Goal: Transaction & Acquisition: Purchase product/service

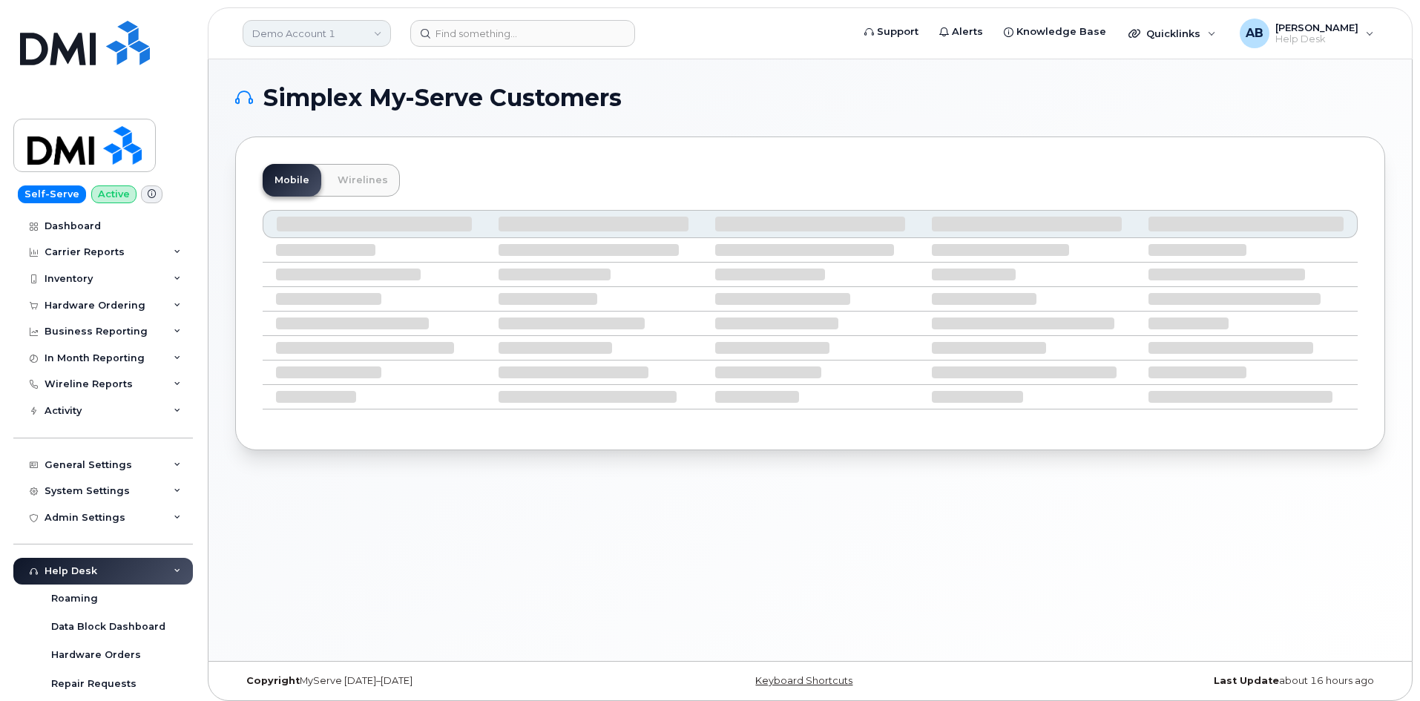
click at [364, 42] on link "Demo Account 1" at bounding box center [317, 33] width 148 height 27
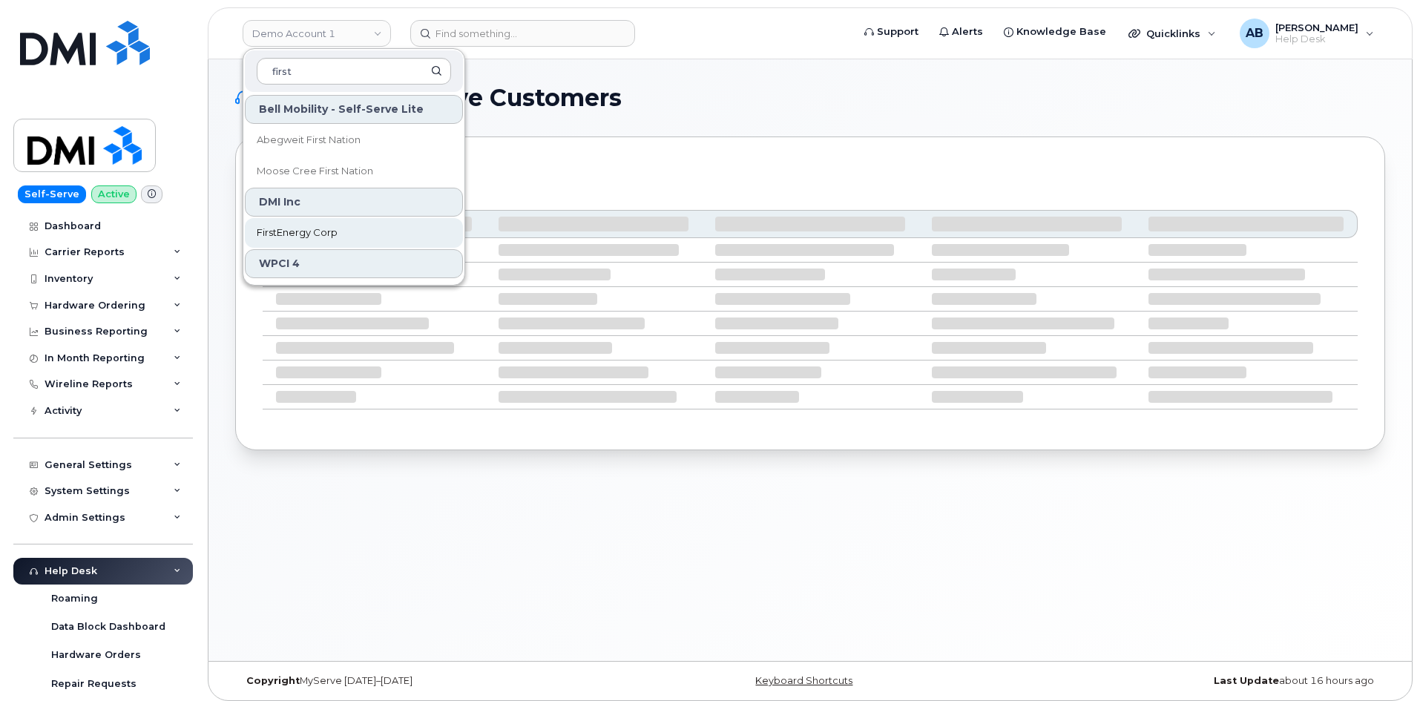
type input "first"
click at [313, 234] on span "FirstEnergy Corp" at bounding box center [297, 233] width 81 height 15
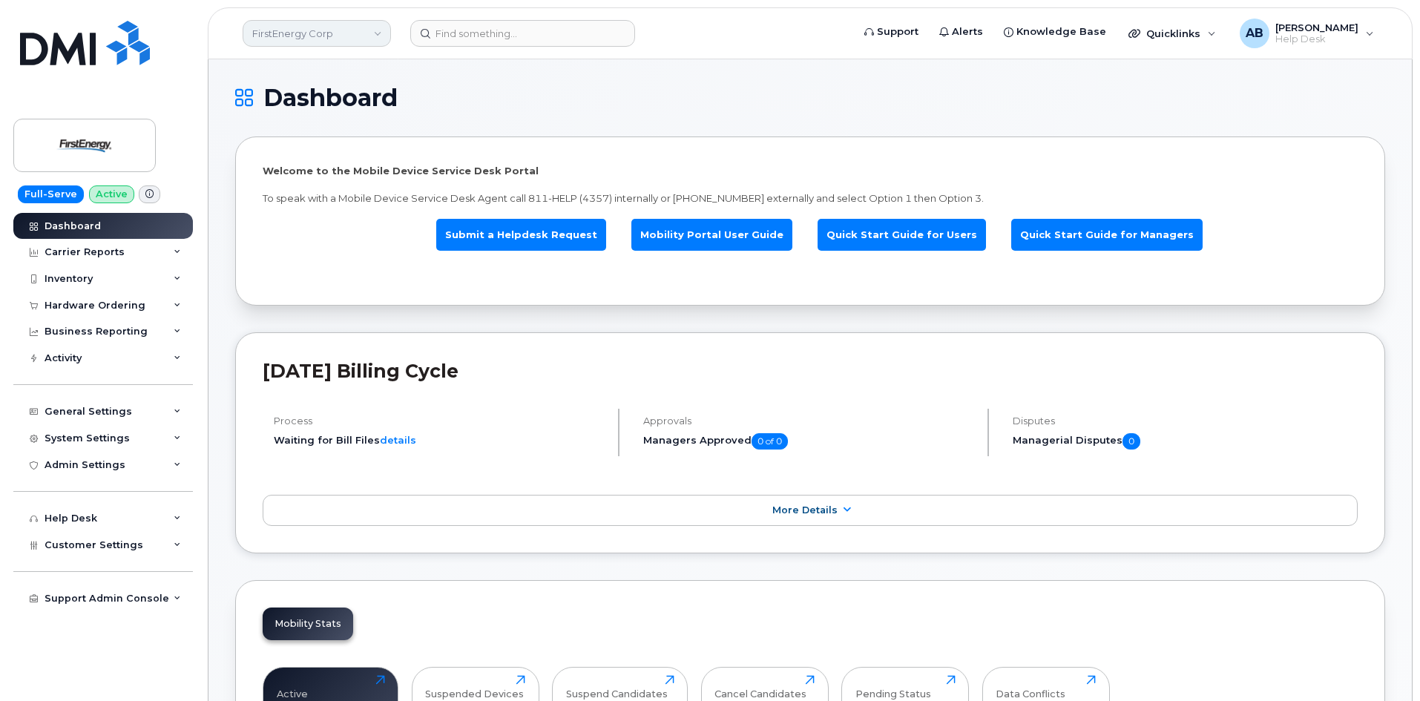
click at [348, 36] on link "FirstEnergy Corp" at bounding box center [317, 33] width 148 height 27
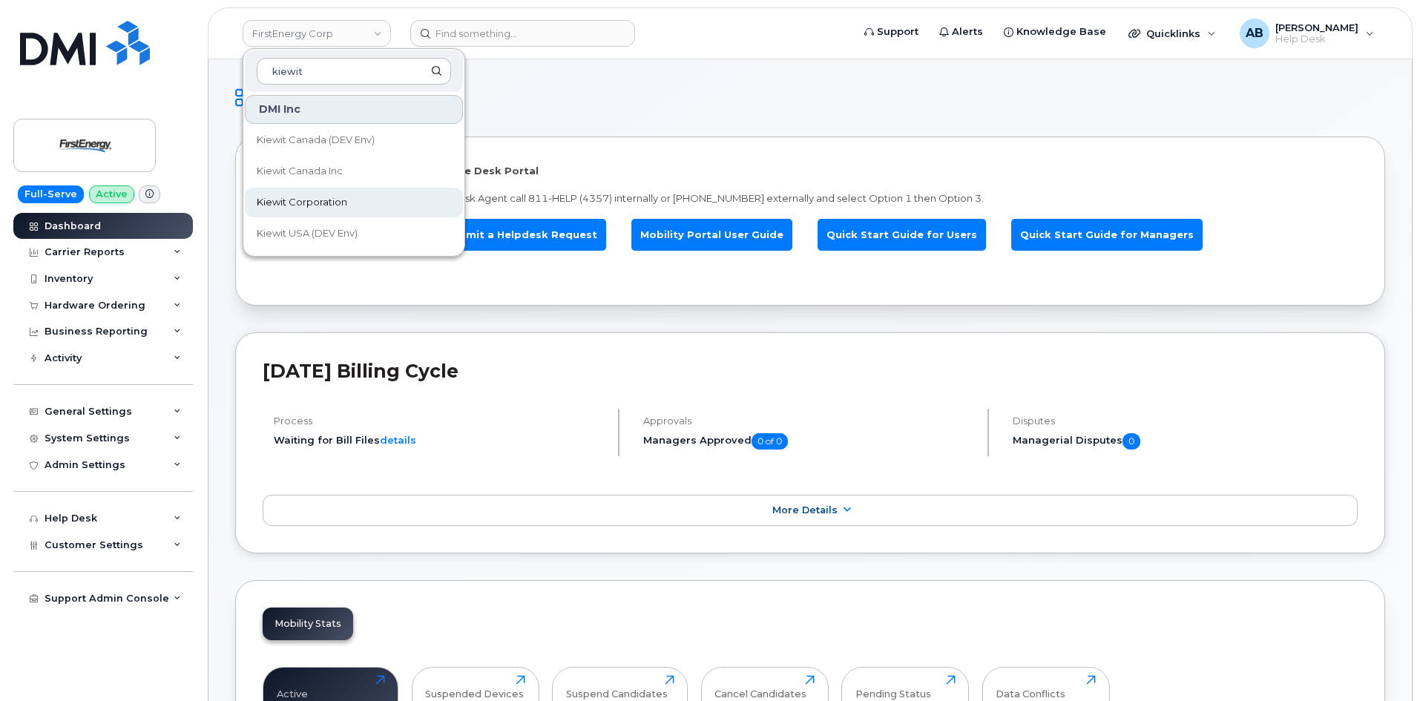
type input "kiewit"
drag, startPoint x: 280, startPoint y: 201, endPoint x: 539, endPoint y: 21, distance: 316.2
click at [280, 201] on span "Kiewit Corporation" at bounding box center [302, 202] width 91 height 15
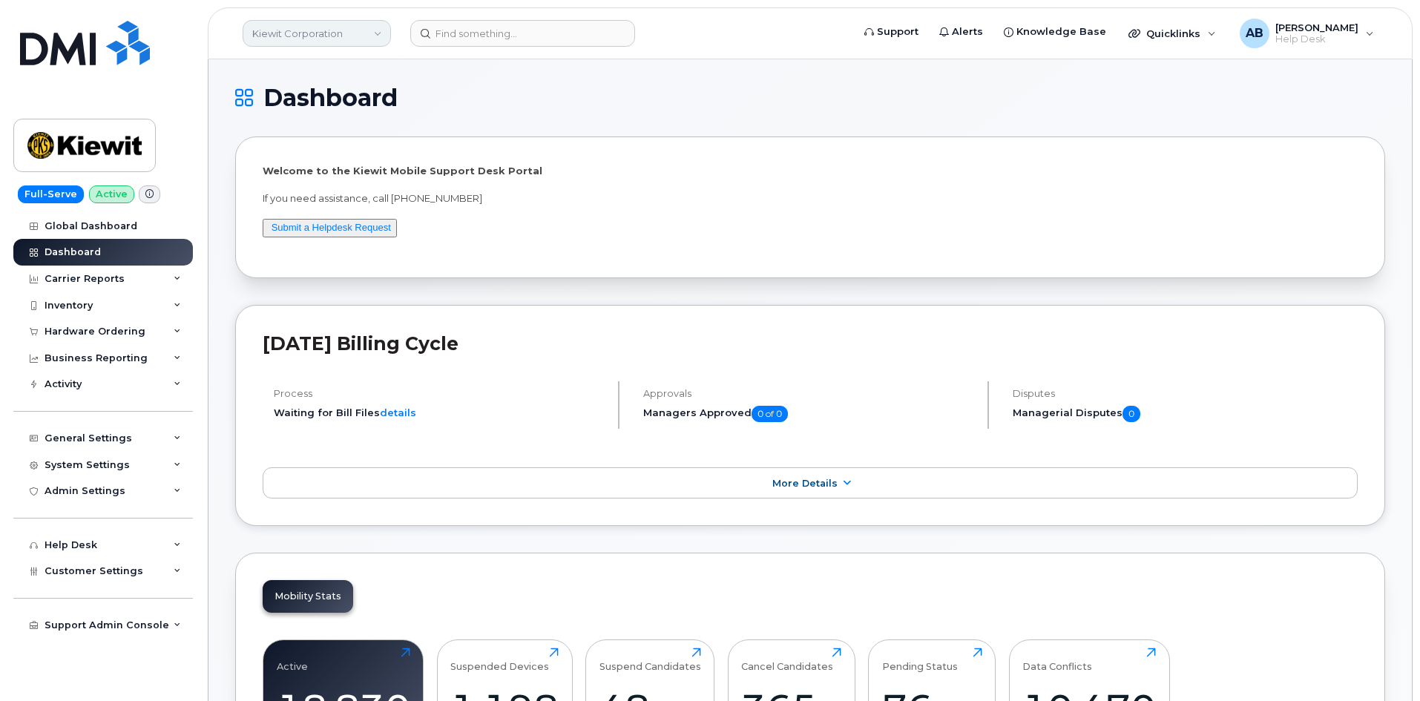
click at [341, 33] on link "Kiewit Corporation" at bounding box center [317, 33] width 148 height 27
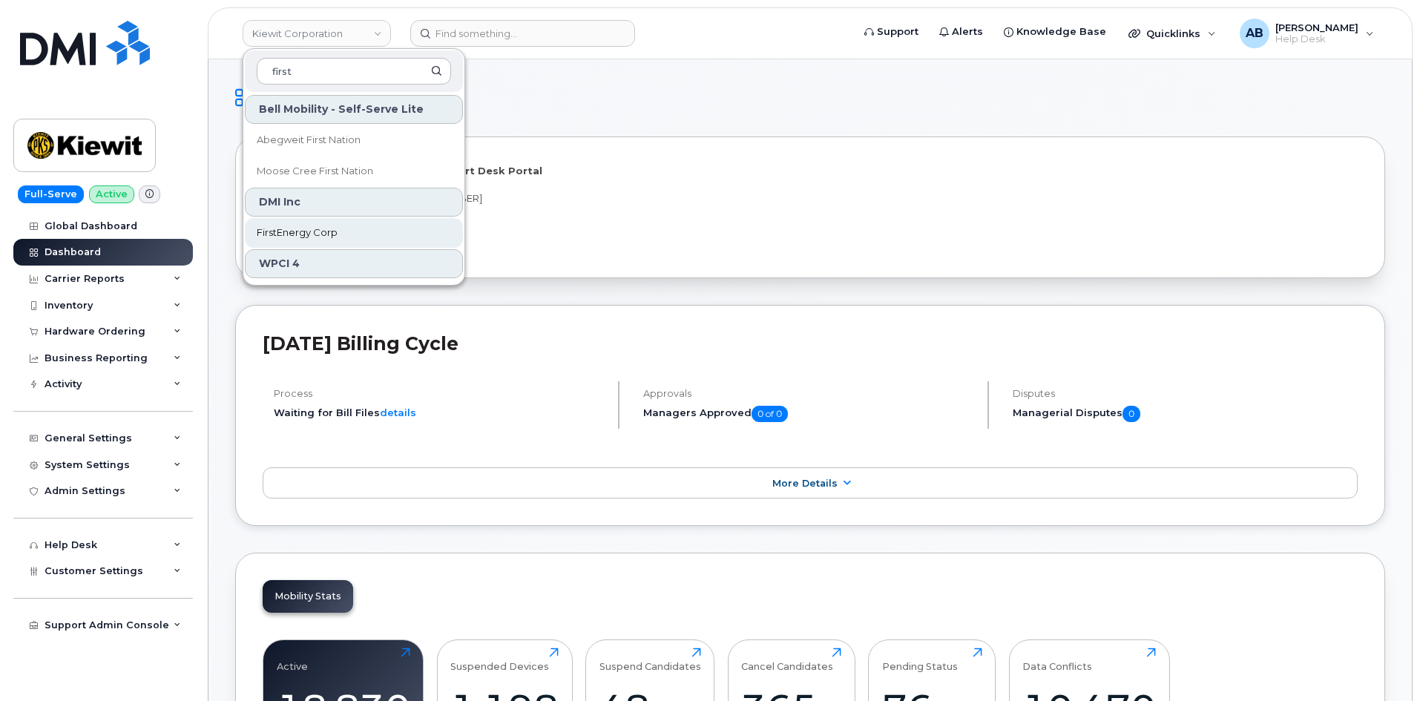
type input "first"
click at [326, 231] on span "FirstEnergy Corp" at bounding box center [297, 233] width 81 height 15
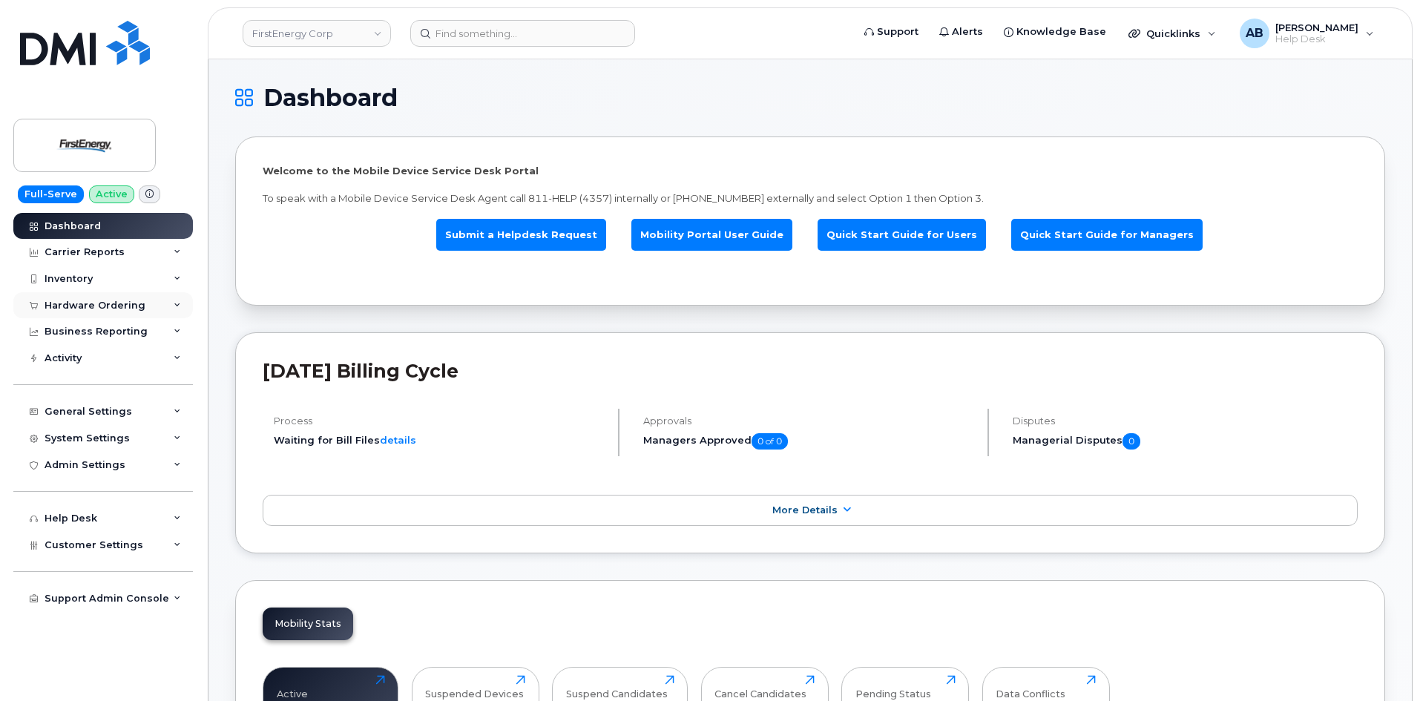
click at [119, 310] on div "Hardware Ordering" at bounding box center [95, 306] width 101 height 12
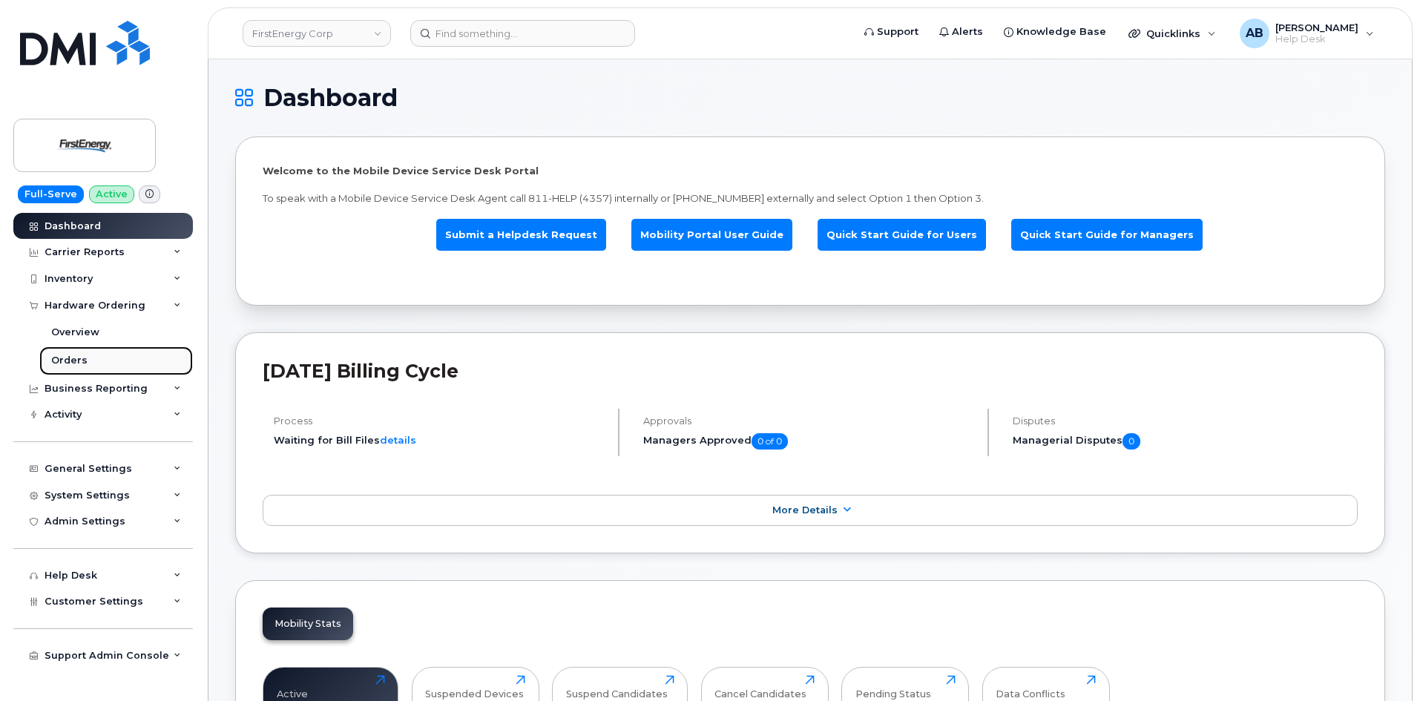
click at [113, 364] on link "Orders" at bounding box center [116, 361] width 154 height 28
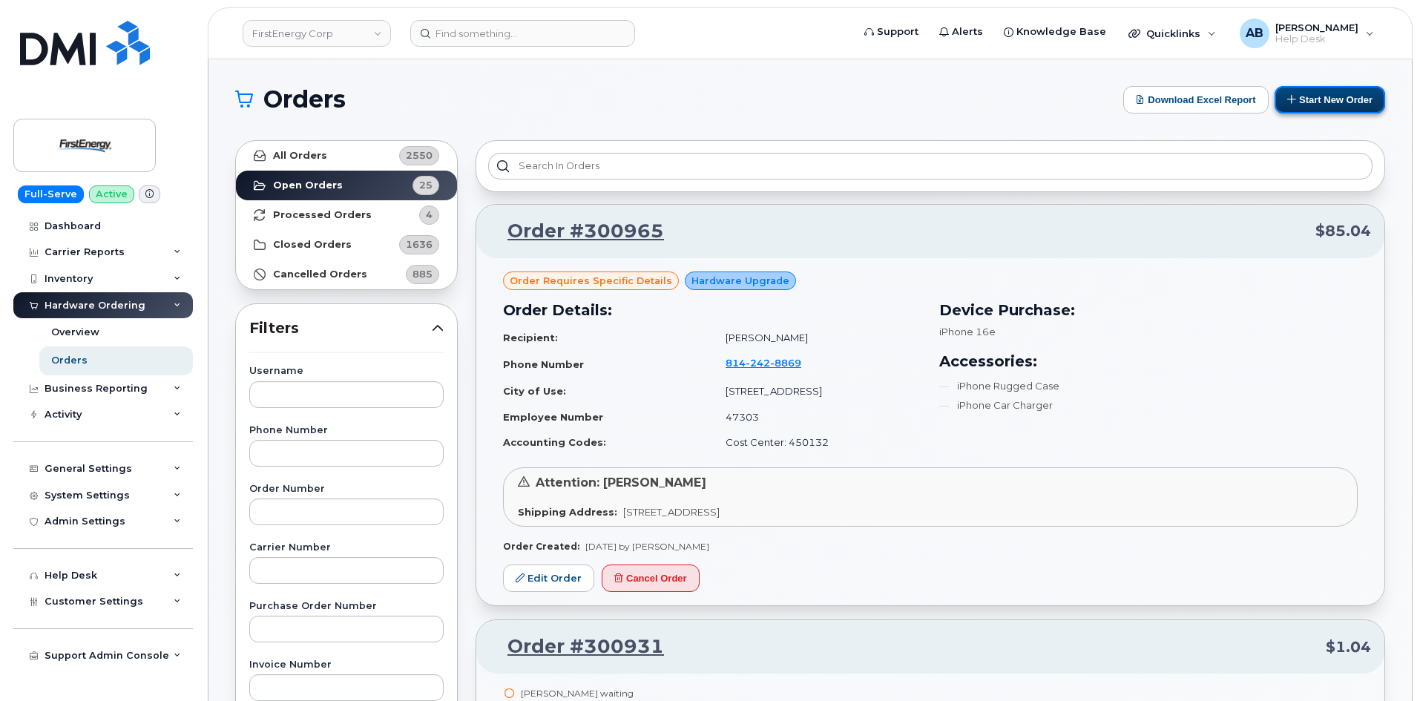
click at [1310, 108] on button "Start New Order" at bounding box center [1330, 99] width 111 height 27
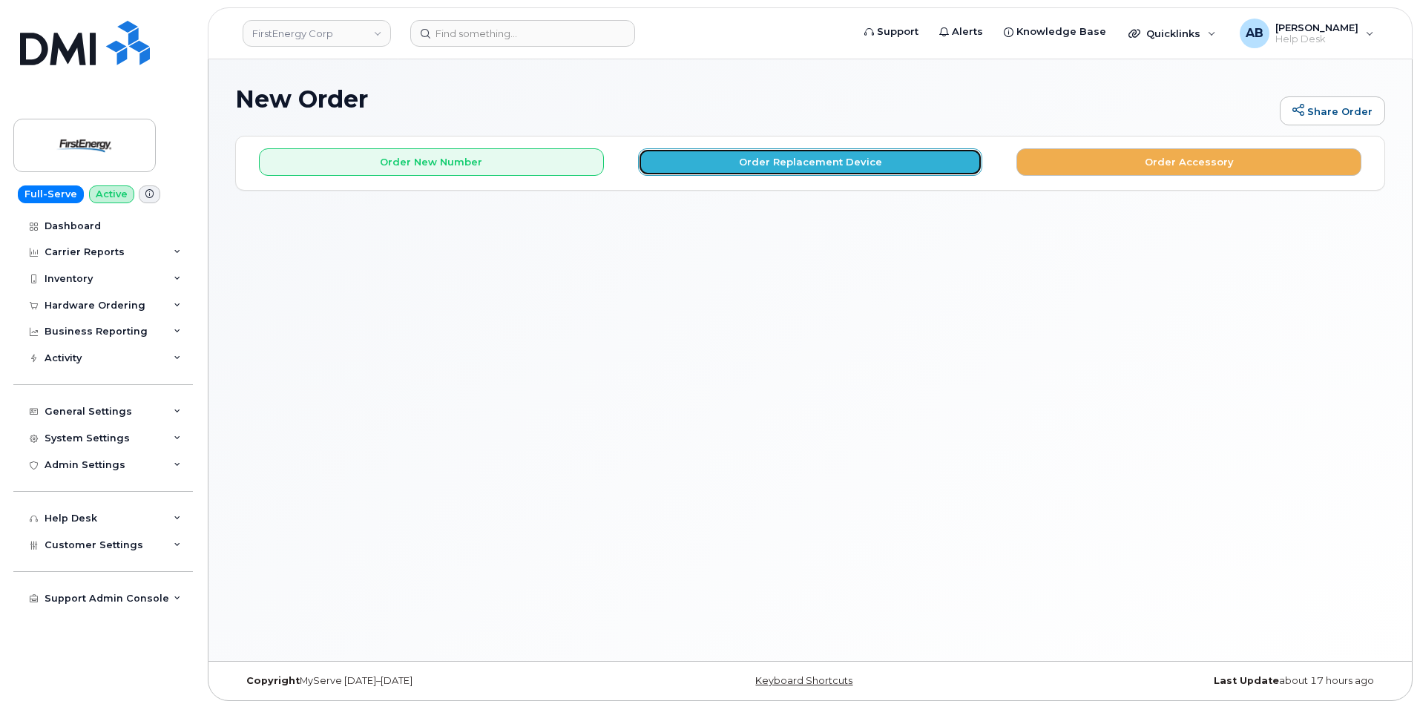
click at [688, 164] on button "Order Replacement Device" at bounding box center [810, 161] width 345 height 27
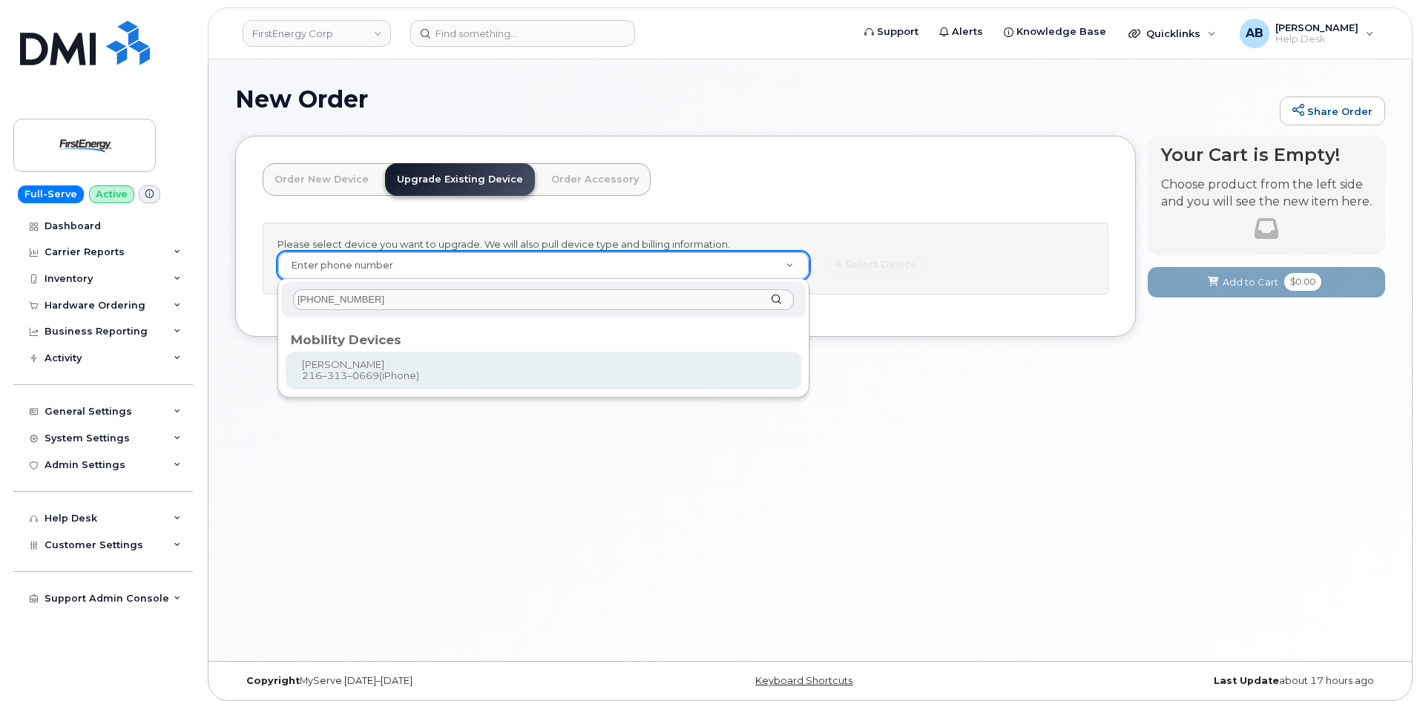
type input "[PHONE_NUMBER]"
type input "830329"
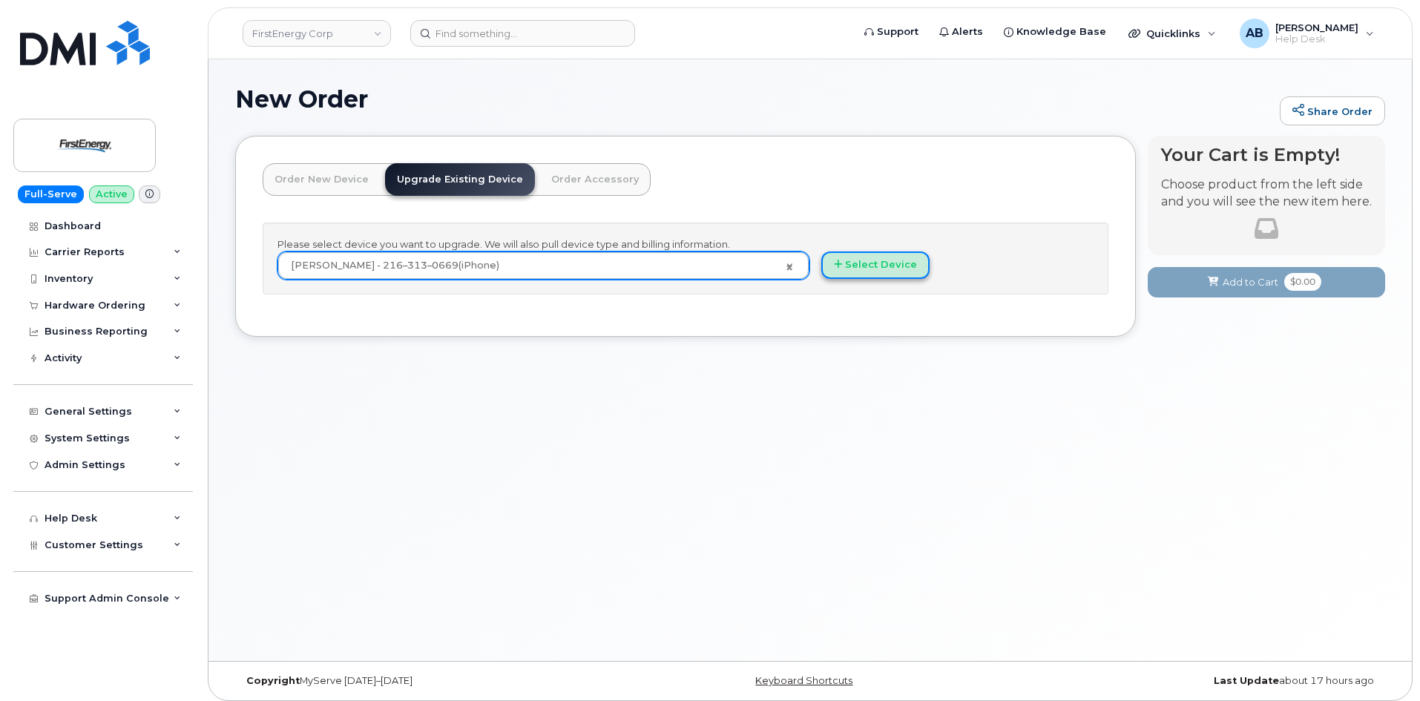
click at [856, 260] on button "Select Device" at bounding box center [875, 265] width 108 height 27
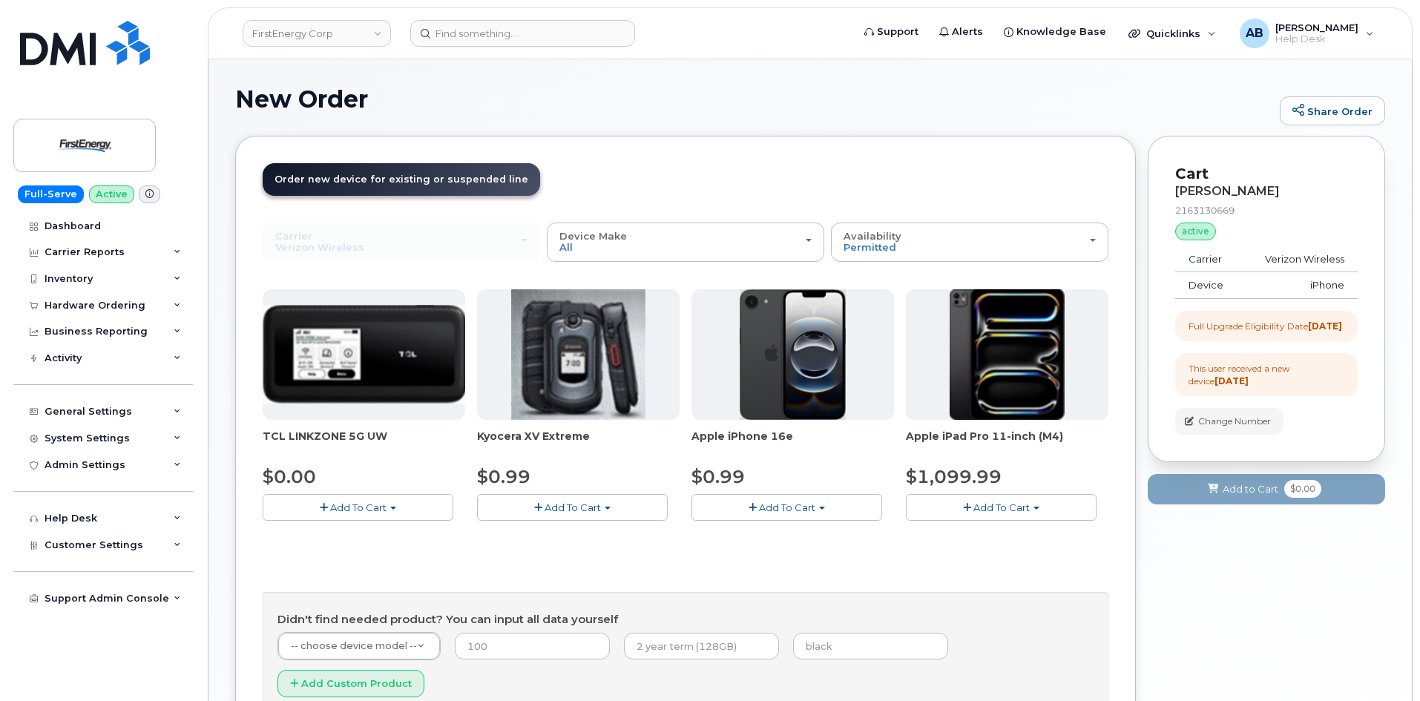
click at [772, 507] on span "Add To Cart" at bounding box center [787, 508] width 56 height 12
click at [768, 531] on link "$0.99 - 2 Year Upgrade" at bounding box center [766, 535] width 143 height 19
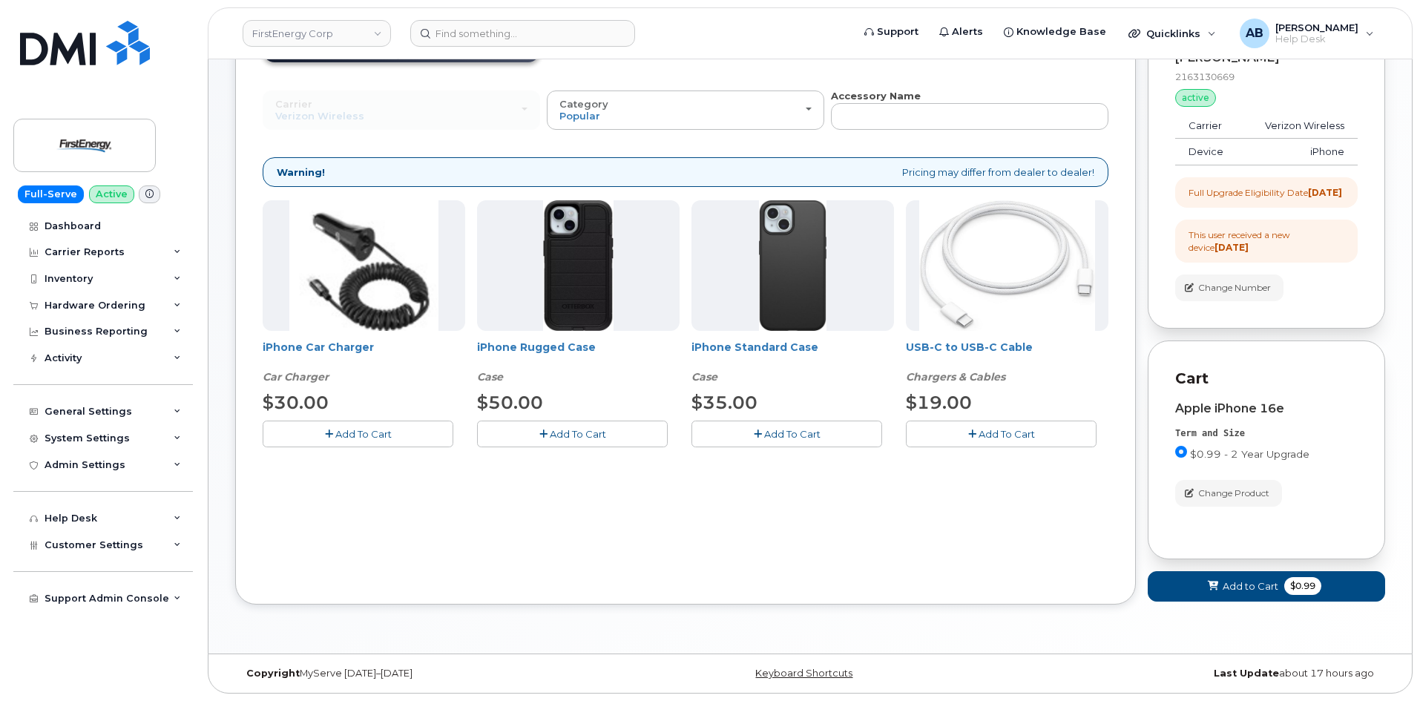
scroll to position [72, 0]
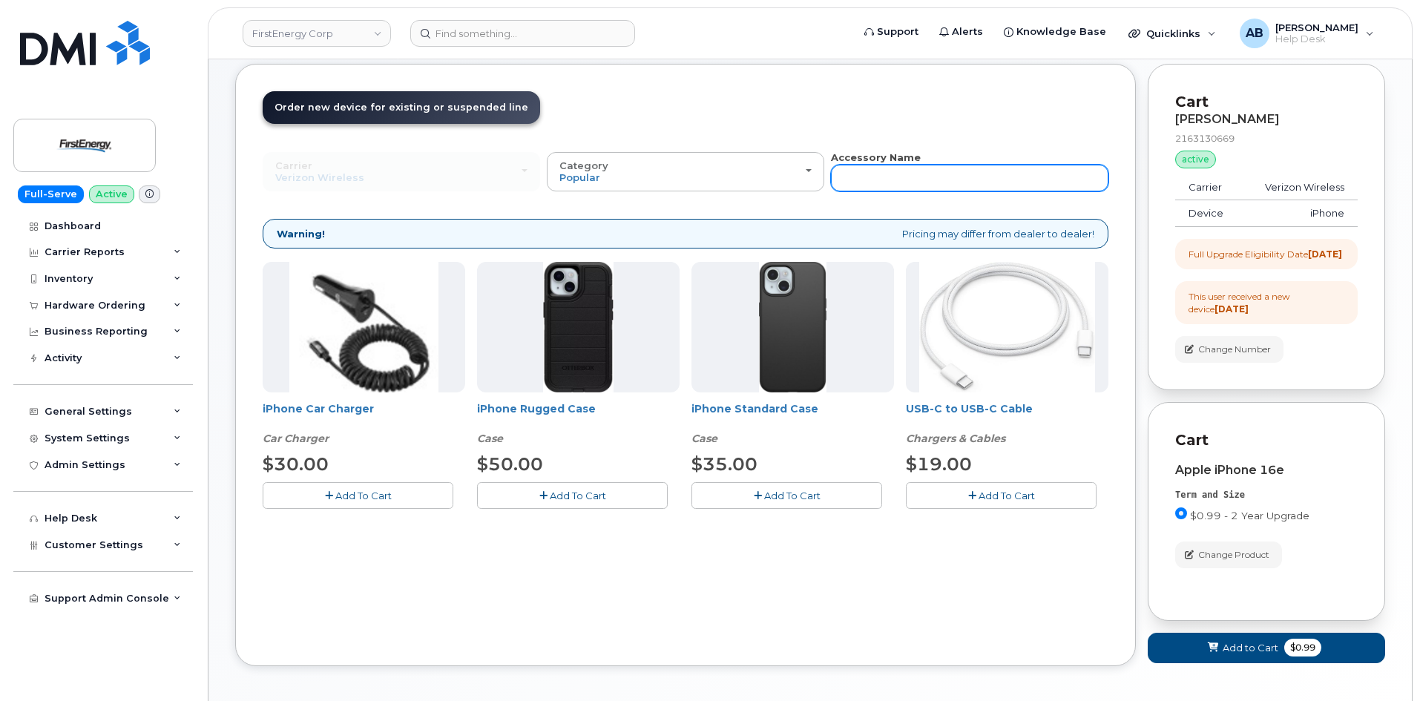
click at [928, 186] on input "text" at bounding box center [970, 178] width 278 height 27
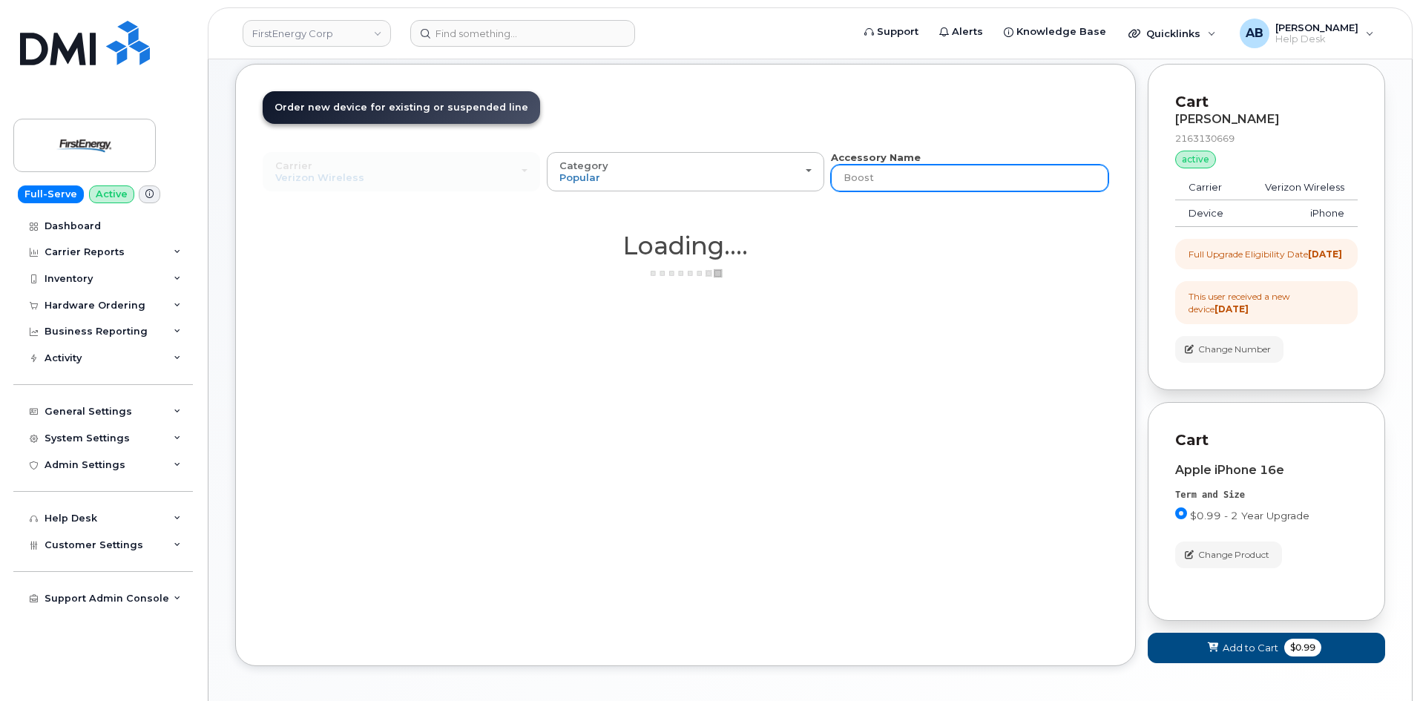
type input "Boost"
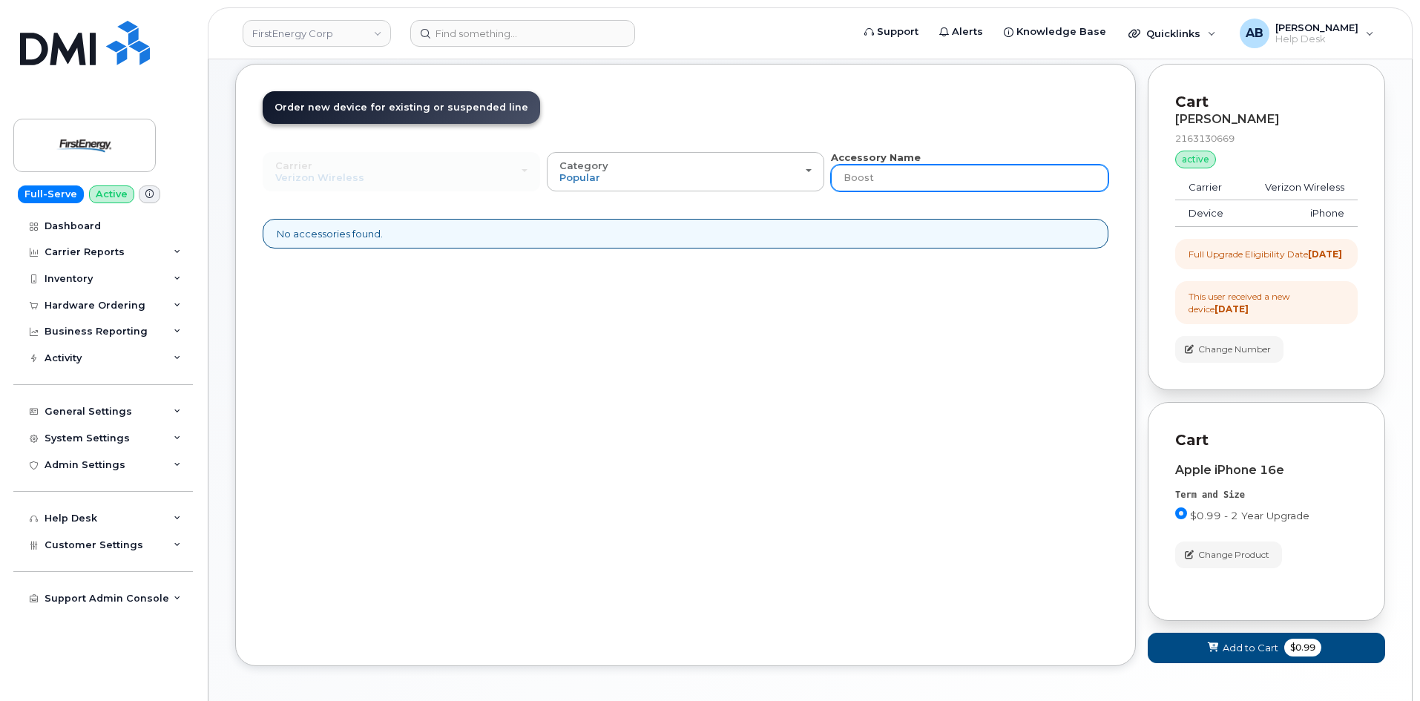
click at [928, 186] on input "Boost" at bounding box center [970, 178] width 278 height 27
type input "BoostCharge"
click at [928, 186] on input "BoostCharge" at bounding box center [970, 178] width 278 height 27
drag, startPoint x: 928, startPoint y: 186, endPoint x: 820, endPoint y: 188, distance: 108.4
click at [820, 188] on div "Carrier Verizon Wireless AT&T Wireless US Cellular Verizon Wireless AT&T Wirele…" at bounding box center [686, 171] width 846 height 41
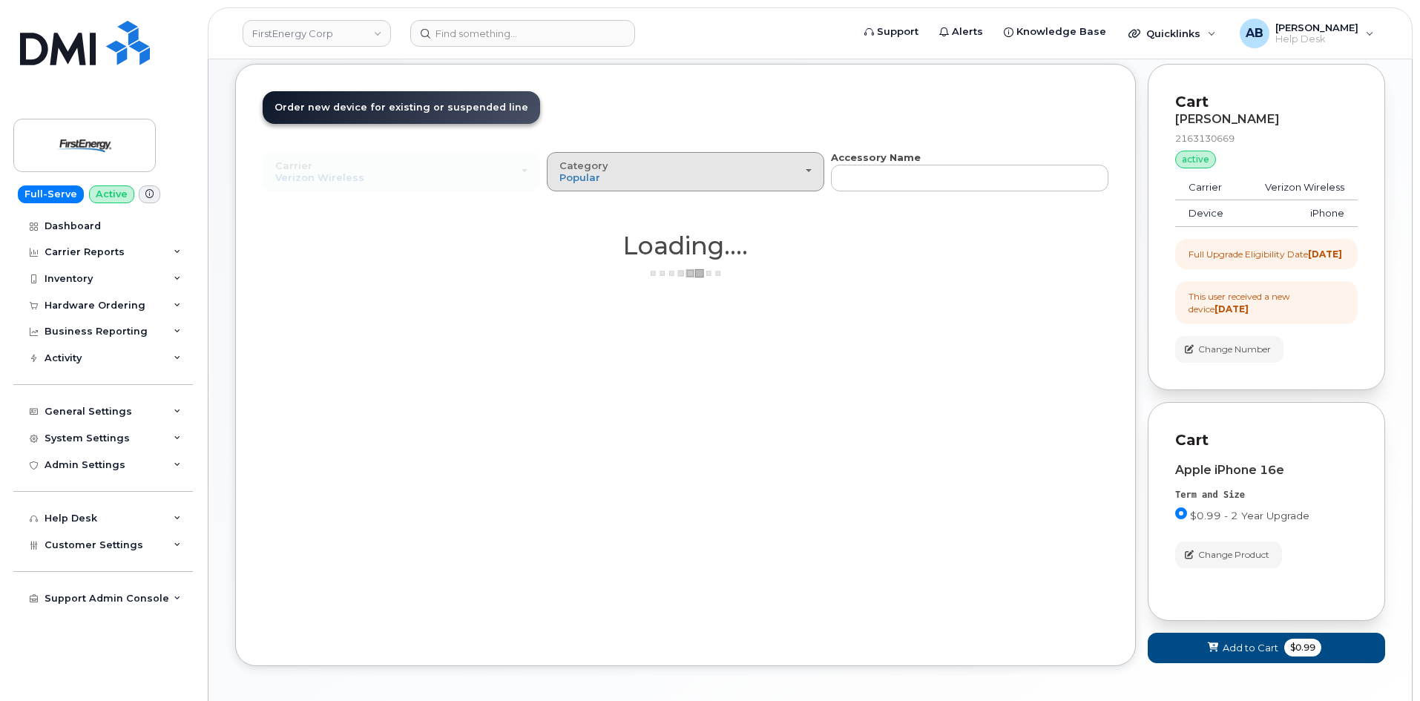
click at [712, 153] on button "Category Popular" at bounding box center [686, 171] width 278 height 39
click at [738, 108] on header "Order New Device Upgrade Existing Device Order Accessory Order new device and n…" at bounding box center [686, 120] width 846 height 59
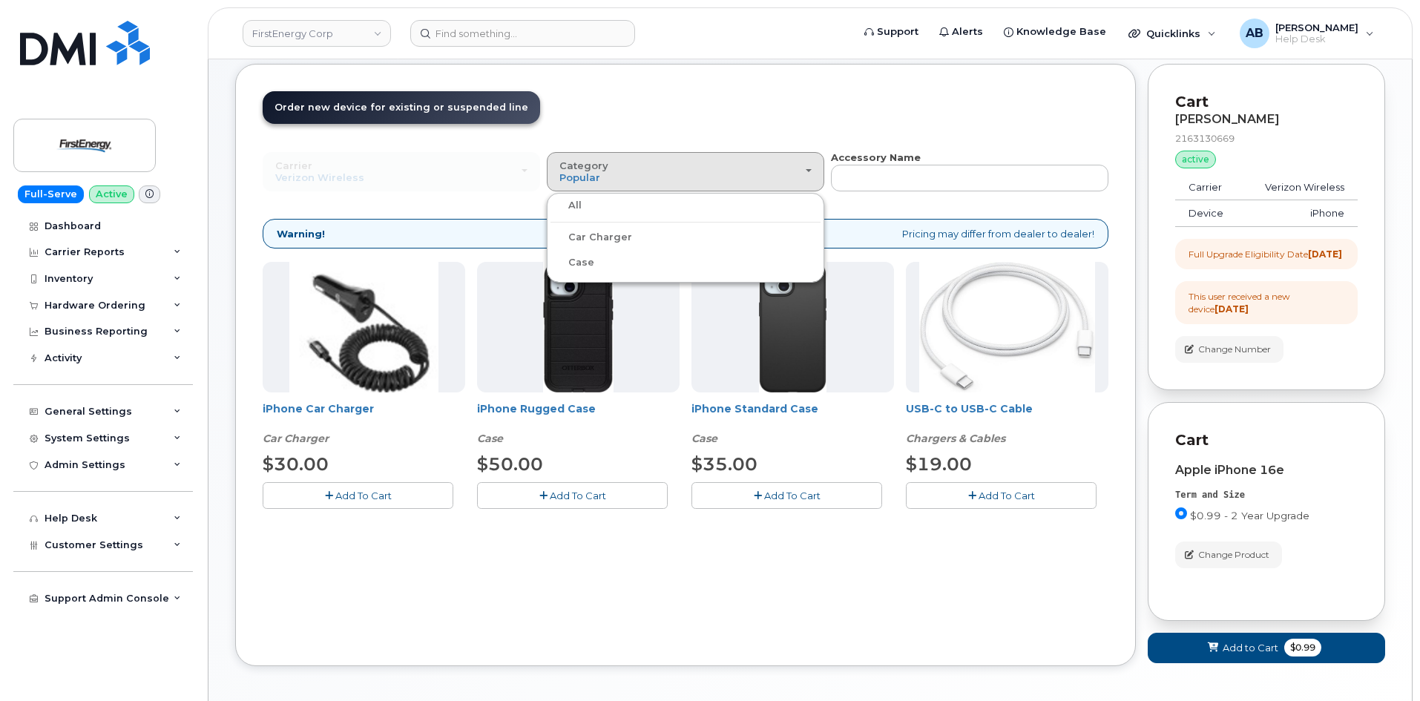
click at [608, 237] on label "Car Charger" at bounding box center [592, 238] width 82 height 18
click at [0, 0] on input "Car Charger" at bounding box center [0, 0] width 0 height 0
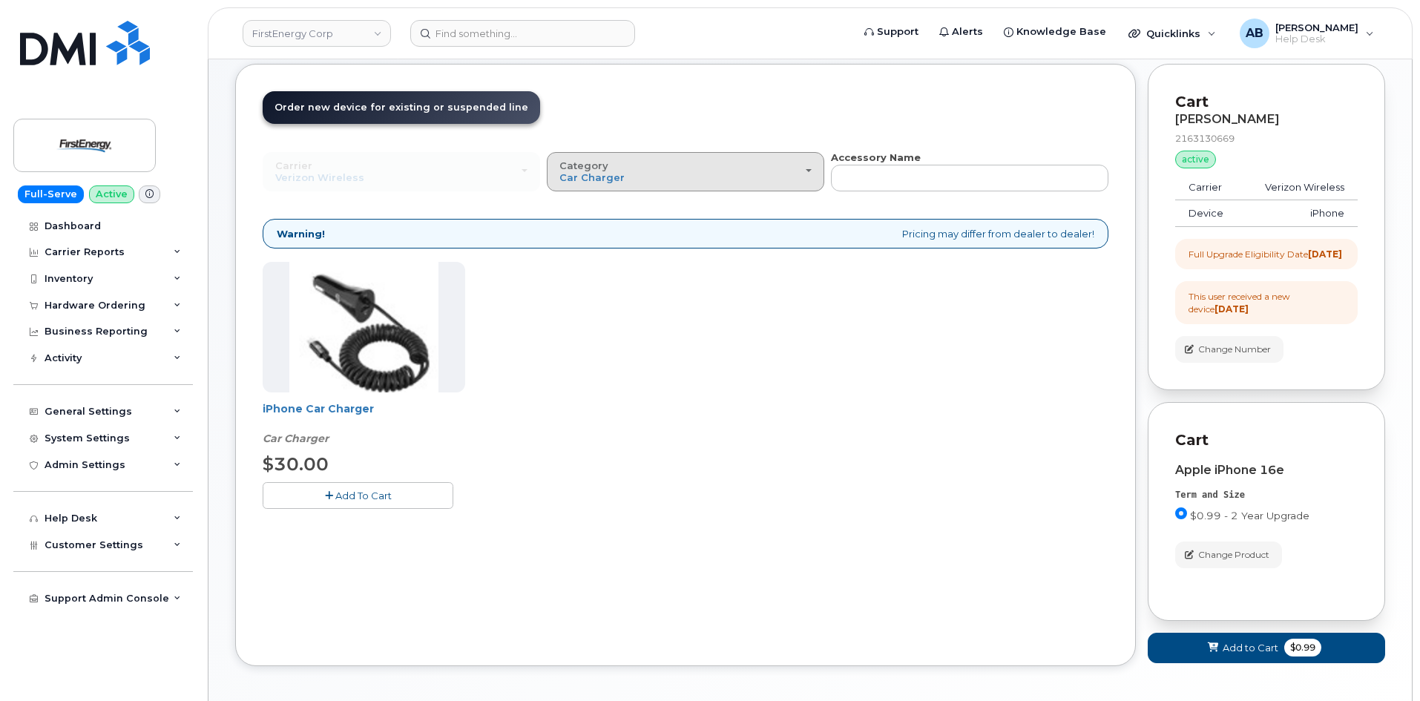
click at [634, 163] on div "Category Car Charger" at bounding box center [686, 171] width 252 height 23
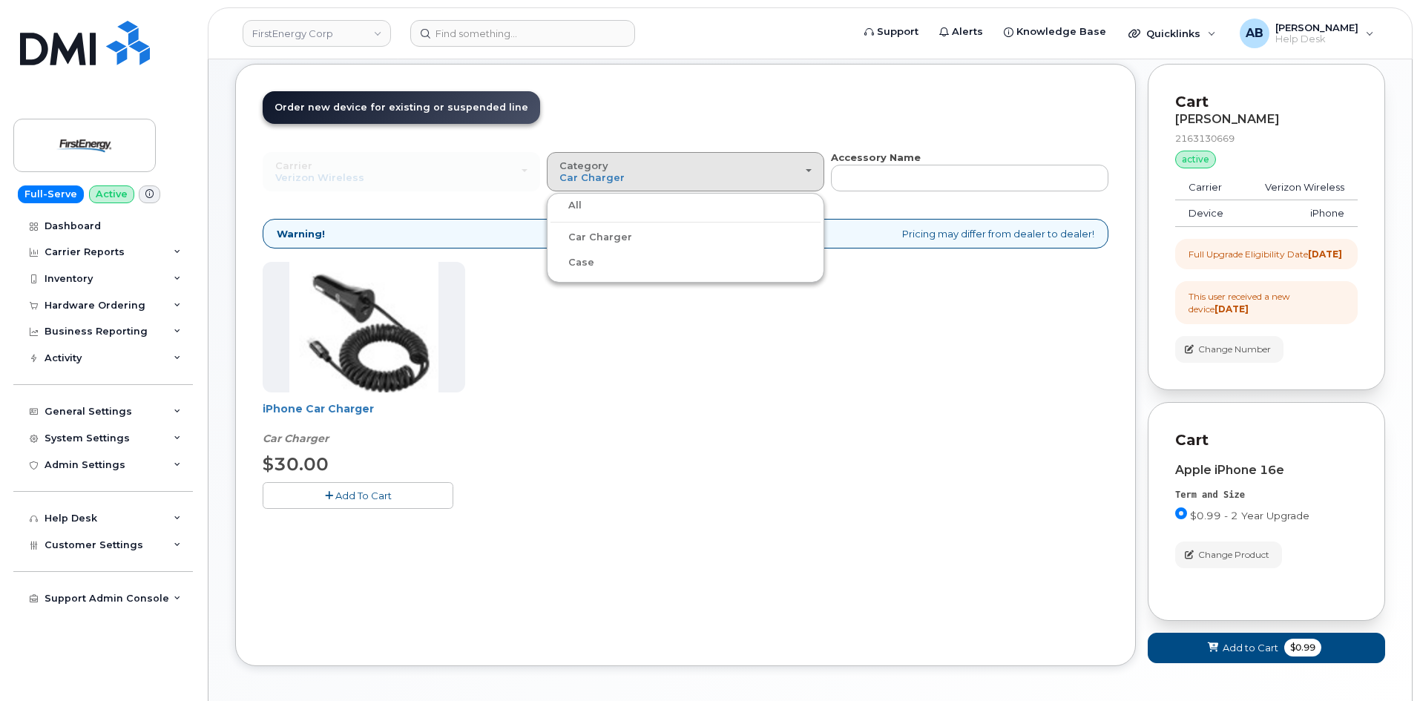
click at [620, 216] on ul "All Car Charger Case" at bounding box center [686, 238] width 278 height 90
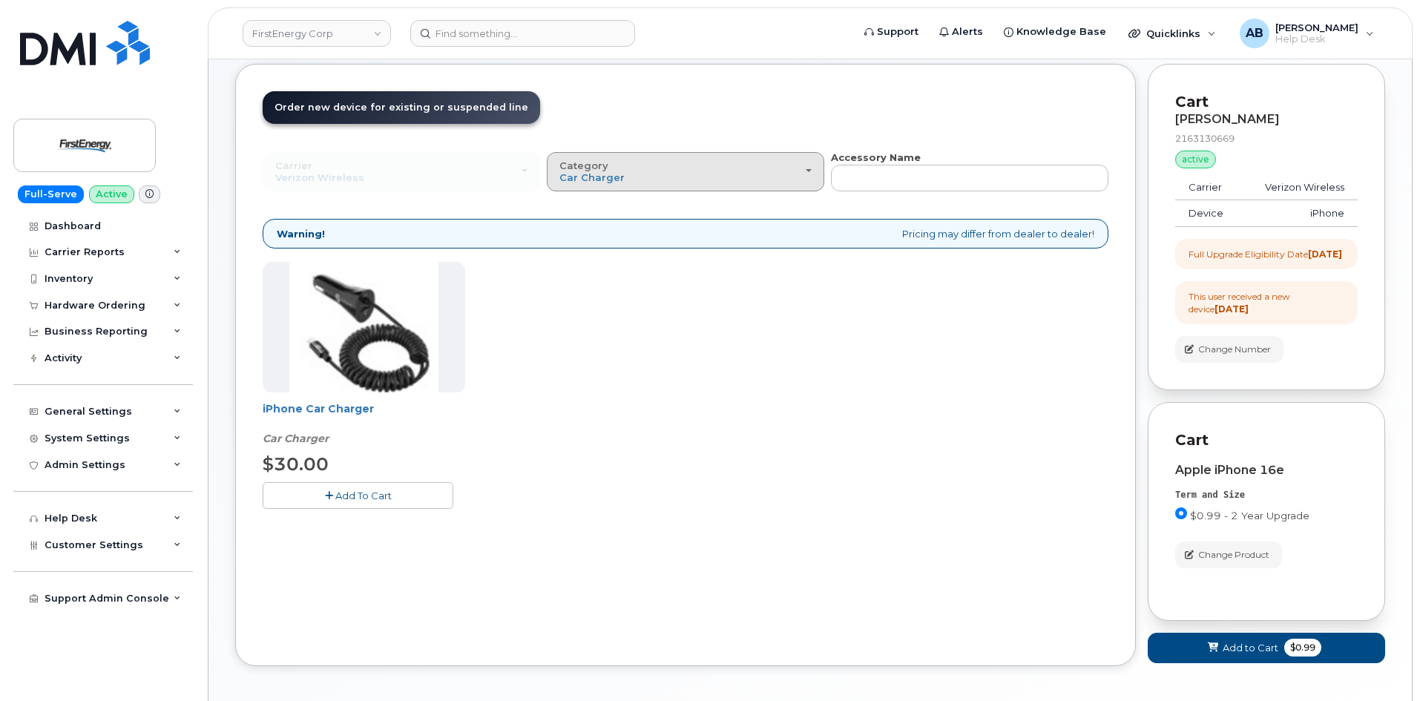
click at [585, 154] on button "Category Car Charger" at bounding box center [686, 171] width 278 height 39
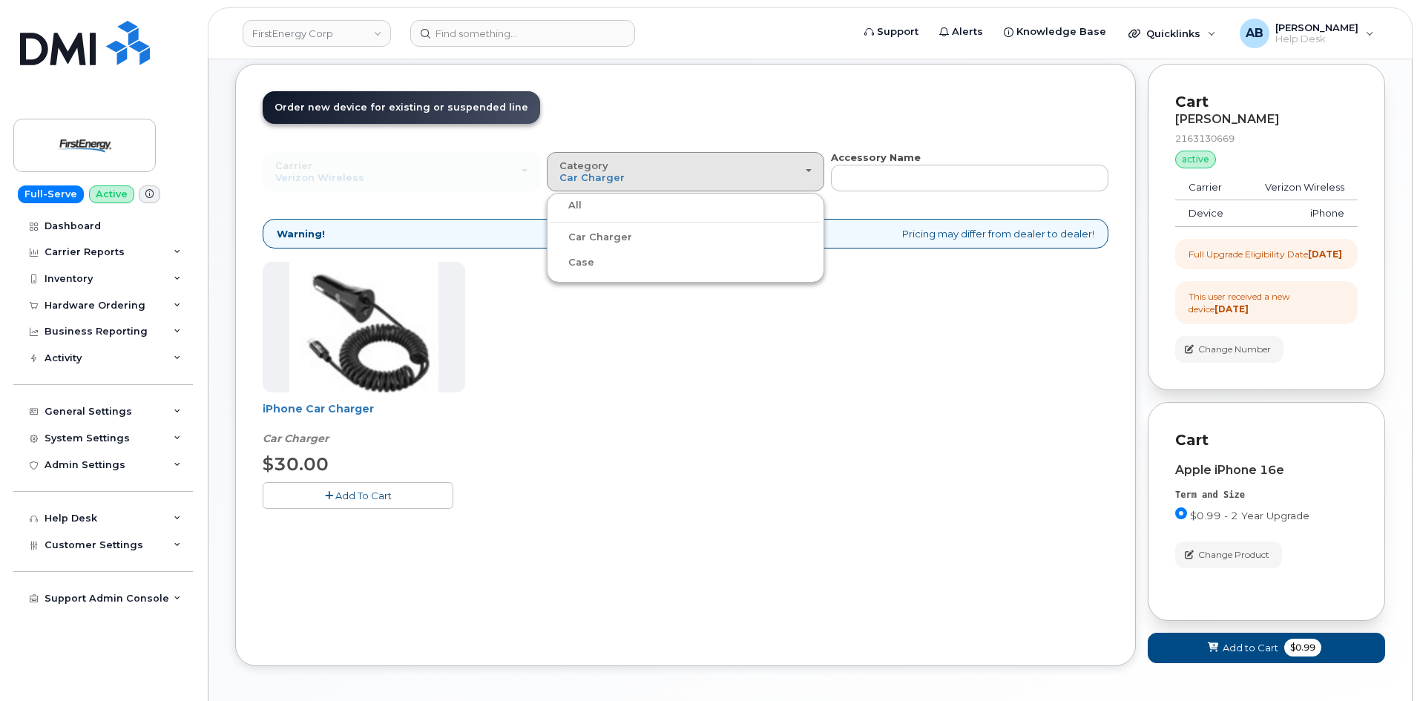
click at [573, 204] on label "All" at bounding box center [566, 206] width 31 height 18
click at [0, 0] on input "All" at bounding box center [0, 0] width 0 height 0
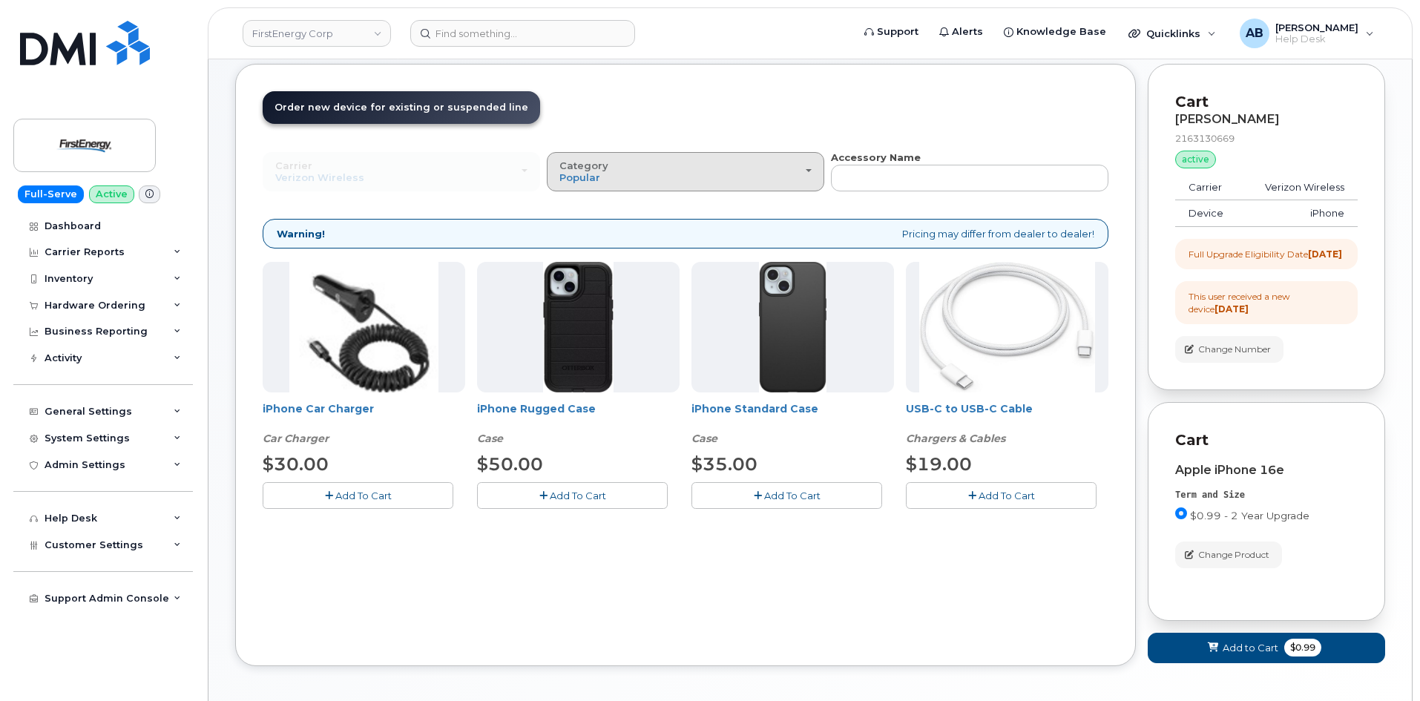
click at [626, 181] on div "Category Popular" at bounding box center [686, 171] width 252 height 23
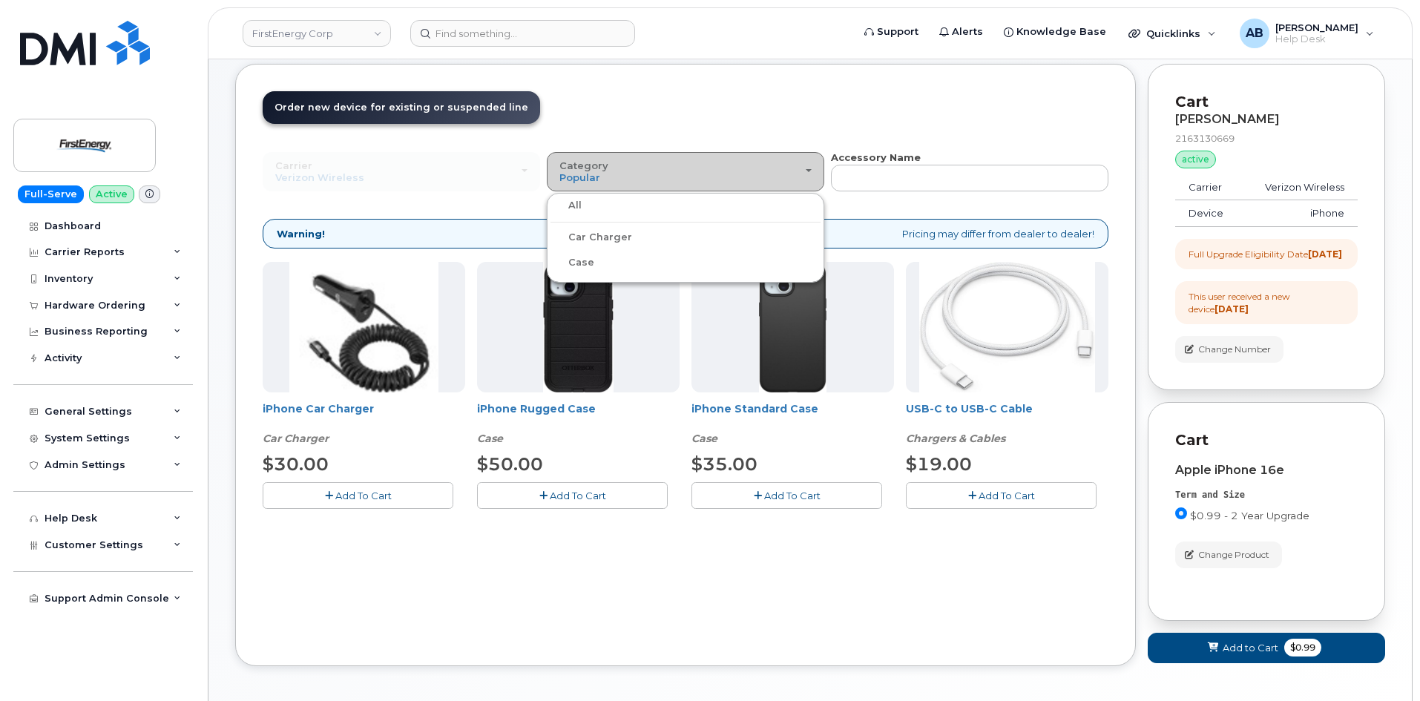
click at [626, 181] on div "Category Popular" at bounding box center [686, 171] width 252 height 23
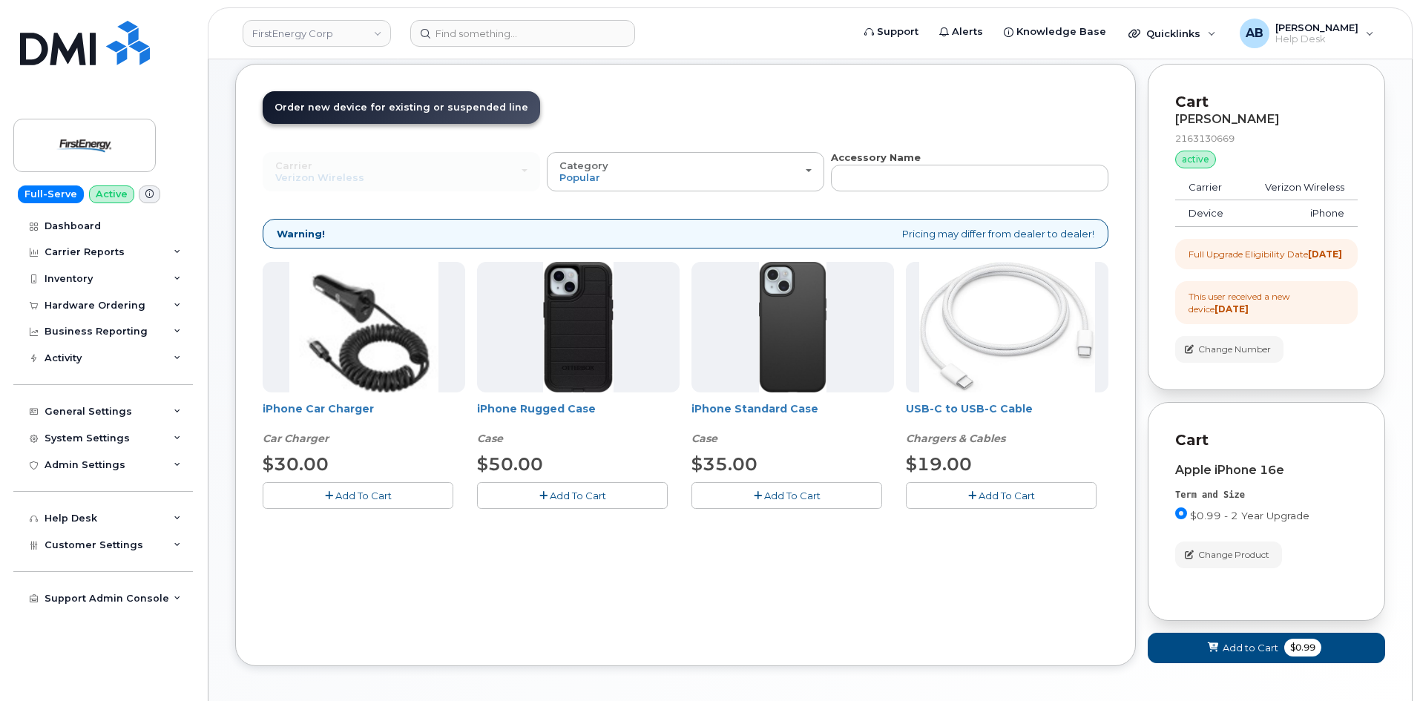
click at [652, 108] on header "Order New Device Upgrade Existing Device Order Accessory Order new device and n…" at bounding box center [686, 120] width 846 height 59
click at [885, 173] on input "text" at bounding box center [970, 178] width 278 height 27
type input "Apple"
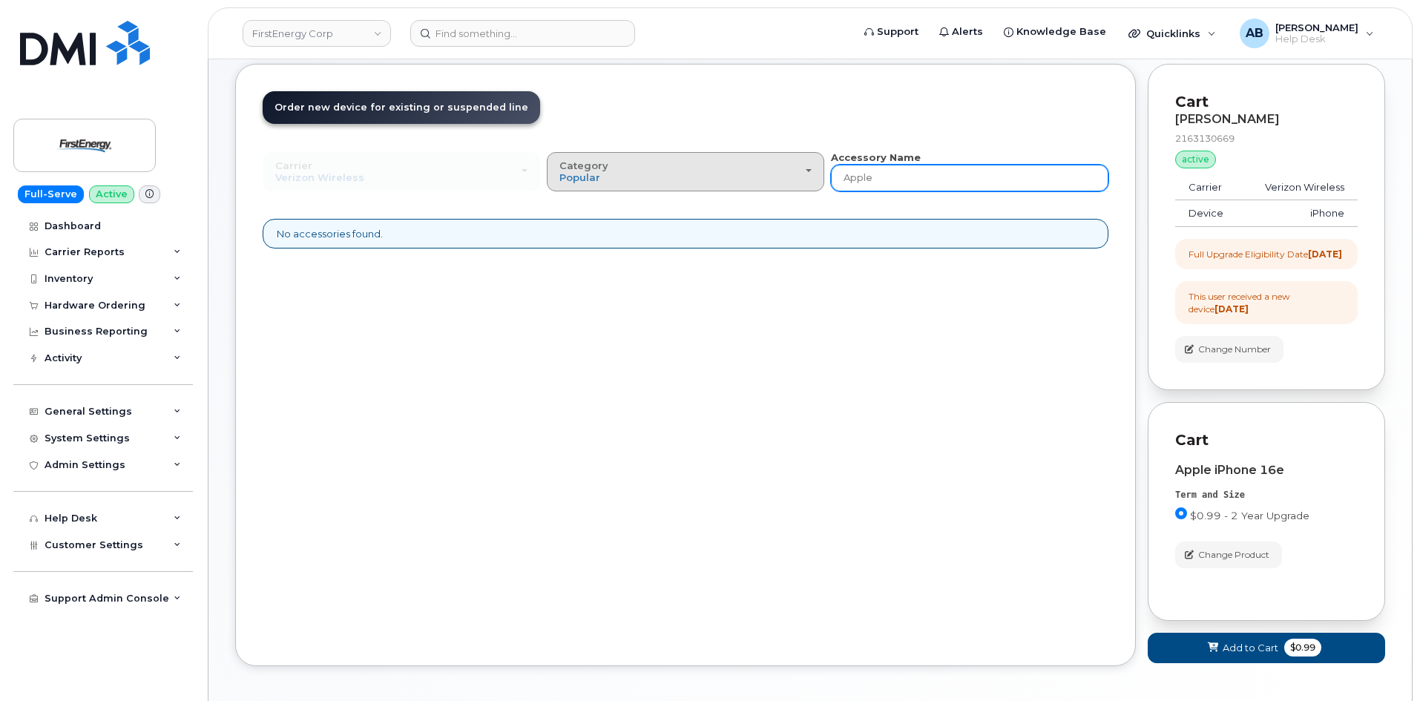
drag, startPoint x: 899, startPoint y: 174, endPoint x: 814, endPoint y: 189, distance: 85.9
click at [814, 189] on div "Carrier Verizon Wireless AT&T Wireless US Cellular Verizon Wireless AT&T Wirele…" at bounding box center [686, 171] width 846 height 41
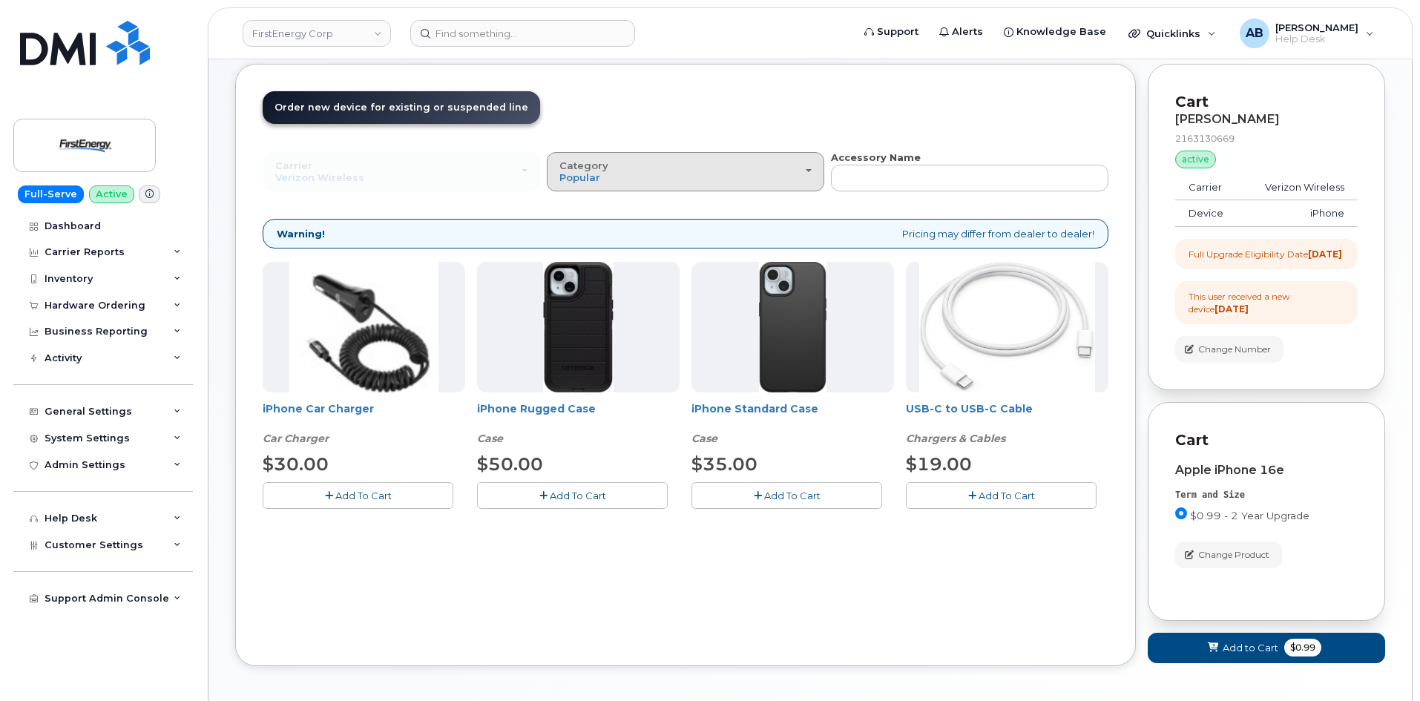
click at [755, 183] on div "Category Popular" at bounding box center [686, 171] width 252 height 23
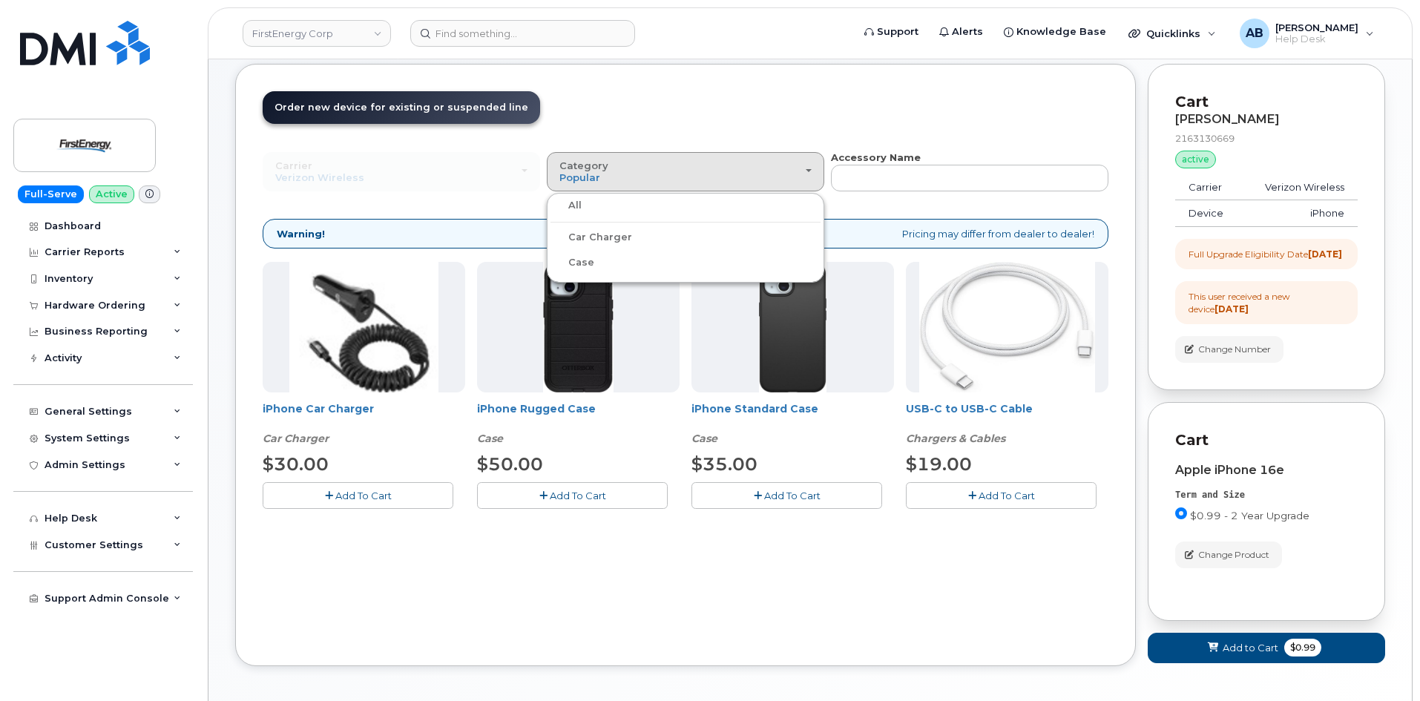
click at [577, 203] on label "All" at bounding box center [566, 206] width 31 height 18
click at [0, 0] on input "All" at bounding box center [0, 0] width 0 height 0
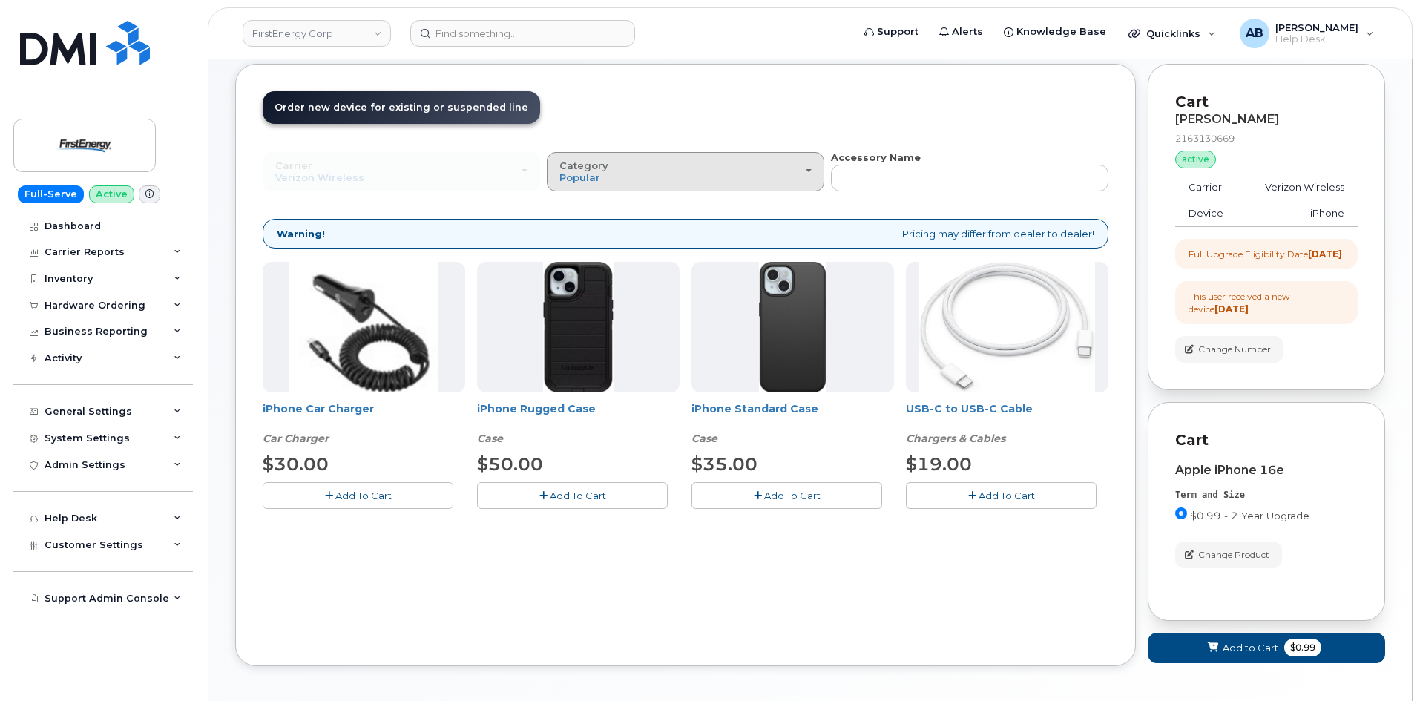
click at [615, 157] on button "Category Popular" at bounding box center [686, 171] width 278 height 39
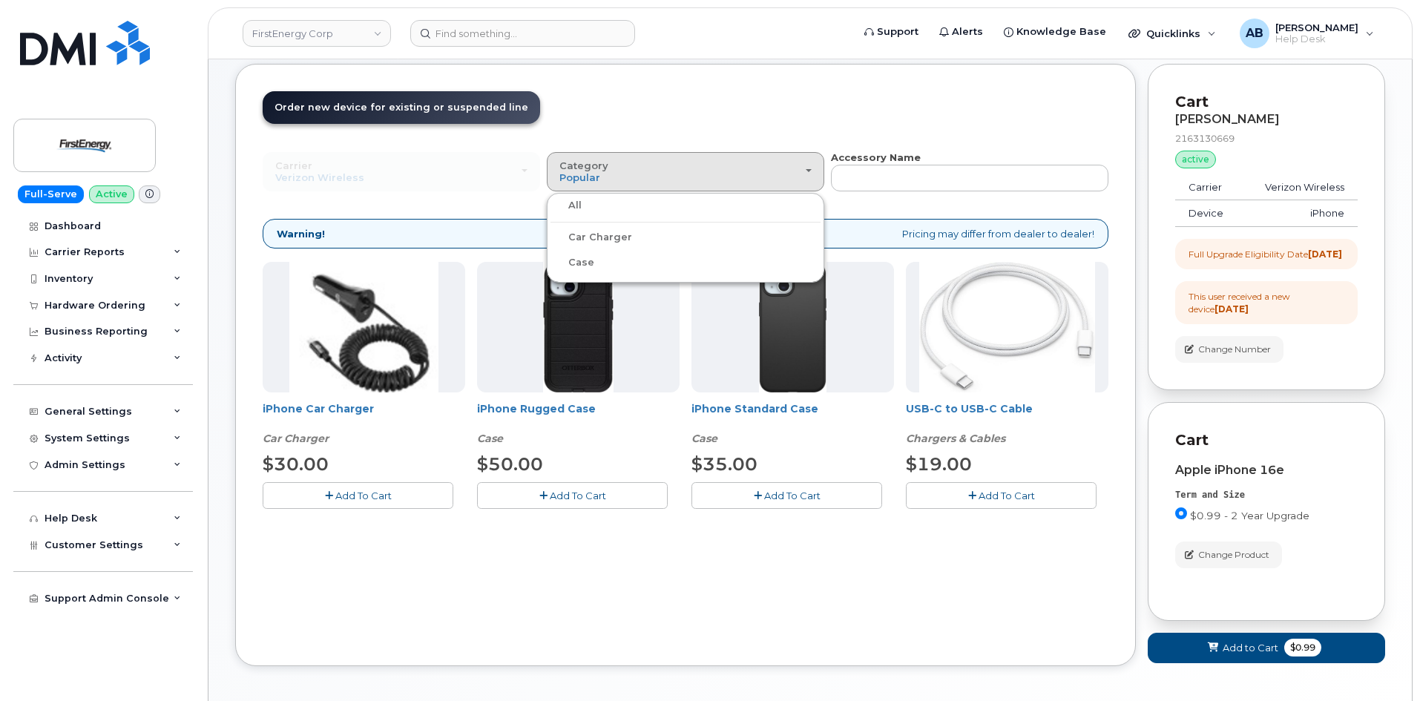
click at [573, 207] on label "All" at bounding box center [566, 206] width 31 height 18
click at [0, 0] on input "All" at bounding box center [0, 0] width 0 height 0
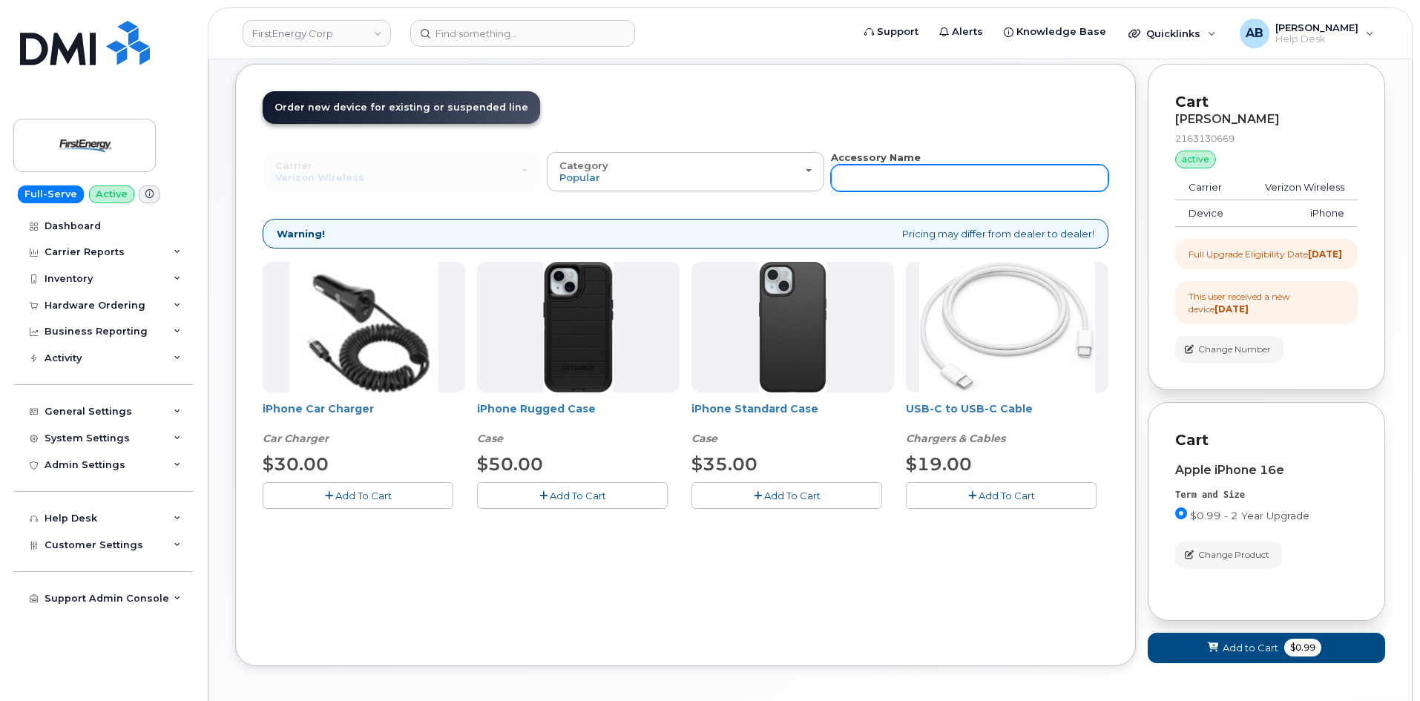
click at [970, 189] on input "text" at bounding box center [970, 178] width 278 height 27
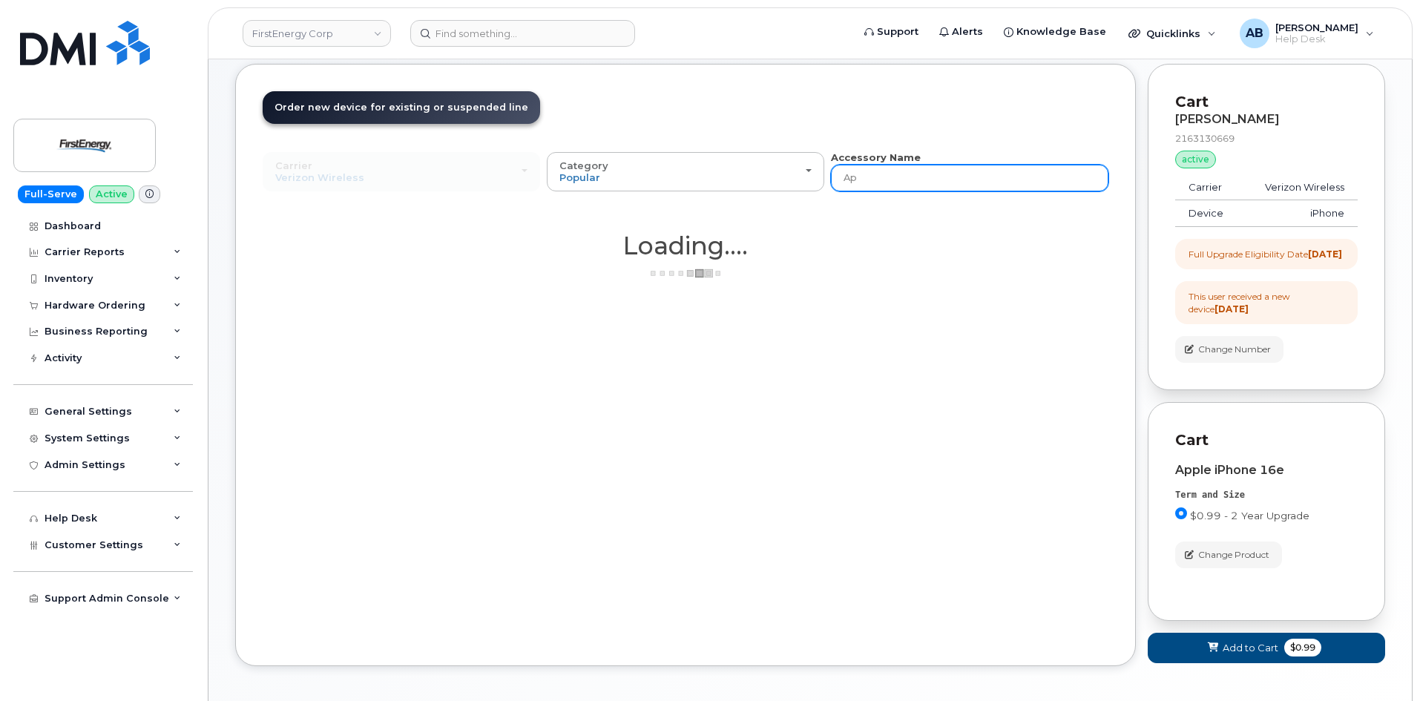
type input "A"
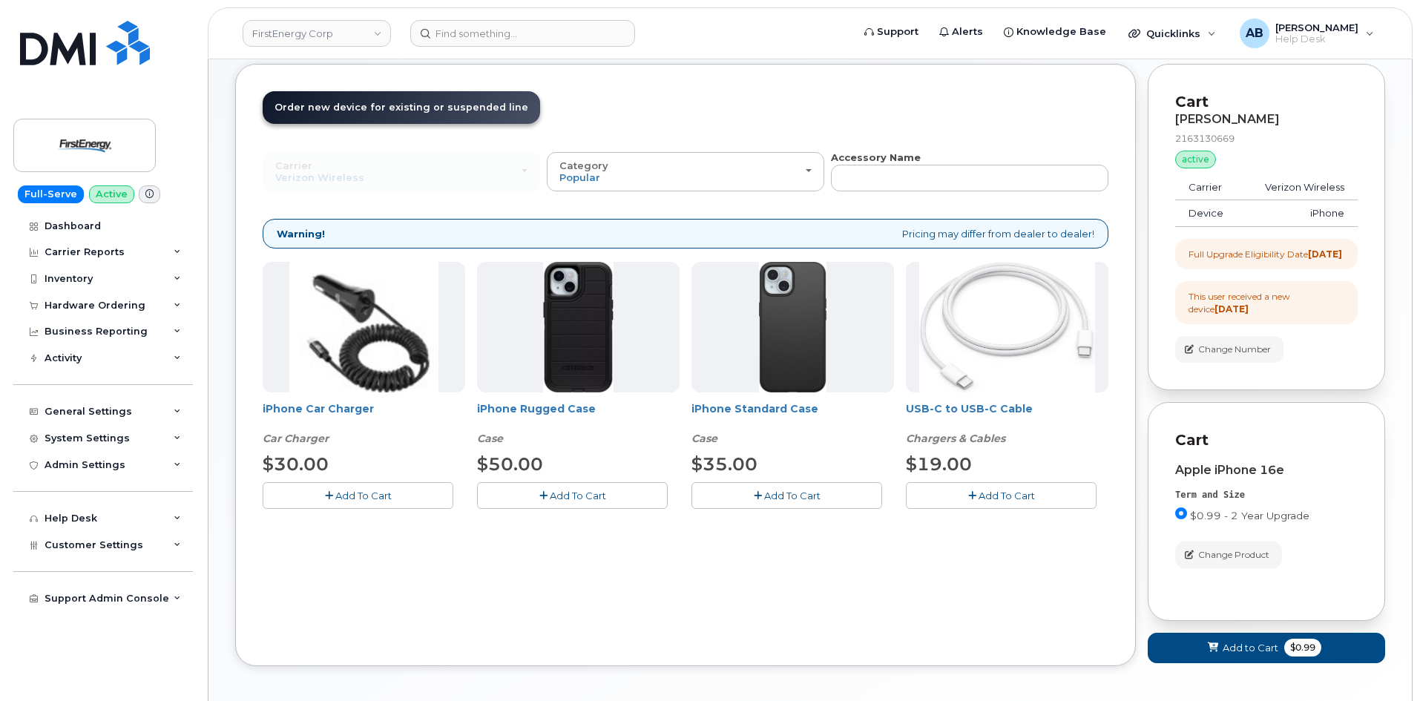
click at [931, 108] on header "Order New Device Upgrade Existing Device Order Accessory Order new device and n…" at bounding box center [686, 120] width 846 height 59
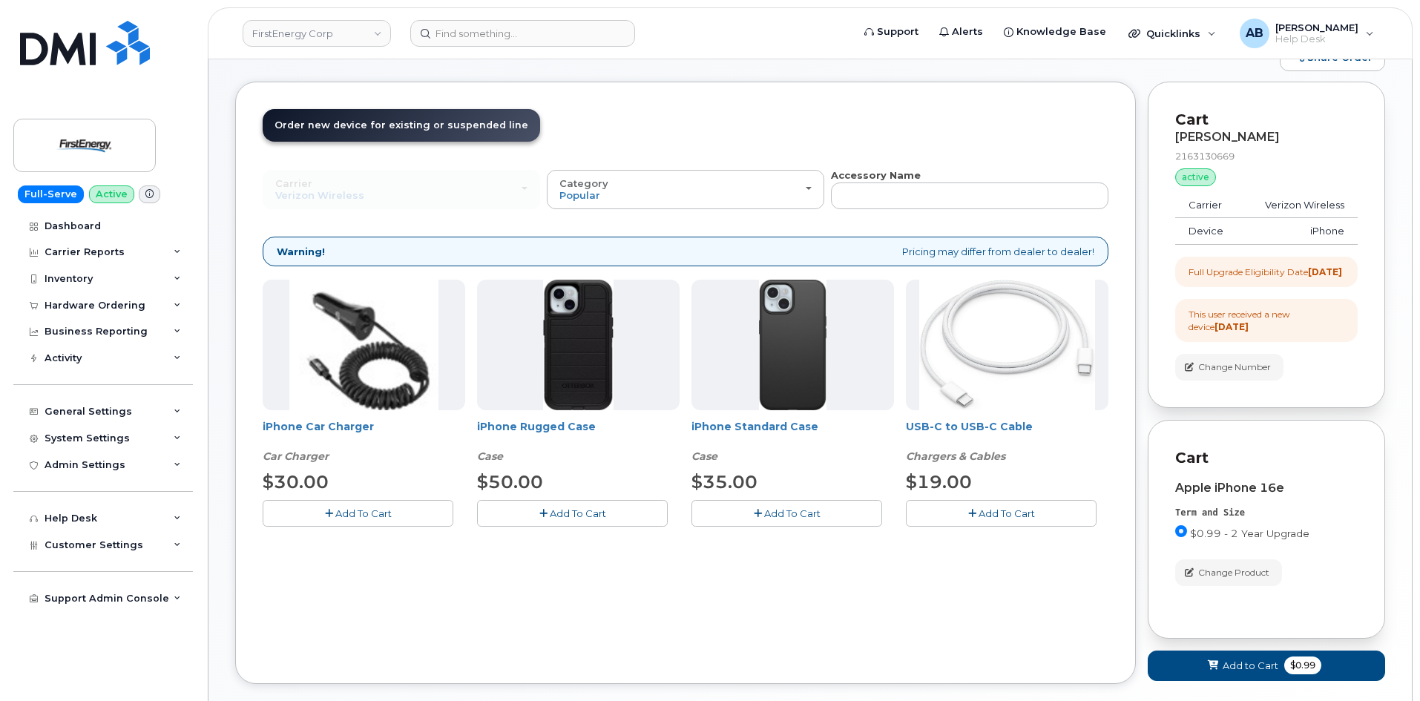
scroll to position [0, 0]
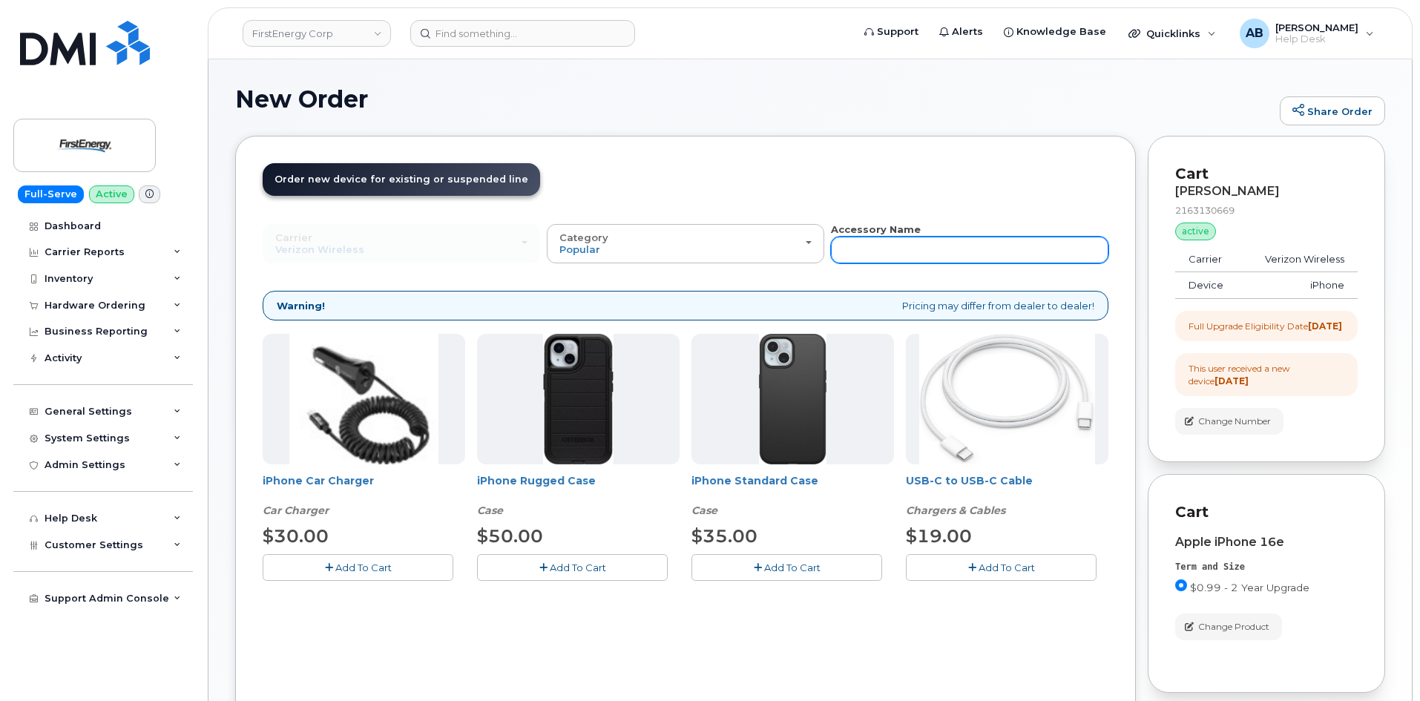
click at [867, 252] on input "text" at bounding box center [970, 250] width 278 height 27
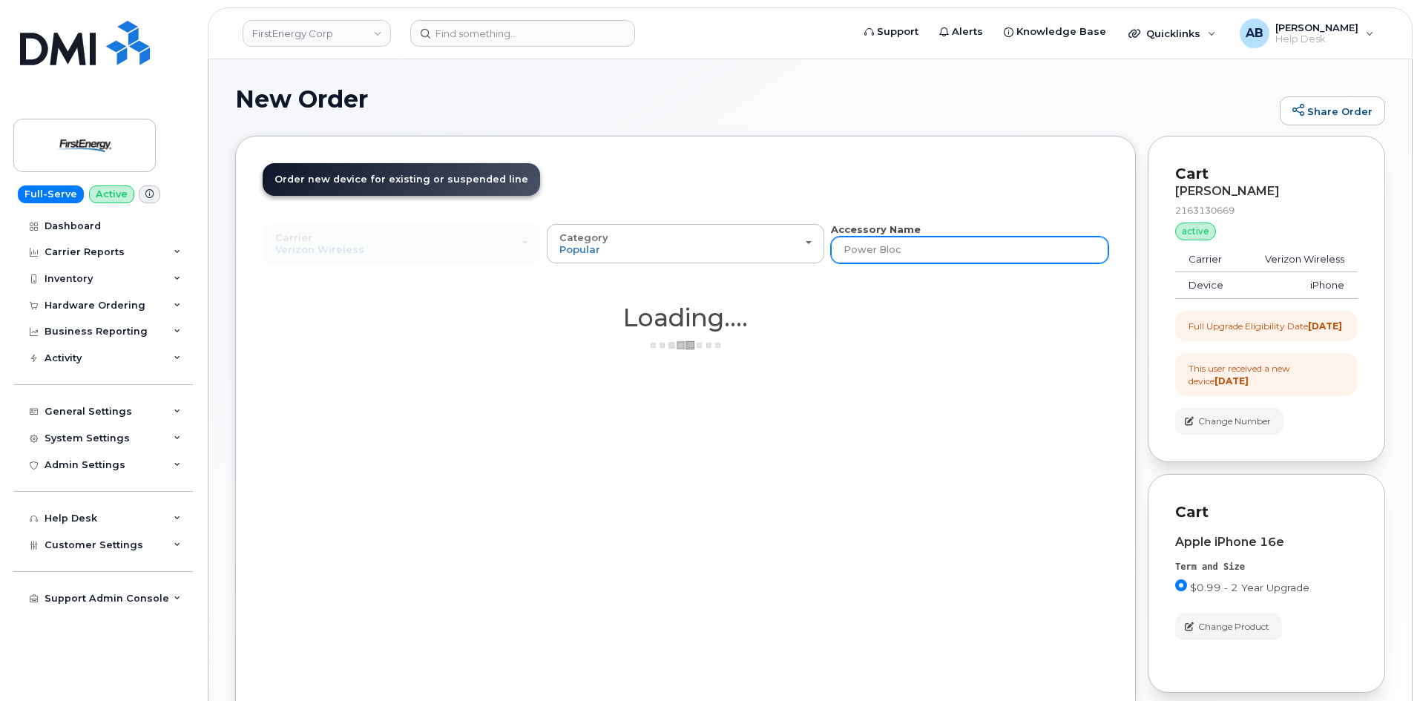
type input "Power Block"
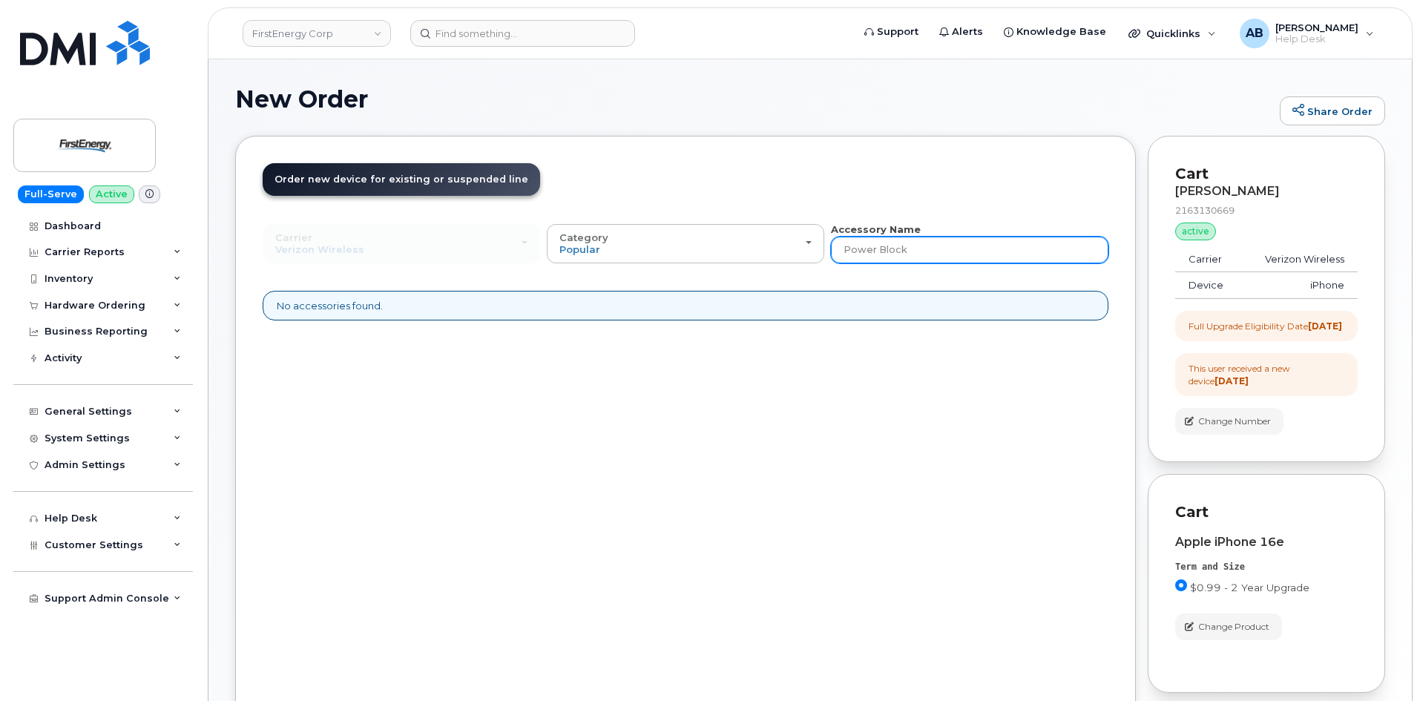
drag, startPoint x: 865, startPoint y: 252, endPoint x: 758, endPoint y: 293, distance: 114.7
click at [758, 293] on div "Carrier Verizon Wireless AT&T Wireless US Cellular Verizon Wireless AT&T Wirele…" at bounding box center [686, 272] width 846 height 98
click at [918, 260] on input "Power Block" at bounding box center [970, 250] width 278 height 27
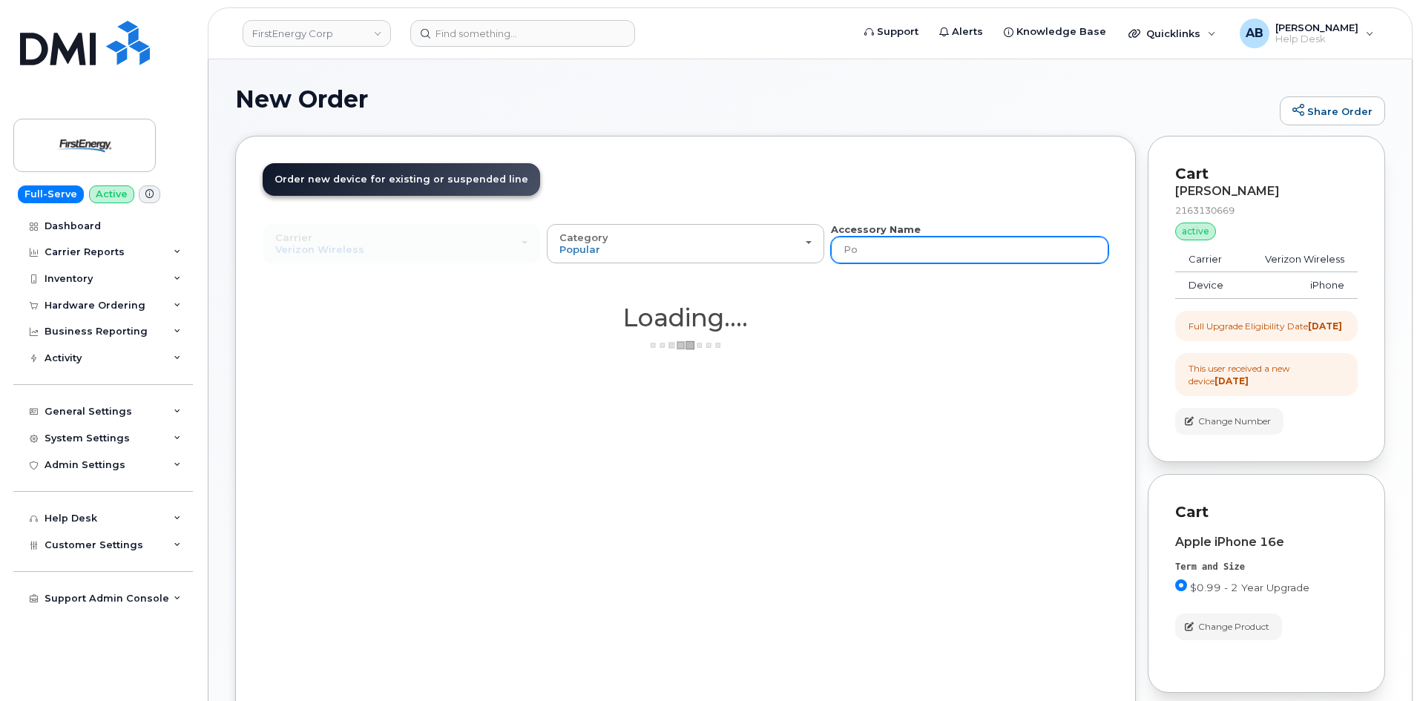
type input "P"
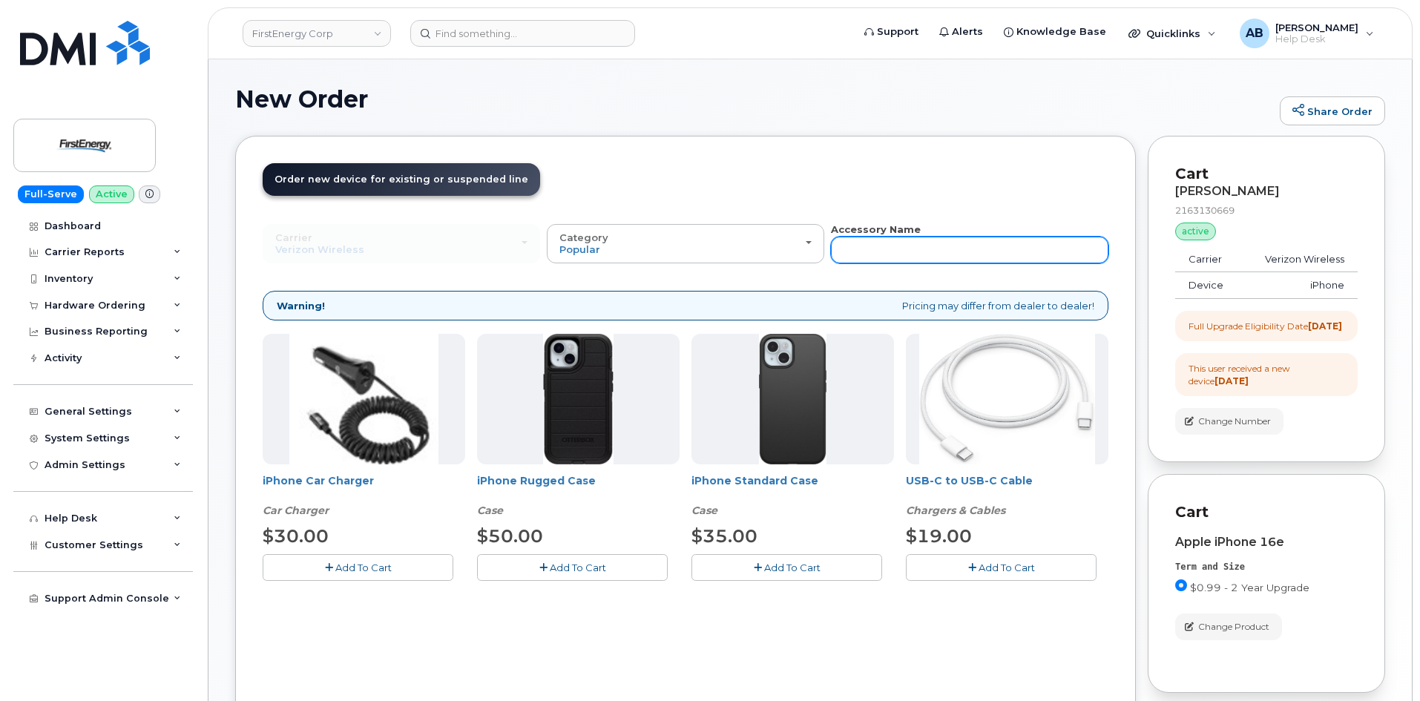
drag, startPoint x: 918, startPoint y: 260, endPoint x: 841, endPoint y: 314, distance: 94.3
click at [841, 314] on div "Carrier Verizon Wireless AT&T Wireless US Cellular Verizon Wireless AT&T Wirele…" at bounding box center [686, 413] width 846 height 381
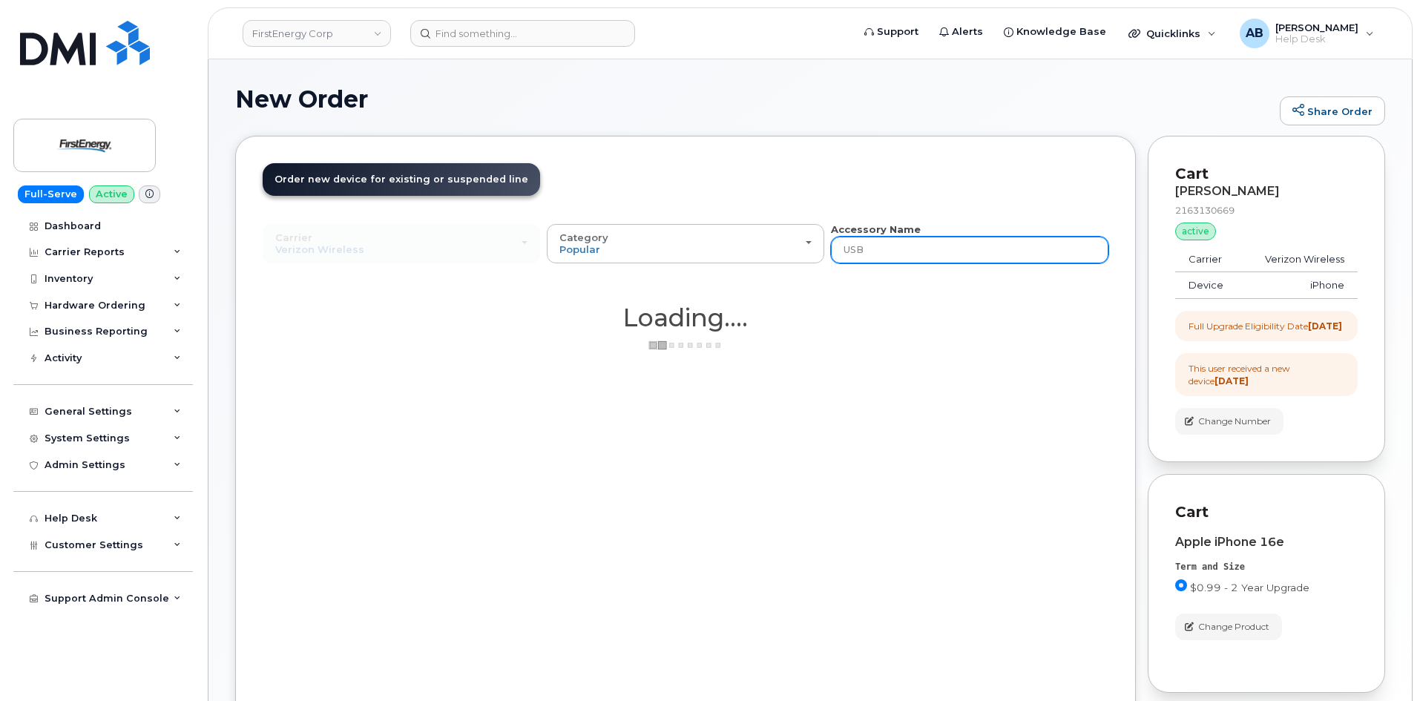
type input "USB C"
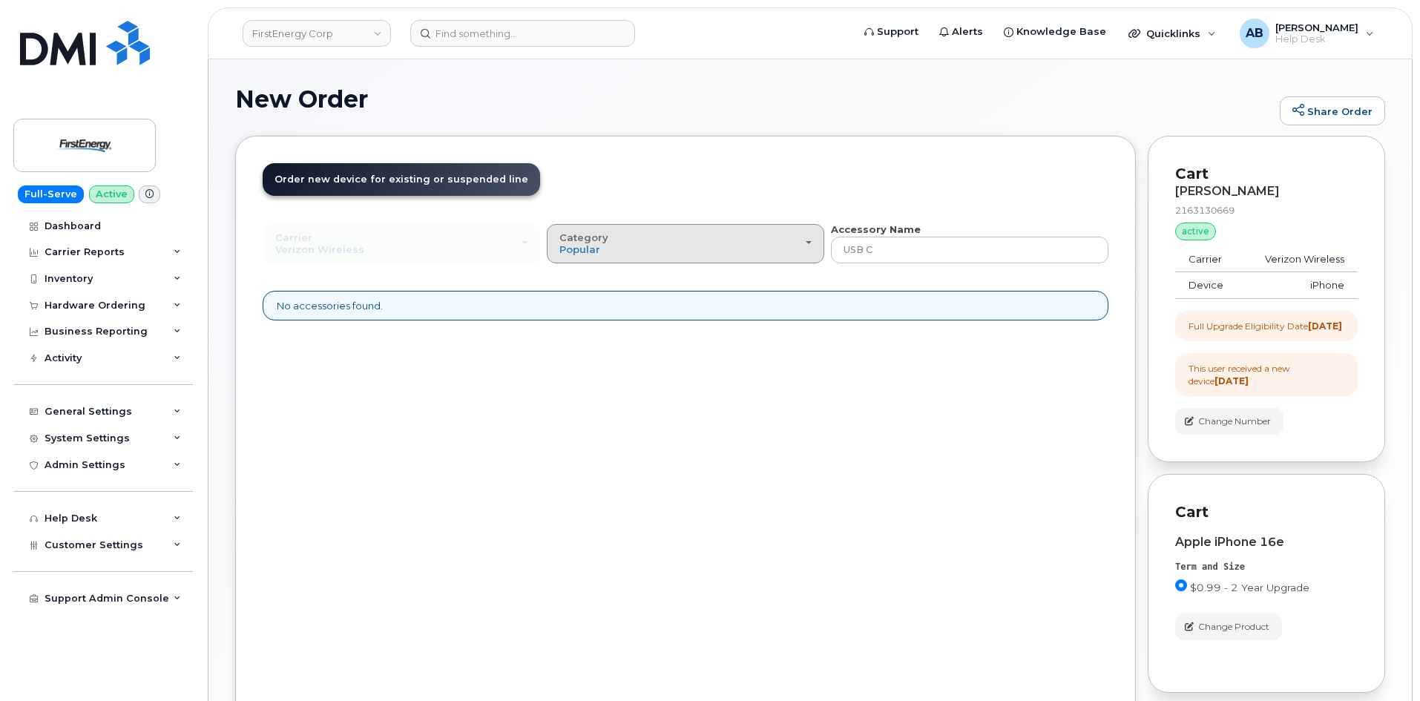
click at [679, 260] on button "Category Popular" at bounding box center [686, 243] width 278 height 39
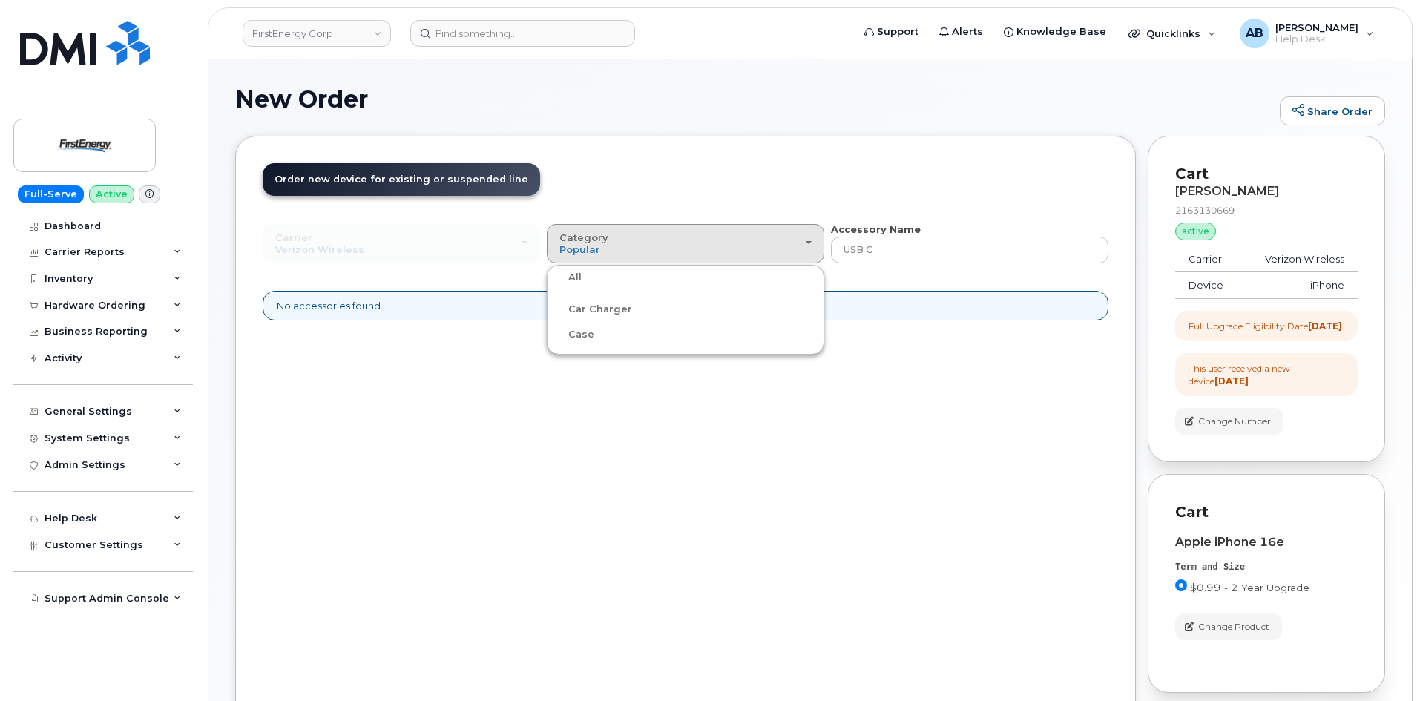
click at [594, 306] on label "Car Charger" at bounding box center [592, 310] width 82 height 18
click at [0, 0] on input "Car Charger" at bounding box center [0, 0] width 0 height 0
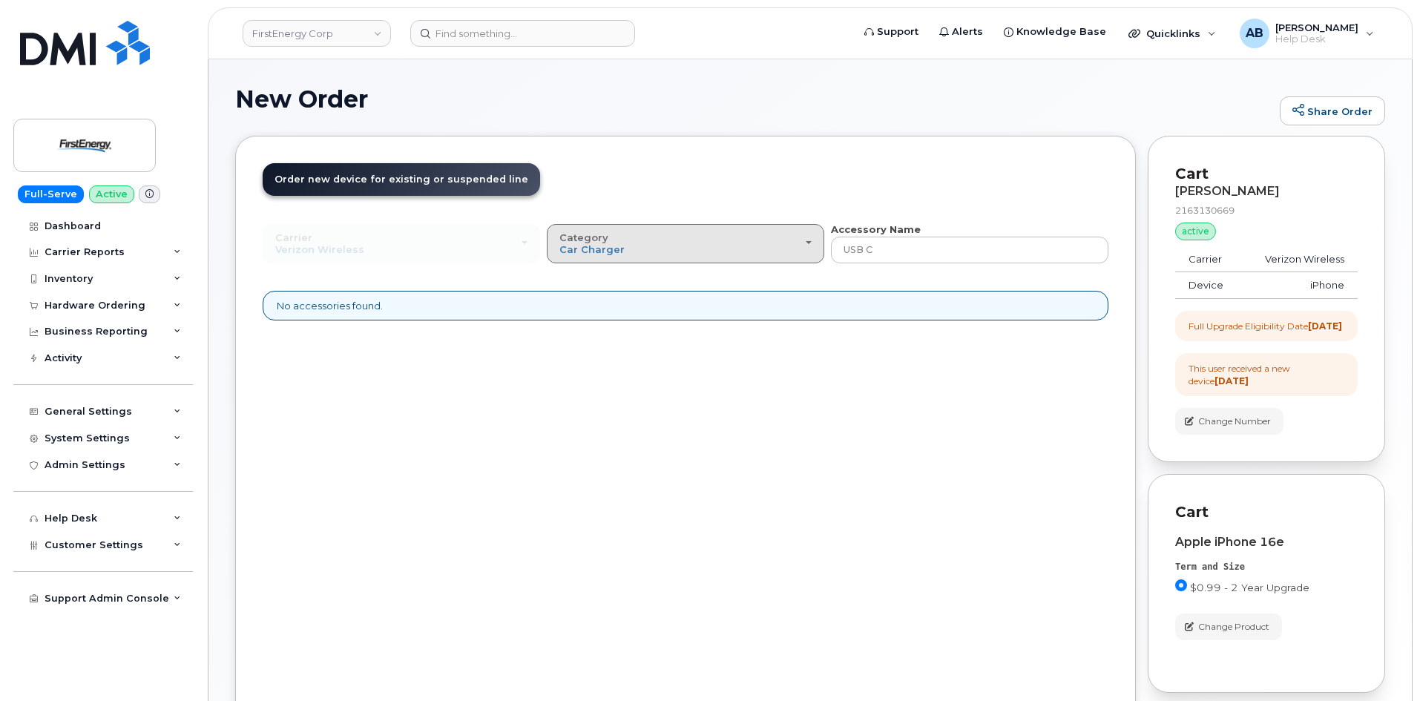
drag, startPoint x: 669, startPoint y: 240, endPoint x: 627, endPoint y: 266, distance: 48.6
click at [666, 240] on div "Category Car Charger" at bounding box center [686, 243] width 252 height 23
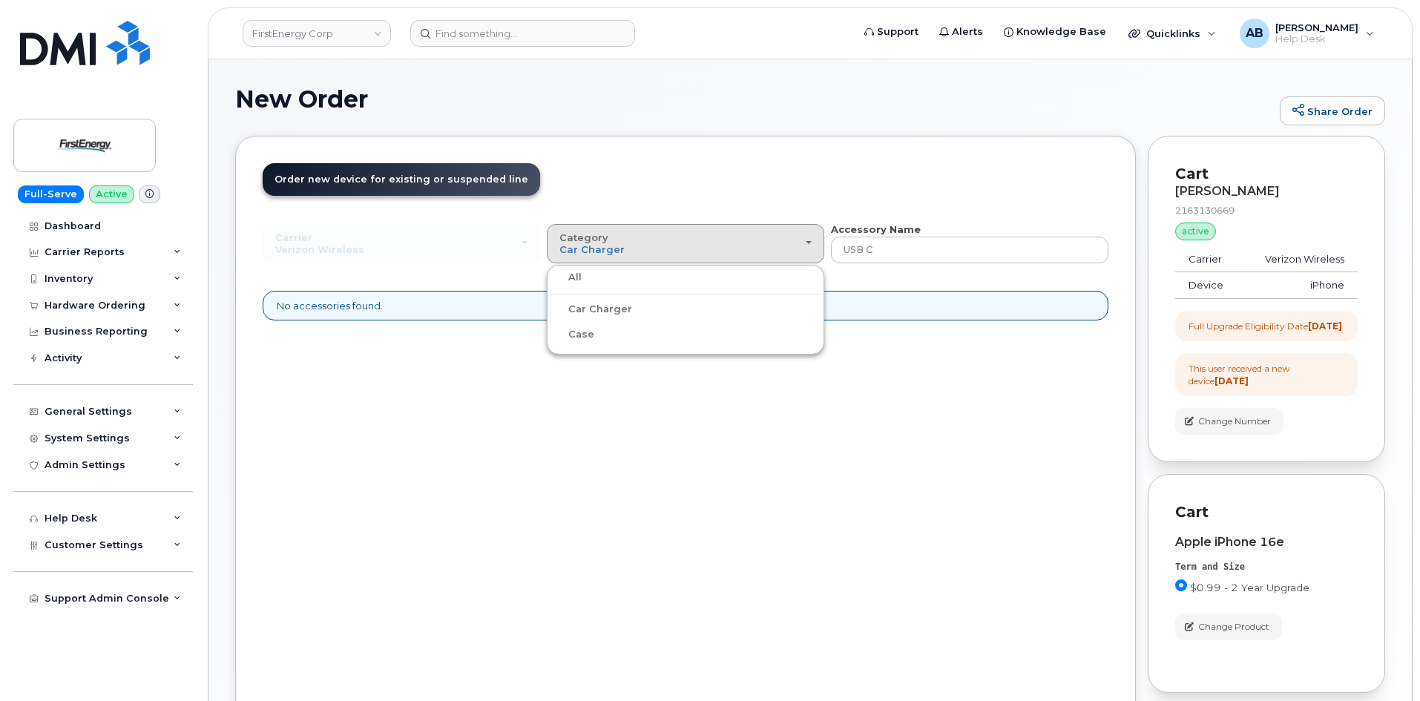
click at [587, 332] on label "Case" at bounding box center [573, 335] width 44 height 18
click at [0, 0] on input "Case" at bounding box center [0, 0] width 0 height 0
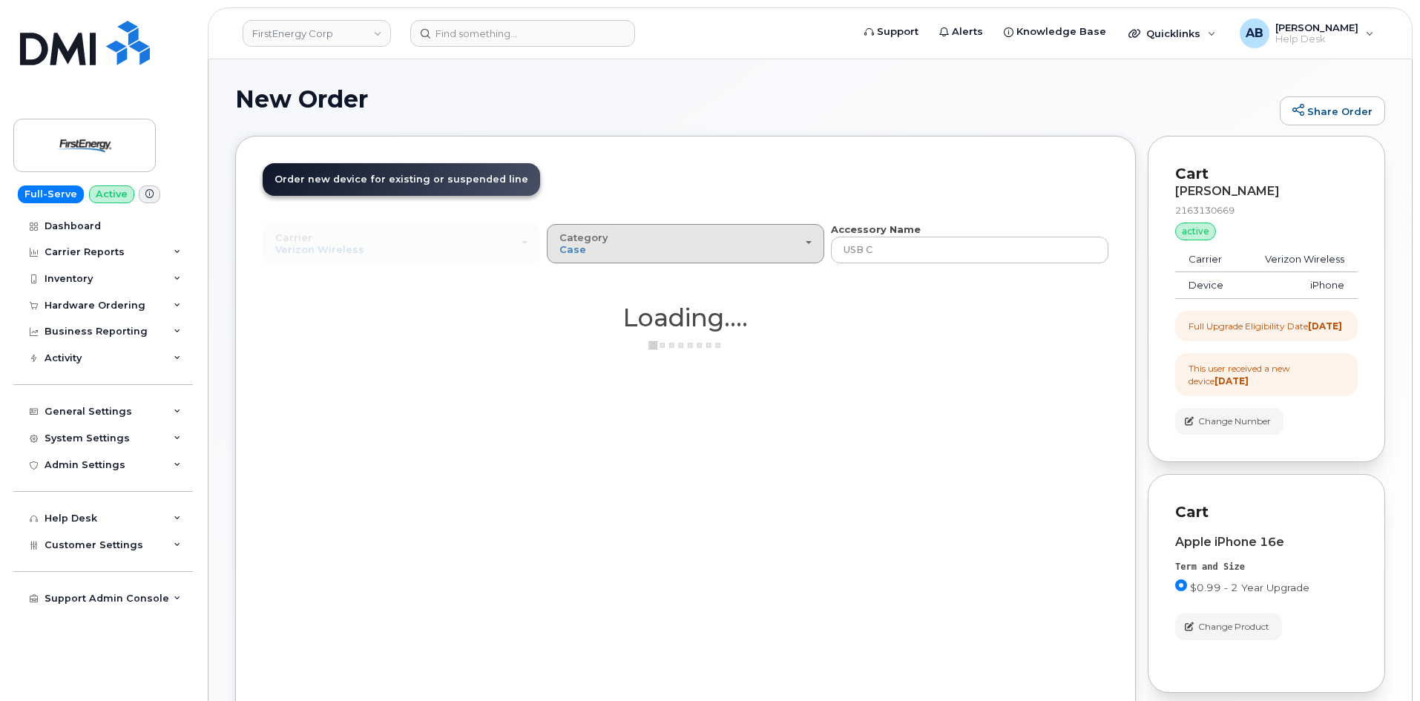
click at [687, 235] on div "Category Case" at bounding box center [686, 243] width 252 height 23
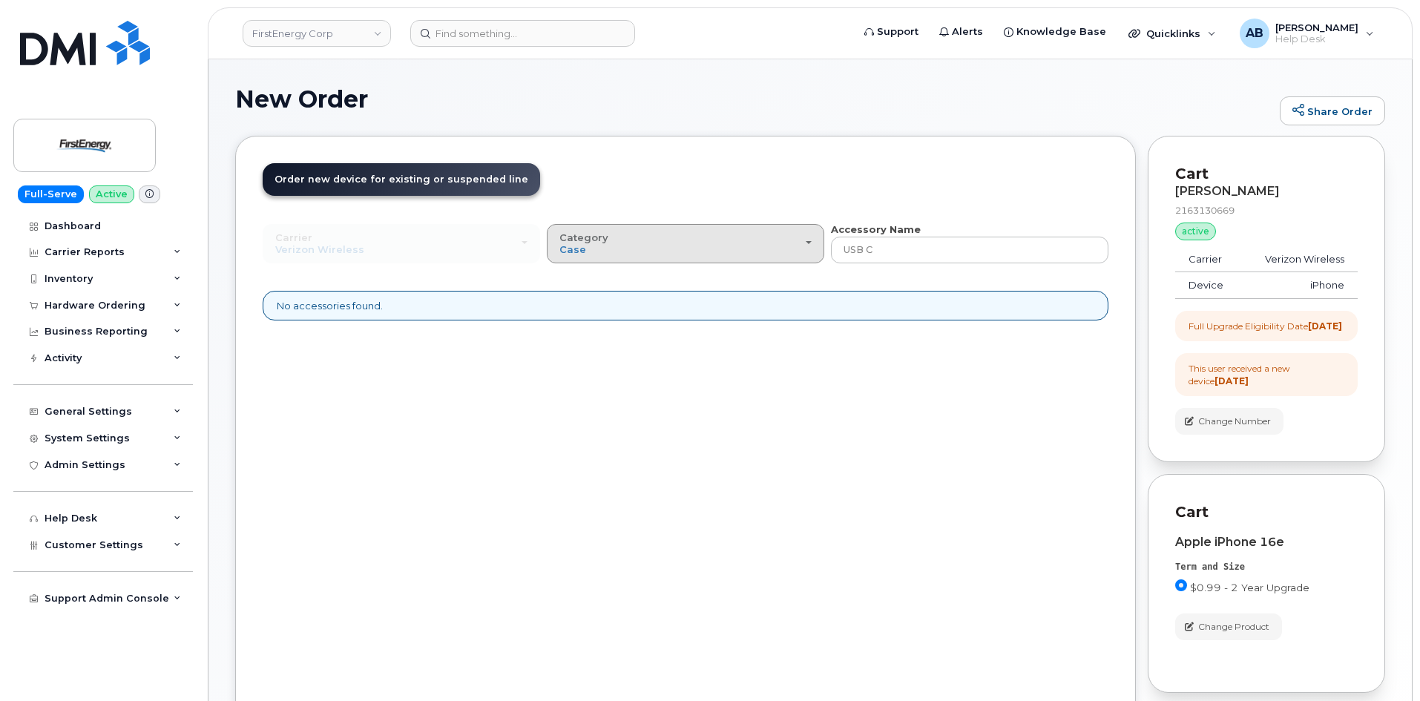
click at [576, 233] on span "Category" at bounding box center [584, 238] width 49 height 12
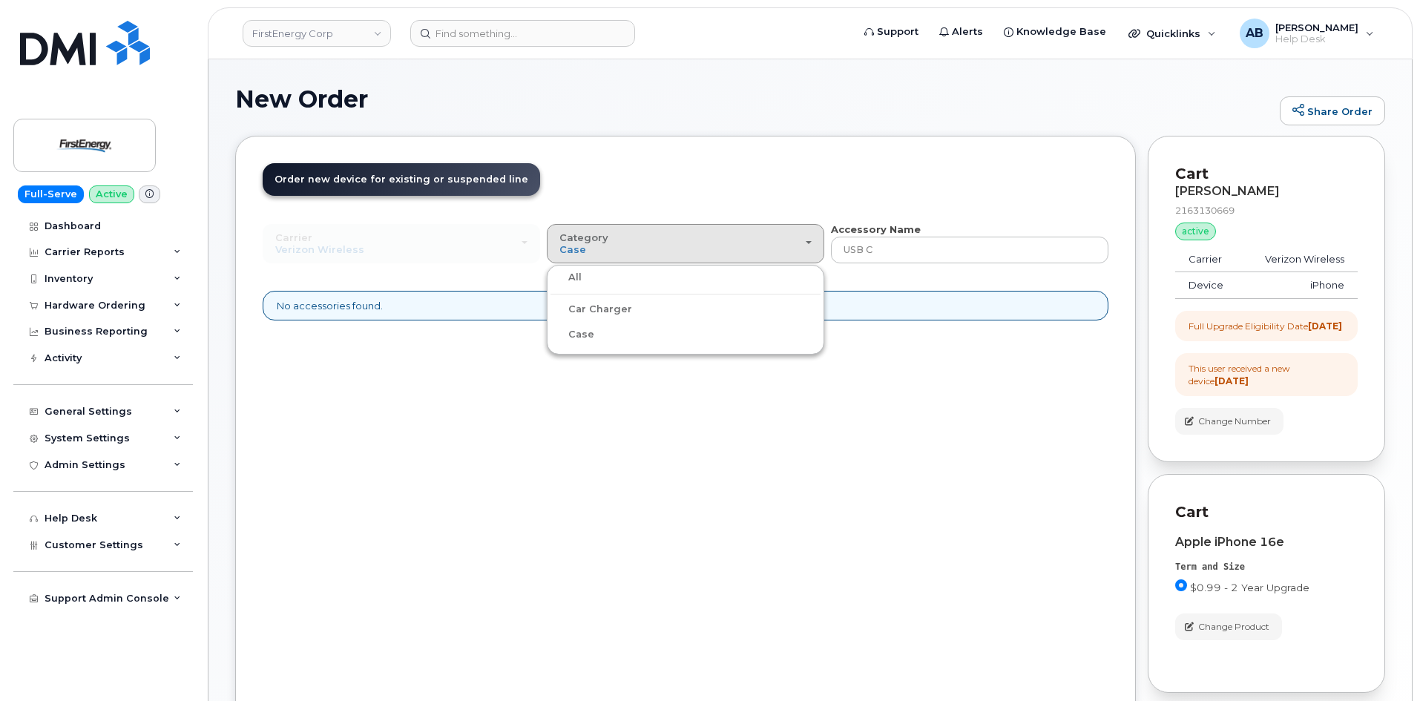
click at [577, 272] on label "All" at bounding box center [566, 278] width 31 height 18
click at [0, 0] on input "All" at bounding box center [0, 0] width 0 height 0
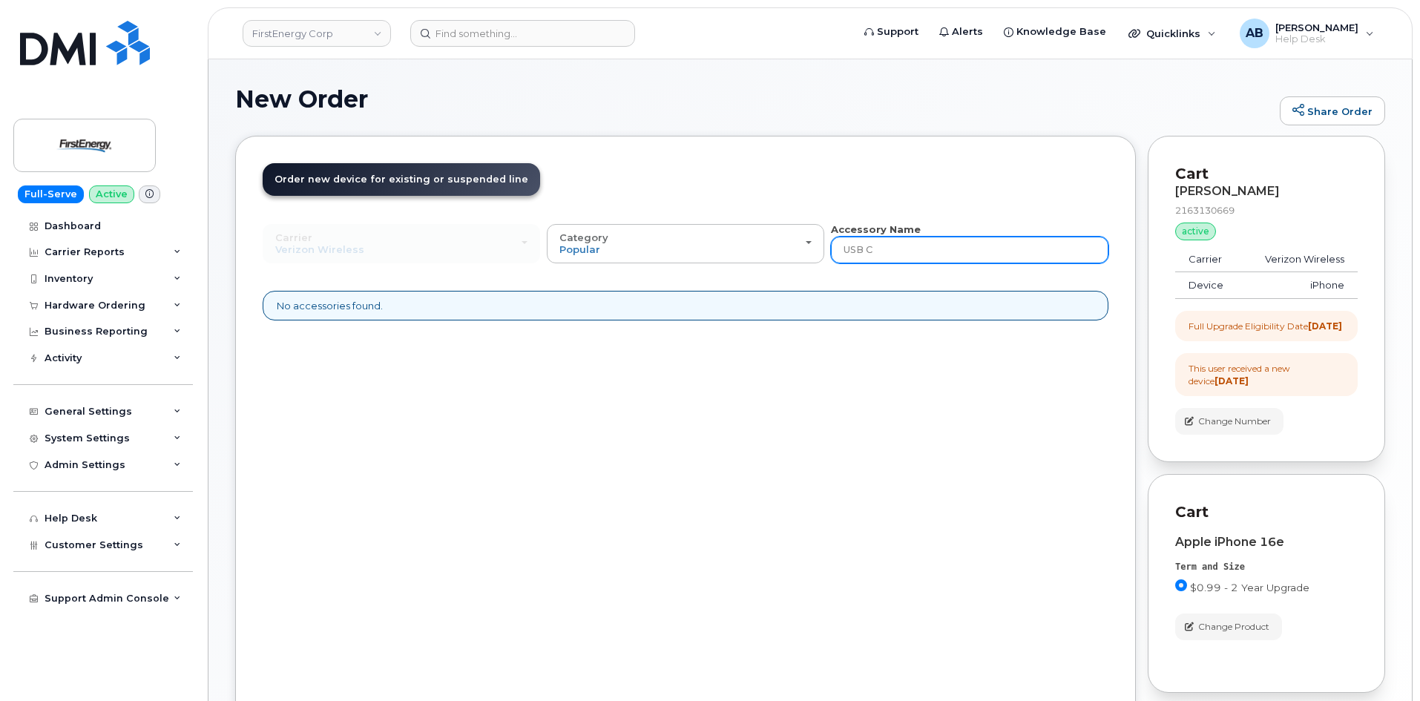
click at [902, 237] on input "USB C" at bounding box center [970, 250] width 278 height 27
type input "USB"
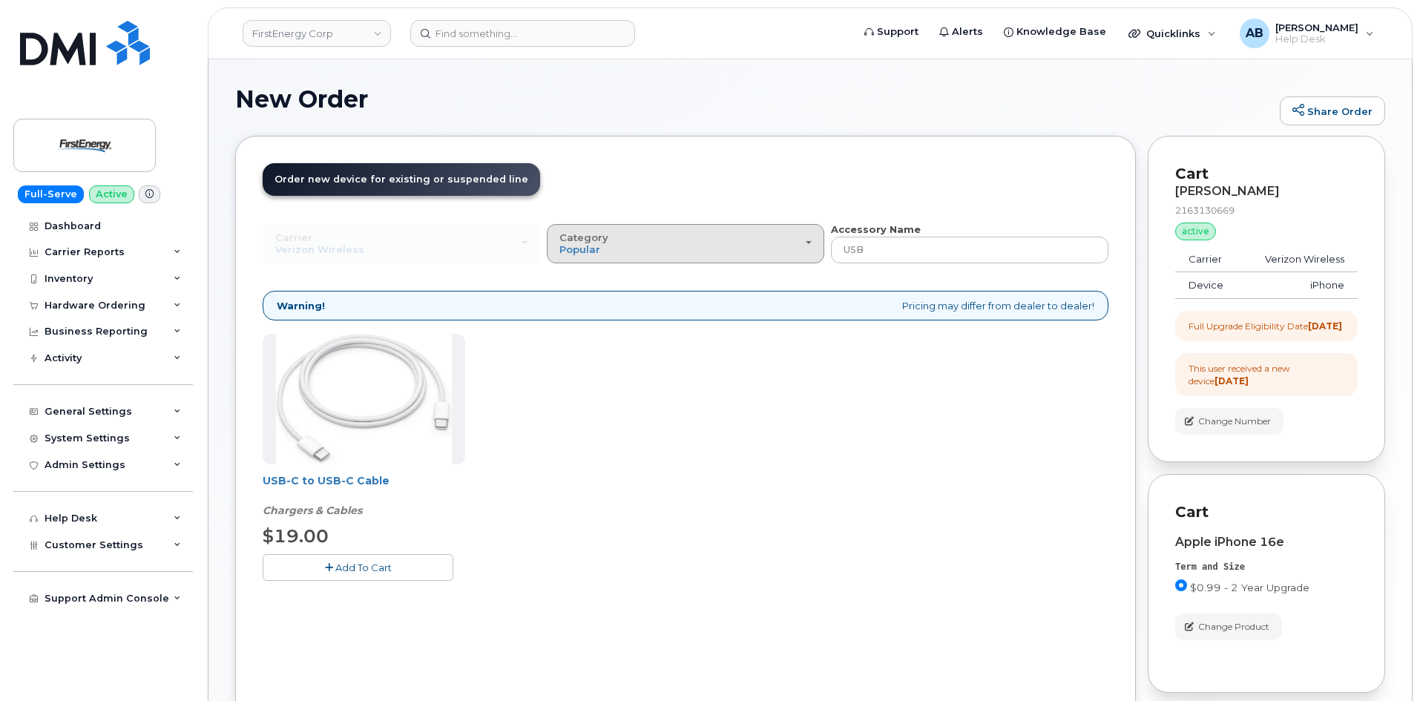
click at [670, 231] on button "Category Popular" at bounding box center [686, 243] width 278 height 39
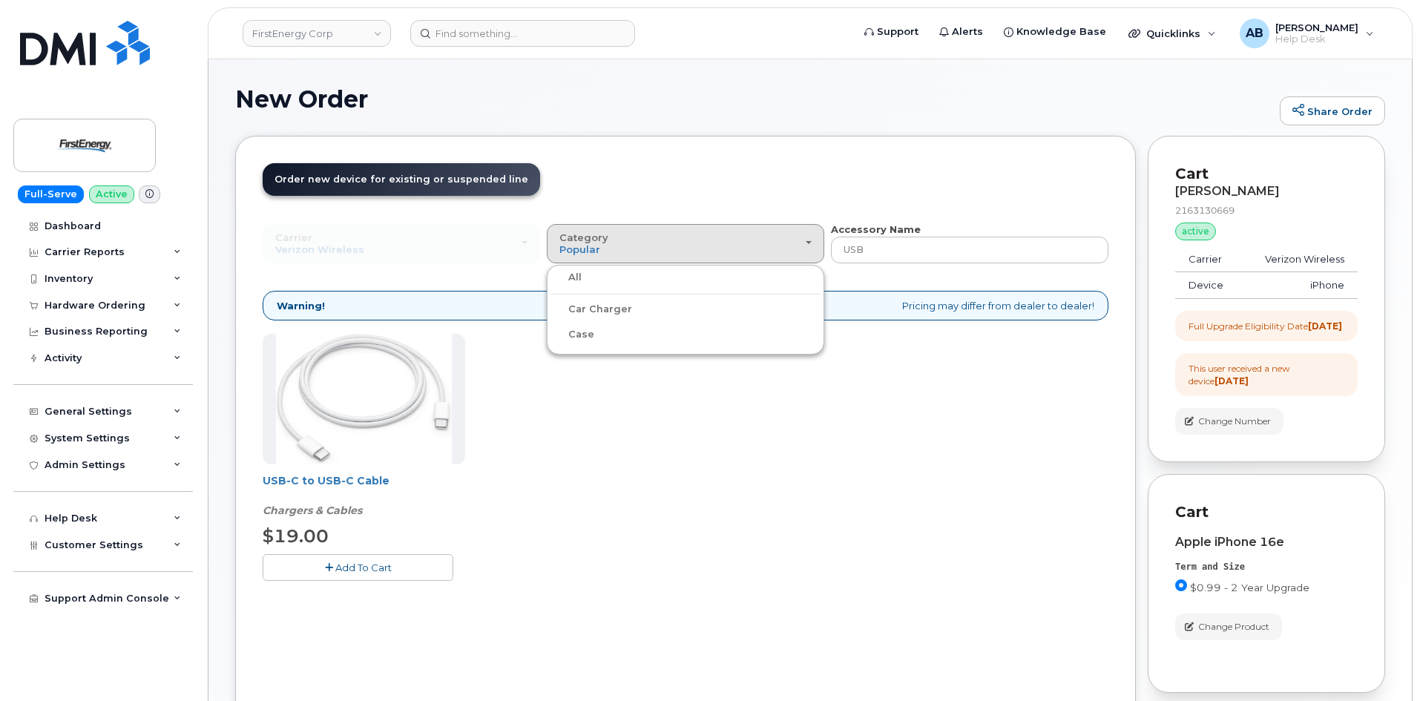
click at [574, 270] on label "All" at bounding box center [566, 278] width 31 height 18
click at [0, 0] on input "All" at bounding box center [0, 0] width 0 height 0
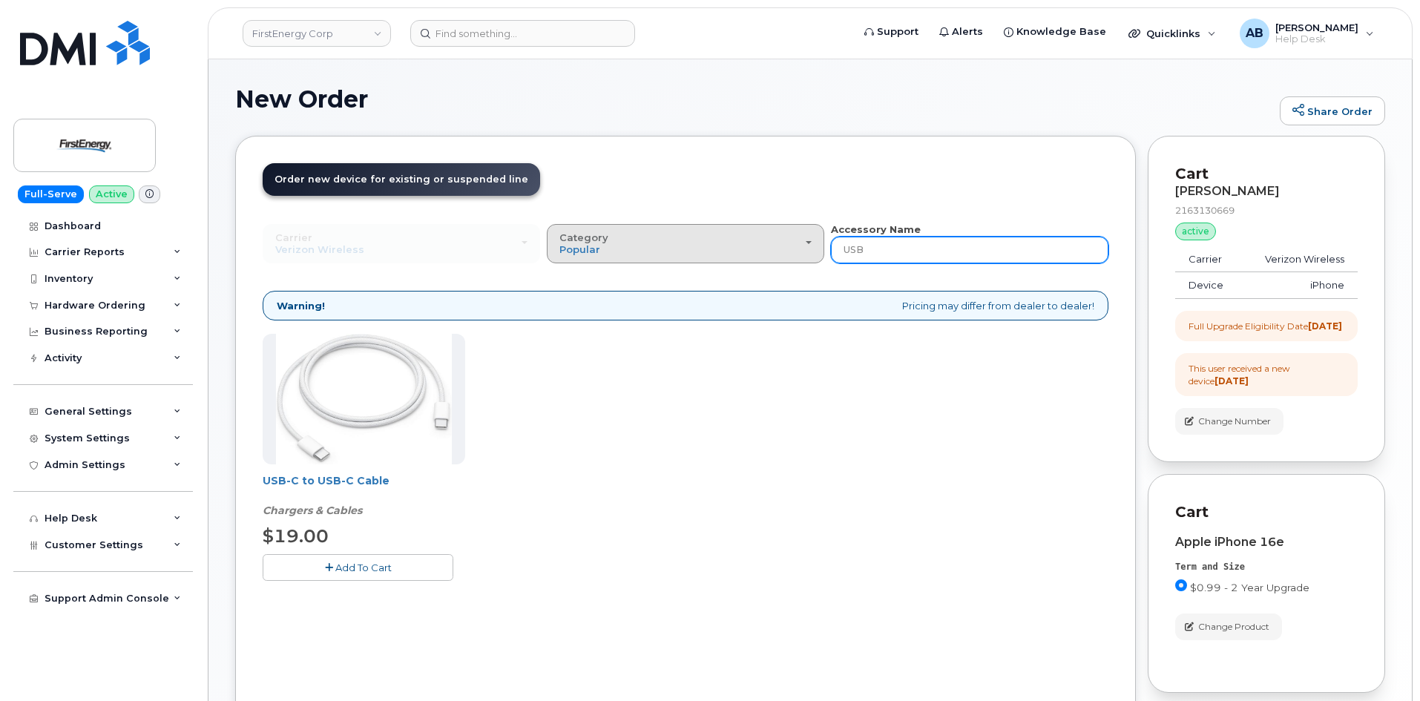
drag, startPoint x: 906, startPoint y: 248, endPoint x: 785, endPoint y: 260, distance: 121.6
click at [785, 260] on div "Carrier Verizon Wireless AT&T Wireless US Cellular Verizon Wireless AT&T Wirele…" at bounding box center [686, 243] width 846 height 41
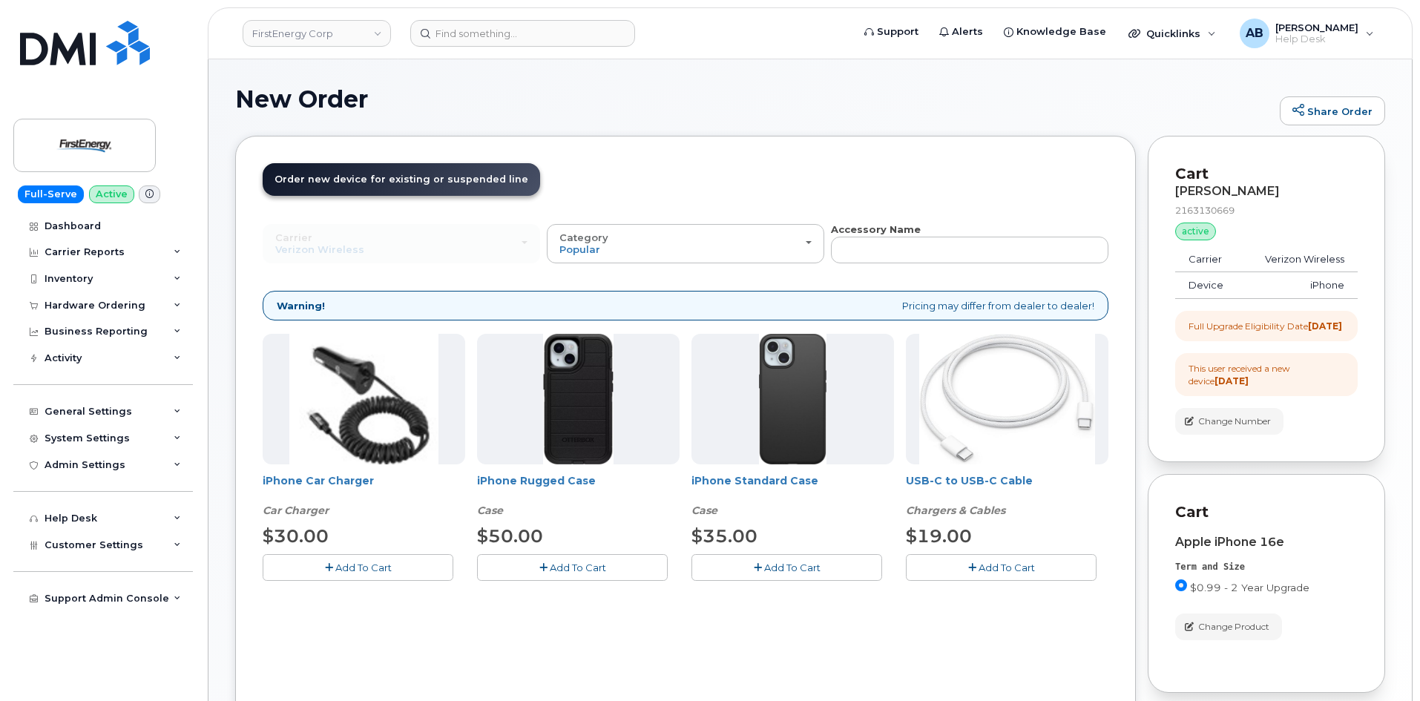
click at [737, 119] on div "New Order Share Order" at bounding box center [810, 111] width 1150 height 50
click at [917, 246] on input "text" at bounding box center [970, 250] width 278 height 27
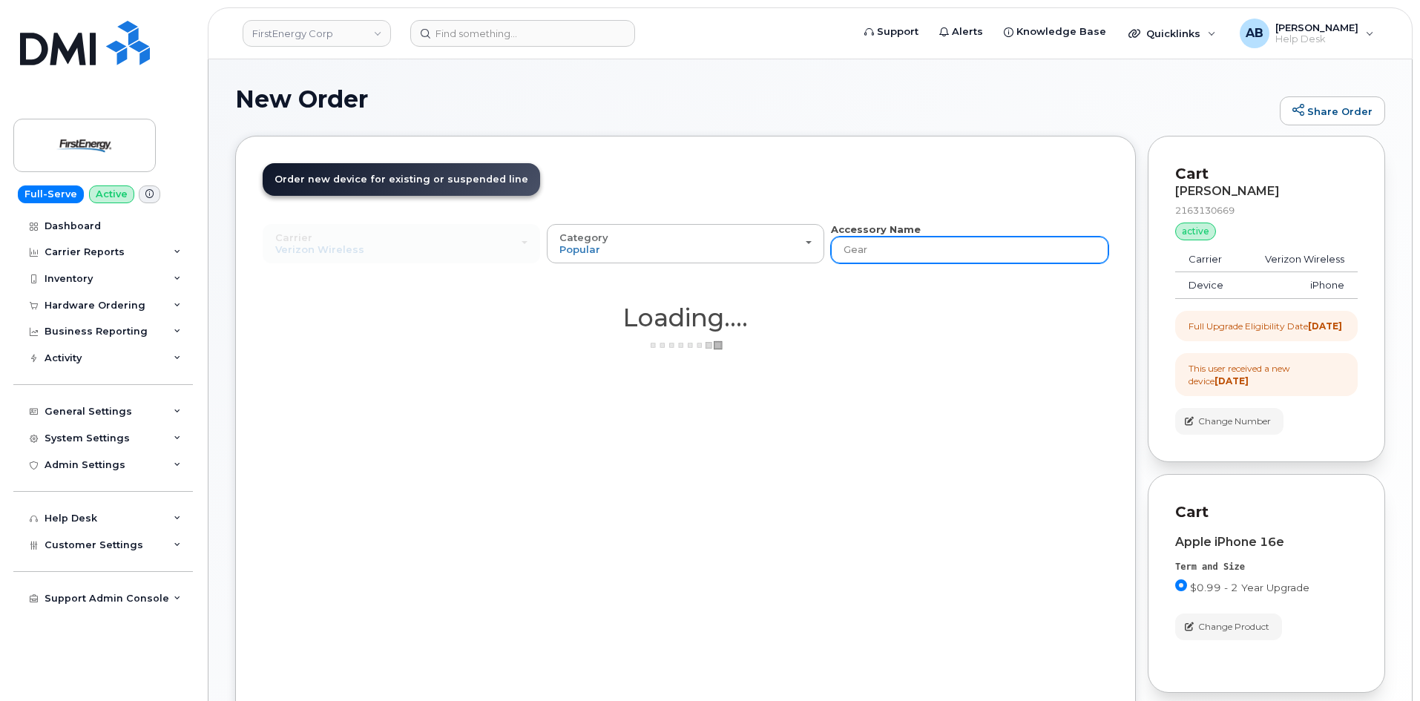
type input "Gear"
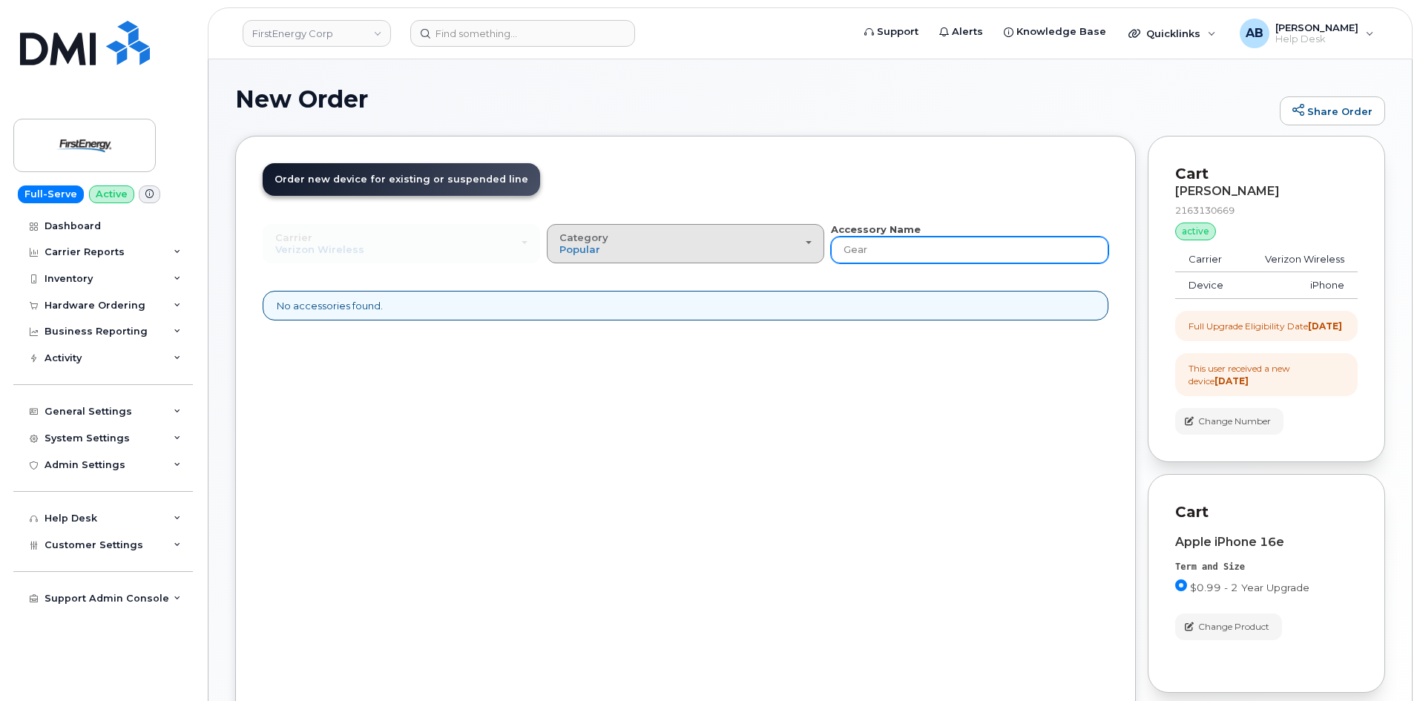
drag, startPoint x: 888, startPoint y: 249, endPoint x: 767, endPoint y: 260, distance: 120.7
click at [767, 260] on div "Carrier Verizon Wireless AT&T Wireless US Cellular Verizon Wireless AT&T Wirele…" at bounding box center [686, 243] width 846 height 41
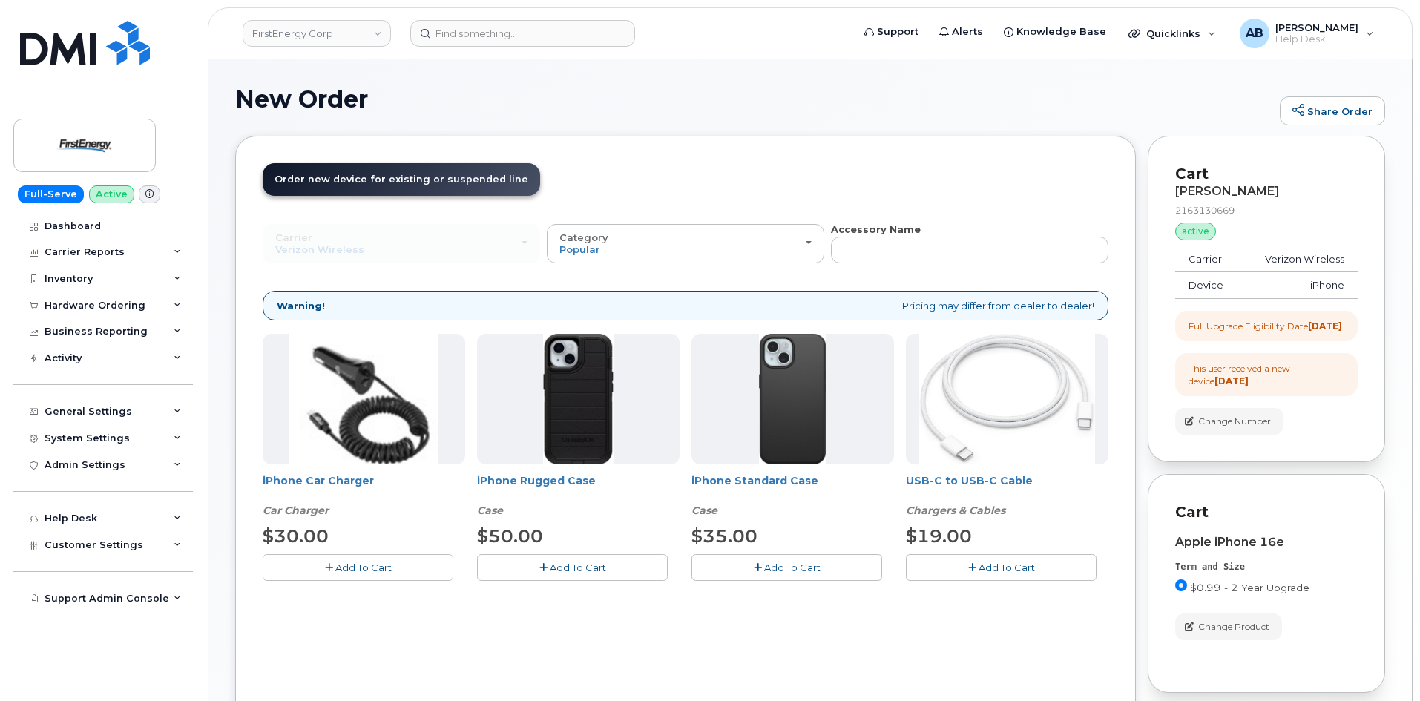
click at [683, 88] on h1 "New Order" at bounding box center [753, 99] width 1037 height 26
click at [678, 129] on div "New Order Share Order" at bounding box center [810, 111] width 1150 height 50
click at [698, 252] on div "Category Popular" at bounding box center [686, 243] width 252 height 23
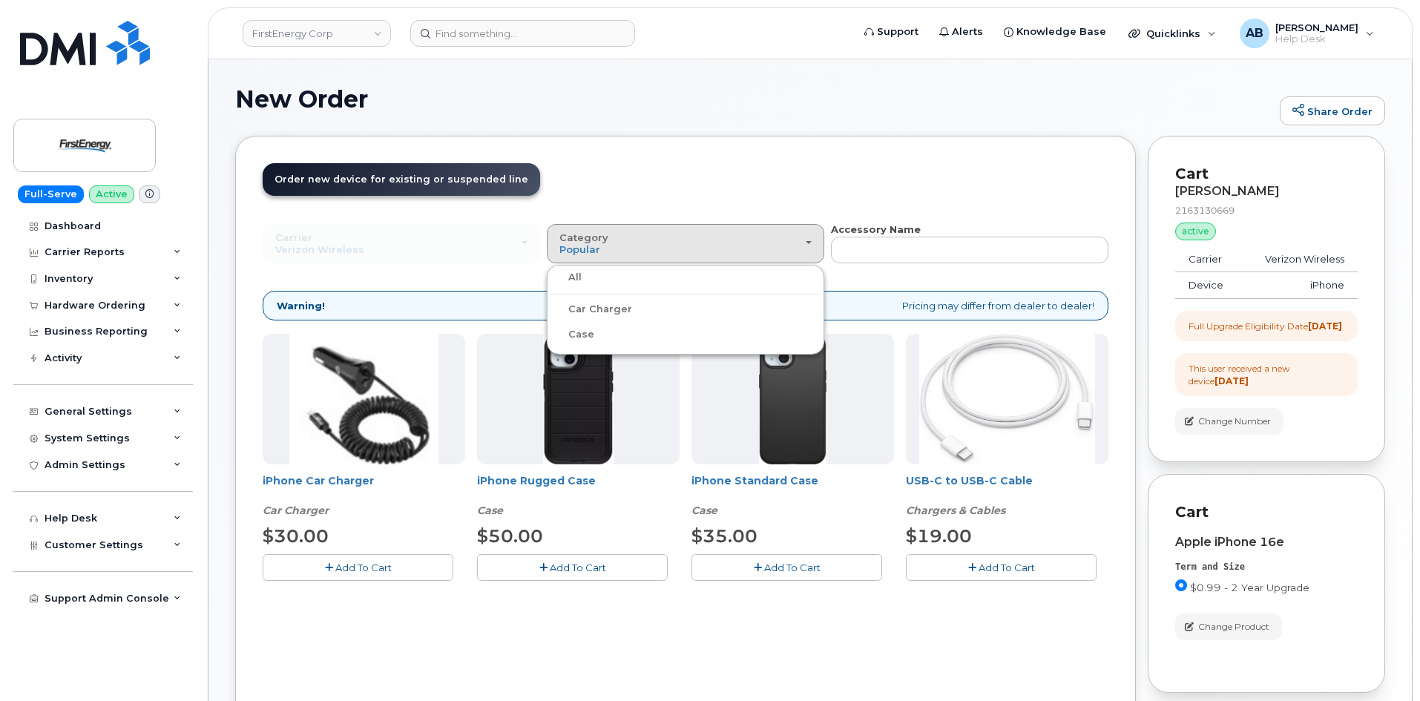
click at [666, 153] on div "Order New Device Upgrade Existing Device Order Accessory Order new device and n…" at bounding box center [685, 437] width 901 height 603
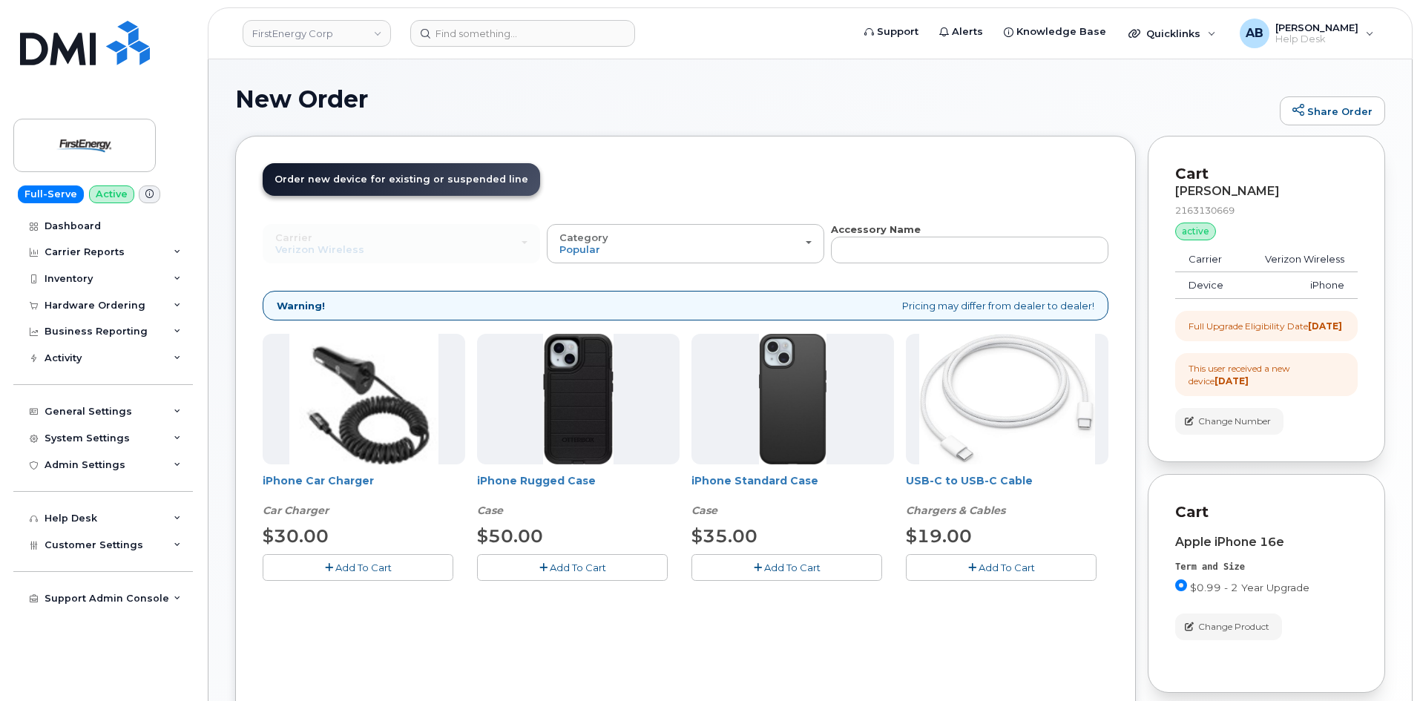
click at [578, 573] on span "Add To Cart" at bounding box center [578, 568] width 56 height 12
click at [382, 565] on span "Add To Cart" at bounding box center [363, 568] width 56 height 12
click at [1039, 573] on button "Add To Cart" at bounding box center [1001, 567] width 191 height 26
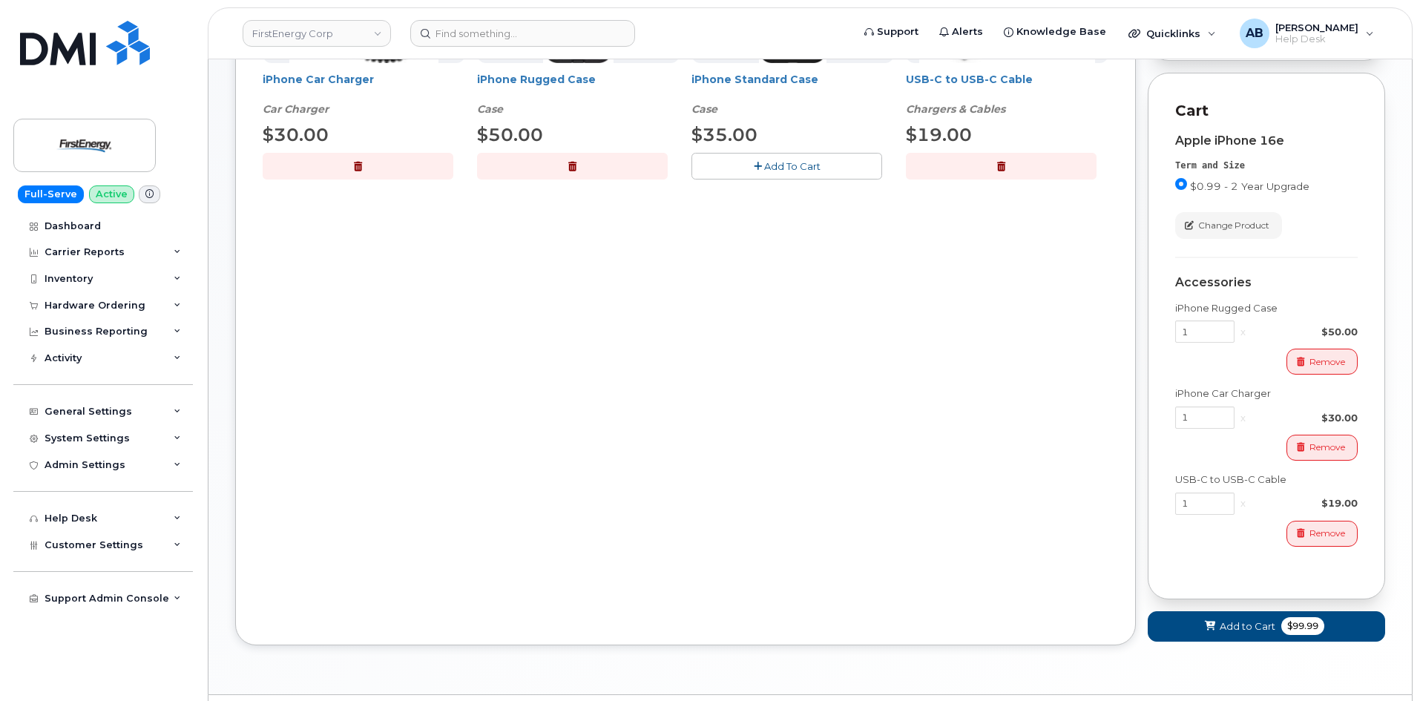
scroll to position [455, 0]
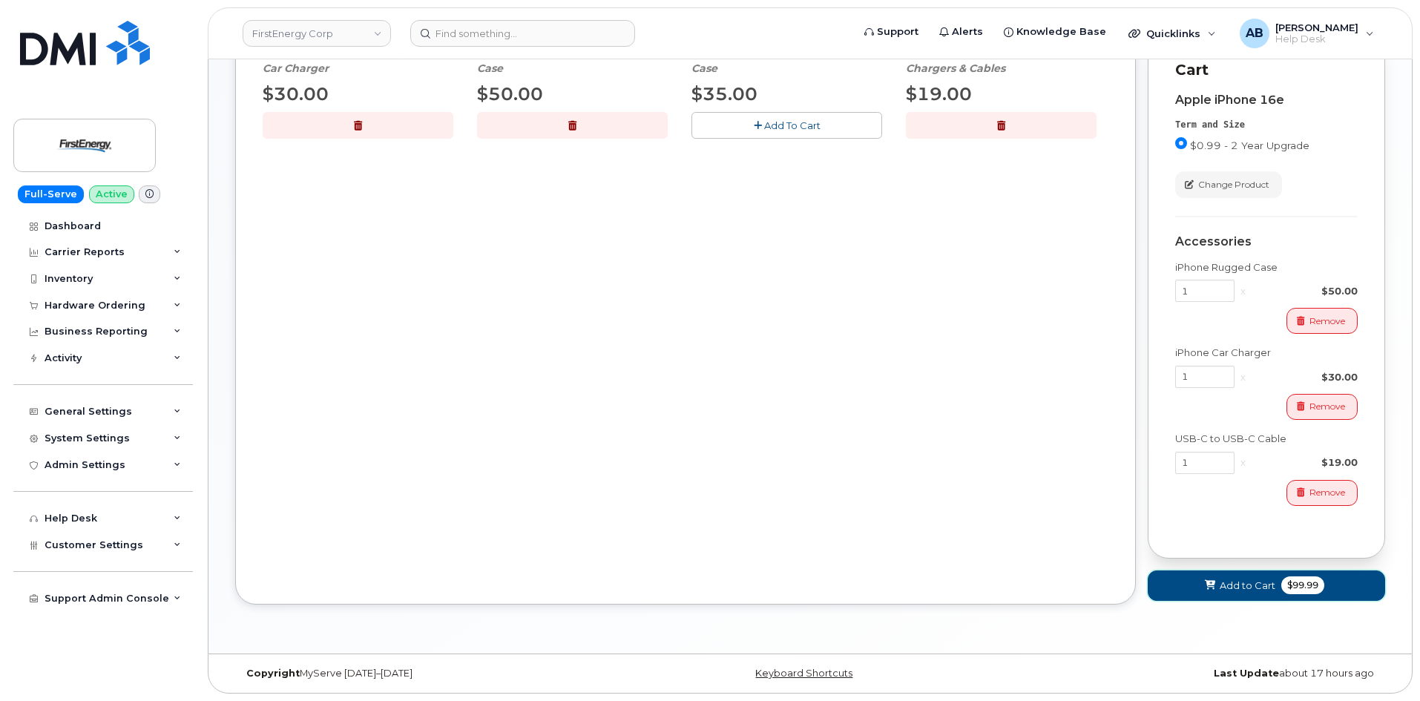
click at [1258, 590] on span "Add to Cart" at bounding box center [1248, 586] width 56 height 14
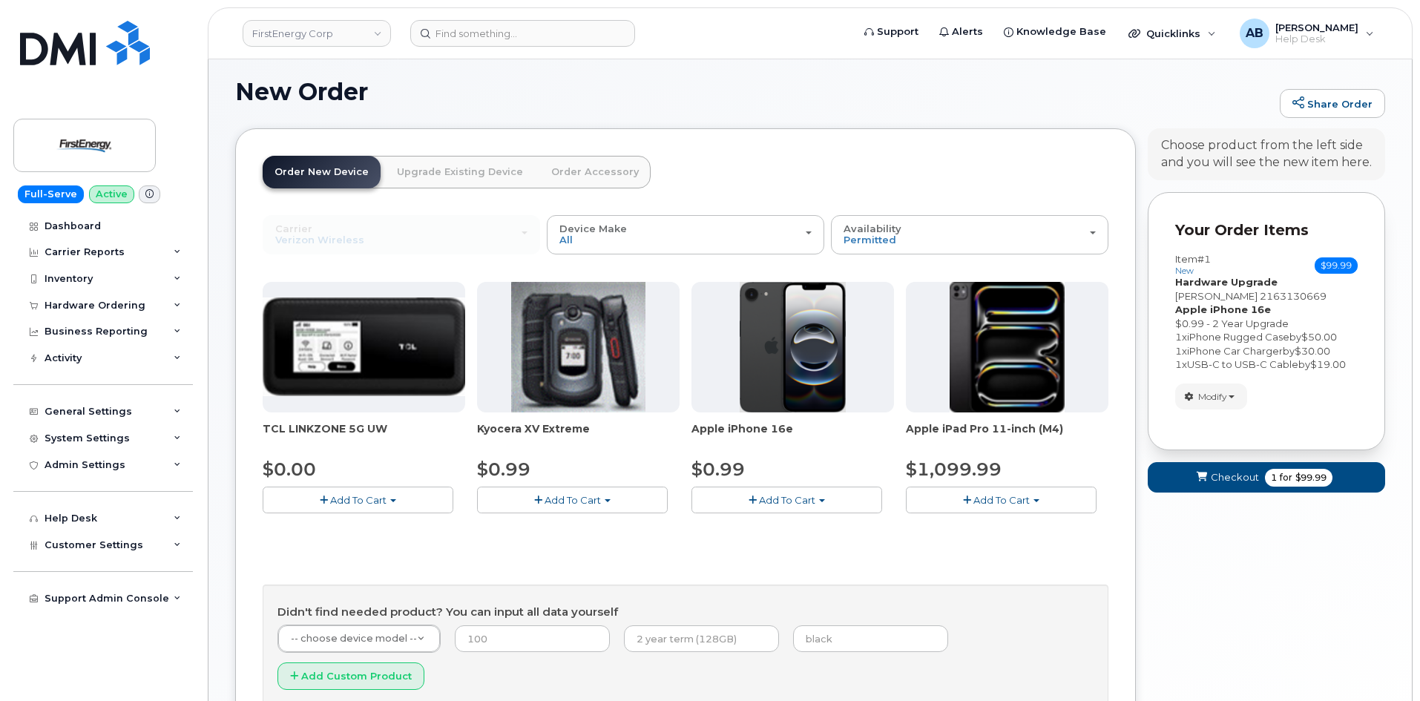
scroll to position [122, 0]
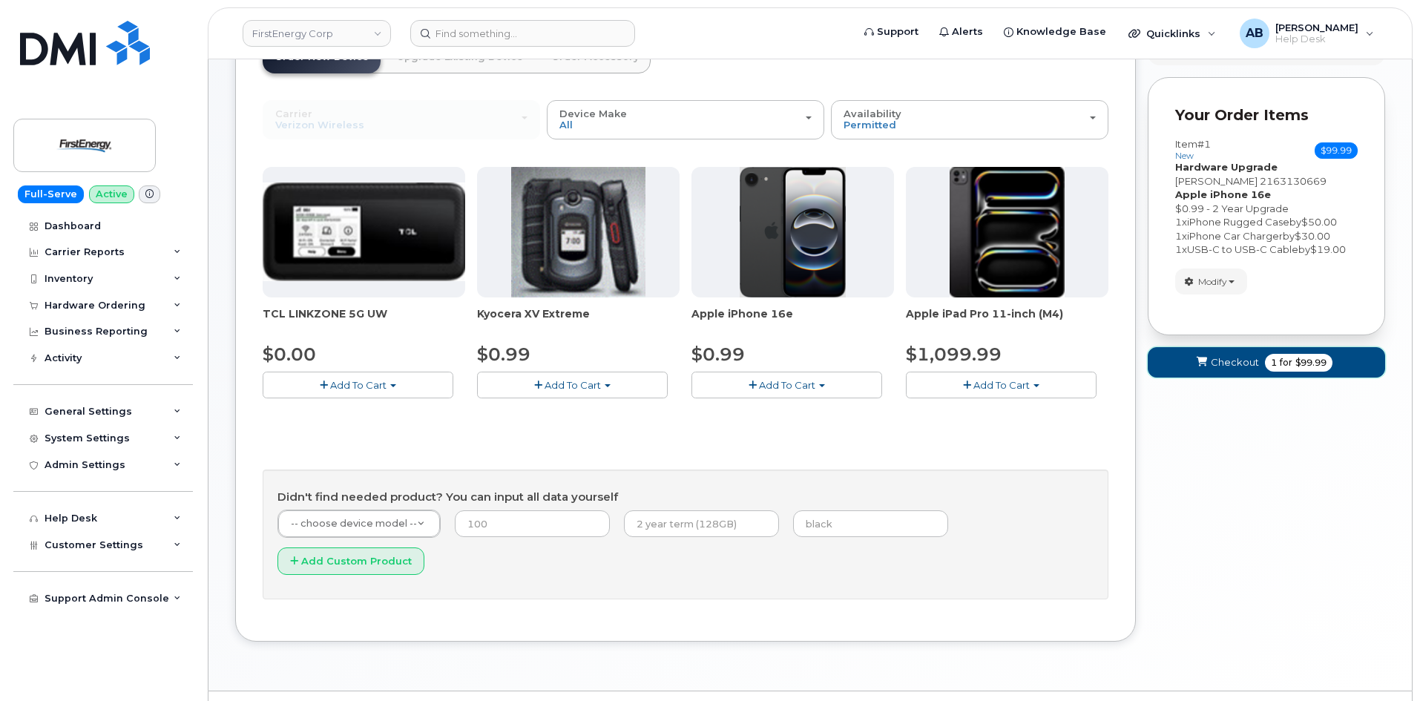
click at [1221, 359] on span "Checkout" at bounding box center [1235, 362] width 48 height 14
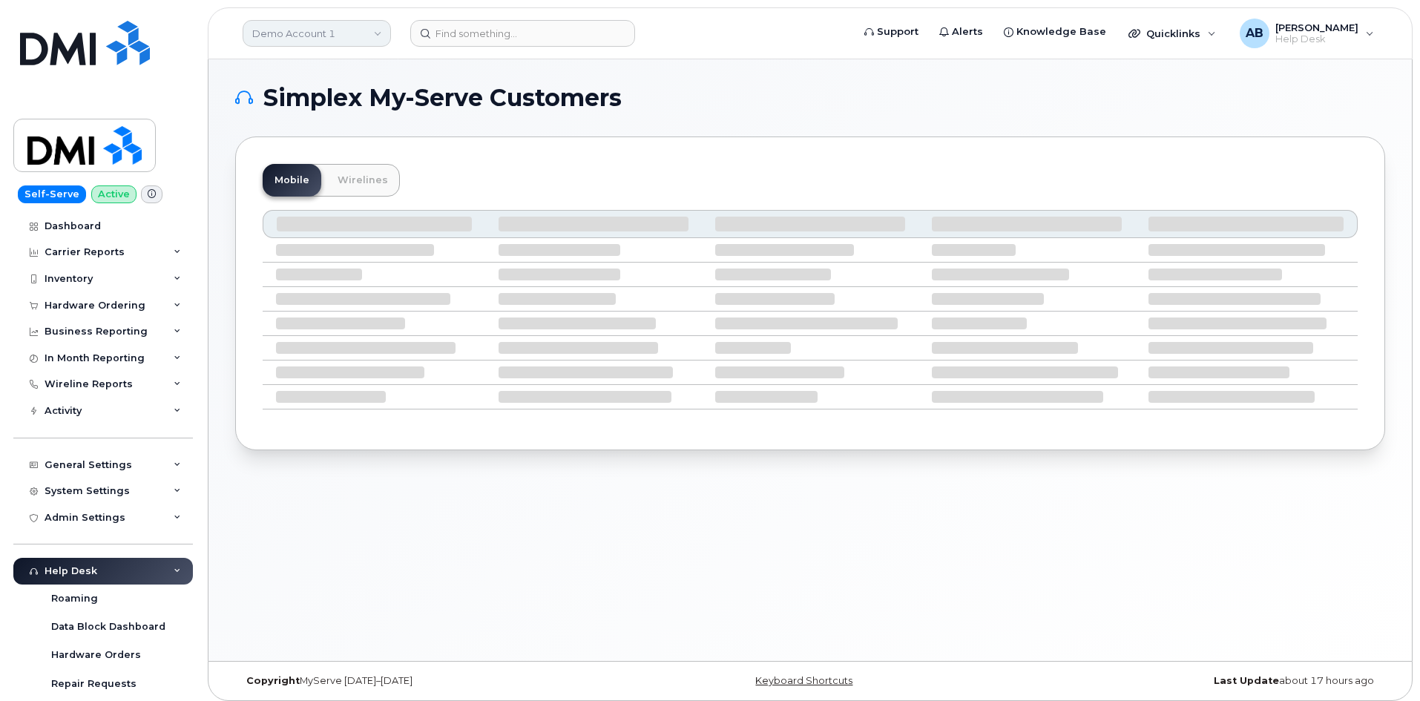
click at [367, 28] on link "Demo Account 1" at bounding box center [317, 33] width 148 height 27
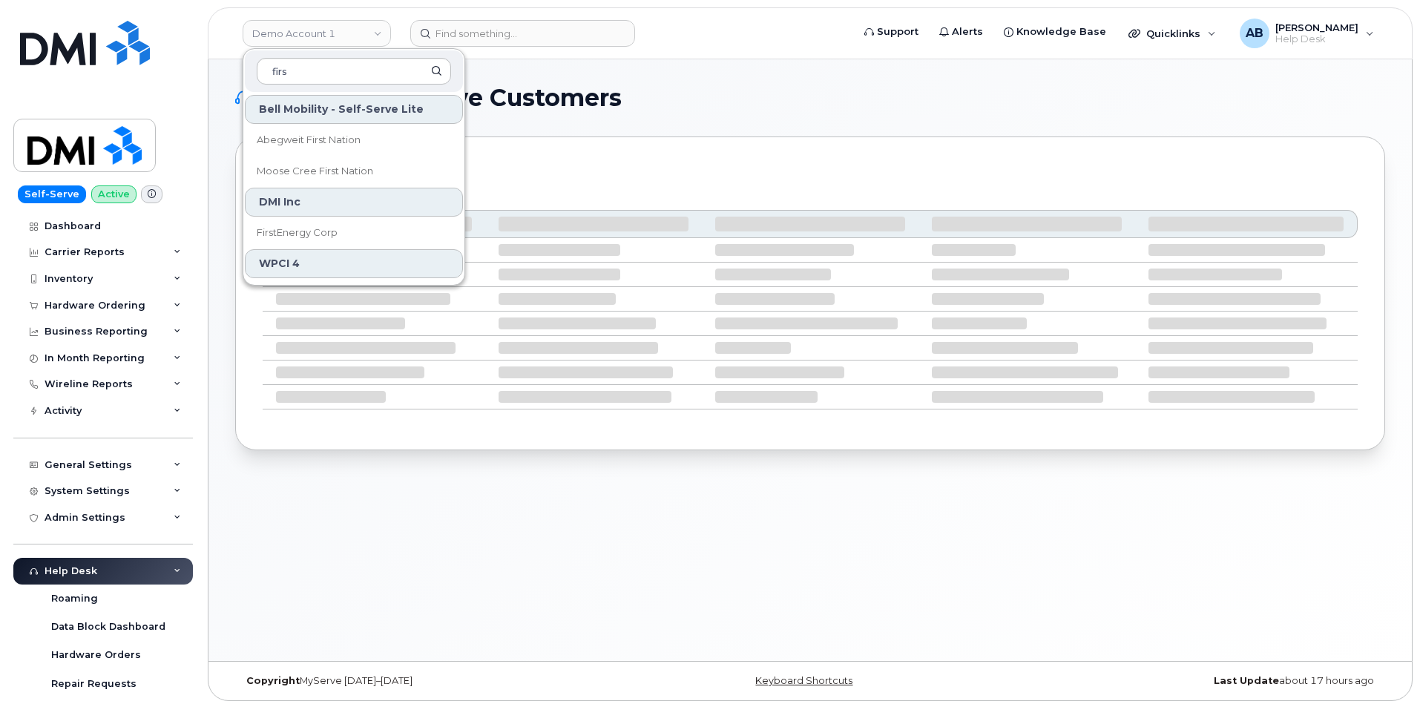
type input "firs"
click at [375, 232] on link "FirstEnergy Corp" at bounding box center [354, 233] width 218 height 30
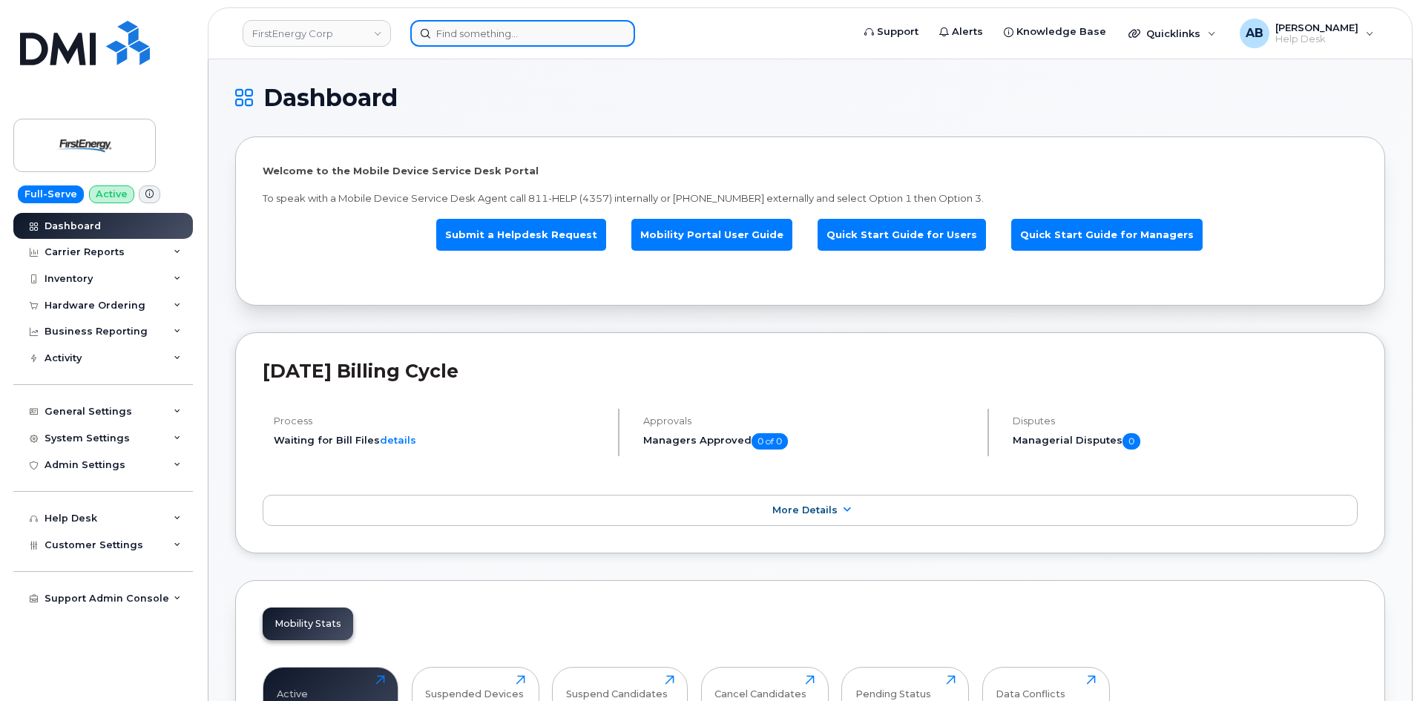
click at [484, 30] on input at bounding box center [522, 33] width 225 height 27
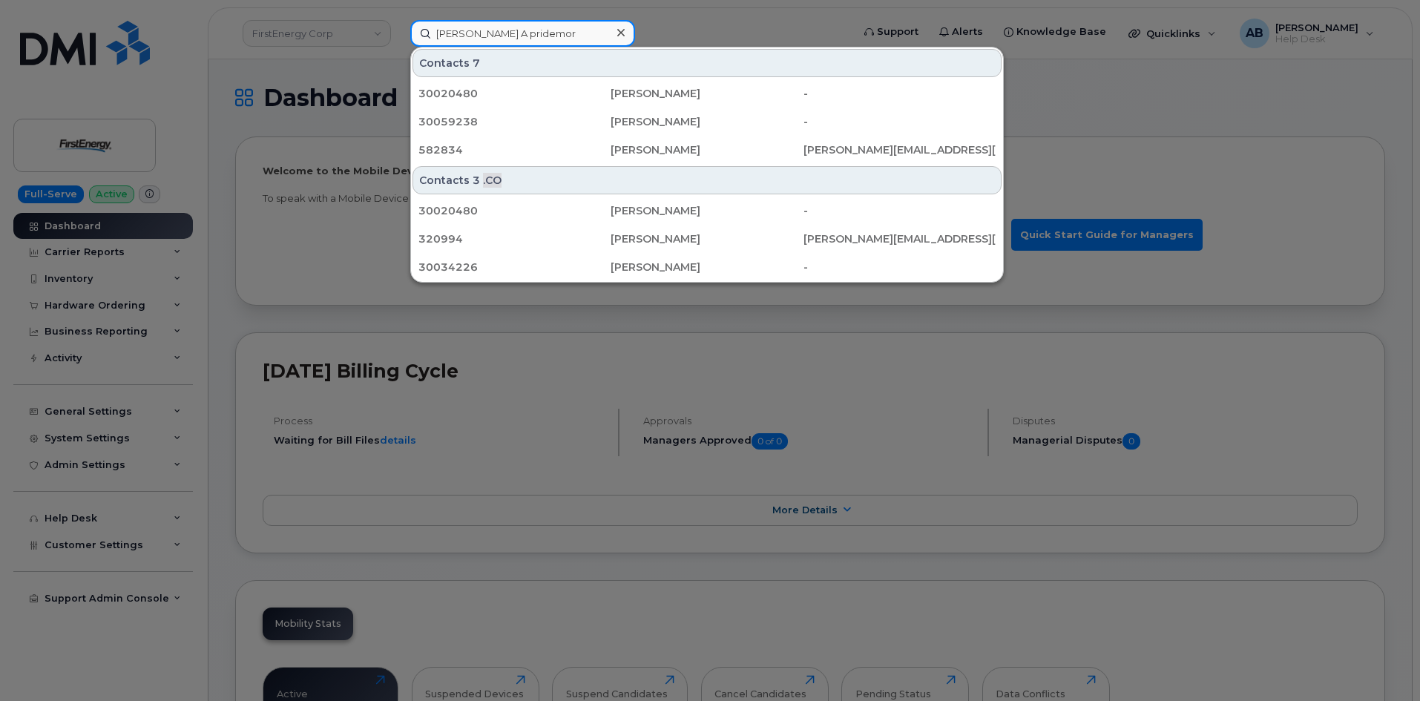
type input "joeseph A pridemore"
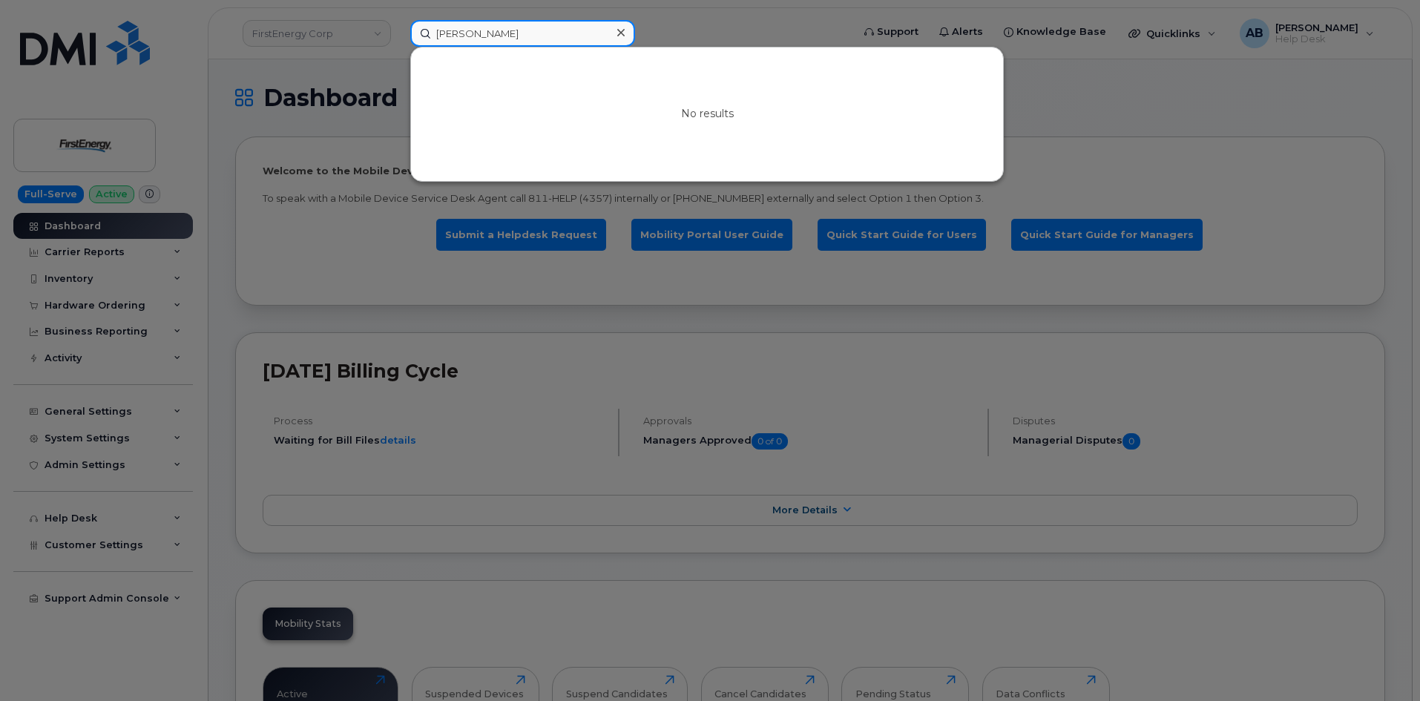
drag, startPoint x: 561, startPoint y: 32, endPoint x: 364, endPoint y: 36, distance: 197.4
click at [398, 36] on div "joeseph A pridemore No results" at bounding box center [626, 33] width 456 height 27
paste input "216-313-0669"
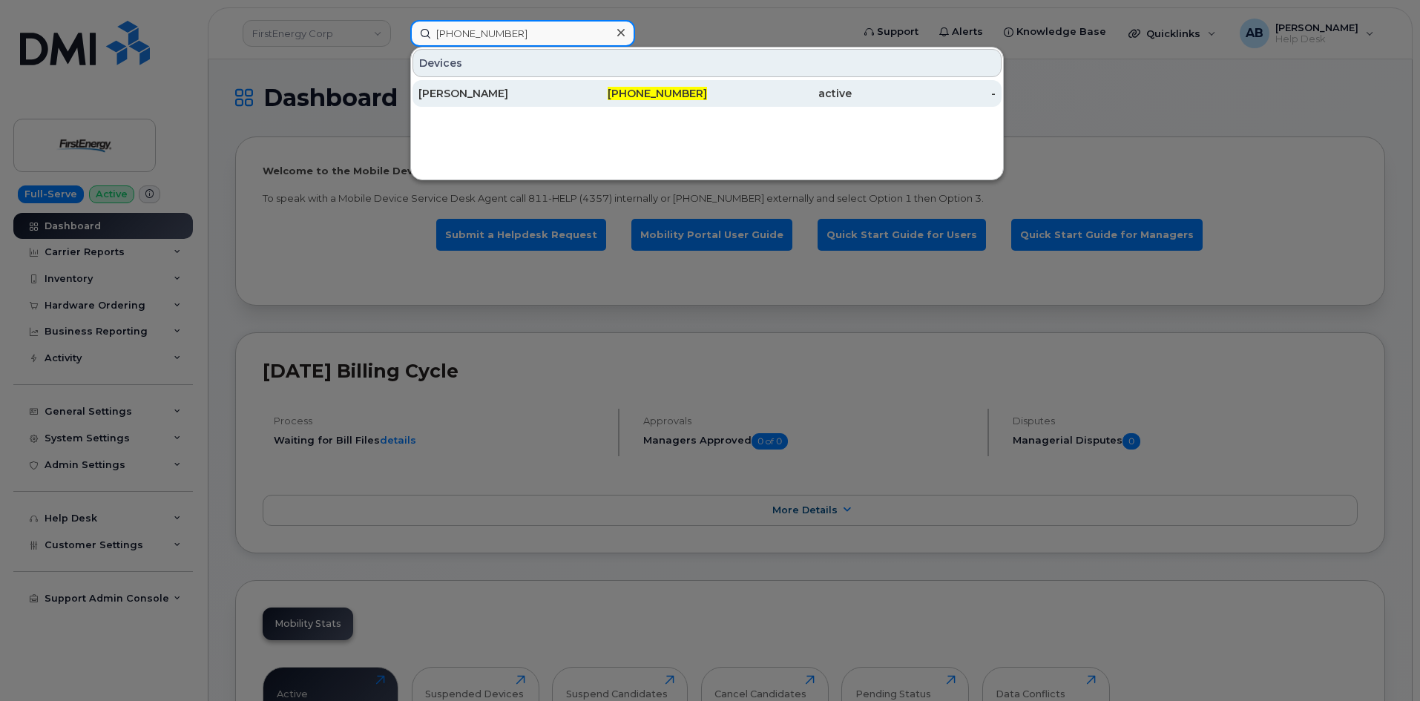
type input "216-313-0669"
click at [528, 96] on div "[PERSON_NAME]" at bounding box center [491, 93] width 145 height 15
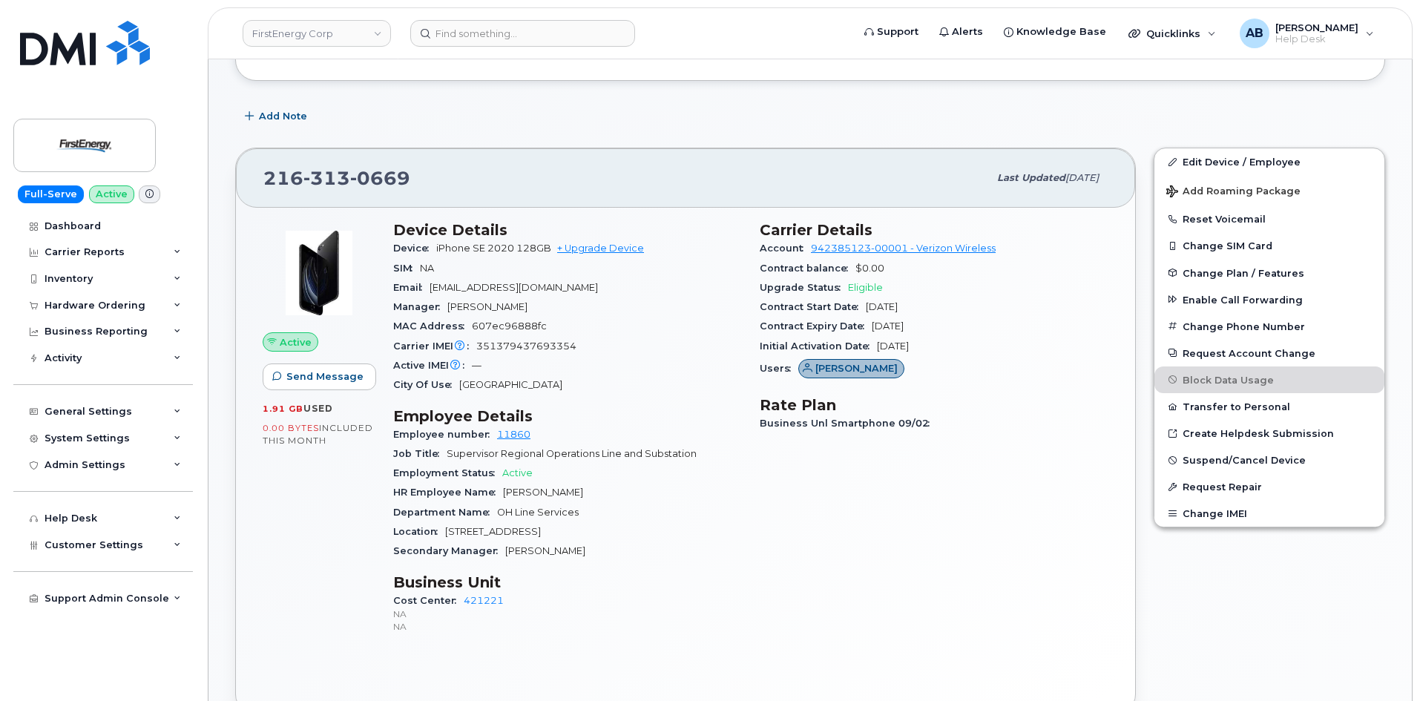
scroll to position [223, 0]
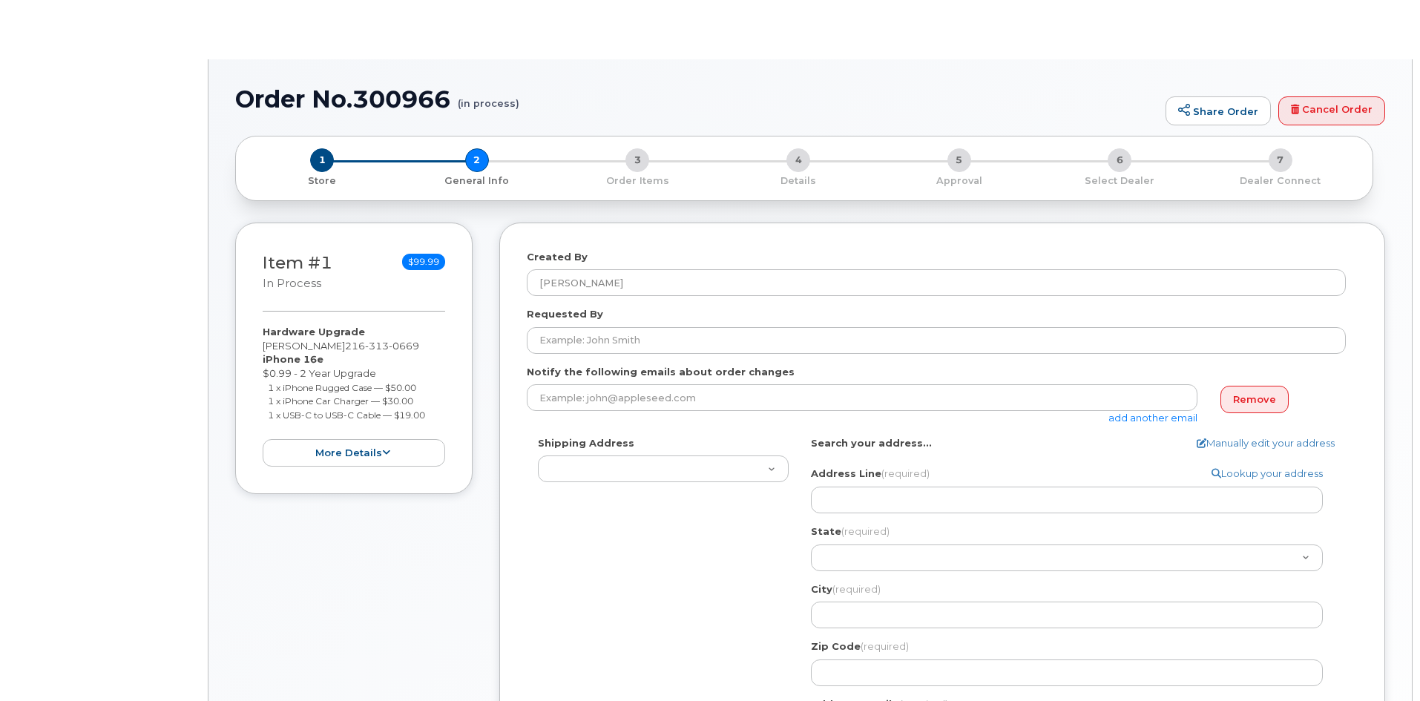
select select
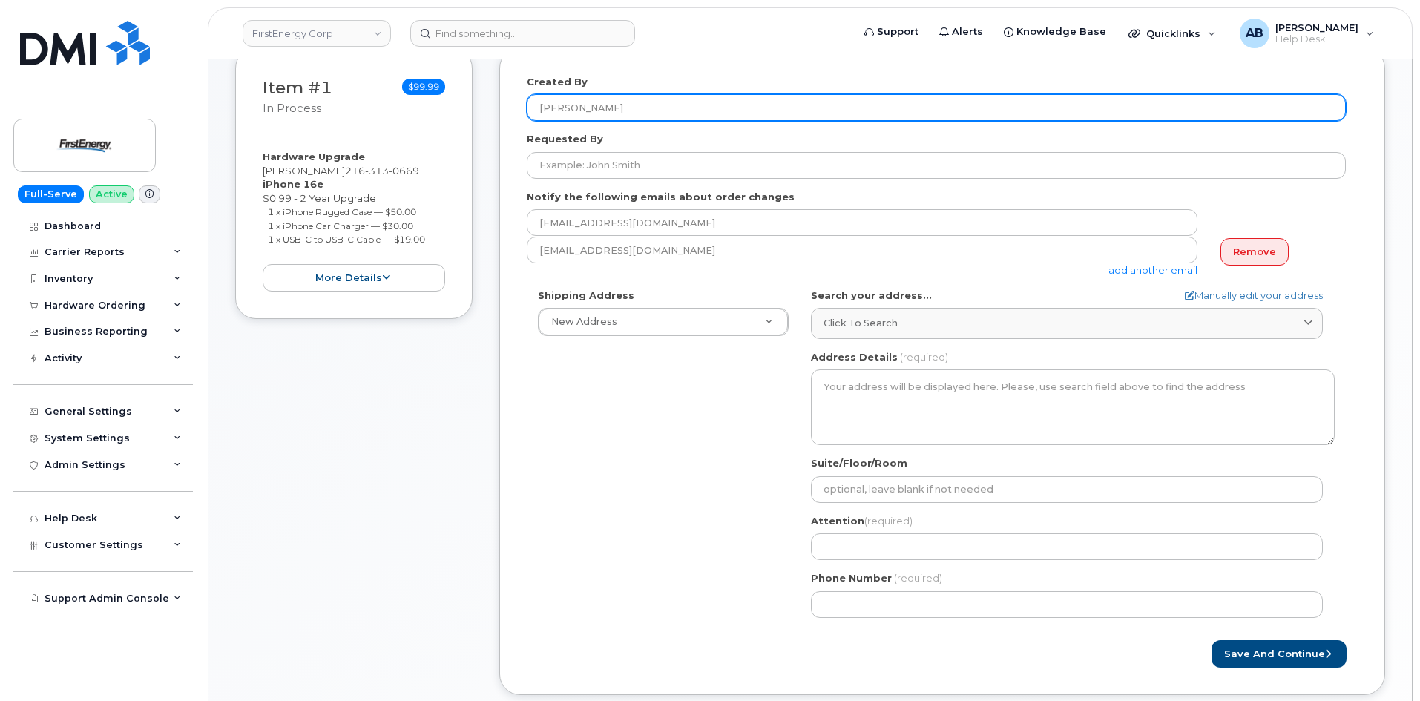
scroll to position [223, 0]
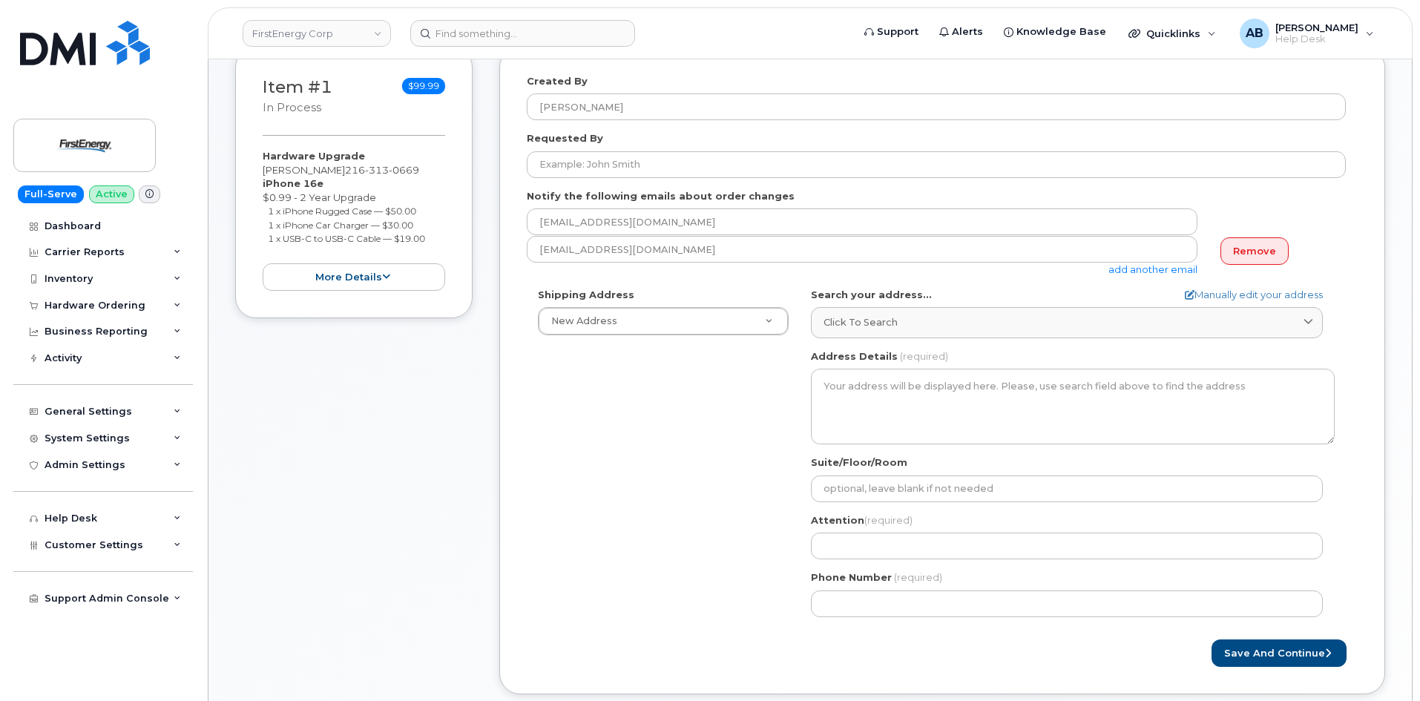
click at [882, 338] on div "AB Search your address... Manually edit your address Click to search No availab…" at bounding box center [1073, 458] width 546 height 341
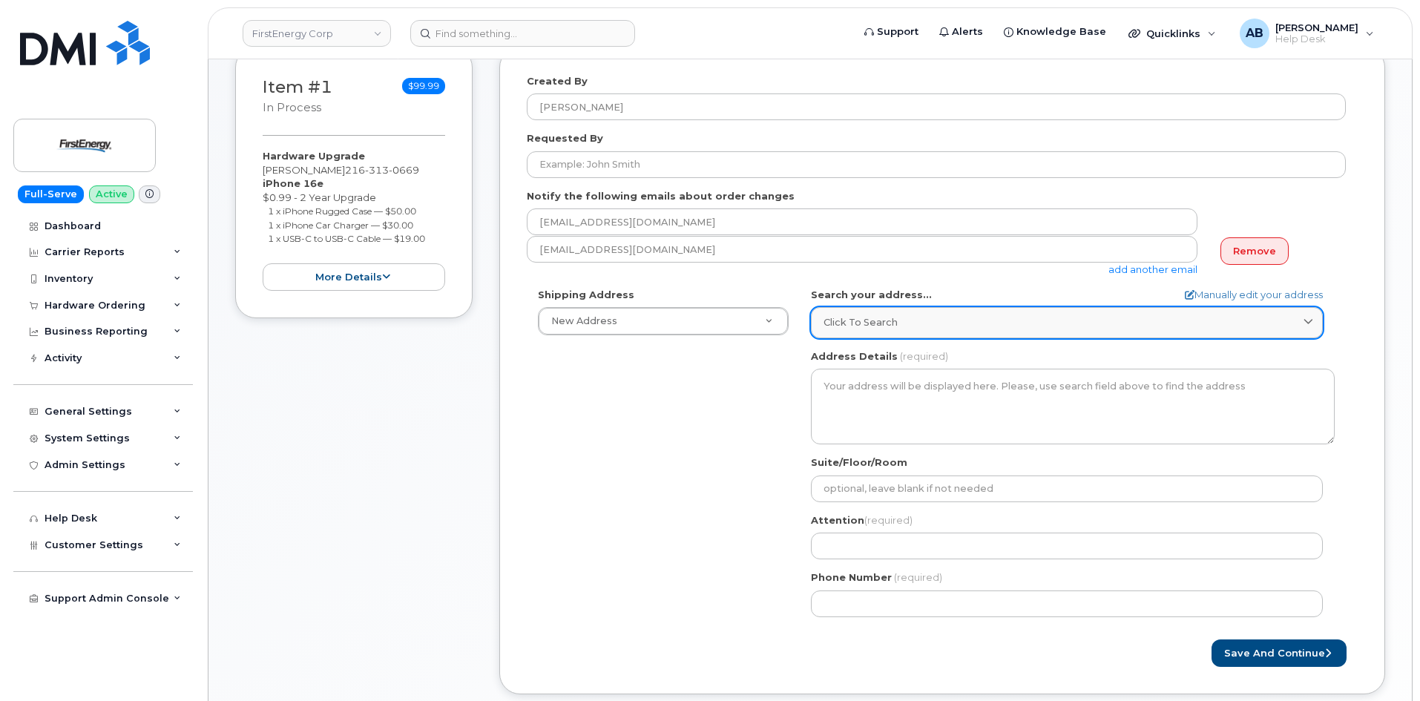
click at [882, 325] on span "Click to search" at bounding box center [861, 322] width 74 height 14
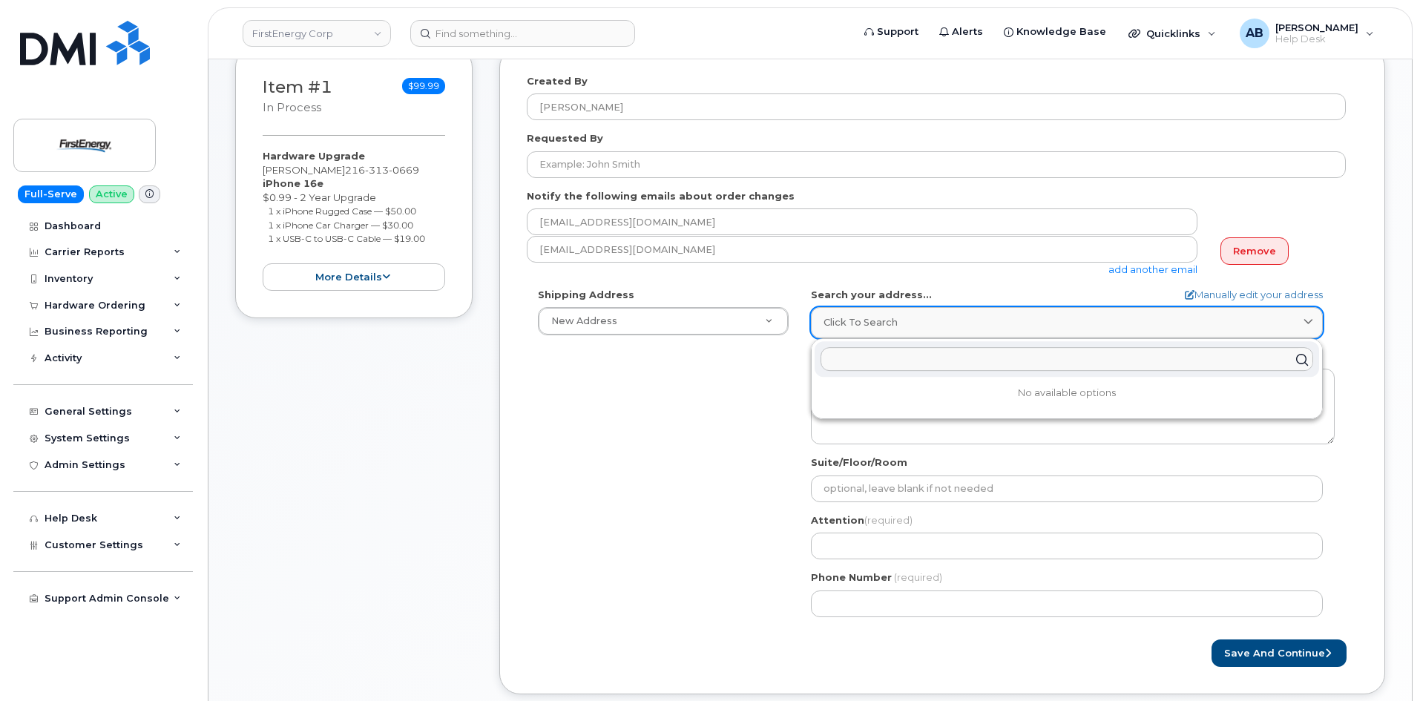
paste input "5997 Ford Rd Madison, Ohio 44057"
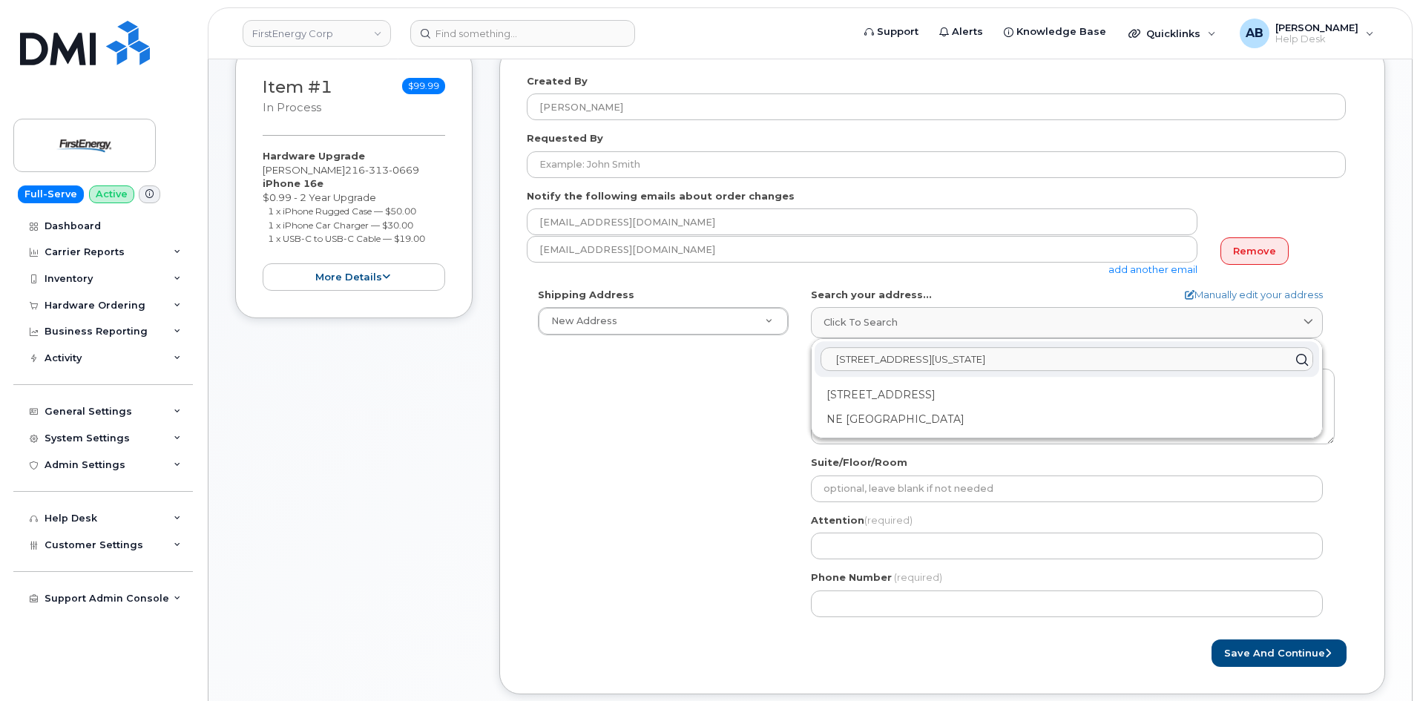
type input "5997 Ford Rd Madison, Ohio 44057"
click at [738, 407] on div "Shipping Address New Address New Address 405 W Plank Rd AB Search your address.…" at bounding box center [936, 458] width 819 height 341
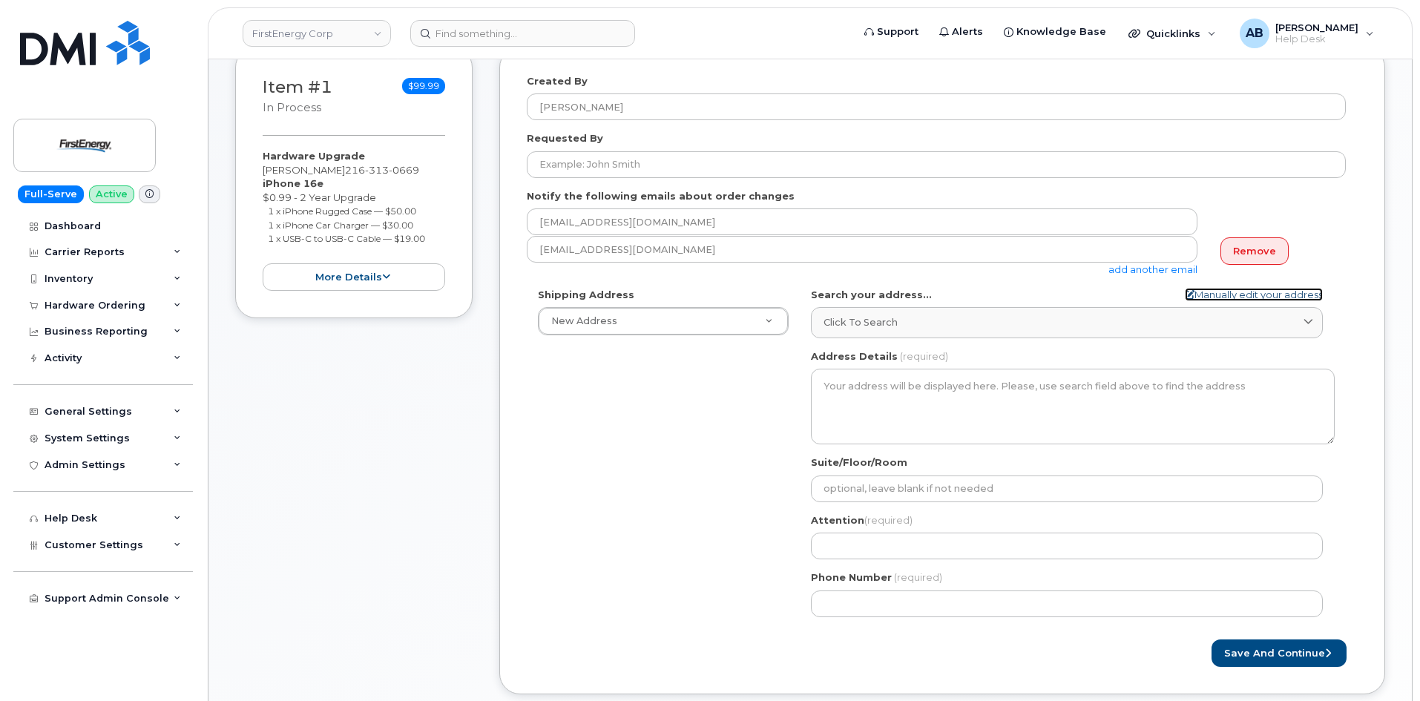
drag, startPoint x: 1275, startPoint y: 296, endPoint x: 1238, endPoint y: 311, distance: 39.3
click at [1275, 296] on link "Manually edit your address" at bounding box center [1254, 295] width 138 height 14
select select
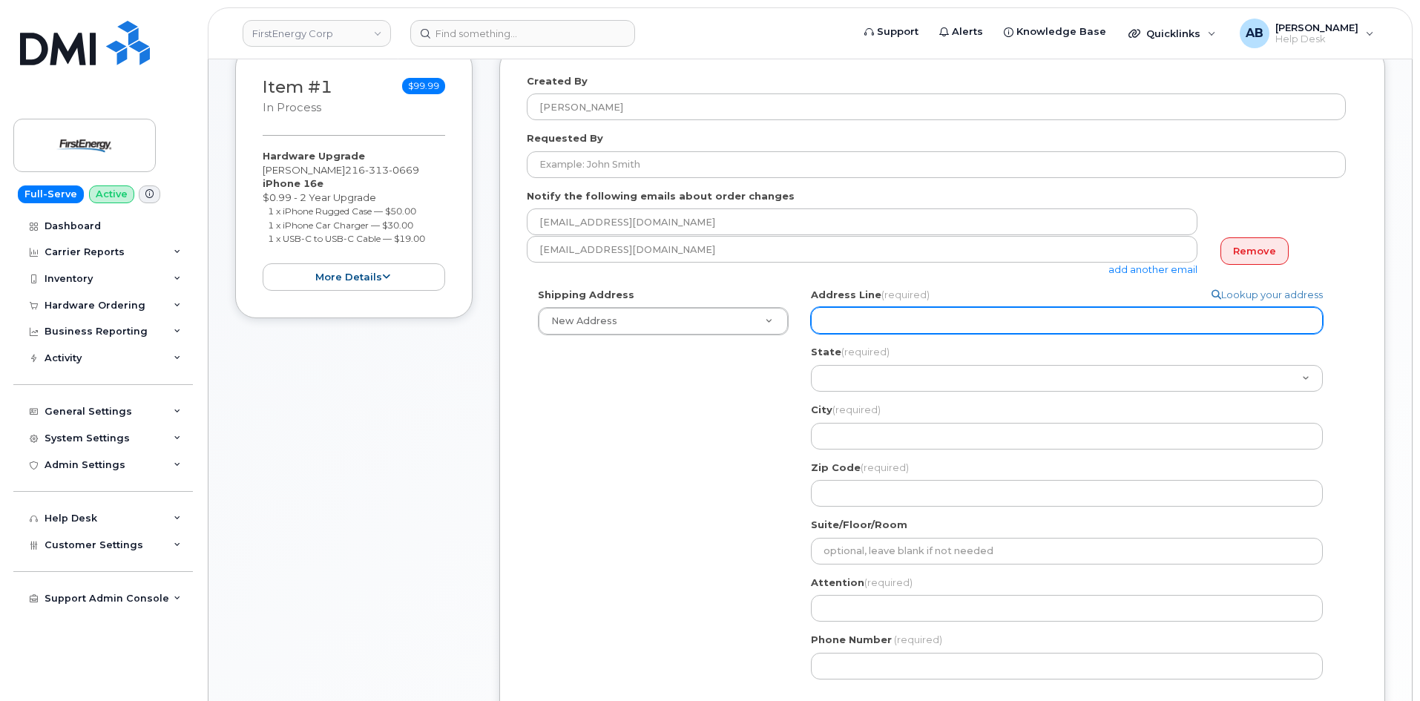
drag, startPoint x: 1007, startPoint y: 331, endPoint x: 1000, endPoint y: 323, distance: 10.5
click at [1007, 331] on input "Address Line (required)" at bounding box center [1067, 320] width 512 height 27
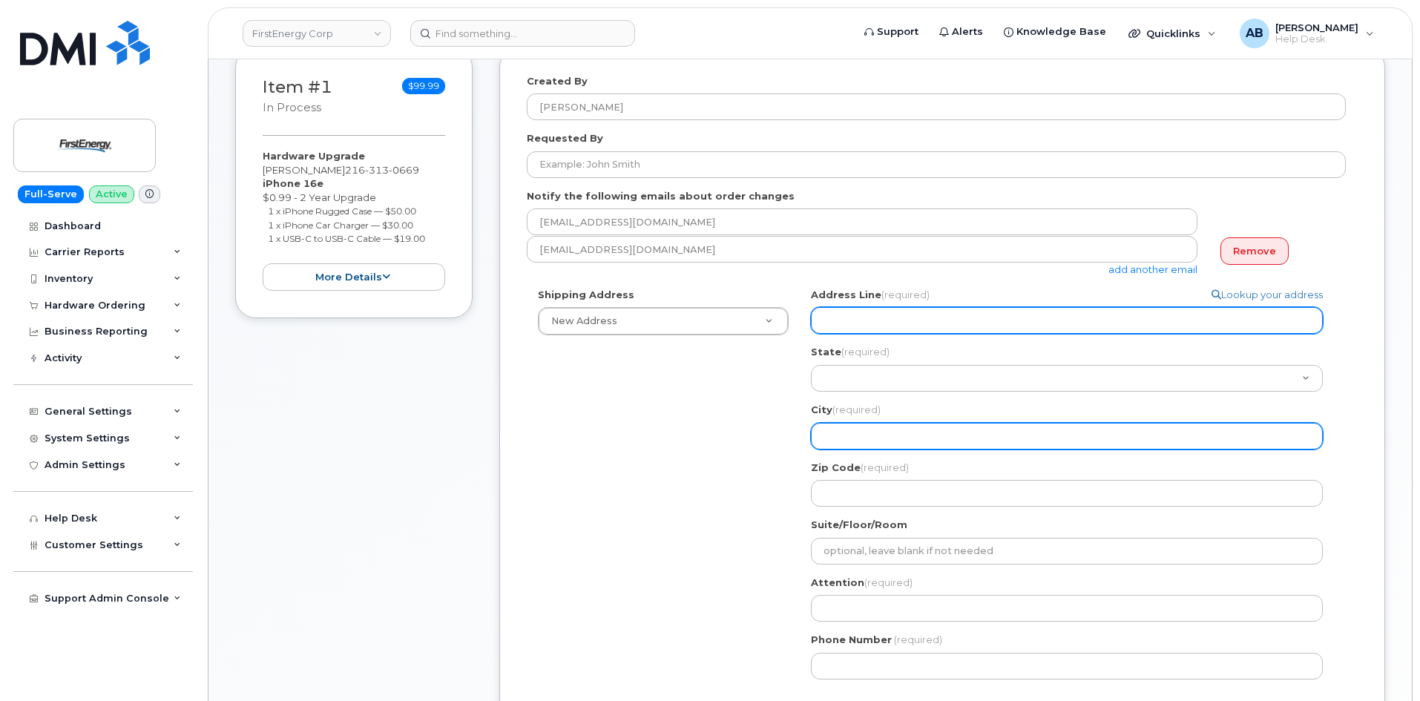
select select
type input "5"
select select
type input "59"
select select
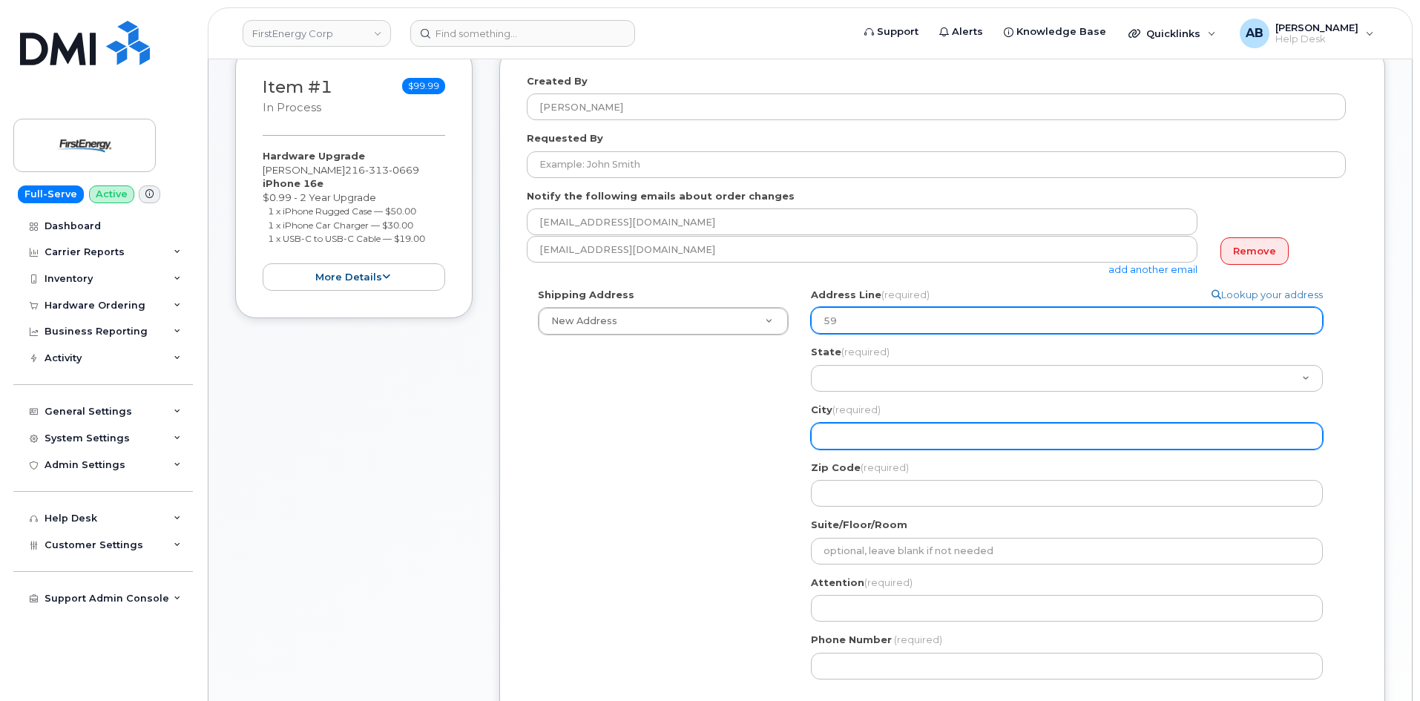
type input "599"
select select
type input "5997"
select select
type input "5997 F"
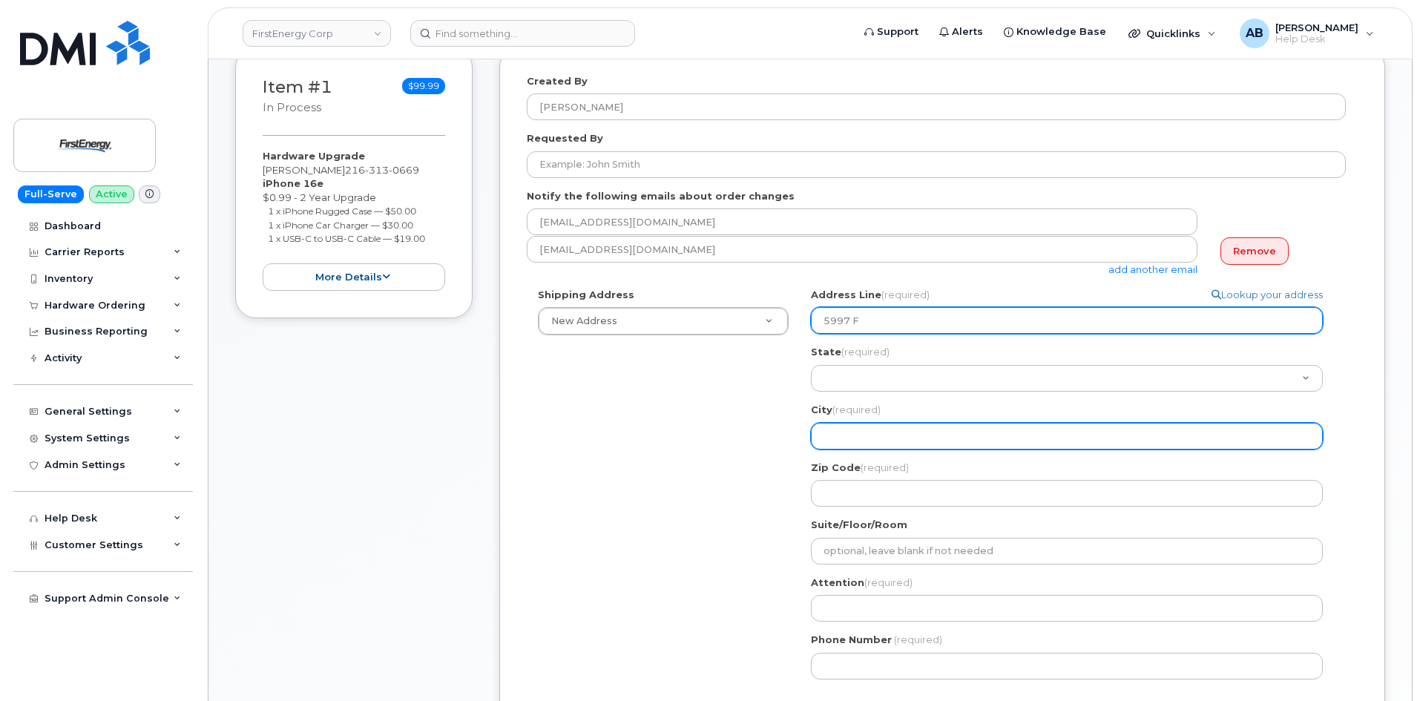
select select
type input "5997 FO"
select select
type input "5997 FOr"
select select
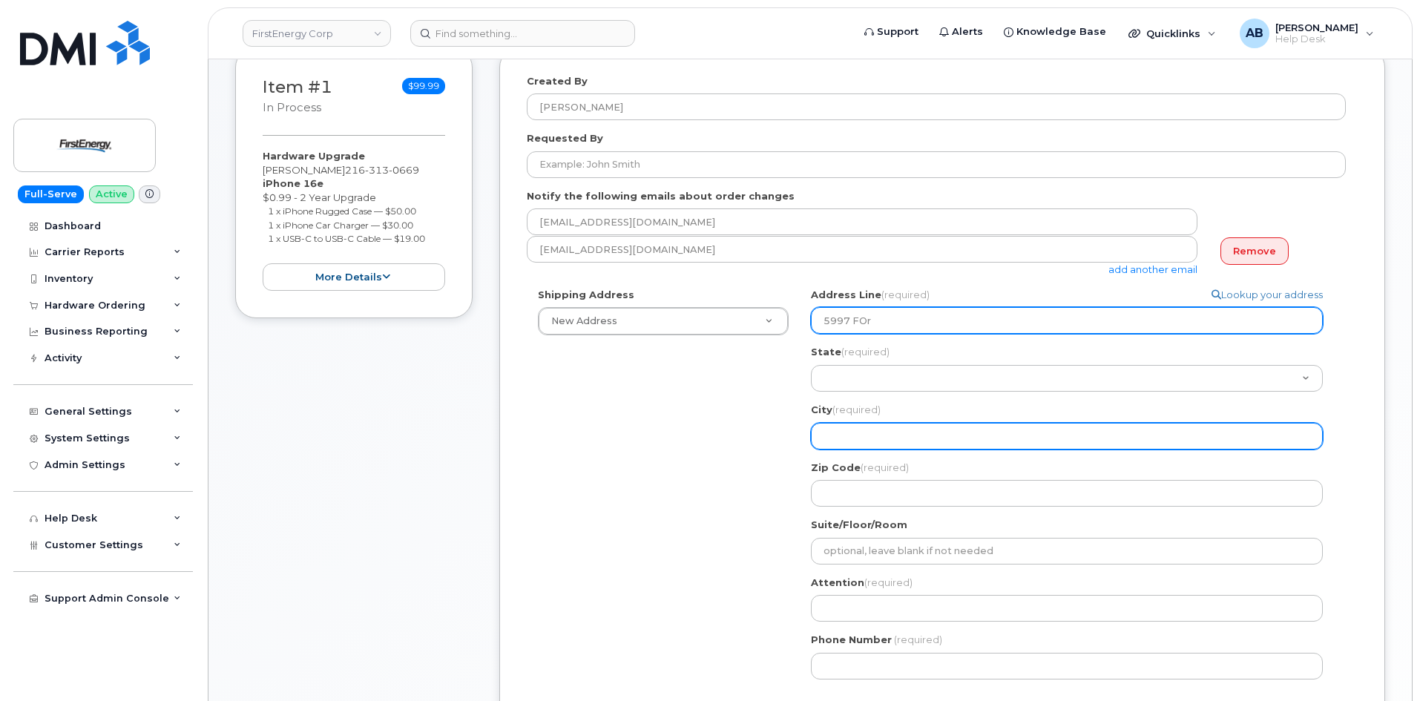
type input "5997 FOrd"
select select
type input "5997 FOr"
select select
type input "5997 FO"
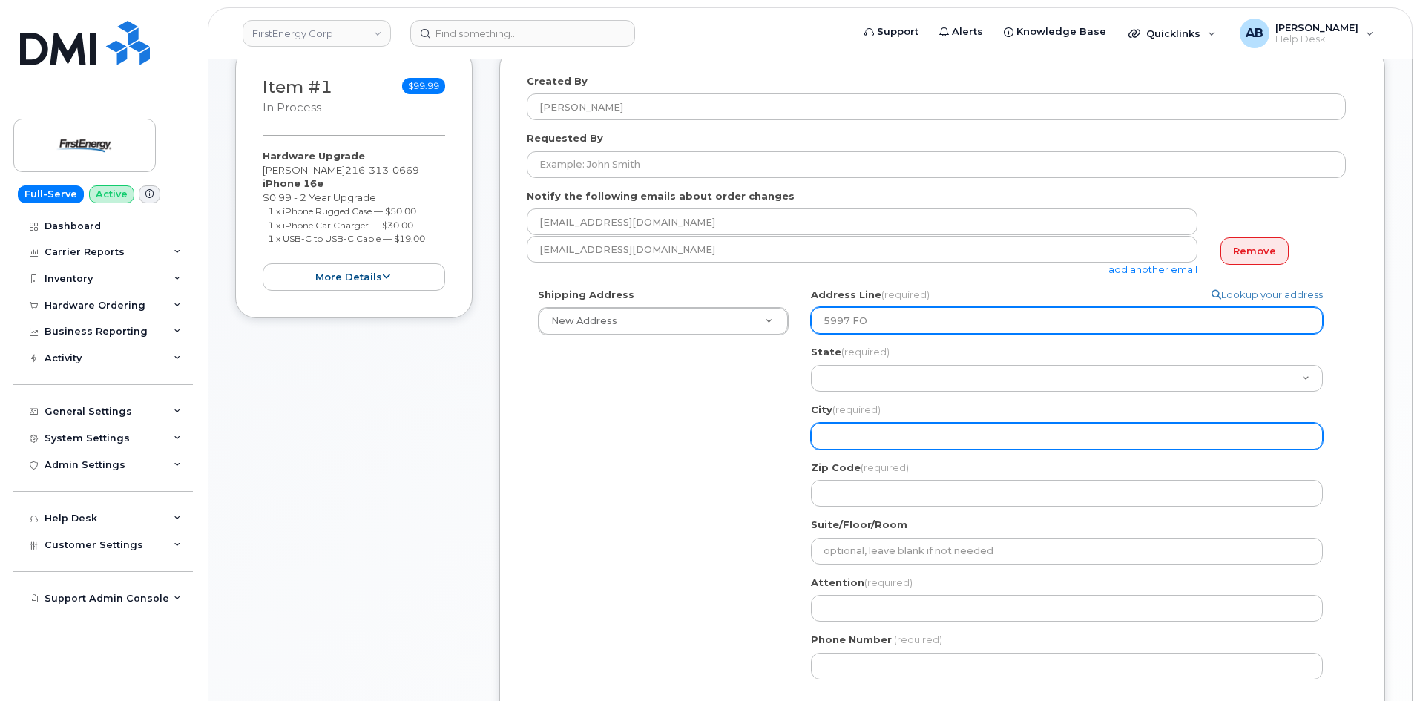
select select
type input "5997 F"
select select
type input "5997 Fo"
select select
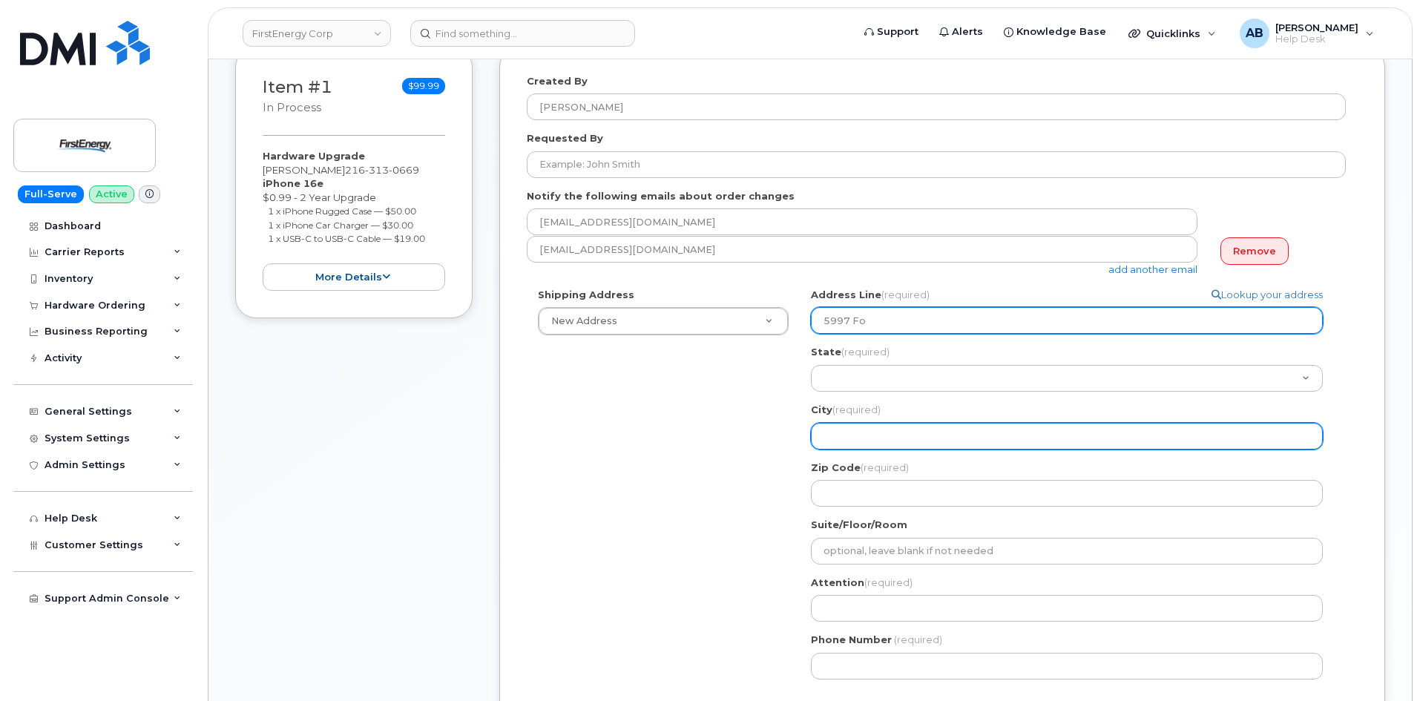
type input "5997 For"
select select
type input "5997 Ford"
select select
type input "5997 Ford R"
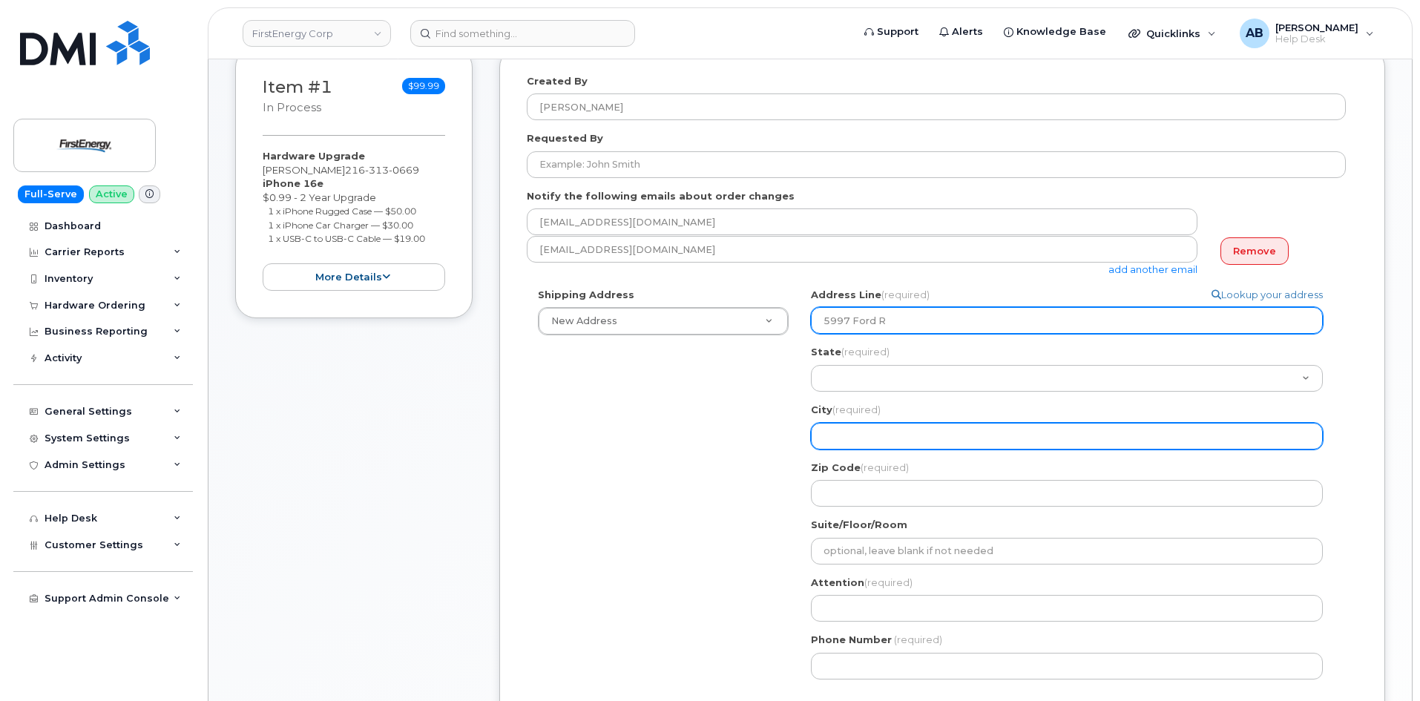
select select
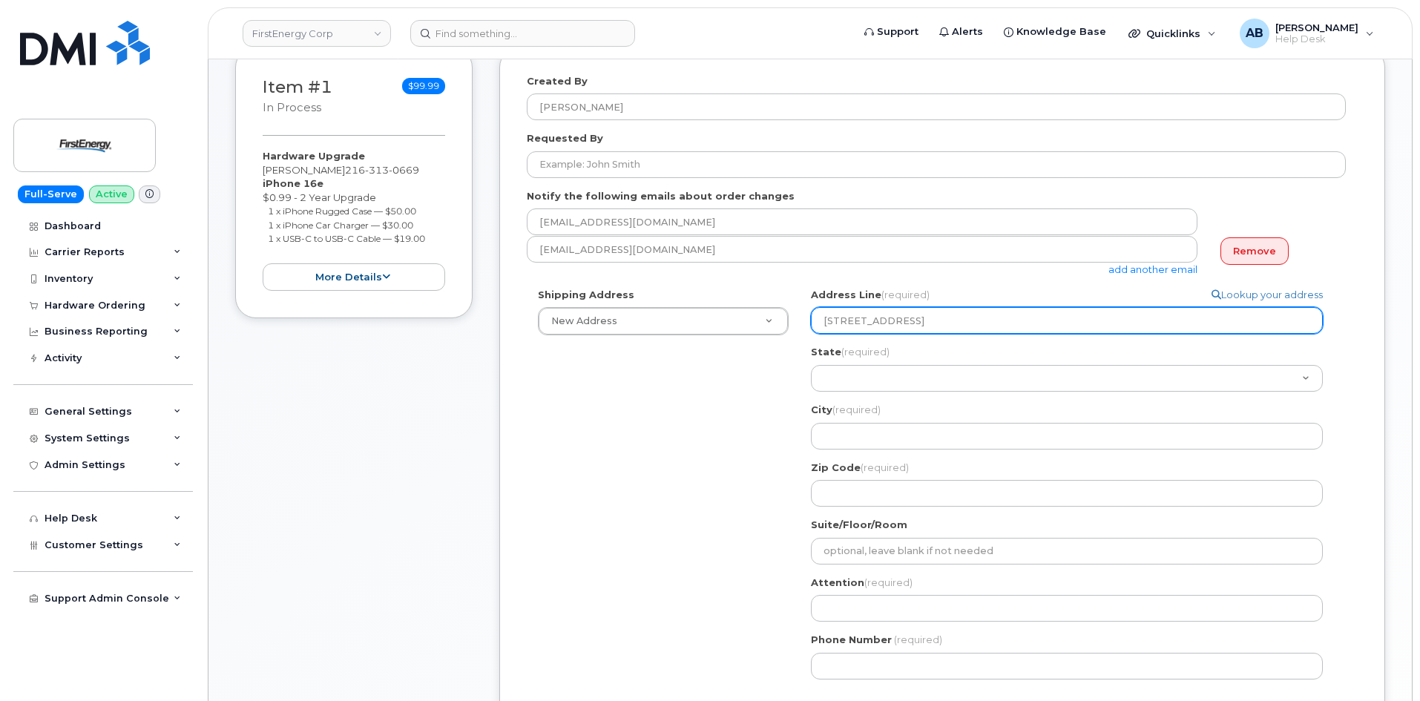
type input "5997 Ford Rd"
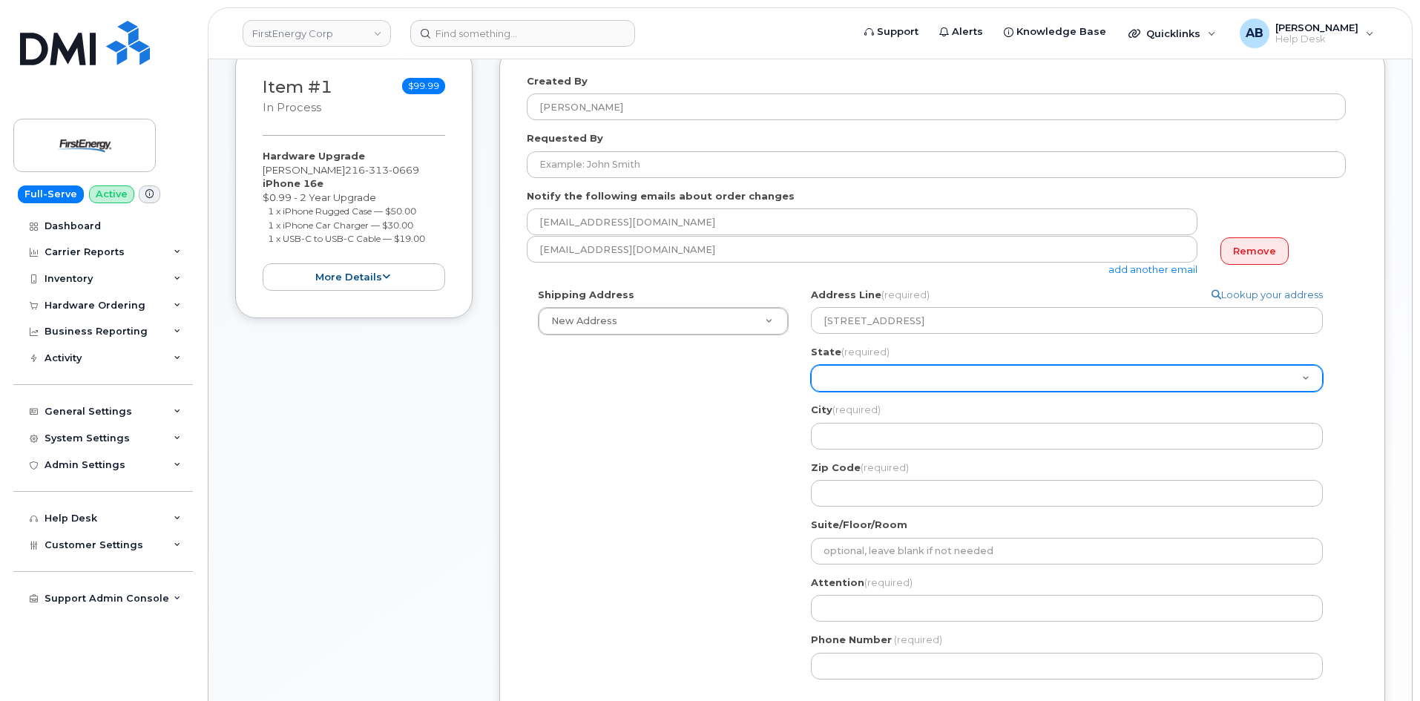
click at [846, 370] on select "Alabama Alaska American Samoa Arizona Arkansas California Colorado Connecticut …" at bounding box center [1067, 378] width 512 height 27
select select "OH"
click at [862, 380] on select "Alabama Alaska American Samoa Arizona Arkansas California Colorado Connecticut …" at bounding box center [1067, 378] width 512 height 27
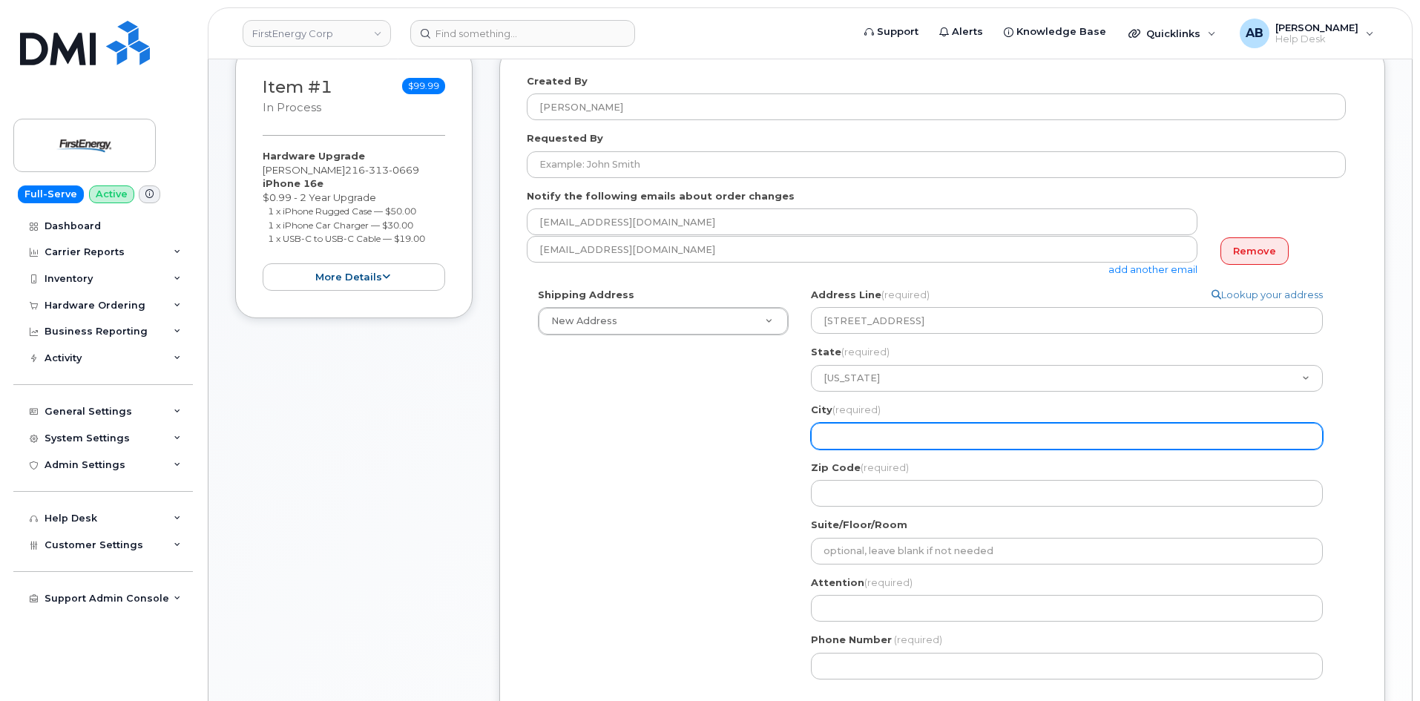
click at [859, 425] on input "City (required)" at bounding box center [1067, 436] width 512 height 27
select select
type input "M"
select select
type input "Ma"
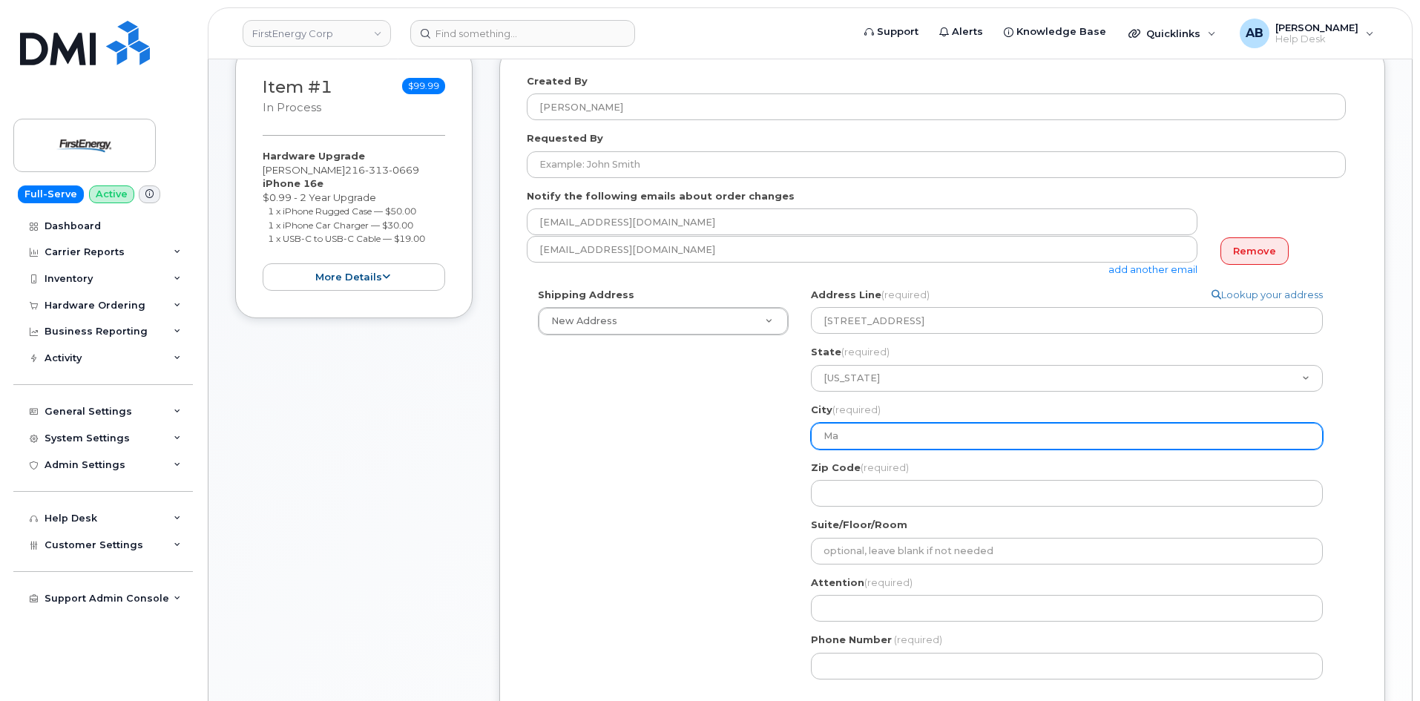
select select
type input "Mad"
select select
type input "Madi"
select select
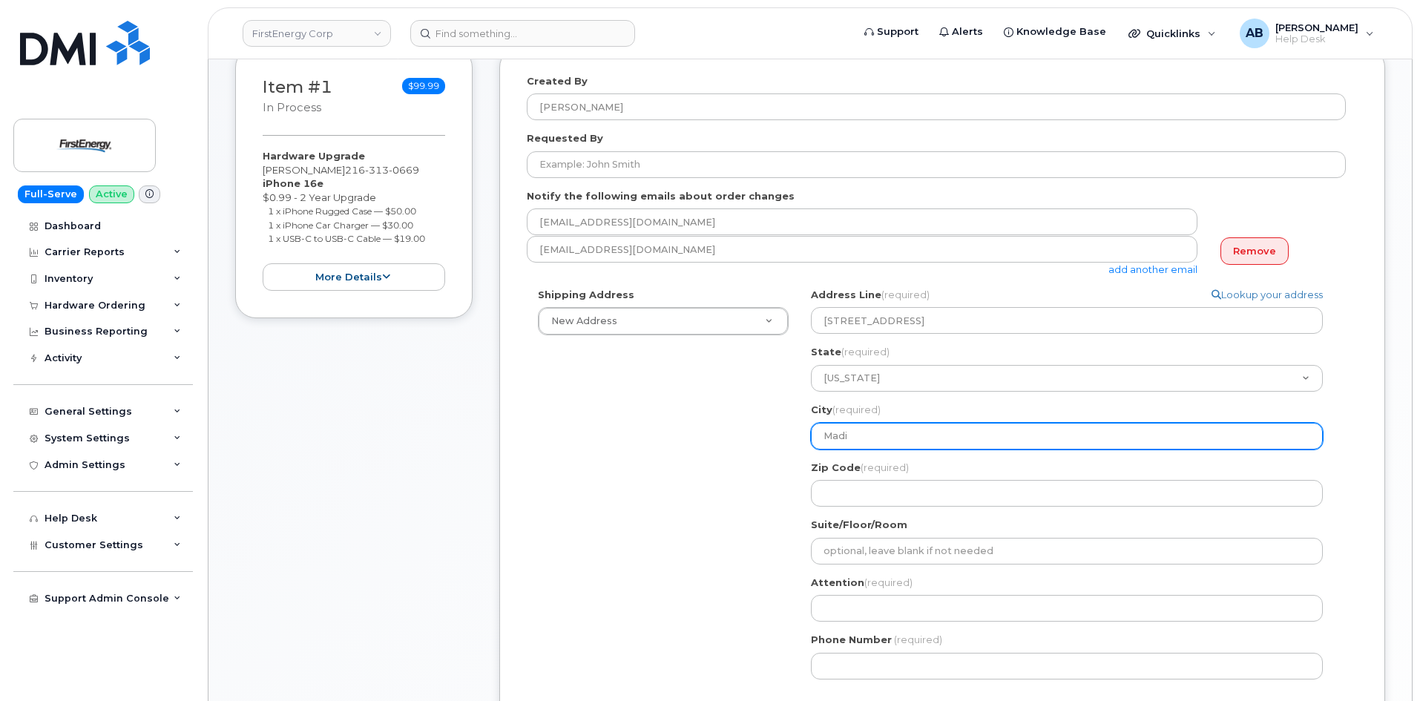
type input "Madio"
select select
type input "Madios"
select select
type input "Madiosn"
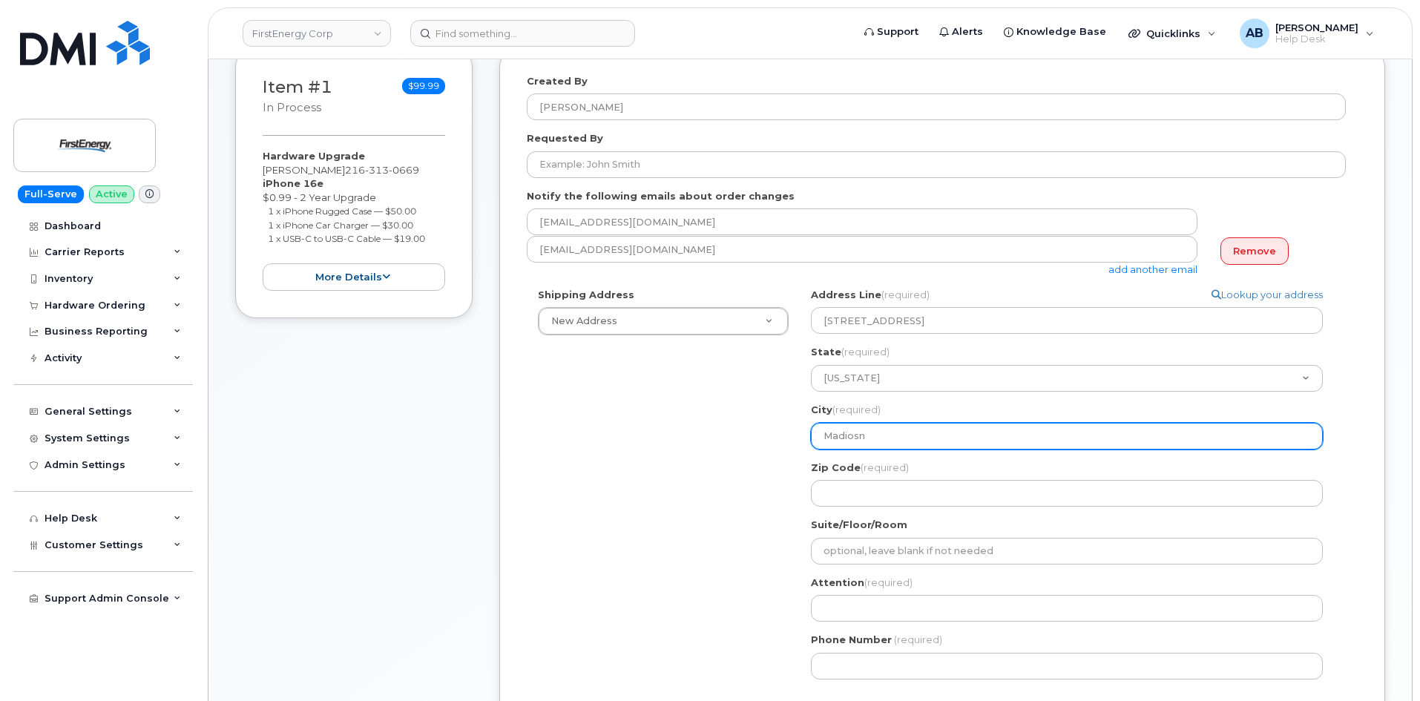
select select
type input "Madios"
select select
type input "Madio"
select select
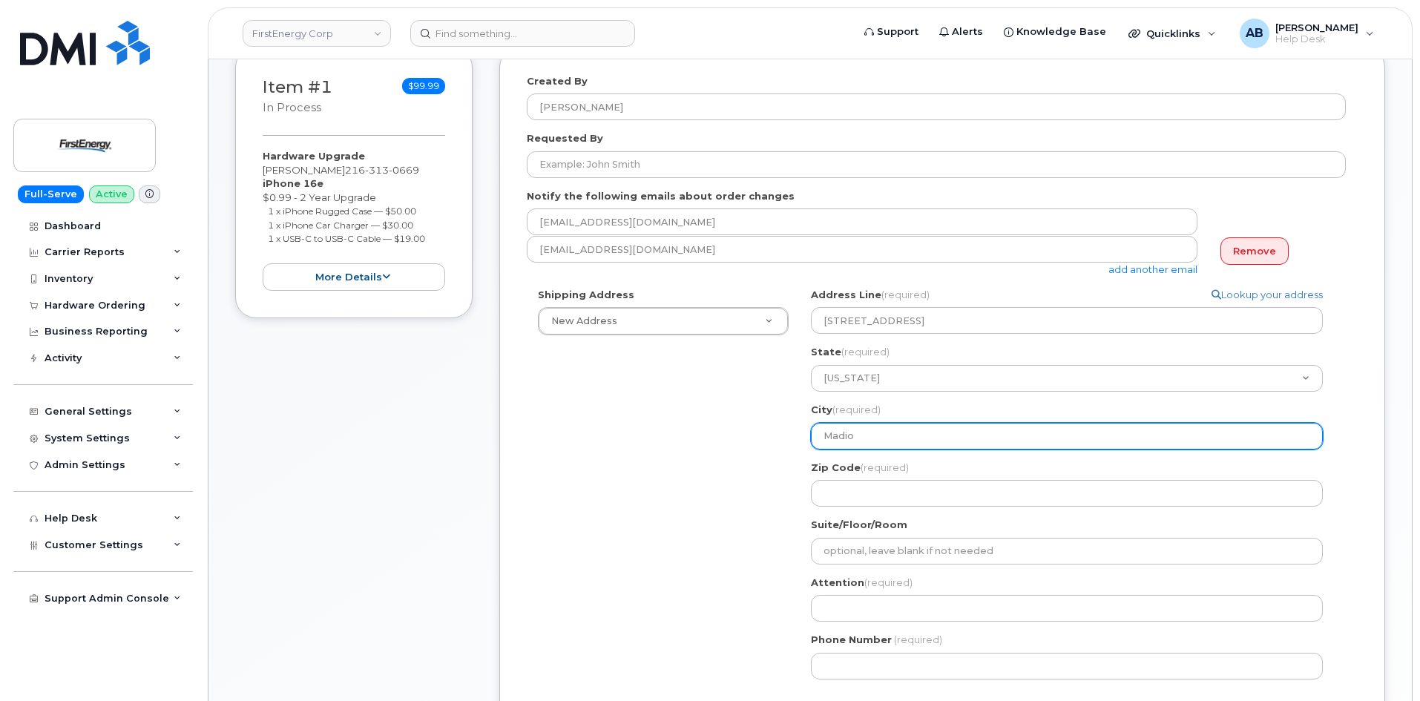
type input "Madi"
select select
type input "Madis"
select select
type input "Madiso"
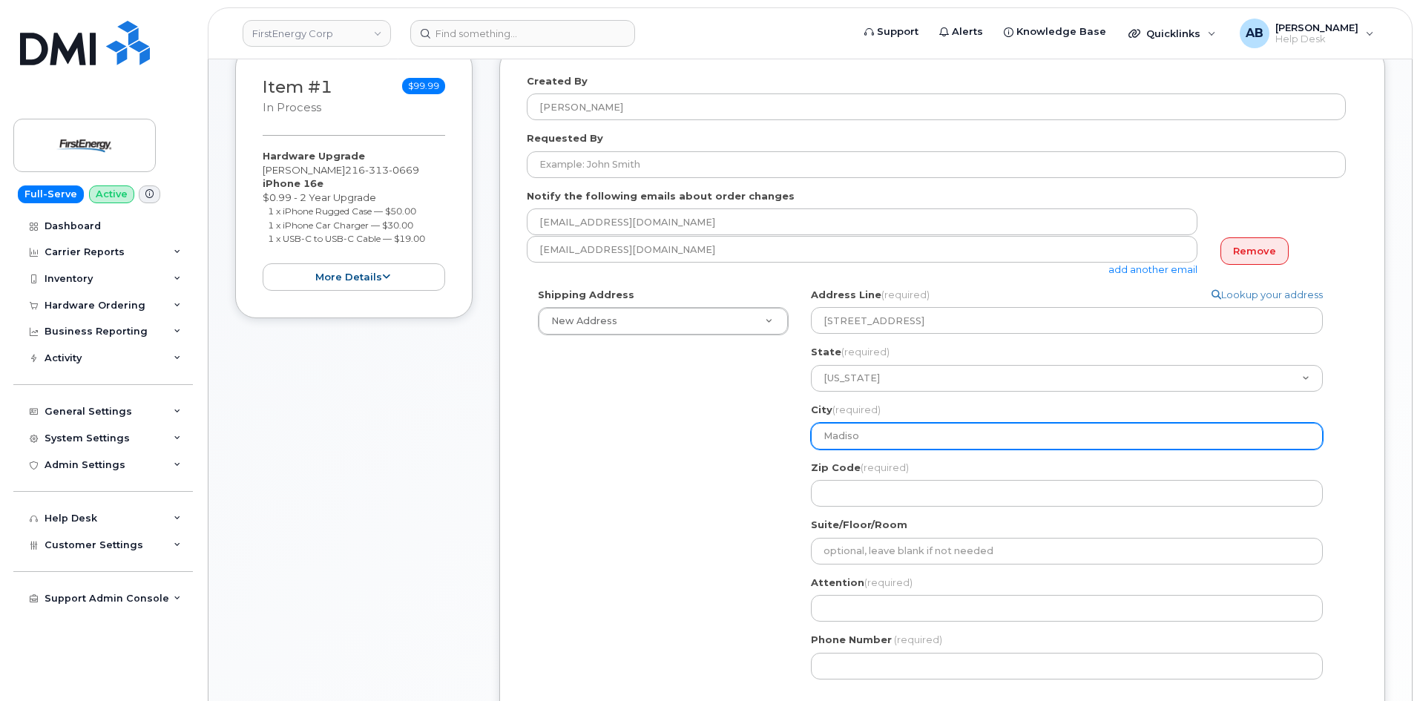
select select
type input "Madison"
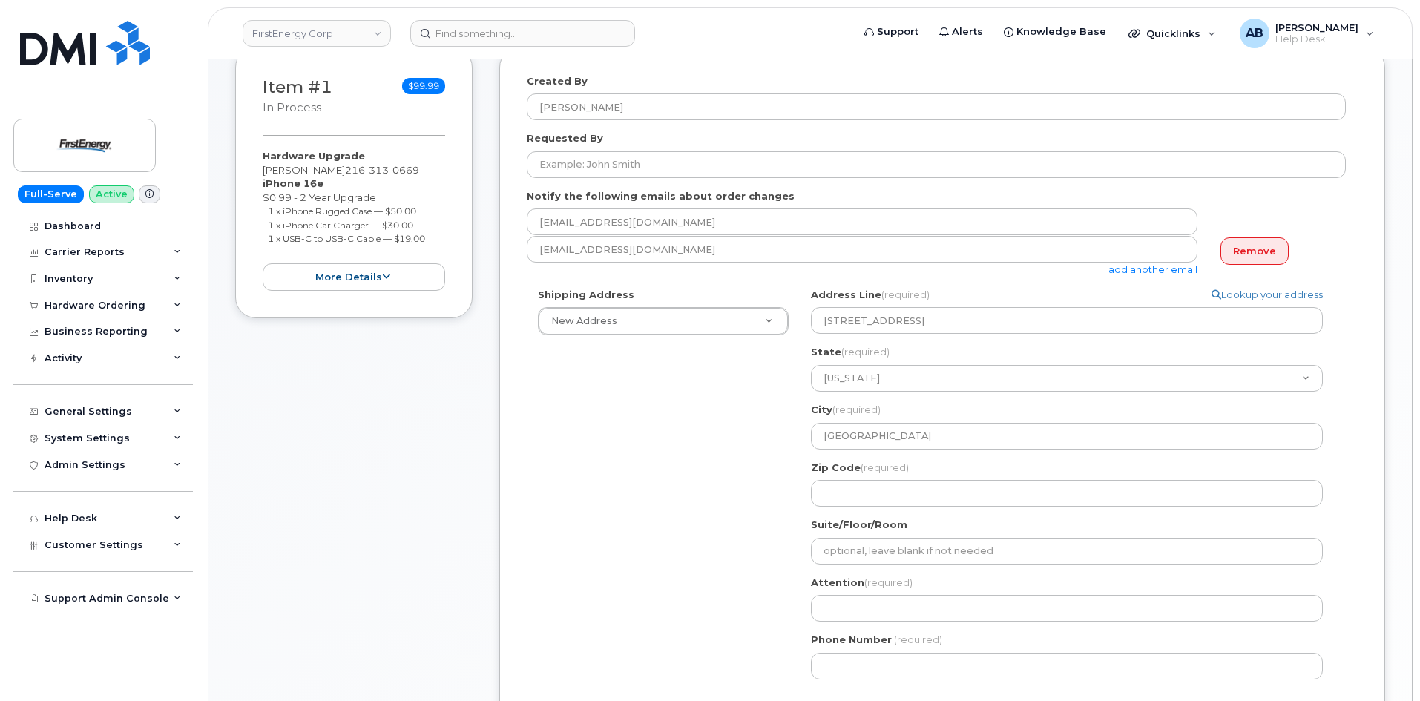
click at [652, 466] on div "Shipping Address New Address New Address 405 W Plank Rd OH Madison Search your …" at bounding box center [936, 489] width 819 height 403
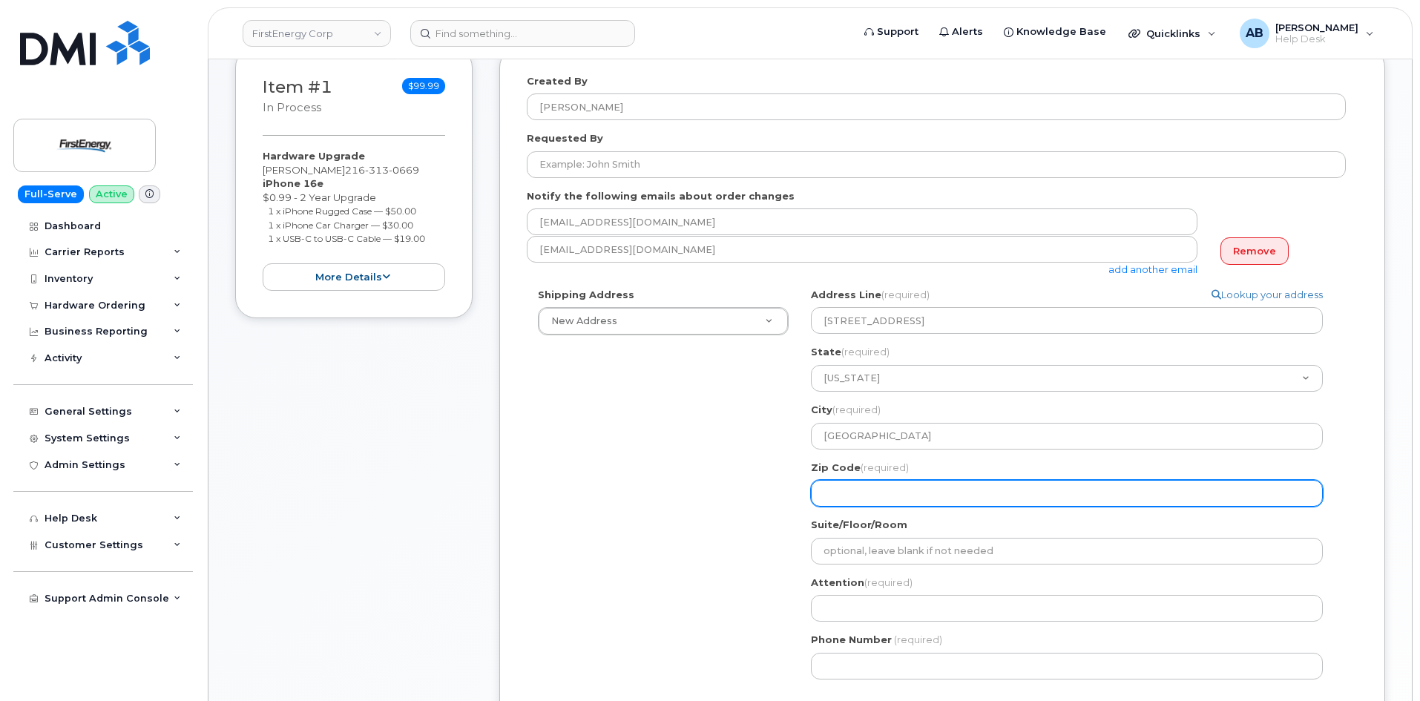
click at [926, 490] on input "Zip Code (required)" at bounding box center [1067, 493] width 512 height 27
paste input "44057"
select select
type input "44057"
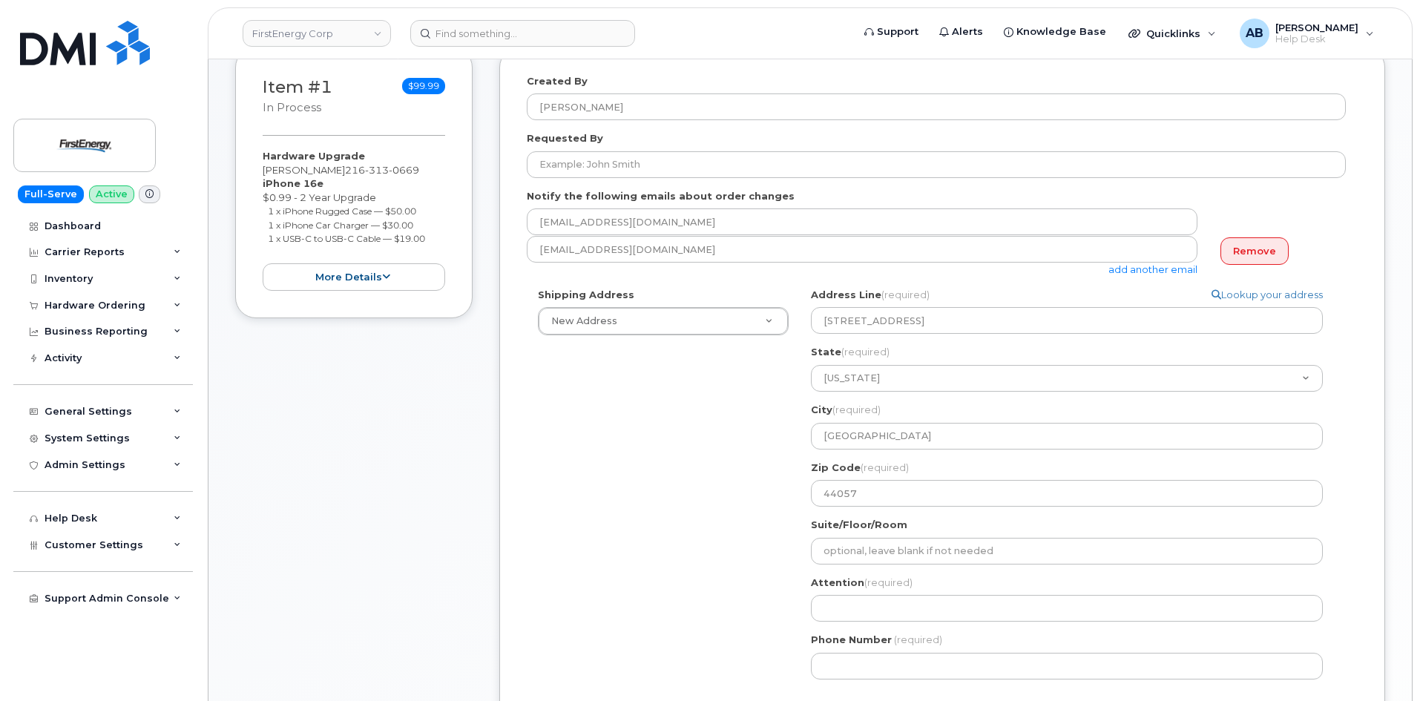
click at [586, 403] on div "Shipping Address New Address New Address 405 W Plank Rd OH Madison Search your …" at bounding box center [936, 489] width 819 height 403
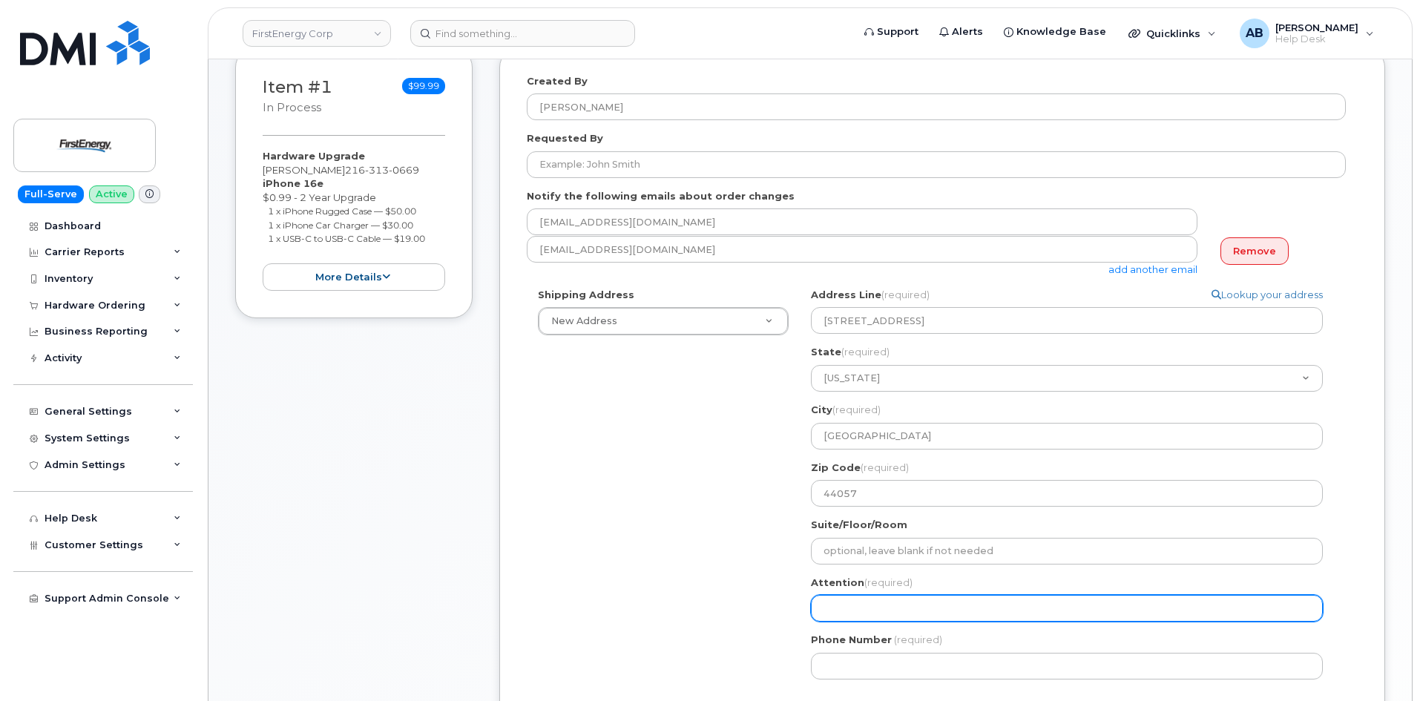
drag, startPoint x: 848, startPoint y: 612, endPoint x: 841, endPoint y: 608, distance: 8.7
click at [848, 612] on input "Attention (required)" at bounding box center [1067, 608] width 512 height 27
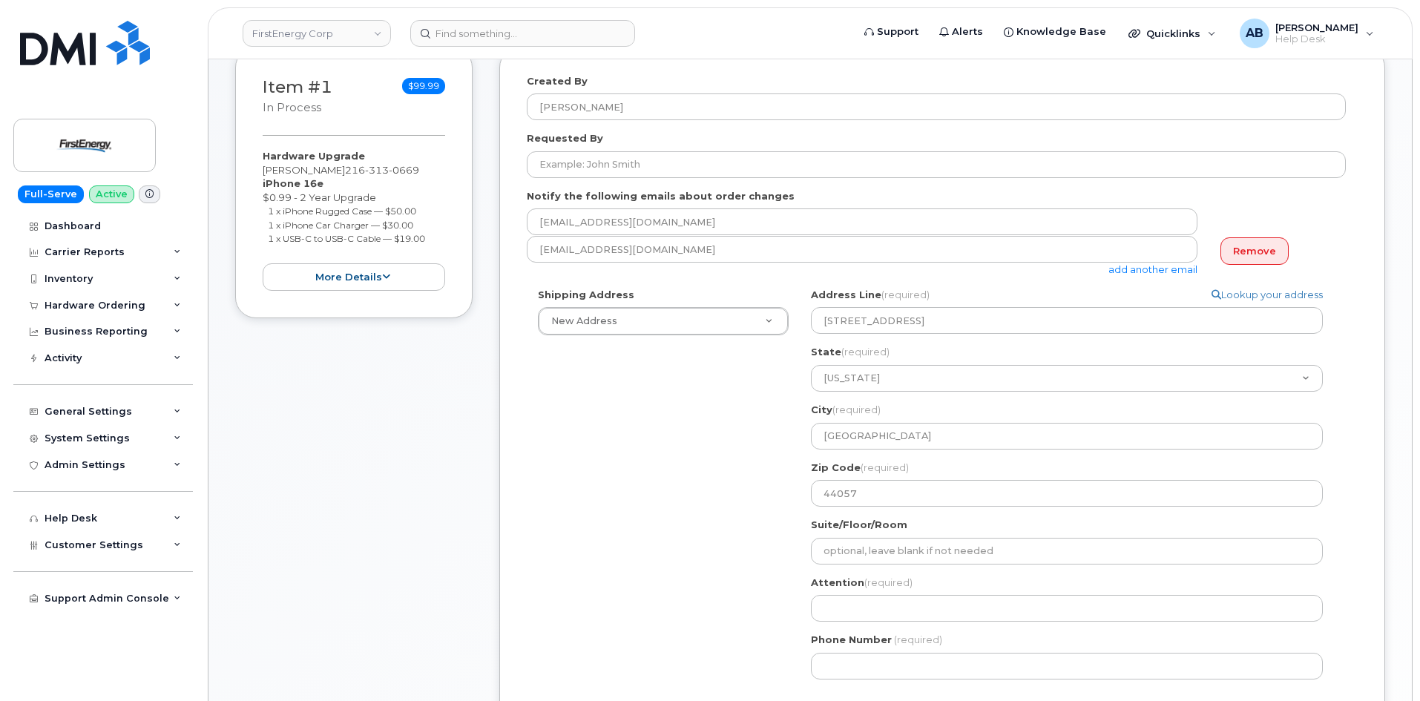
drag, startPoint x: 260, startPoint y: 168, endPoint x: 364, endPoint y: 177, distance: 104.2
click at [364, 177] on div "Item #1 in process $99.99 Hardware Upgrade Joseph A Pridemore 216 313 0669 iPho…" at bounding box center [353, 183] width 237 height 272
copy div "Joseph A Pridemore"
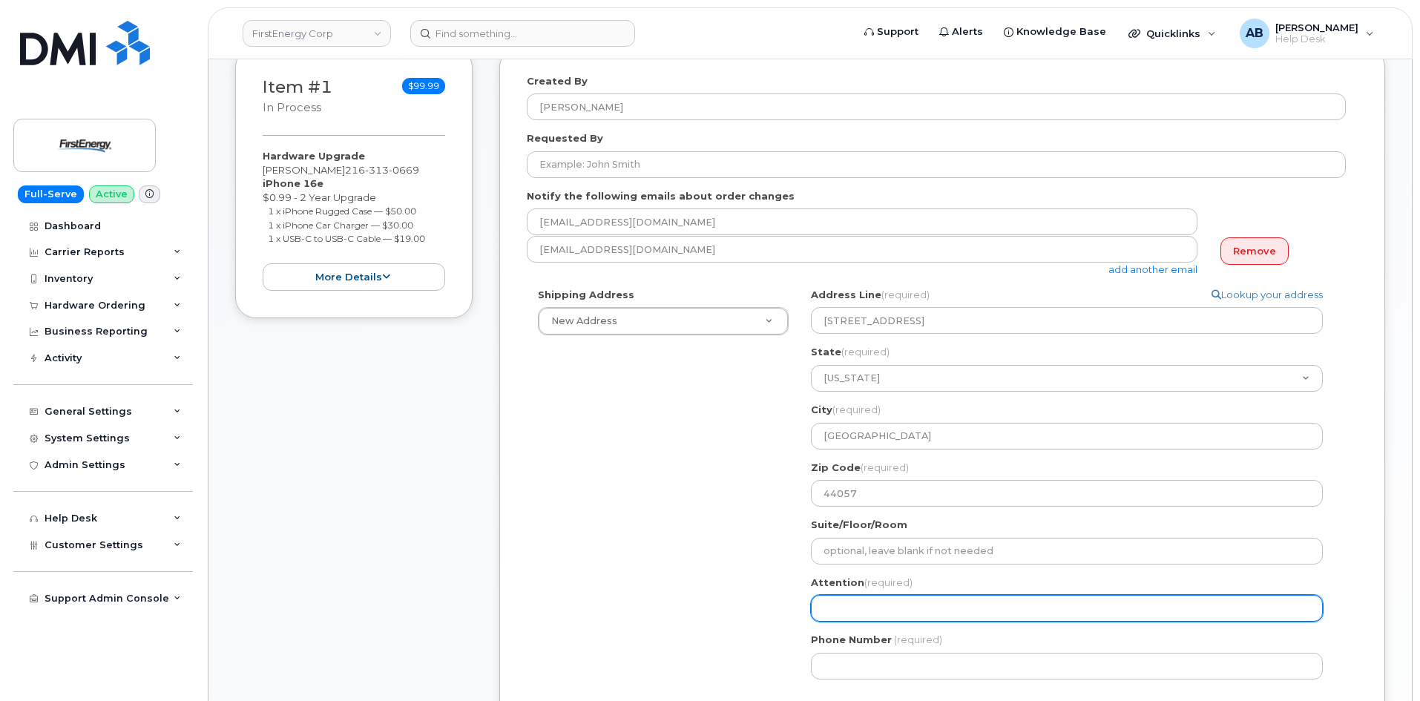
click at [866, 599] on input "Attention (required)" at bounding box center [1067, 608] width 512 height 27
paste input "Joseph A Pridemore"
select select
type input "Joseph A Pridemore"
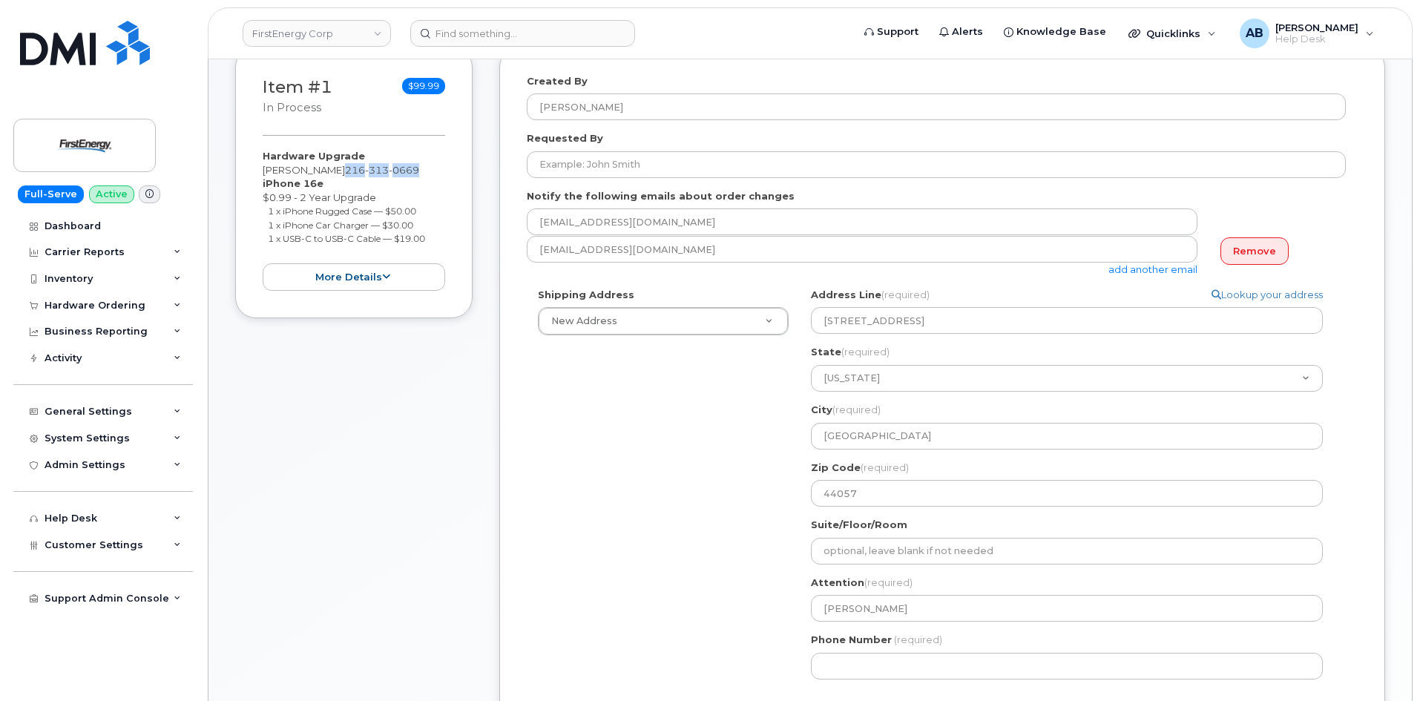
drag, startPoint x: 364, startPoint y: 171, endPoint x: 467, endPoint y: 171, distance: 103.1
click at [467, 171] on div "Item #1 in process $99.99 Hardware Upgrade Joseph A Pridemore 216 313 0669 iPho…" at bounding box center [353, 183] width 237 height 272
copy span "216 313 0669"
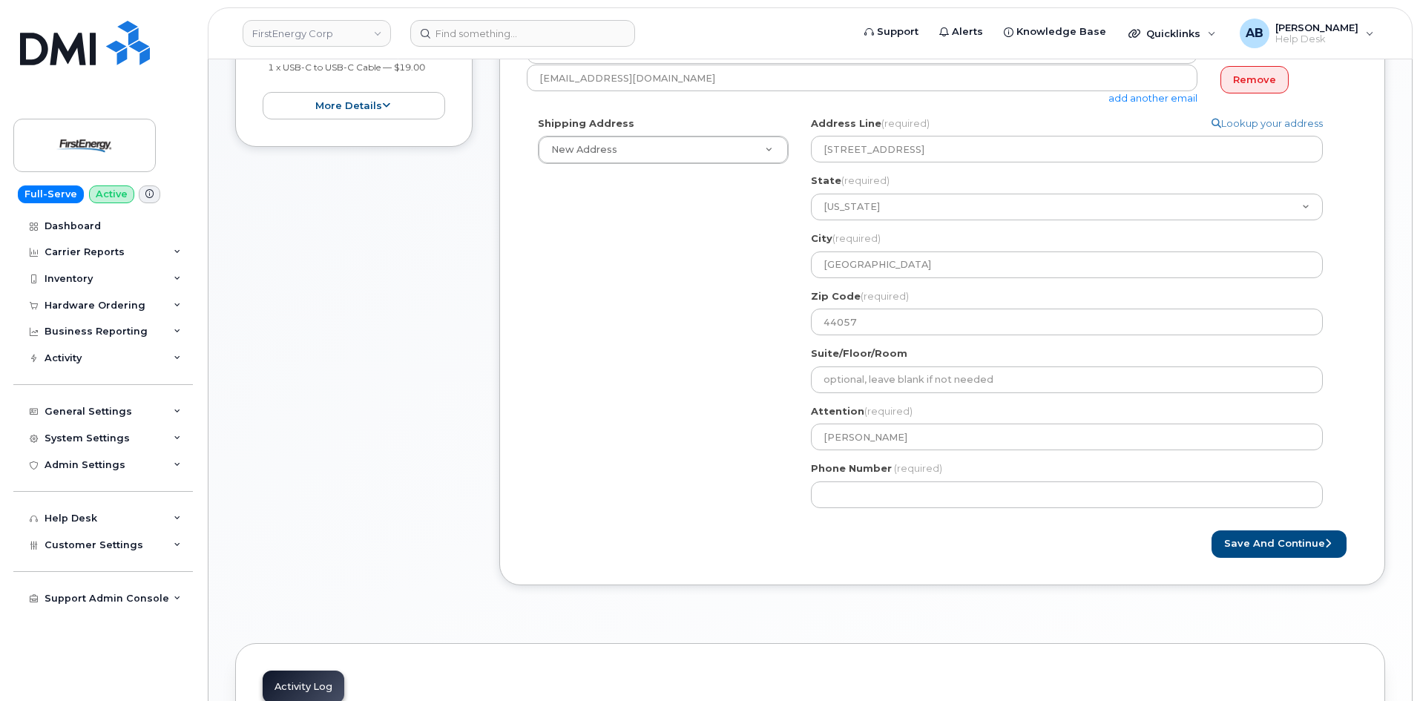
scroll to position [594, 0]
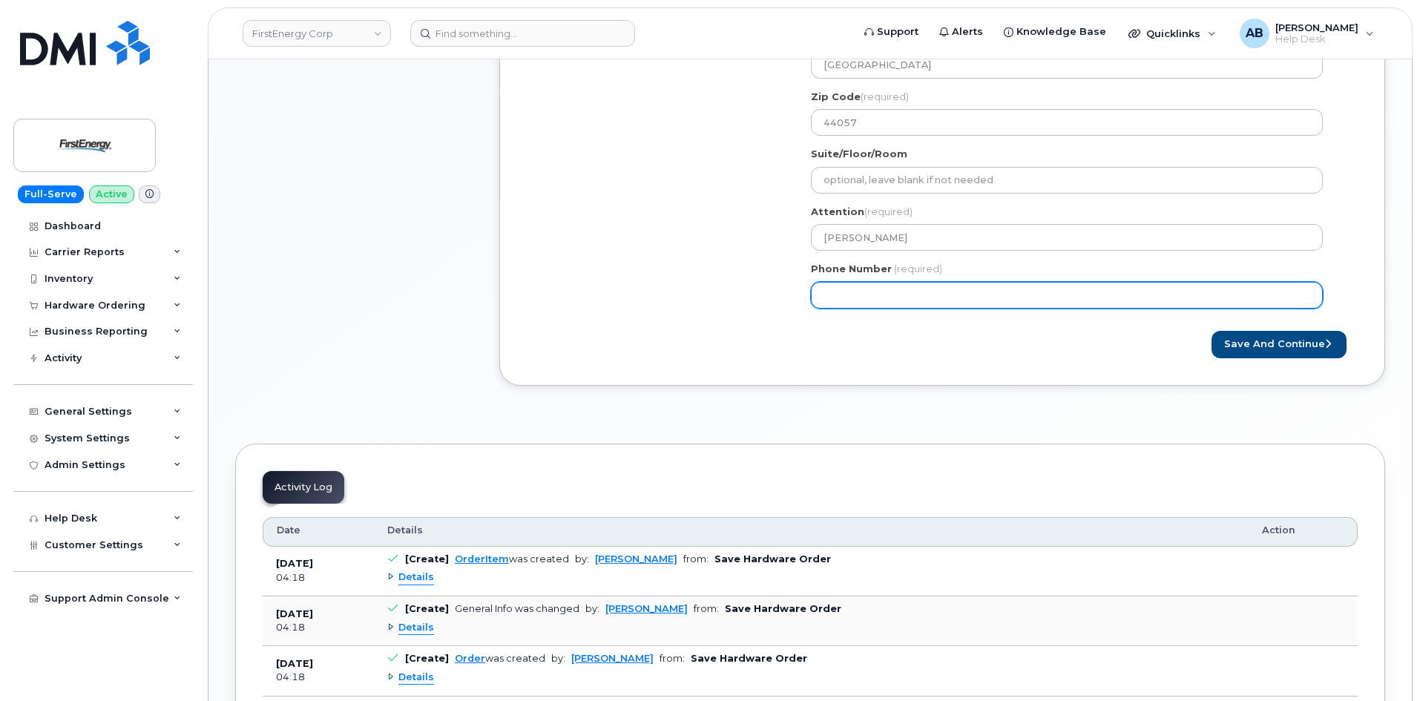
click at [862, 286] on input "Phone Number" at bounding box center [1067, 295] width 512 height 27
paste input "2163130669"
select select
type input "2163130669"
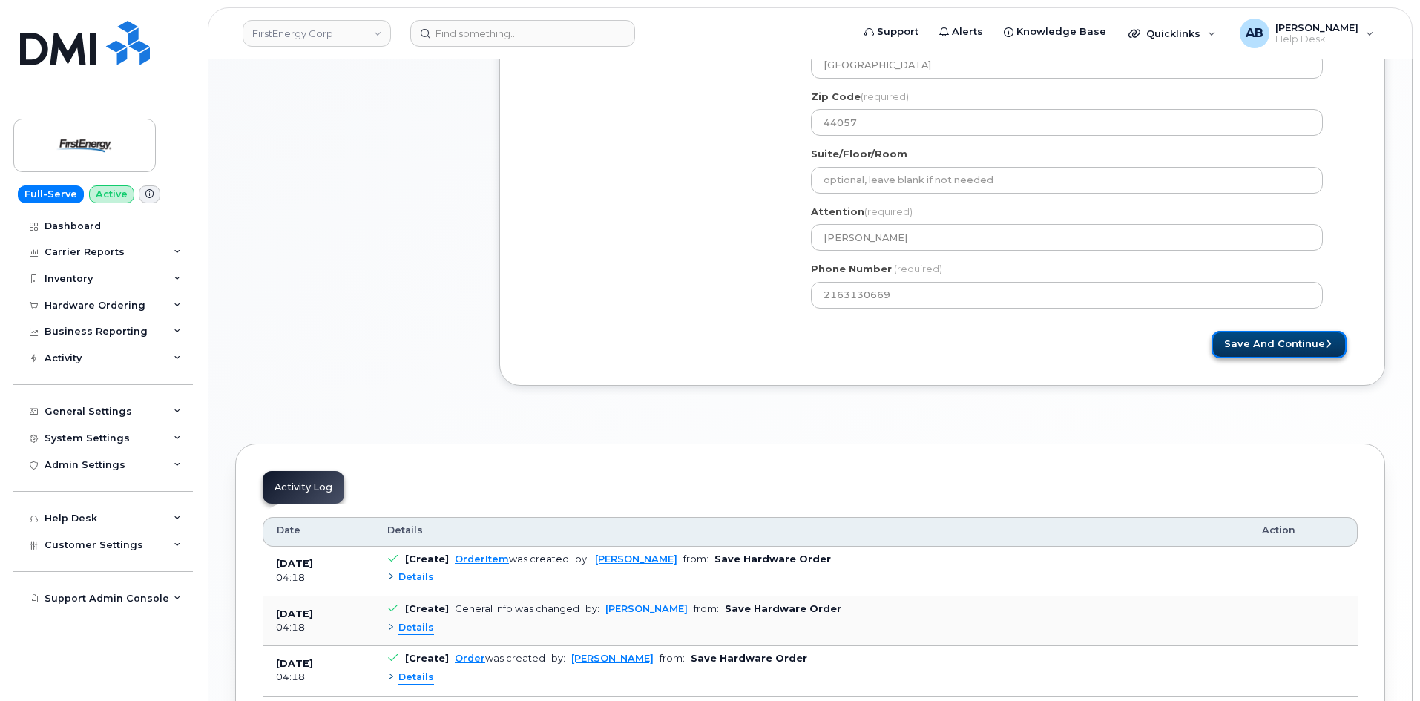
click at [1290, 338] on button "Save and Continue" at bounding box center [1279, 344] width 135 height 27
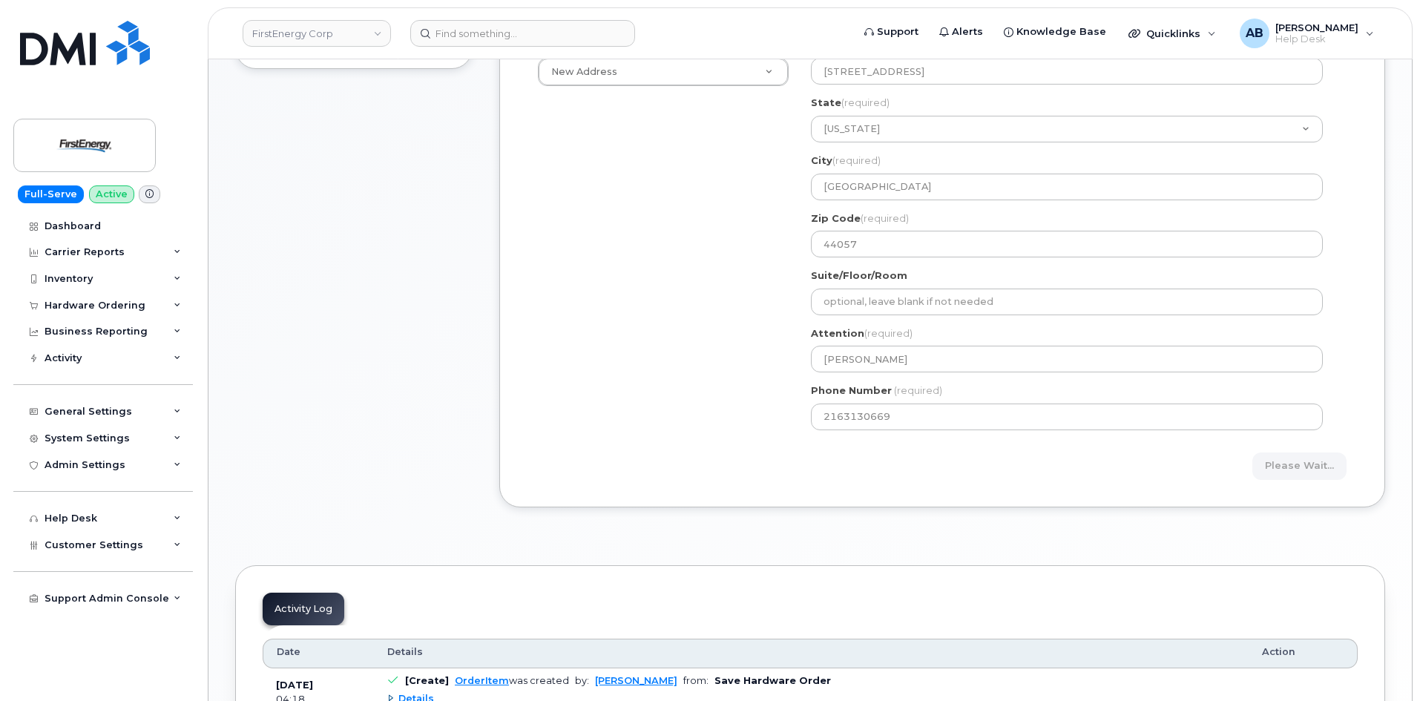
scroll to position [371, 0]
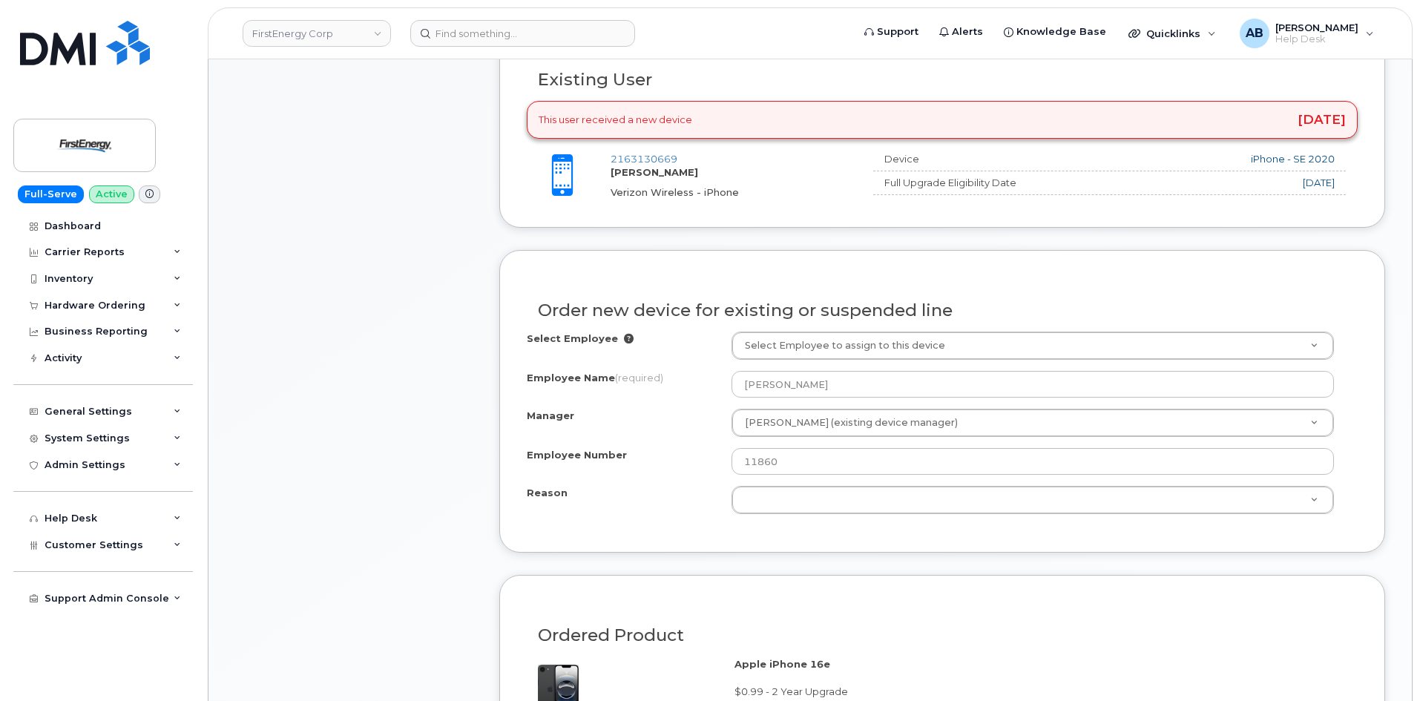
scroll to position [594, 0]
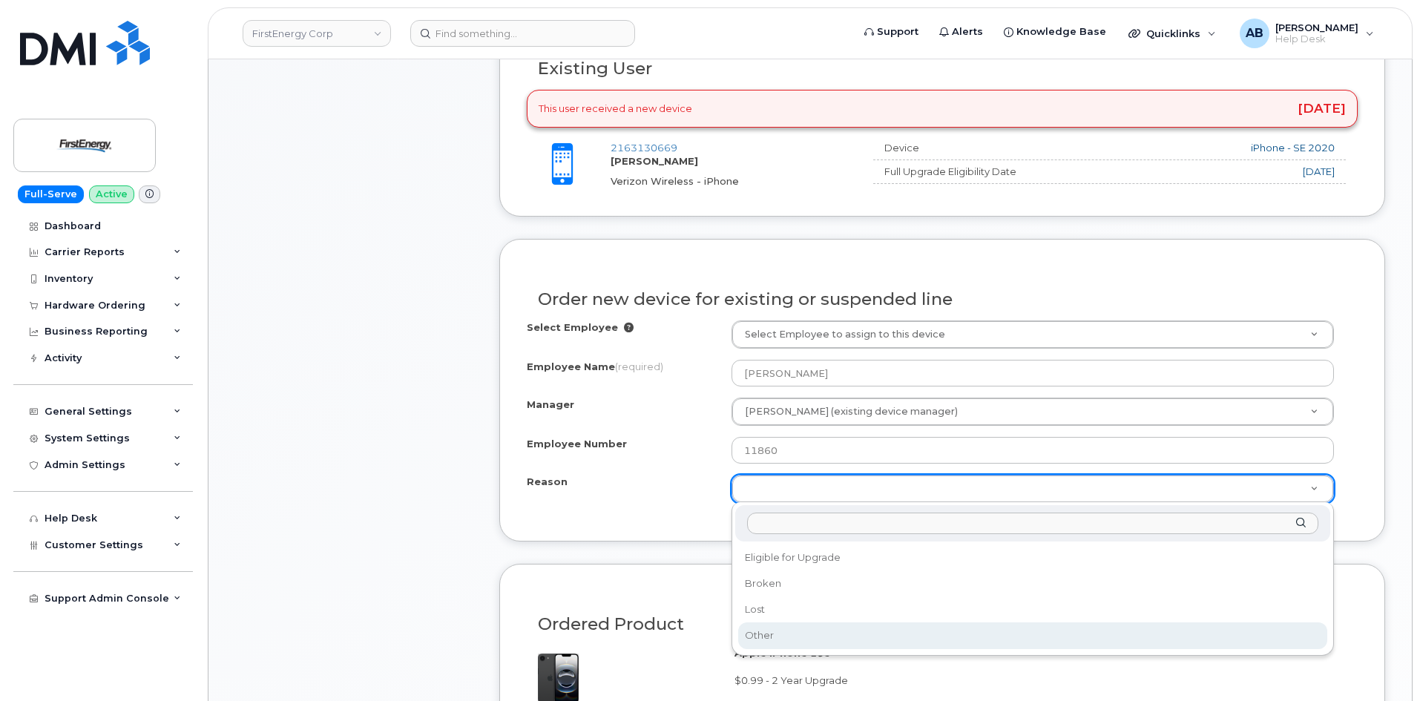
select select "other"
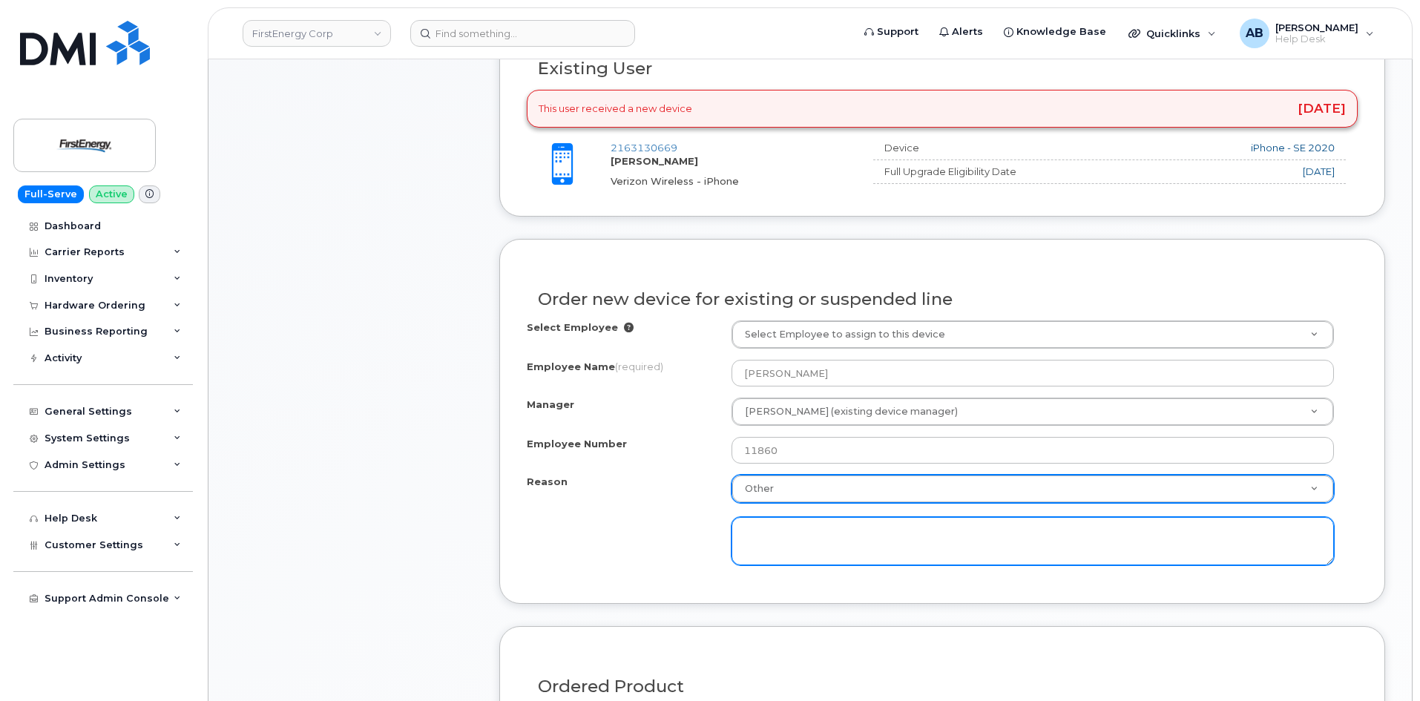
click at [772, 525] on textarea at bounding box center [1033, 541] width 603 height 49
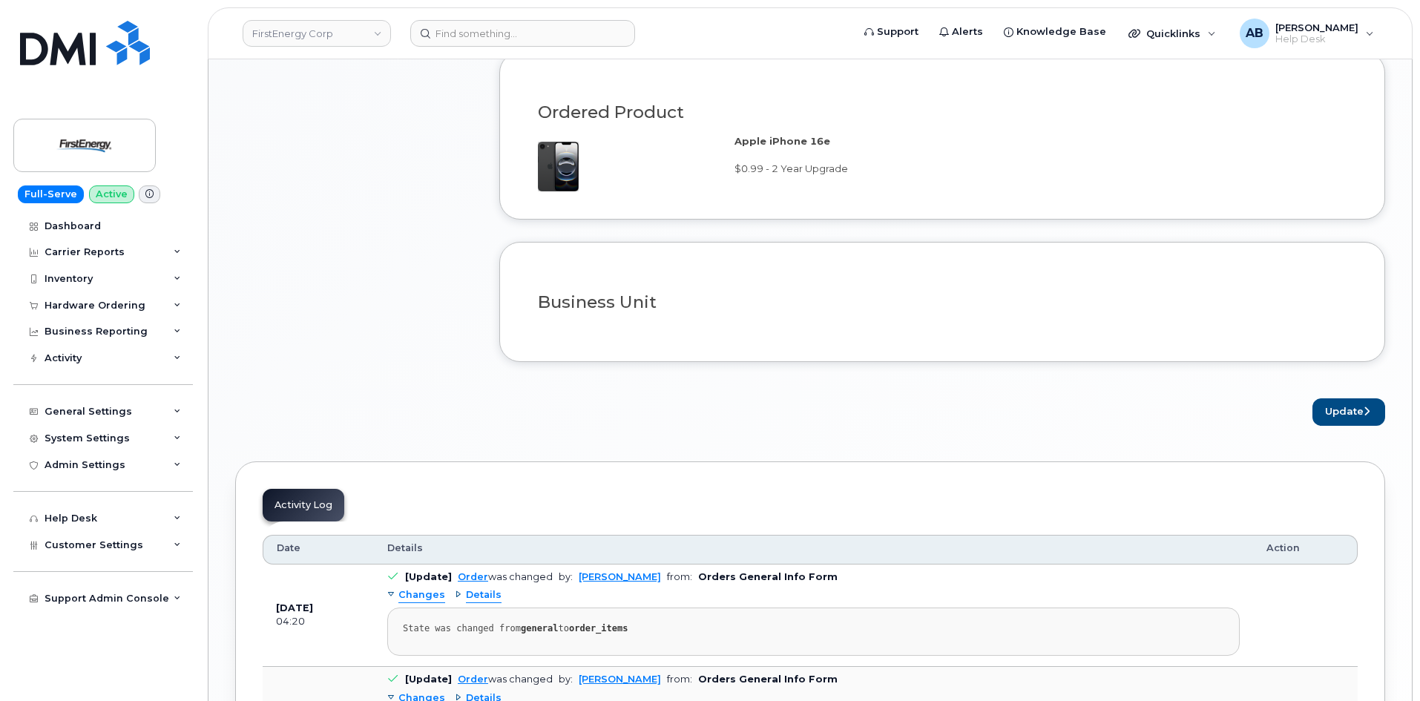
scroll to position [1187, 0]
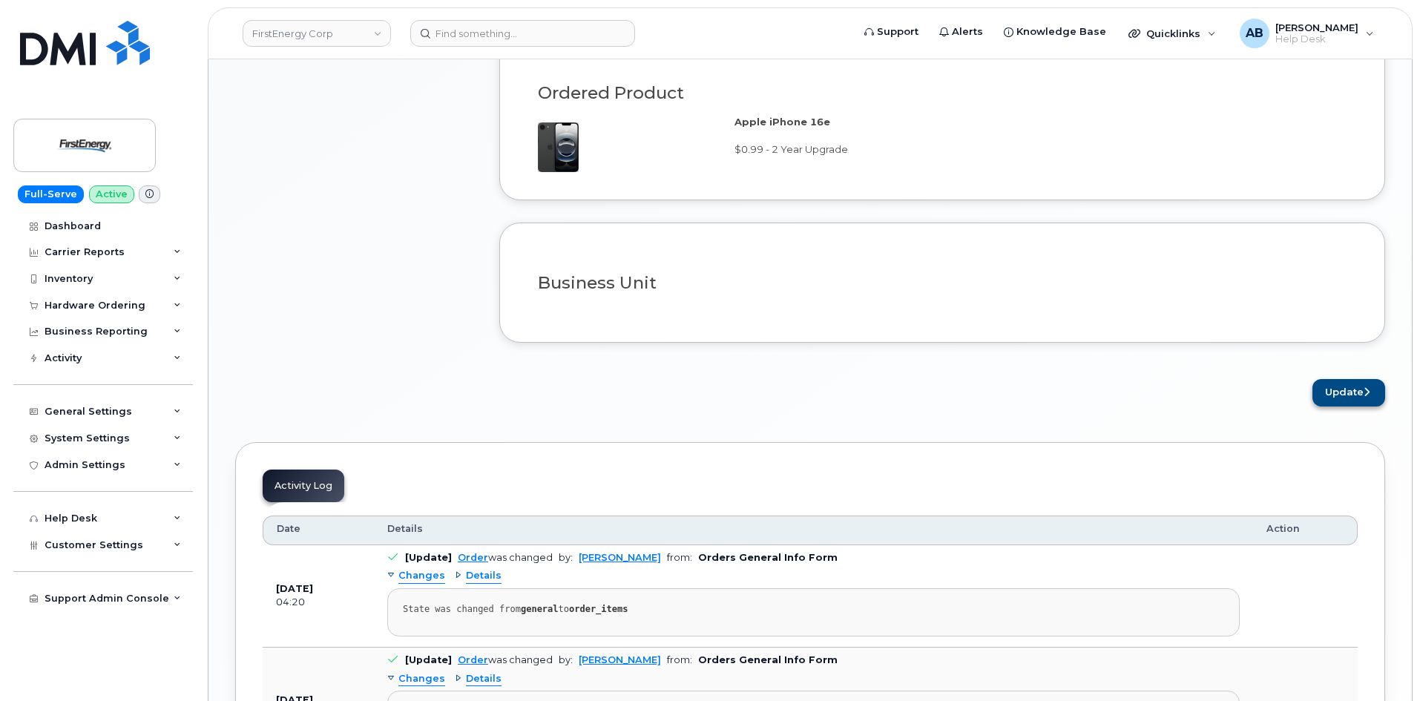
type textarea "Joseph never did receive his new device last time order was placed. Was informe…"
click at [1341, 395] on button "Update" at bounding box center [1349, 392] width 73 height 27
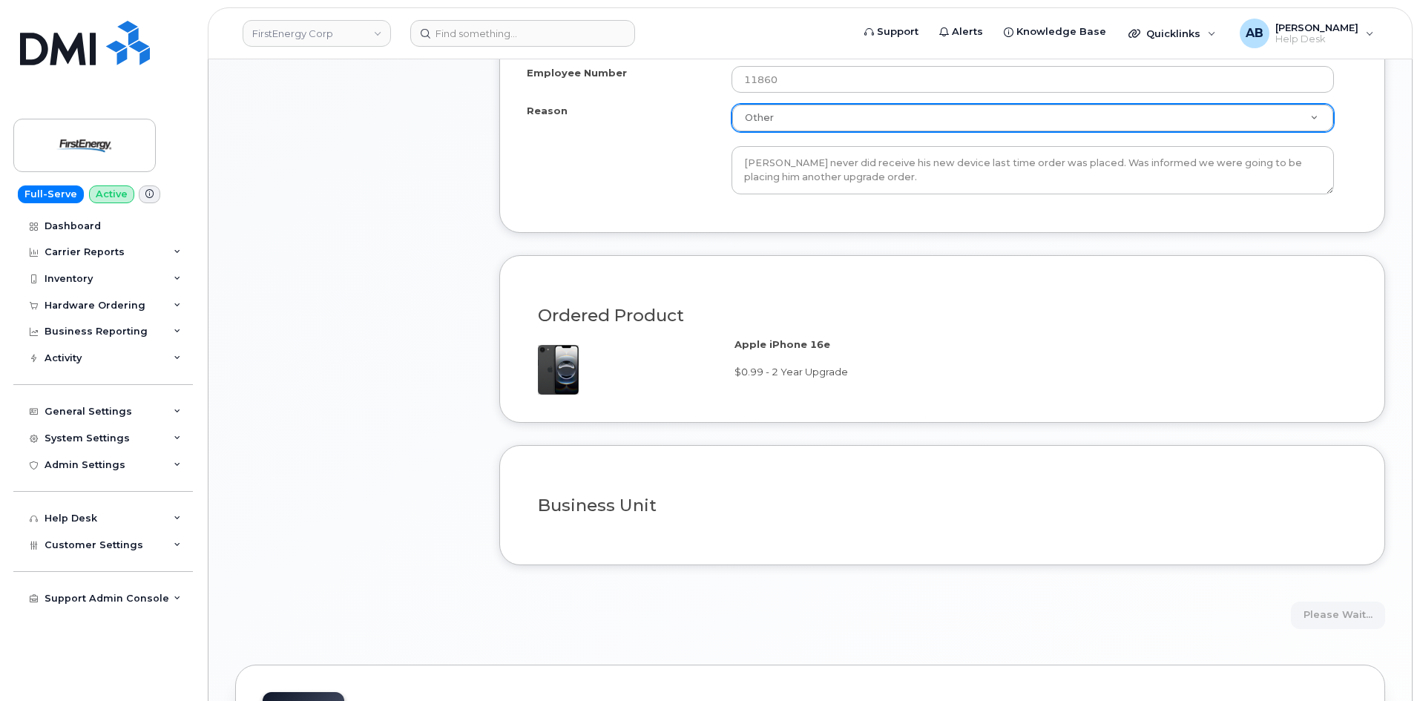
scroll to position [594, 0]
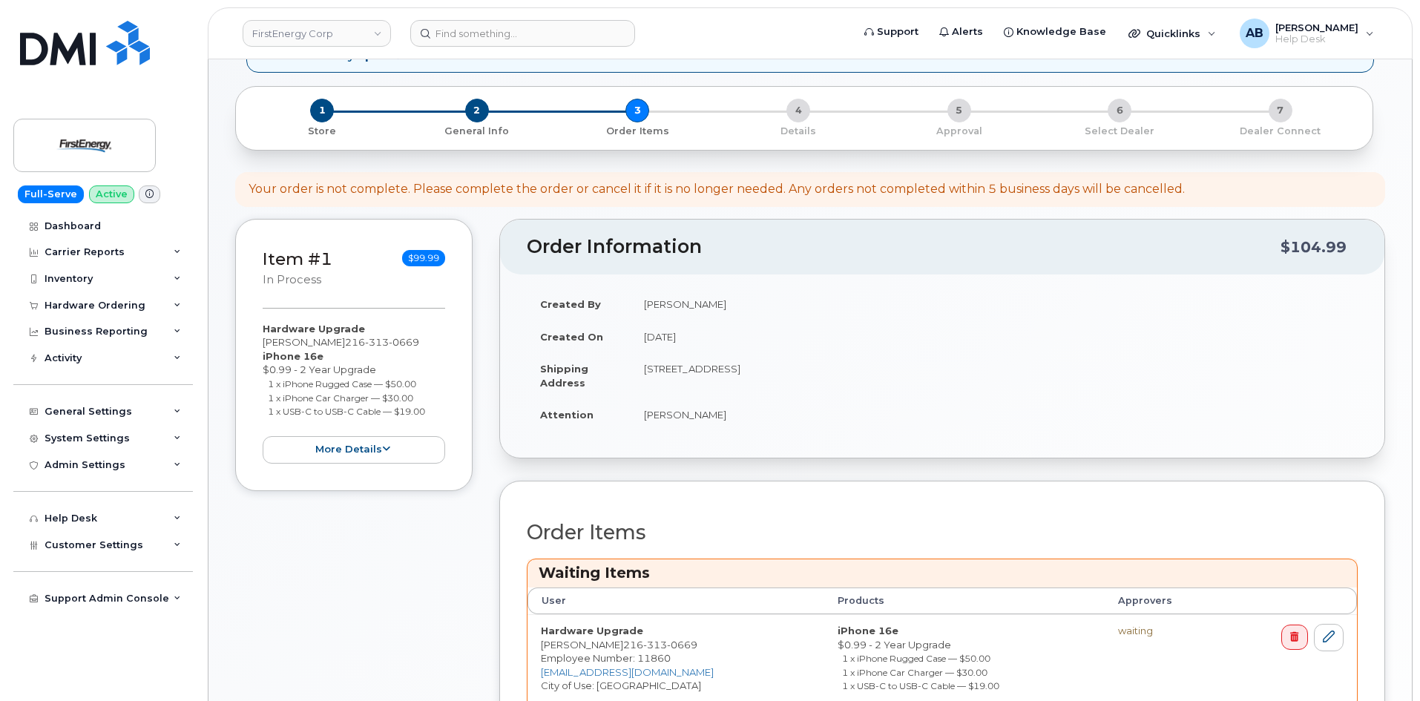
scroll to position [297, 0]
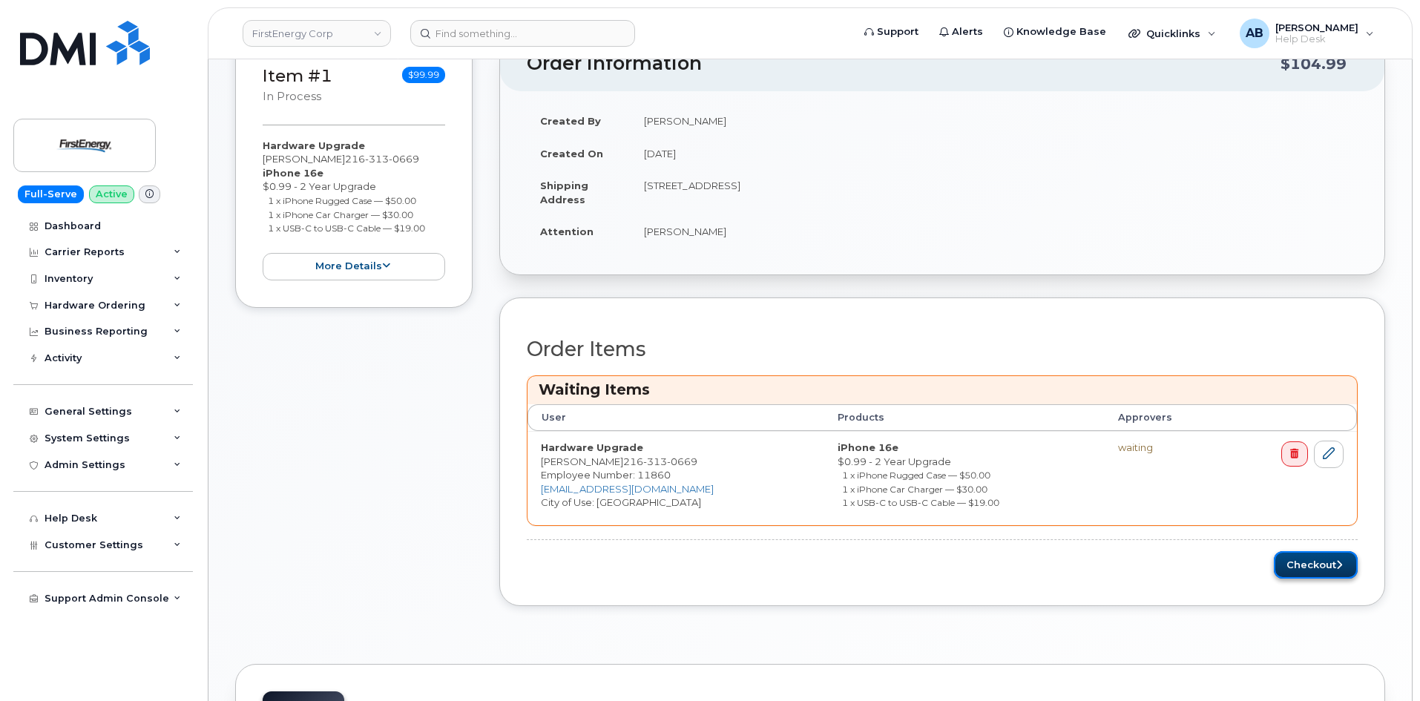
click at [1288, 560] on button "Checkout" at bounding box center [1316, 564] width 84 height 27
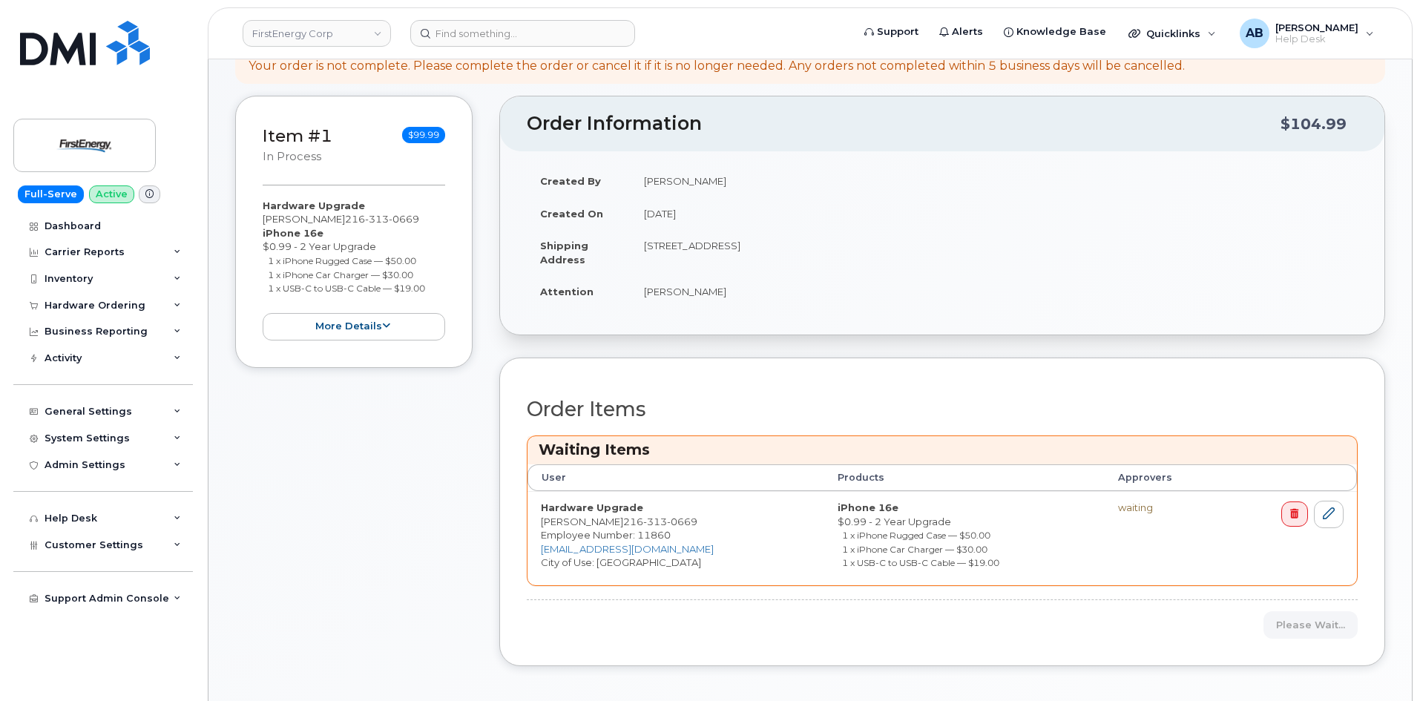
scroll to position [519, 0]
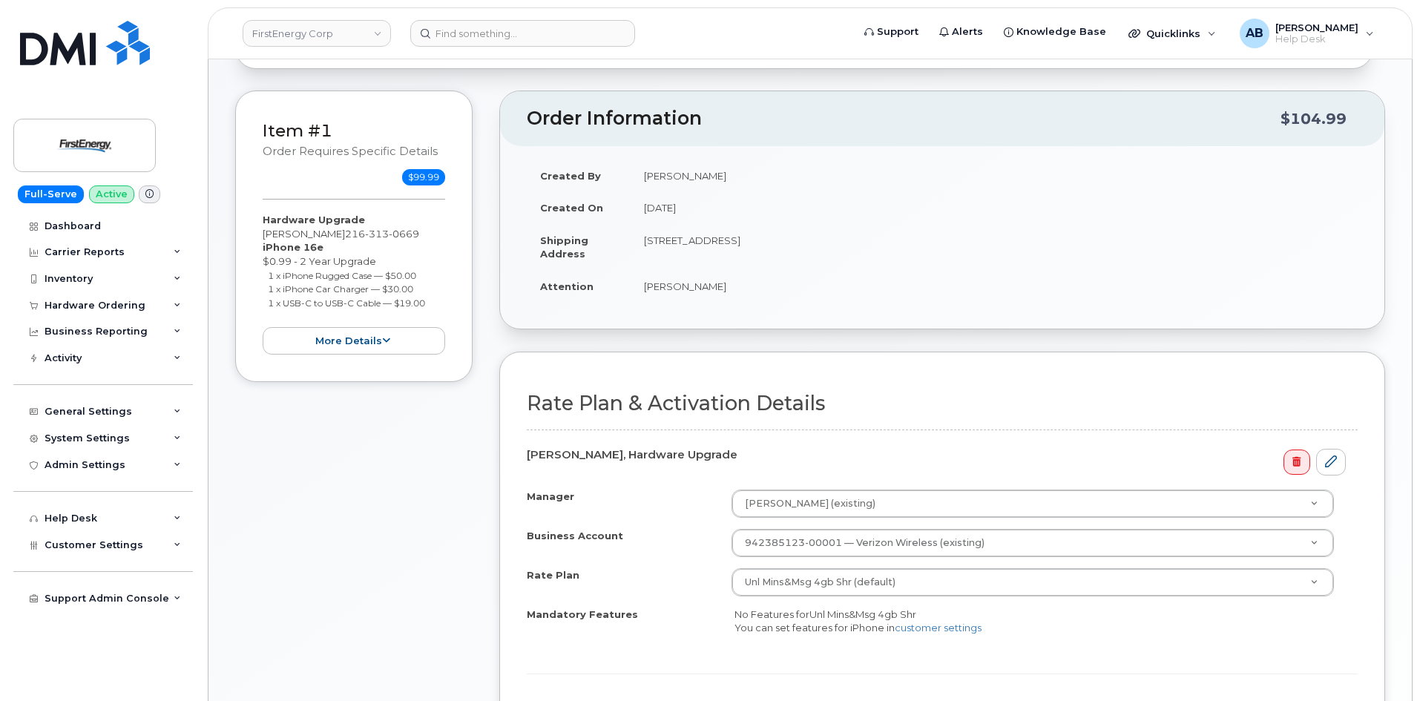
scroll to position [297, 0]
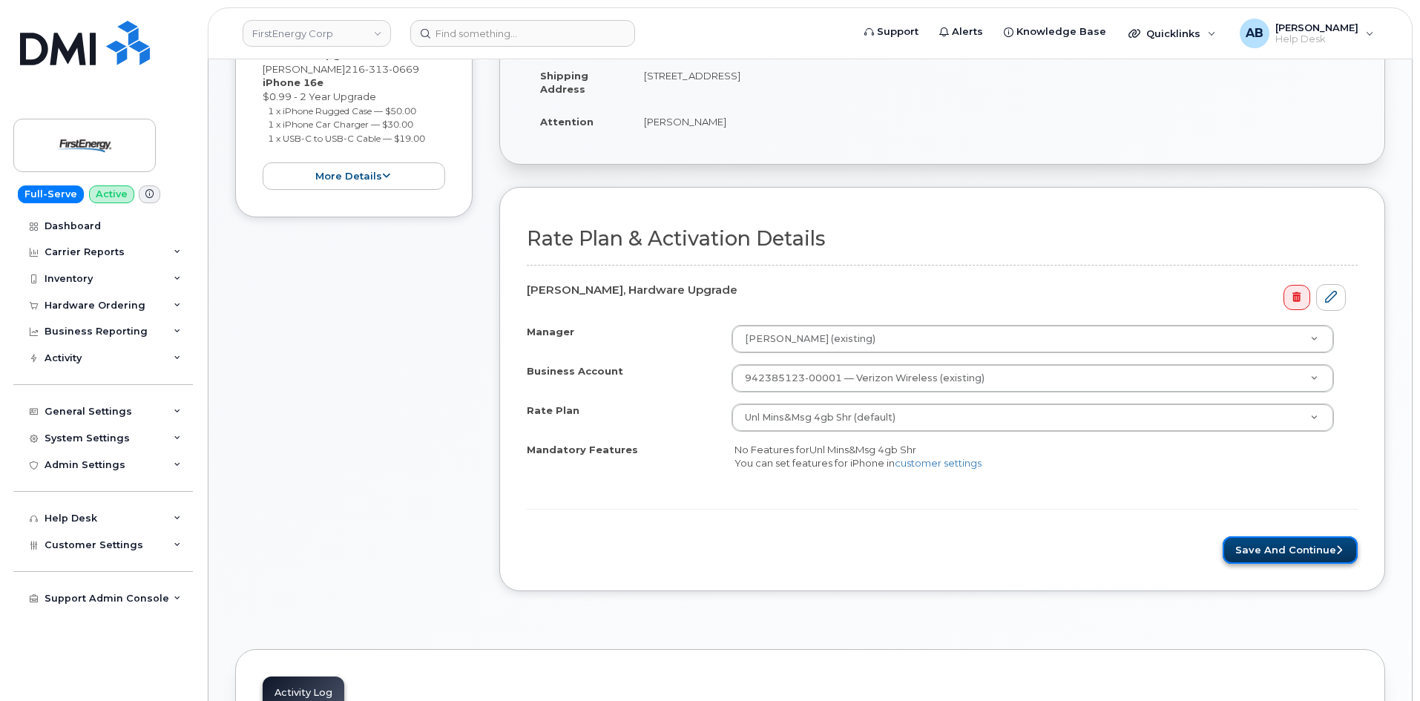
click at [1281, 546] on button "Save and Continue" at bounding box center [1290, 550] width 135 height 27
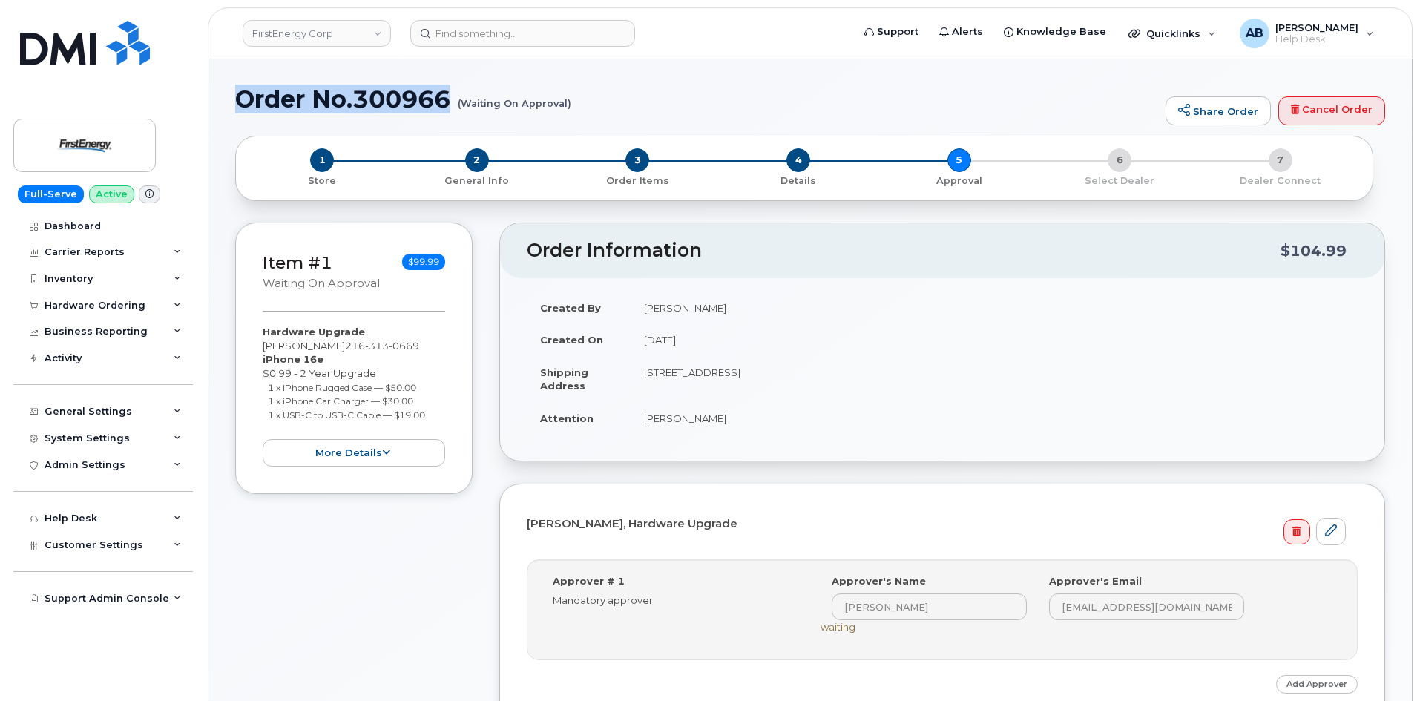
drag, startPoint x: 352, startPoint y: 112, endPoint x: 456, endPoint y: 108, distance: 104.7
copy h1 "Order No.300966"
click at [625, 116] on div "Order No.300966 (Waiting On Approval) Share Order Cancel Order" at bounding box center [810, 111] width 1150 height 50
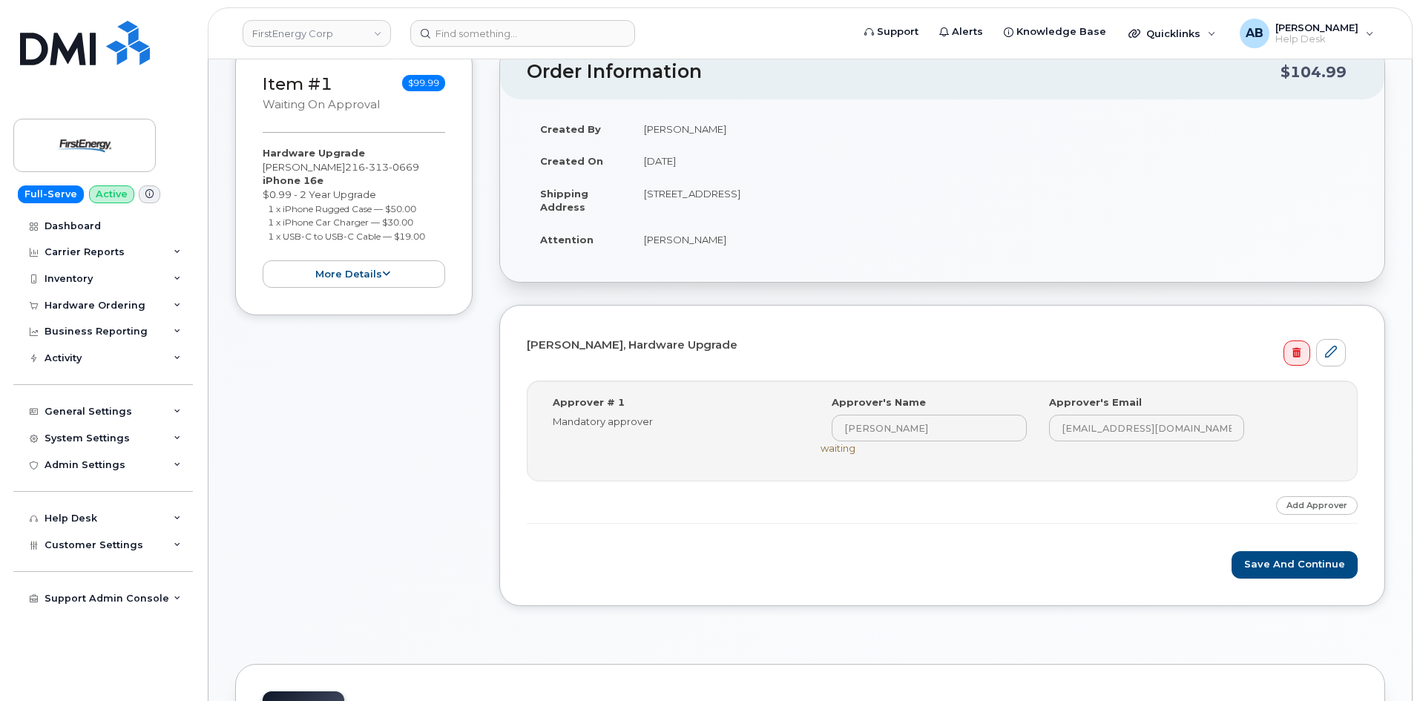
scroll to position [445, 0]
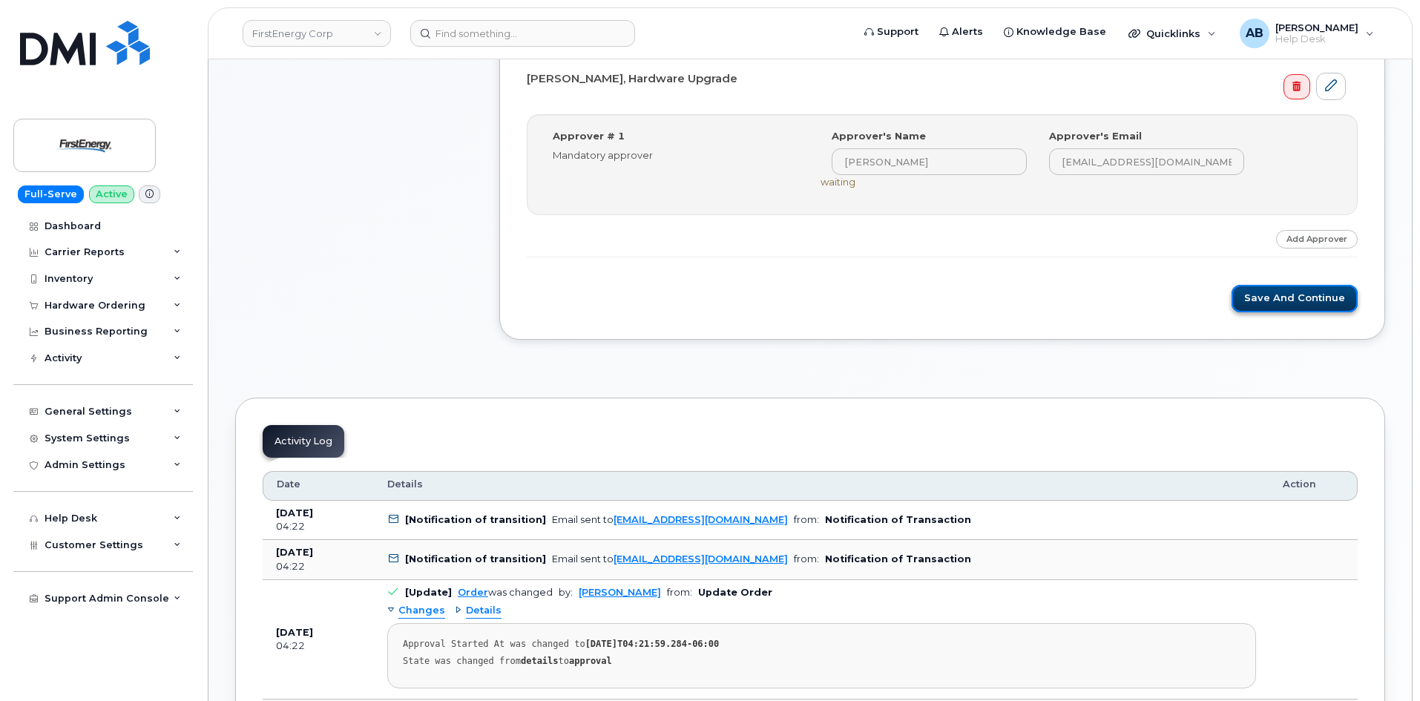
click at [1287, 295] on button "Save and Continue" at bounding box center [1295, 298] width 126 height 27
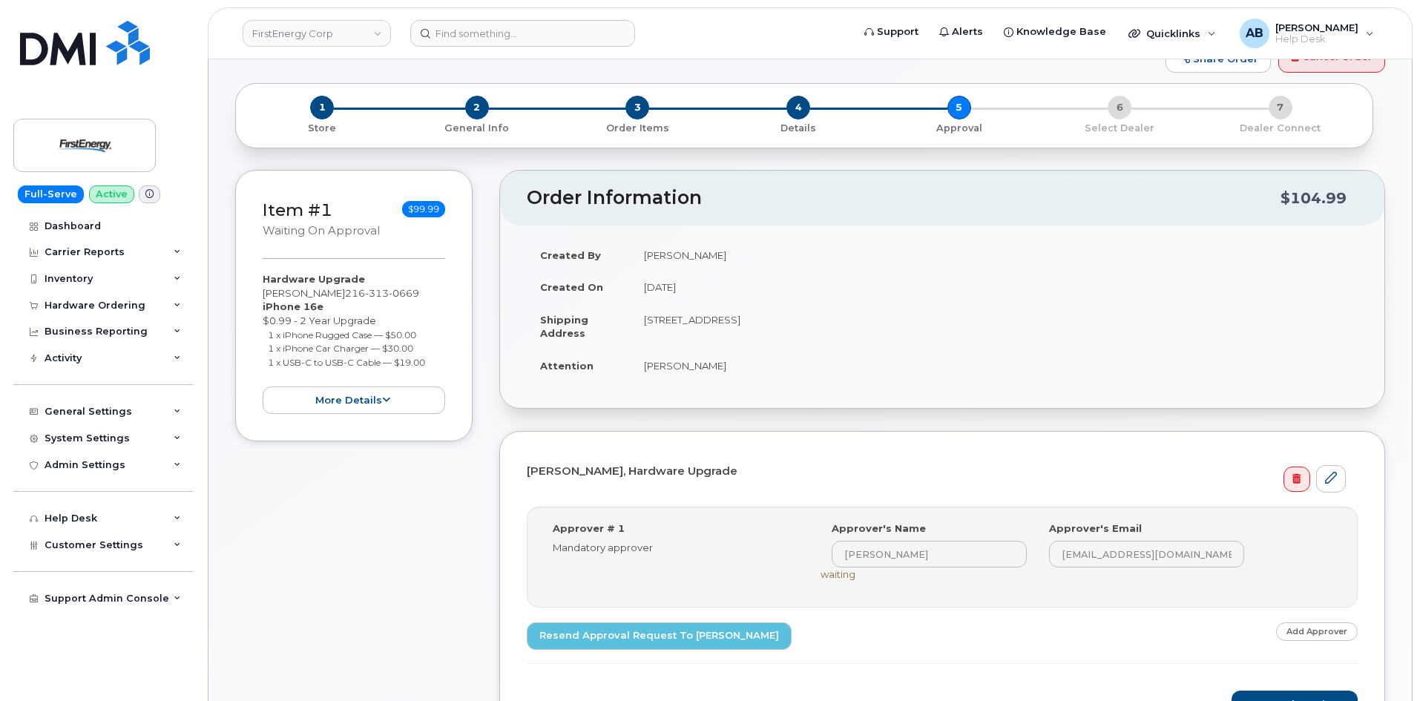
scroll to position [148, 0]
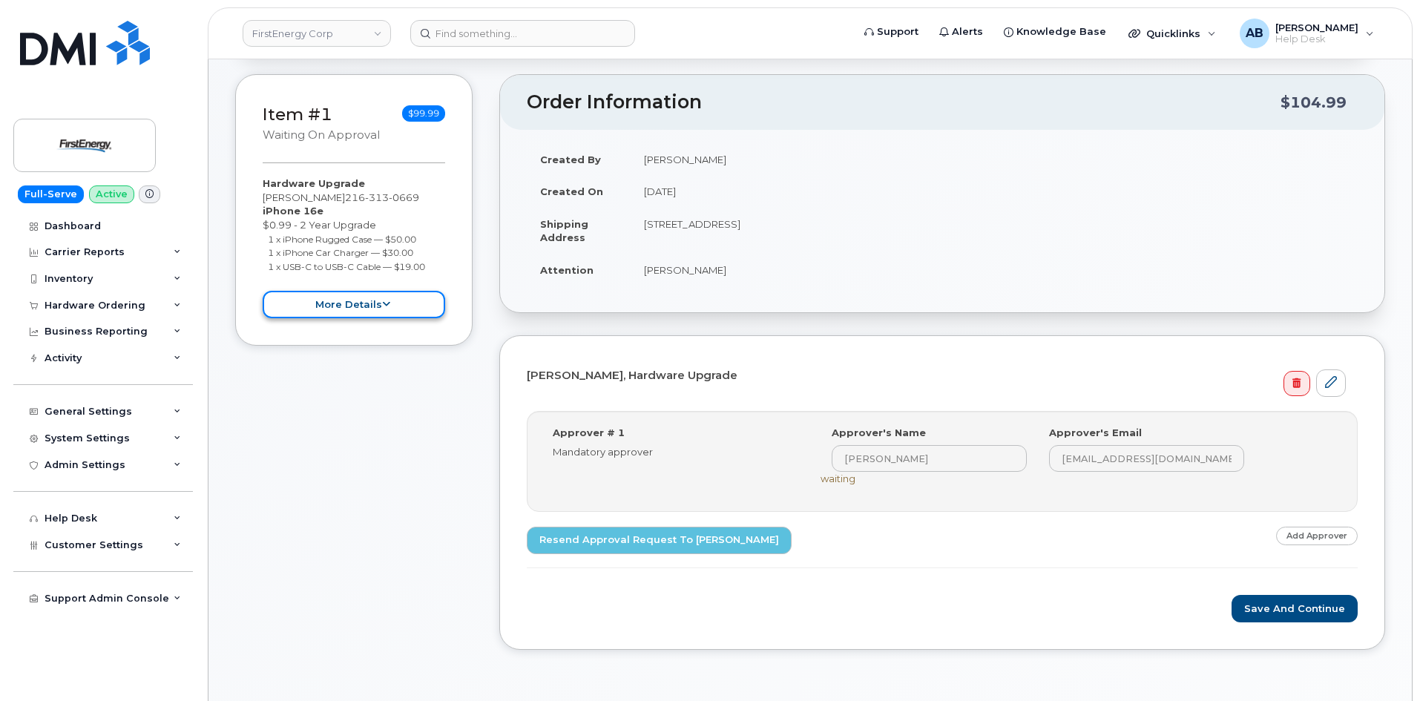
click at [304, 301] on button "more details" at bounding box center [354, 304] width 183 height 27
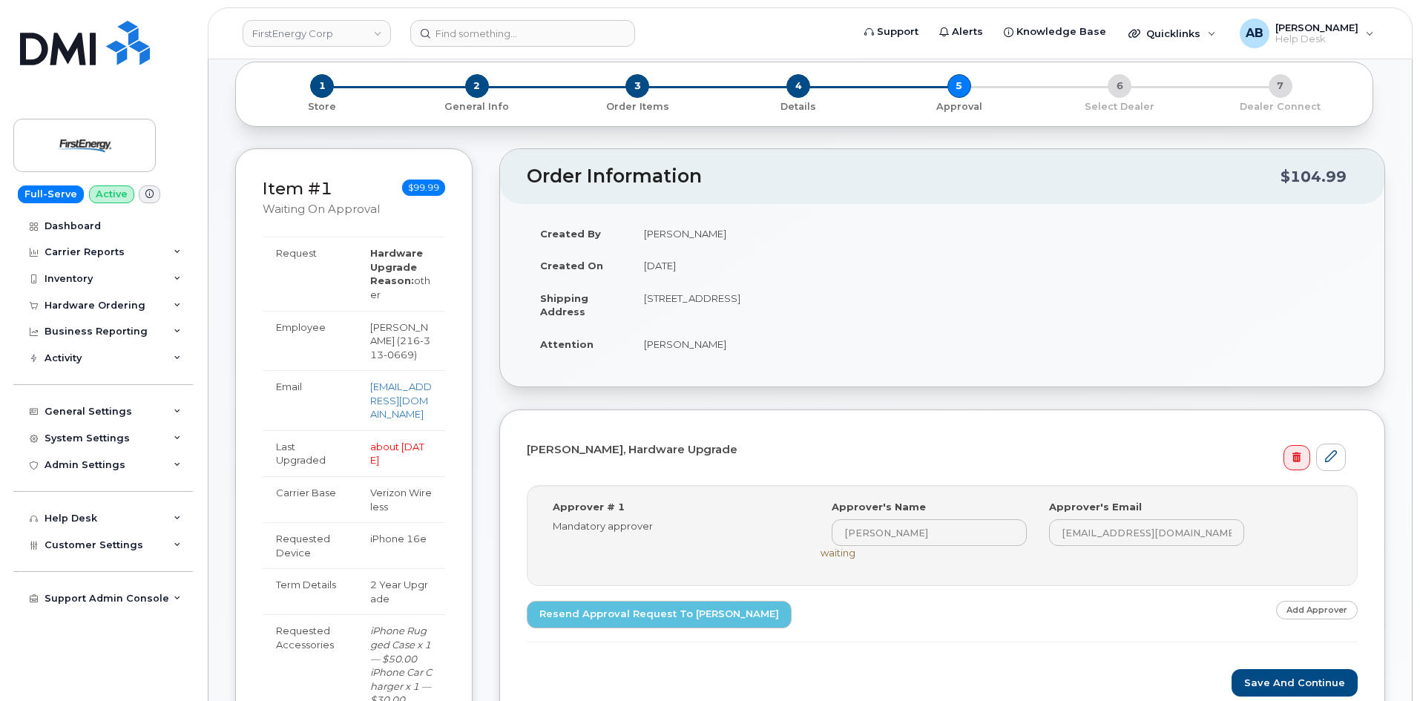
scroll to position [0, 0]
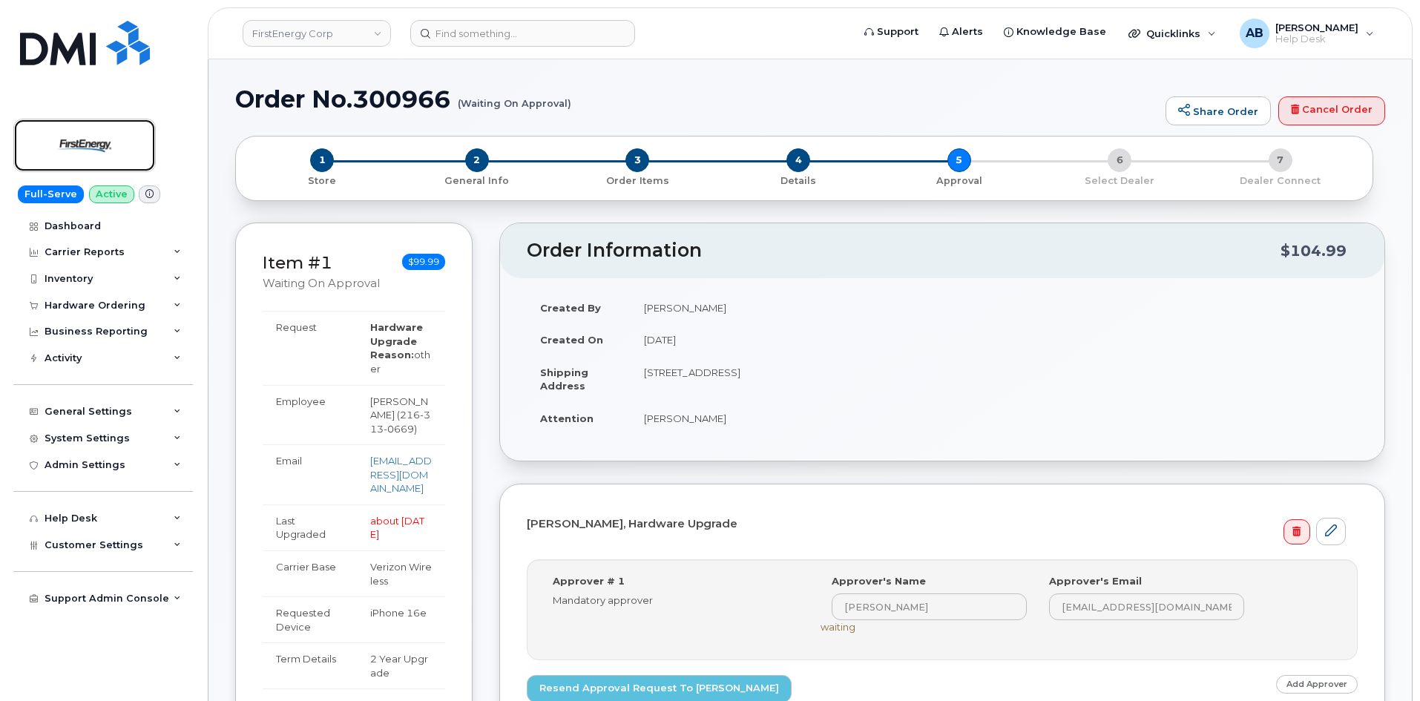
click at [94, 134] on img at bounding box center [84, 145] width 114 height 43
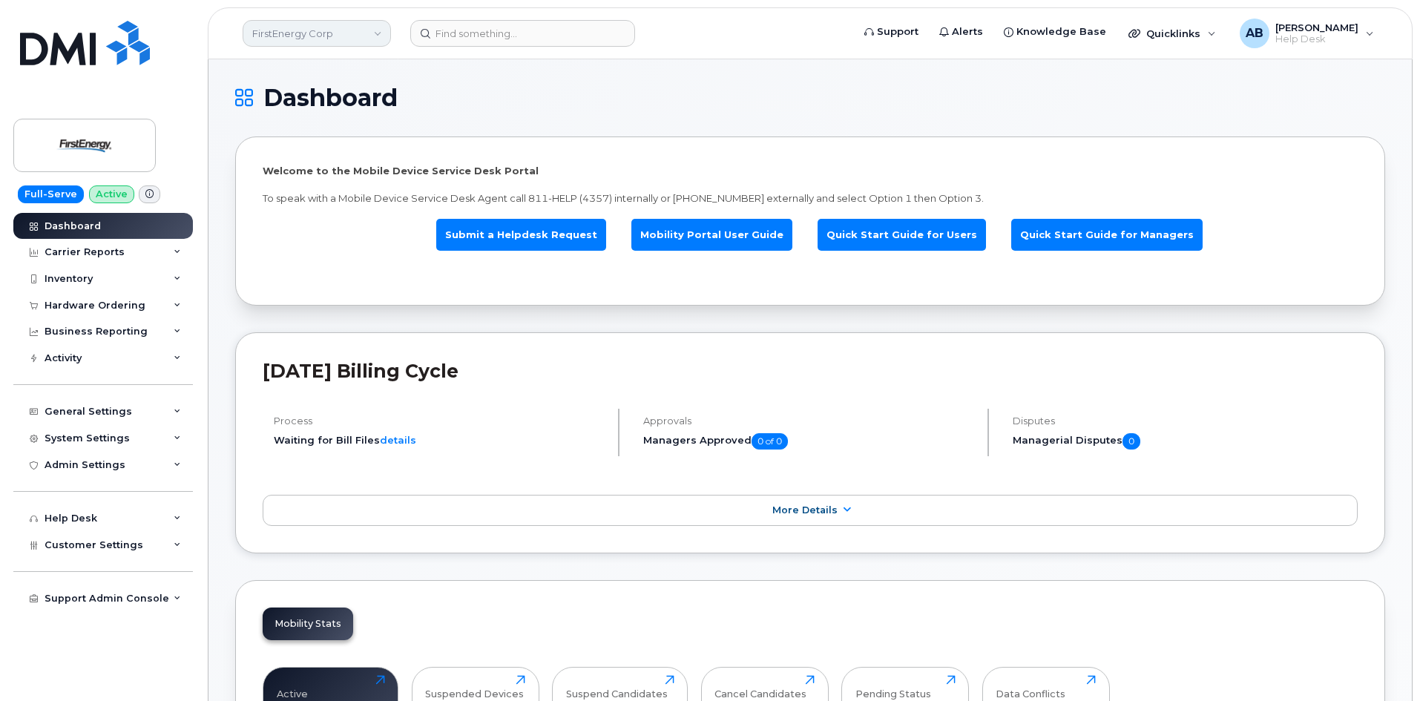
click at [332, 28] on link "FirstEnergy Corp" at bounding box center [317, 33] width 148 height 27
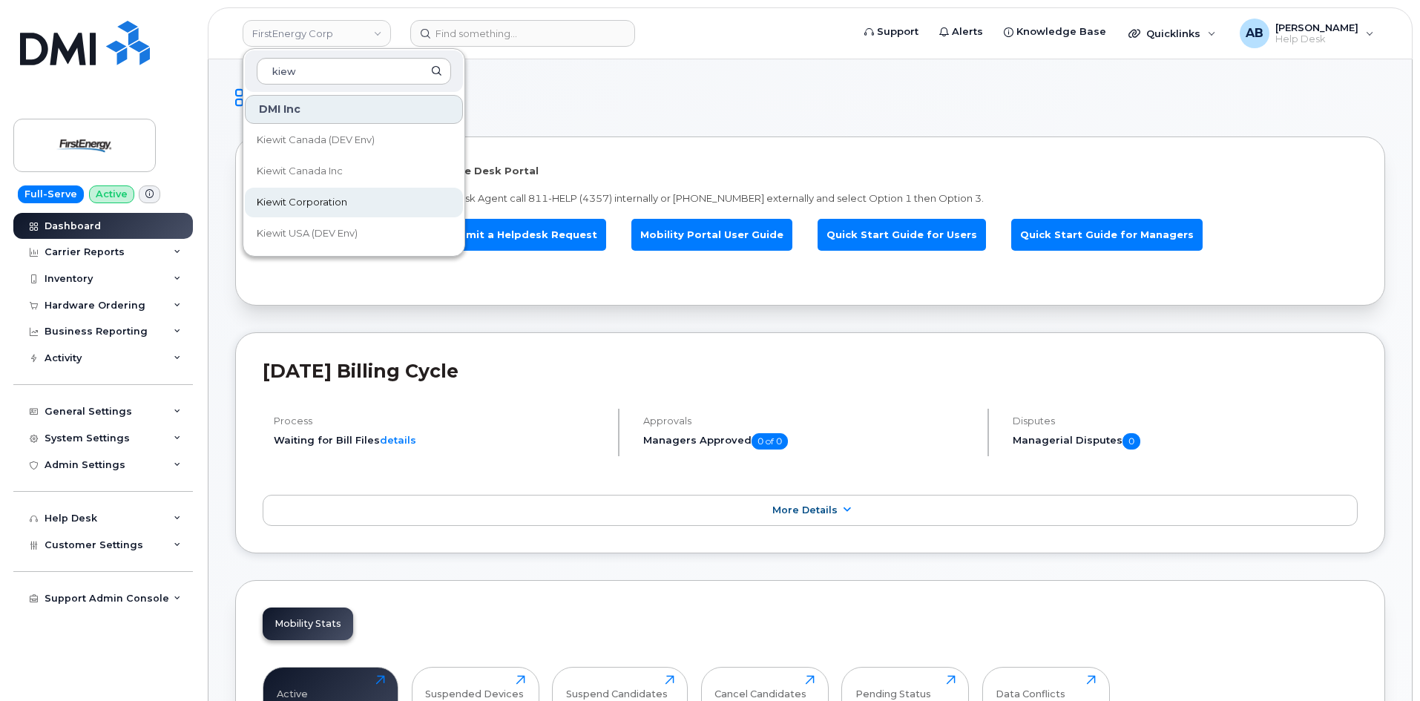
type input "kiew"
click at [313, 193] on link "Kiewit Corporation" at bounding box center [354, 203] width 218 height 30
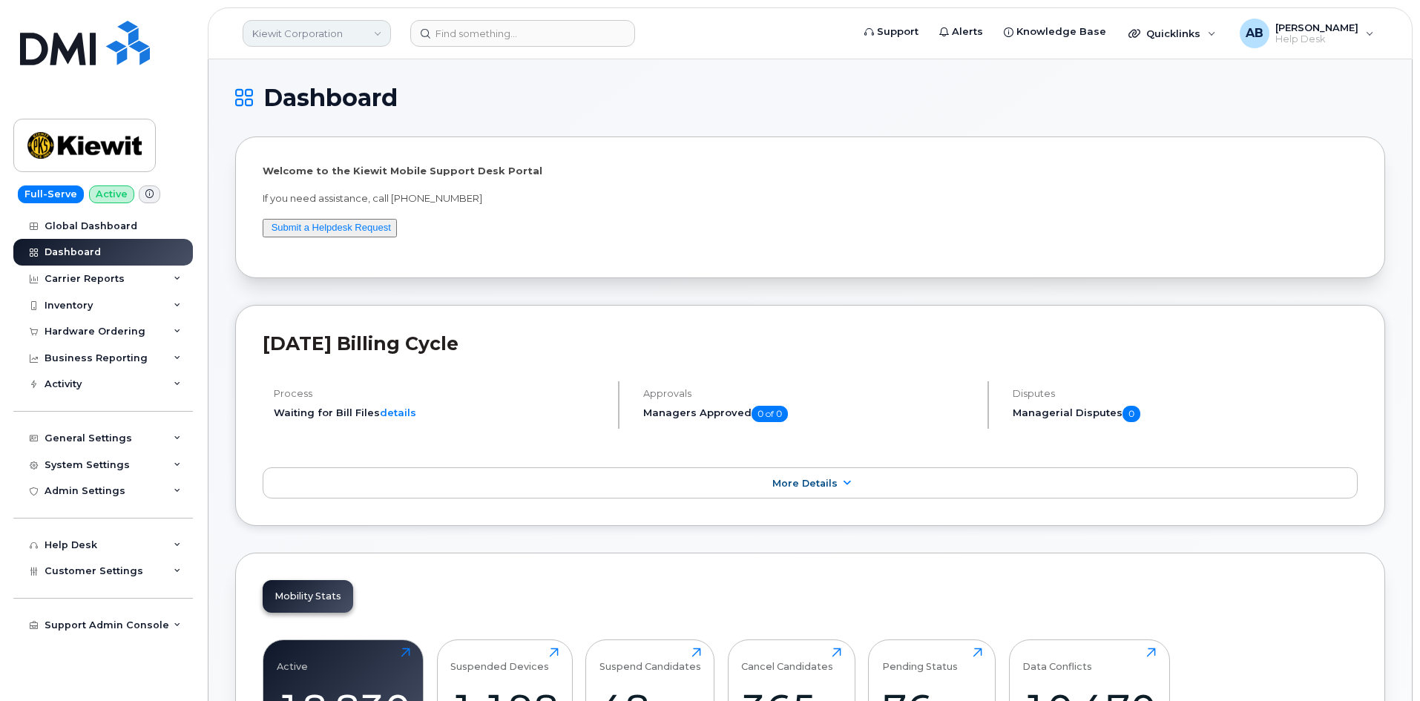
click at [338, 24] on link "Kiewit Corporation" at bounding box center [317, 33] width 148 height 27
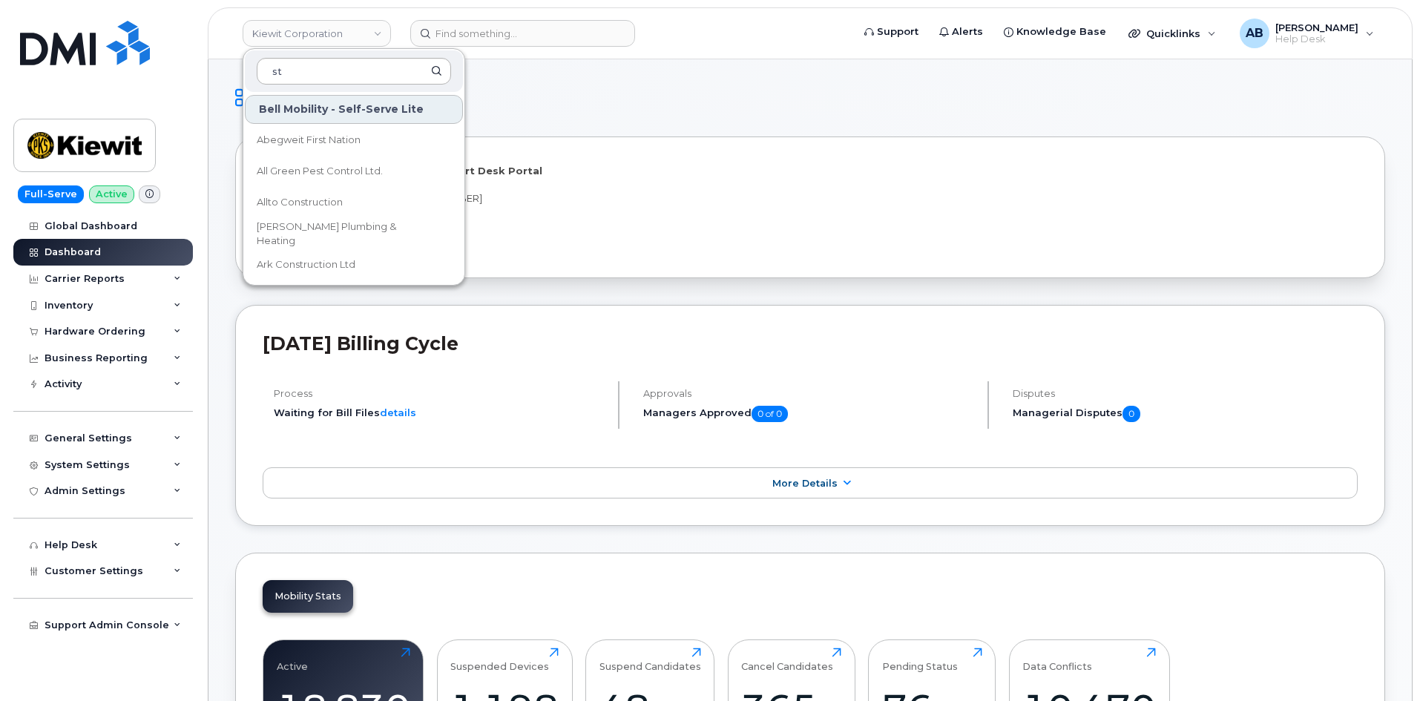
type input "s"
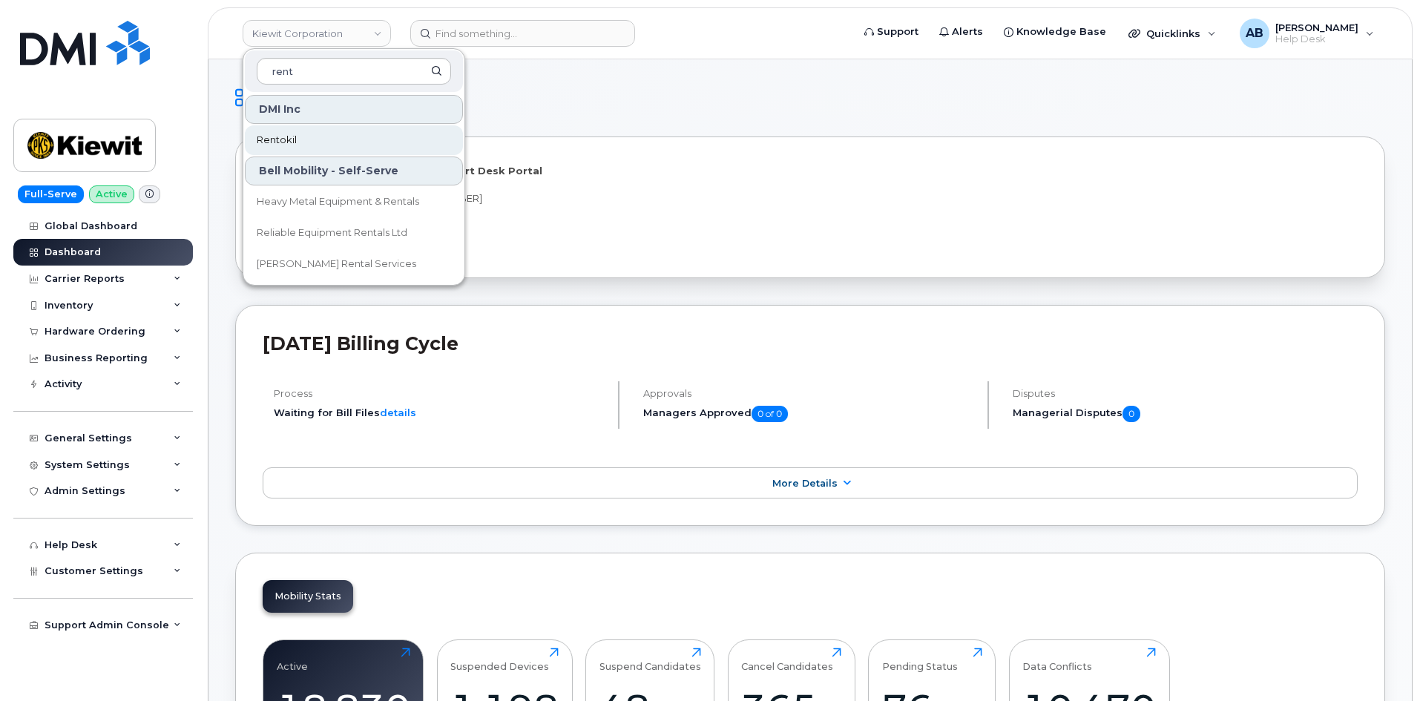
type input "rent"
click at [352, 137] on link "Rentokil" at bounding box center [354, 140] width 218 height 30
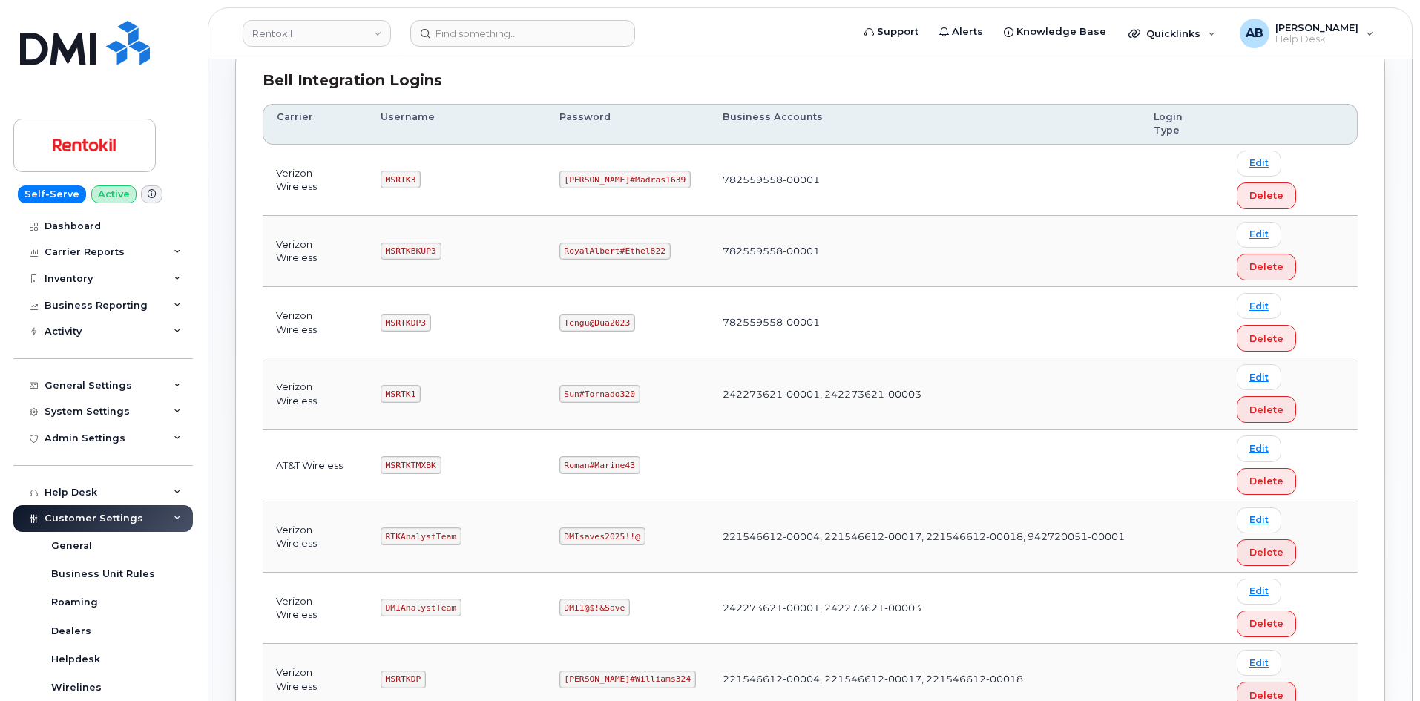
scroll to position [297, 0]
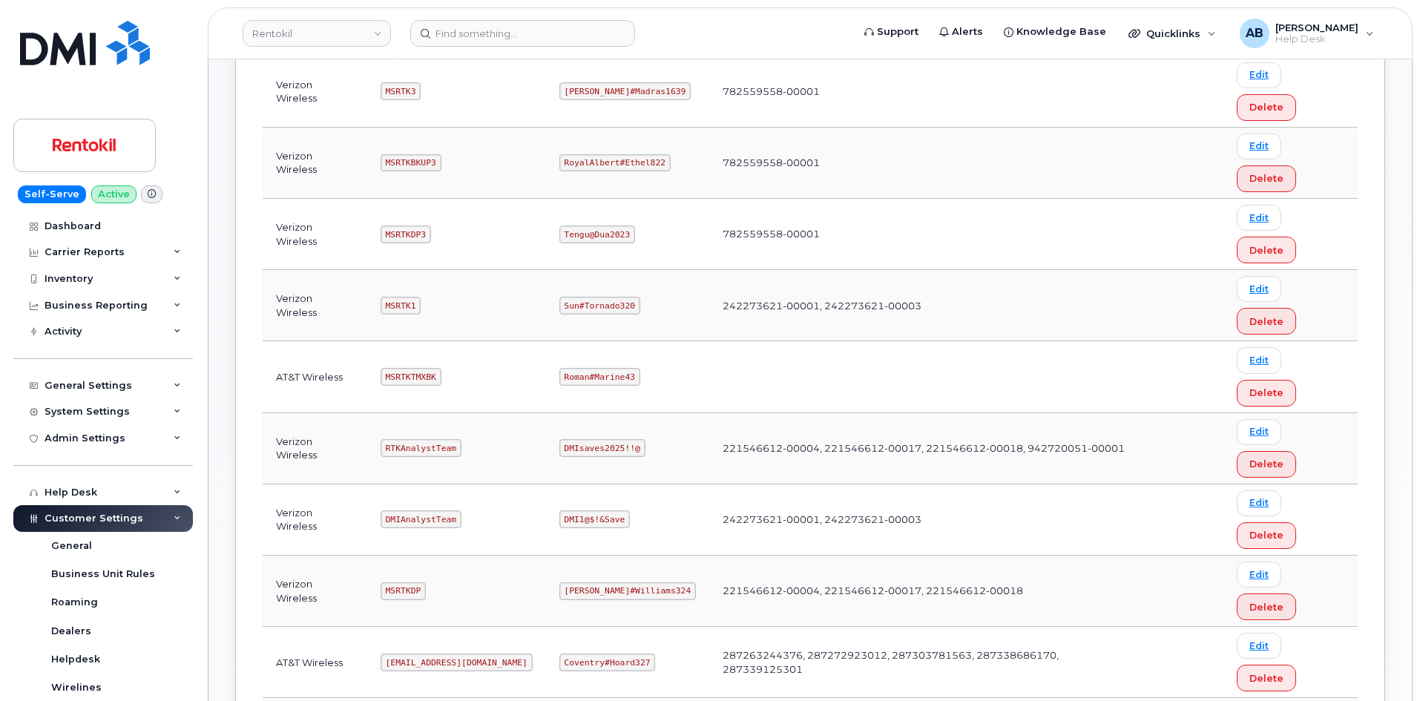
click at [447, 654] on code "[EMAIL_ADDRESS][DOMAIN_NAME]" at bounding box center [457, 663] width 152 height 18
copy code "[EMAIL_ADDRESS][DOMAIN_NAME]"
click at [583, 654] on code "Coventry#Hoard327" at bounding box center [608, 663] width 96 height 18
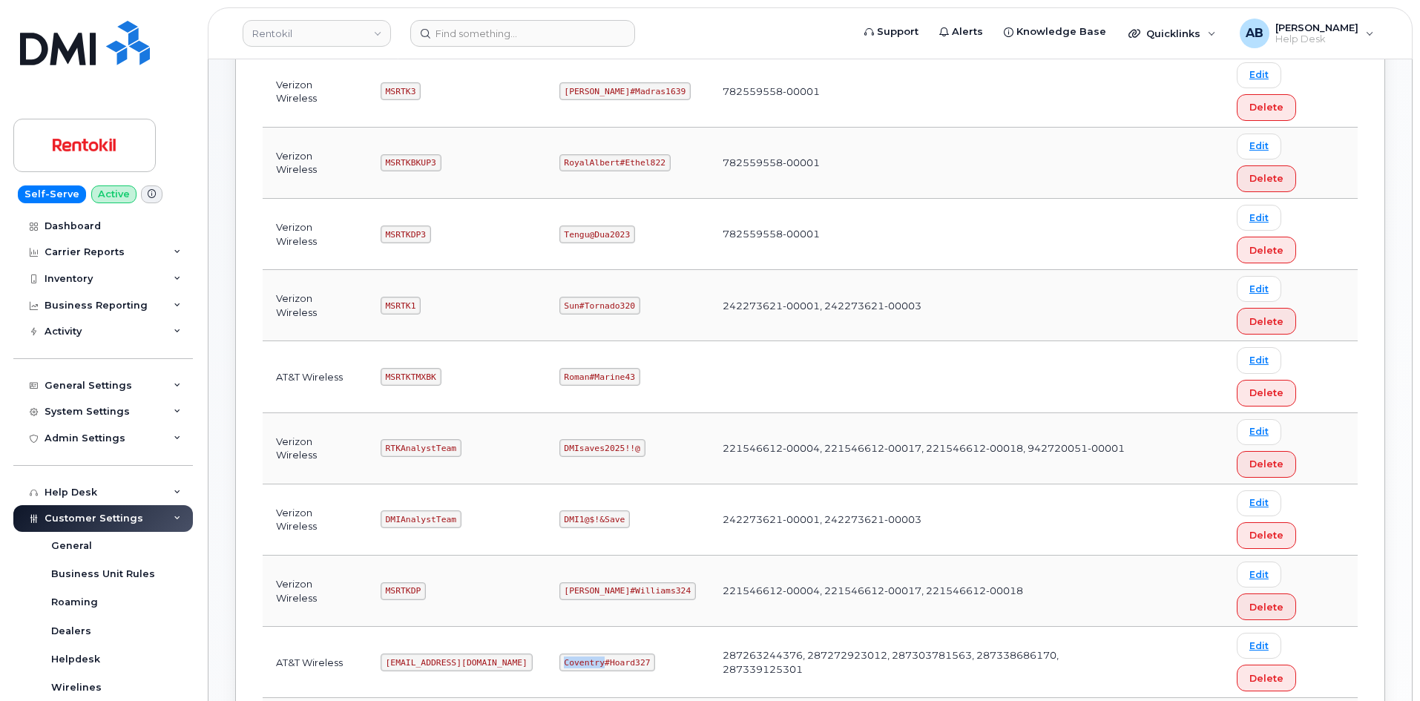
click at [583, 654] on code "Coventry#Hoard327" at bounding box center [608, 663] width 96 height 18
copy code "Coventry#Hoard327"
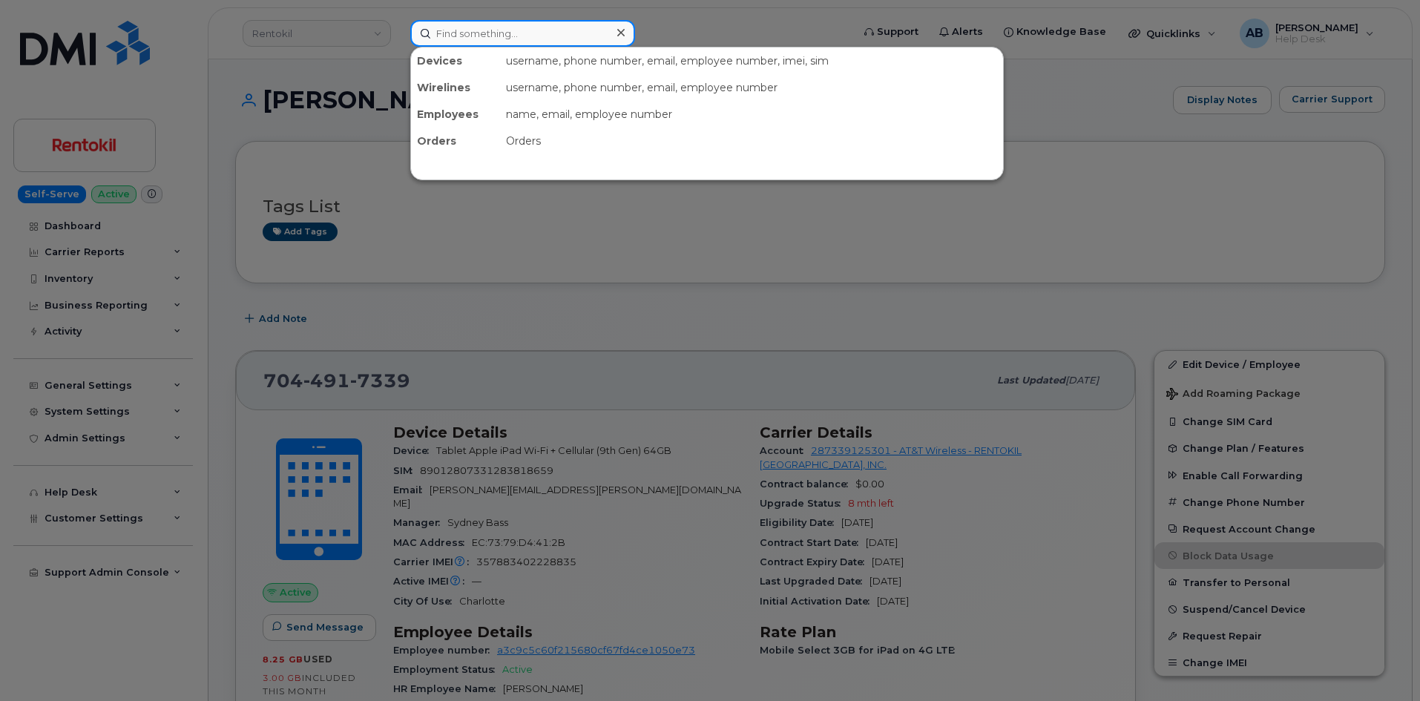
click at [516, 41] on input at bounding box center [522, 33] width 225 height 27
click at [472, 24] on input at bounding box center [522, 33] width 225 height 27
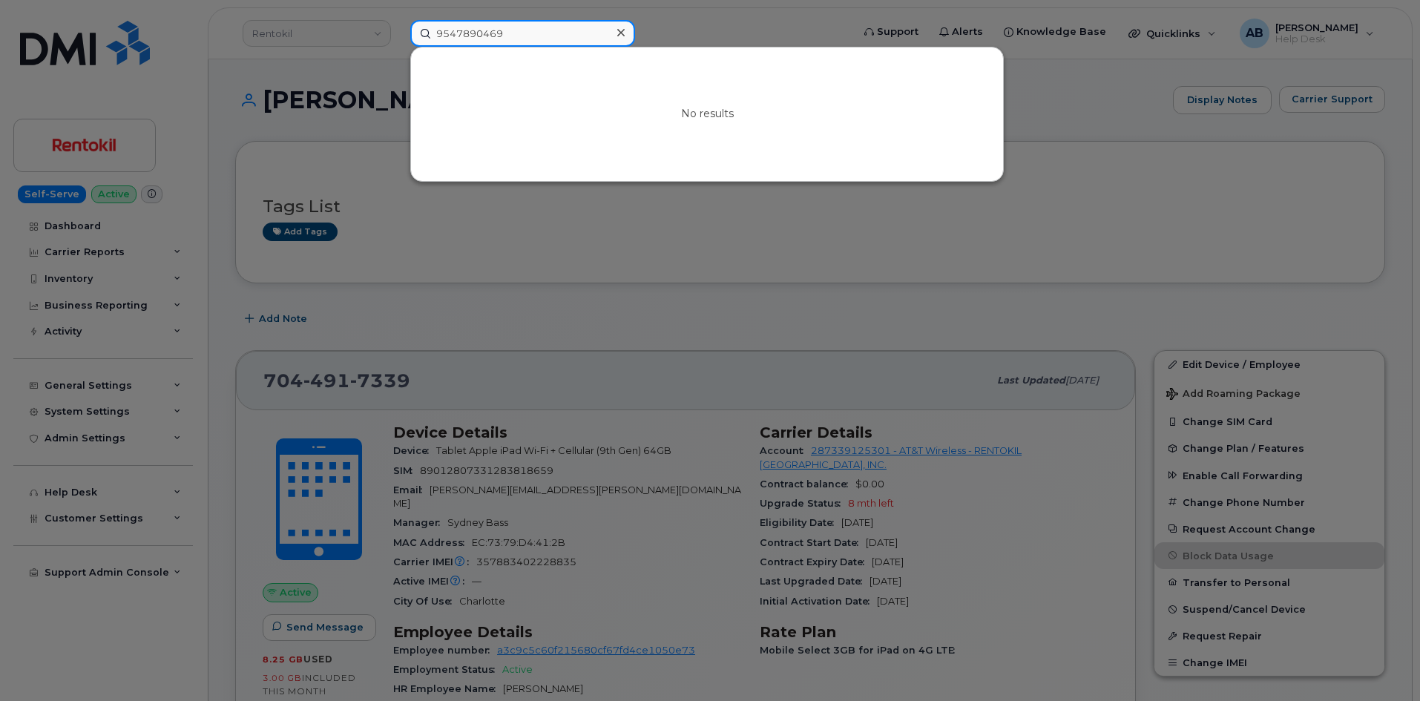
type input "9547890469"
click at [649, 32] on div at bounding box center [710, 350] width 1420 height 701
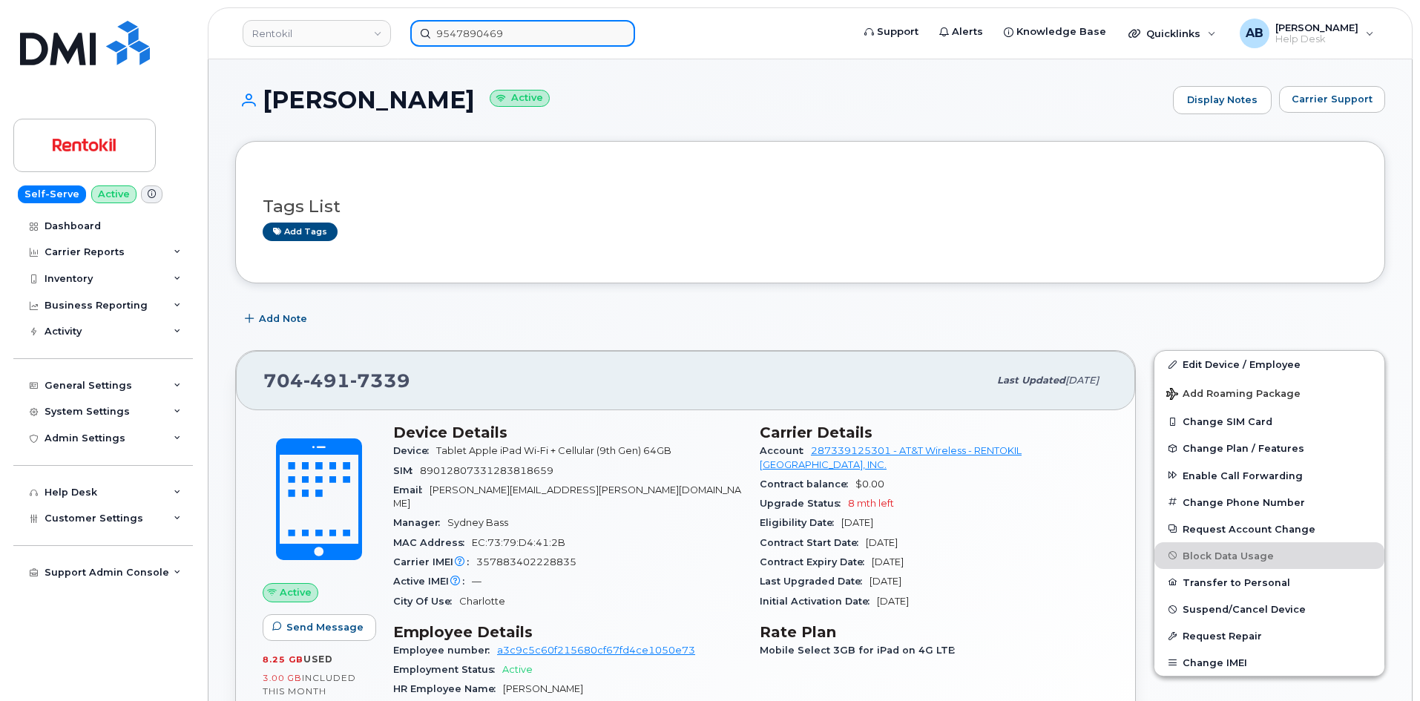
click at [558, 36] on input "9547890469" at bounding box center [522, 33] width 225 height 27
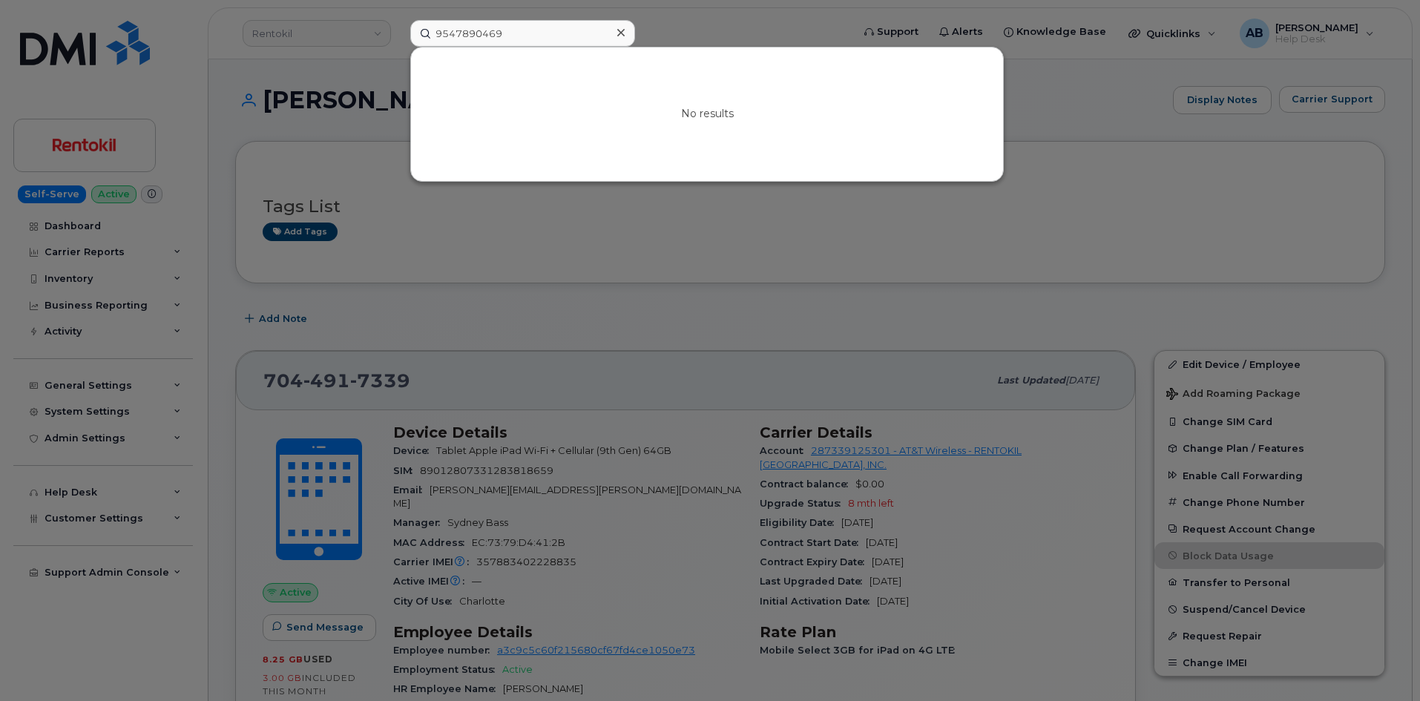
click at [695, 17] on div at bounding box center [710, 350] width 1420 height 701
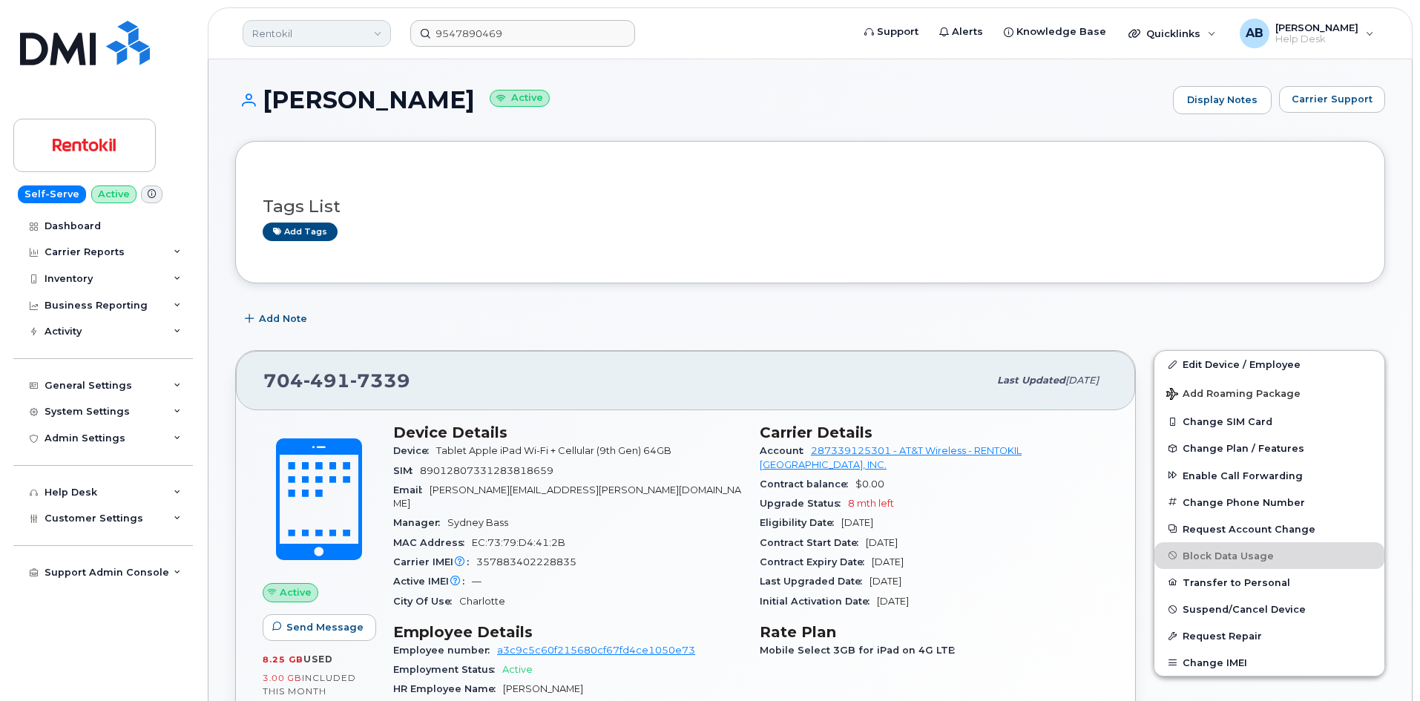
click at [378, 31] on link "Rentokil" at bounding box center [317, 33] width 148 height 27
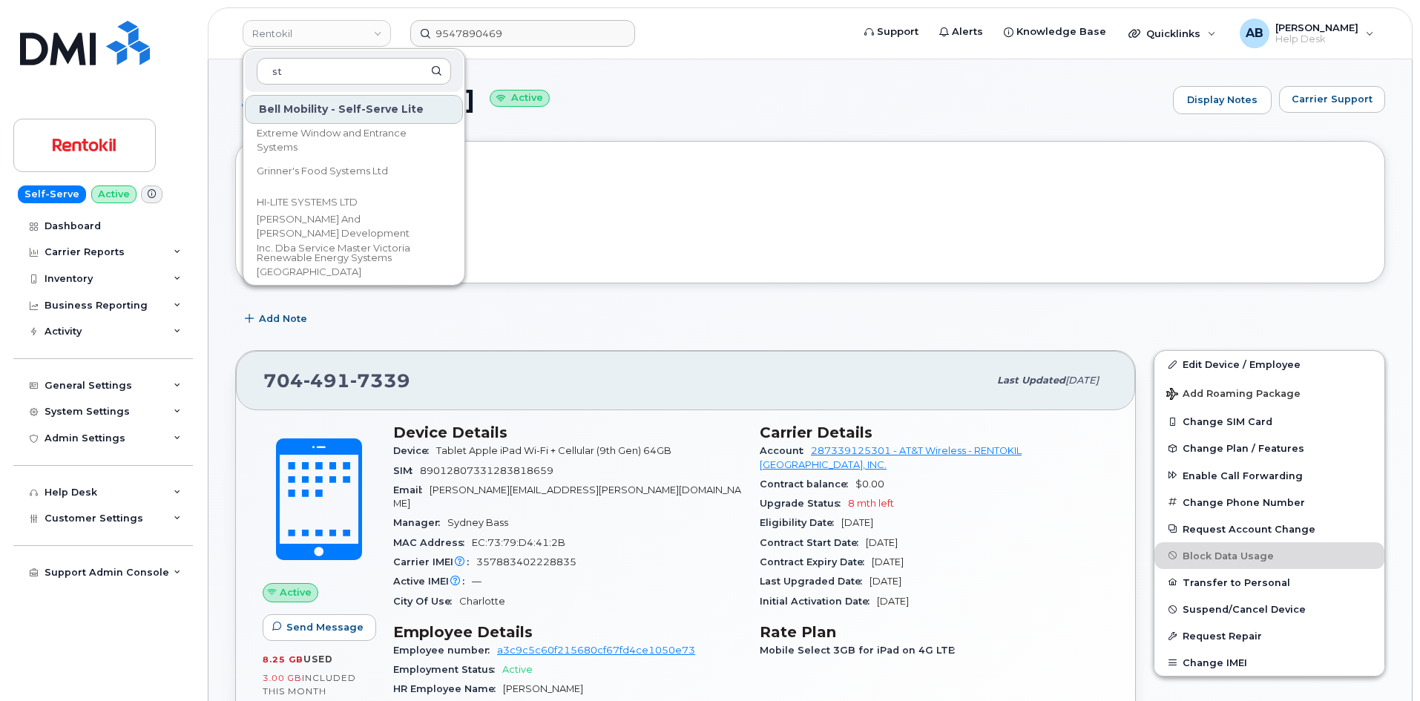
type input "s"
type input "ter"
click at [171, 68] on div "Self-Serve Active Dashboard Carrier Reports Monthly Billing Data Daily Data Poo…" at bounding box center [100, 350] width 201 height 701
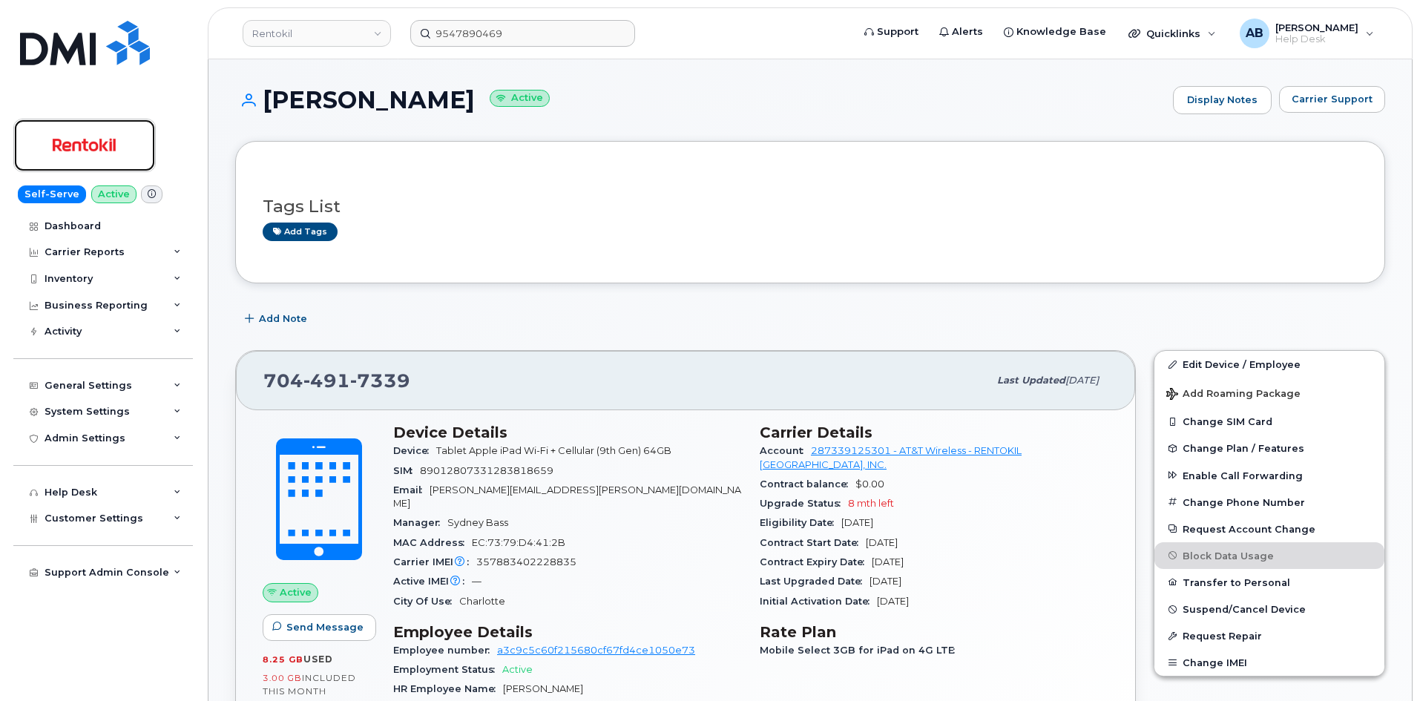
click at [117, 130] on img at bounding box center [84, 145] width 114 height 43
